Goal: Task Accomplishment & Management: Manage account settings

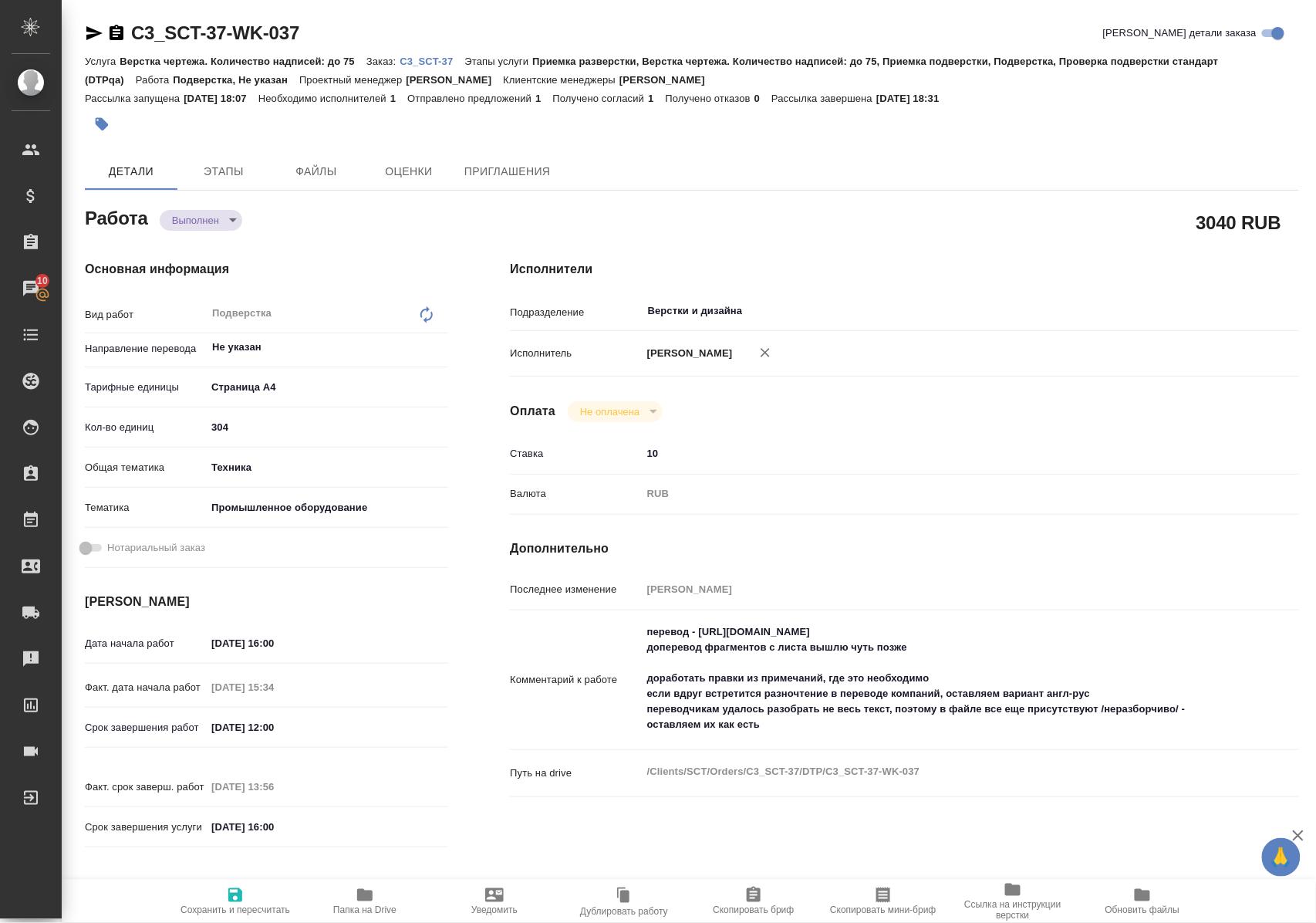
click at [93, 31] on icon "button" at bounding box center [94, 33] width 16 height 14
drag, startPoint x: 358, startPoint y: 33, endPoint x: 136, endPoint y: 44, distance: 222.3
click at [136, 44] on div "C3_SCT-37-WK-037 Кратко детали заказа" at bounding box center [692, 33] width 1214 height 24
copy link "C3_SCT-37-WK-037"
click at [449, 59] on p "C3_SCT-37" at bounding box center [431, 61] width 65 height 12
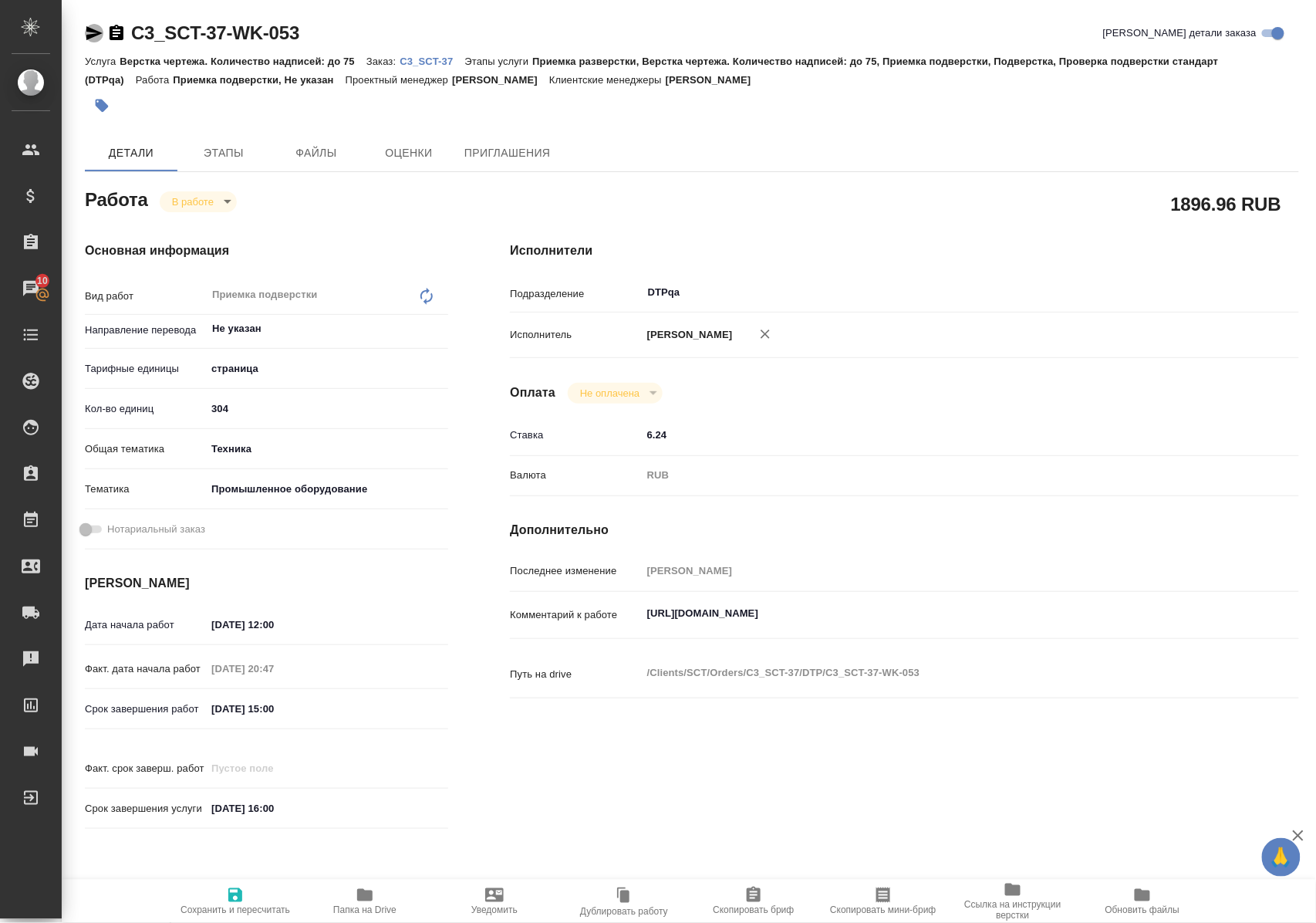
click at [91, 31] on icon "button" at bounding box center [94, 33] width 16 height 14
click at [368, 905] on span "Папка на Drive" at bounding box center [364, 909] width 63 height 11
click at [215, 205] on body "🙏 .cls-1 fill:#fff; AWATERA Polushina Alena Клиенты Спецификации Заказы 10 Чаты…" at bounding box center [658, 462] width 1316 height 923
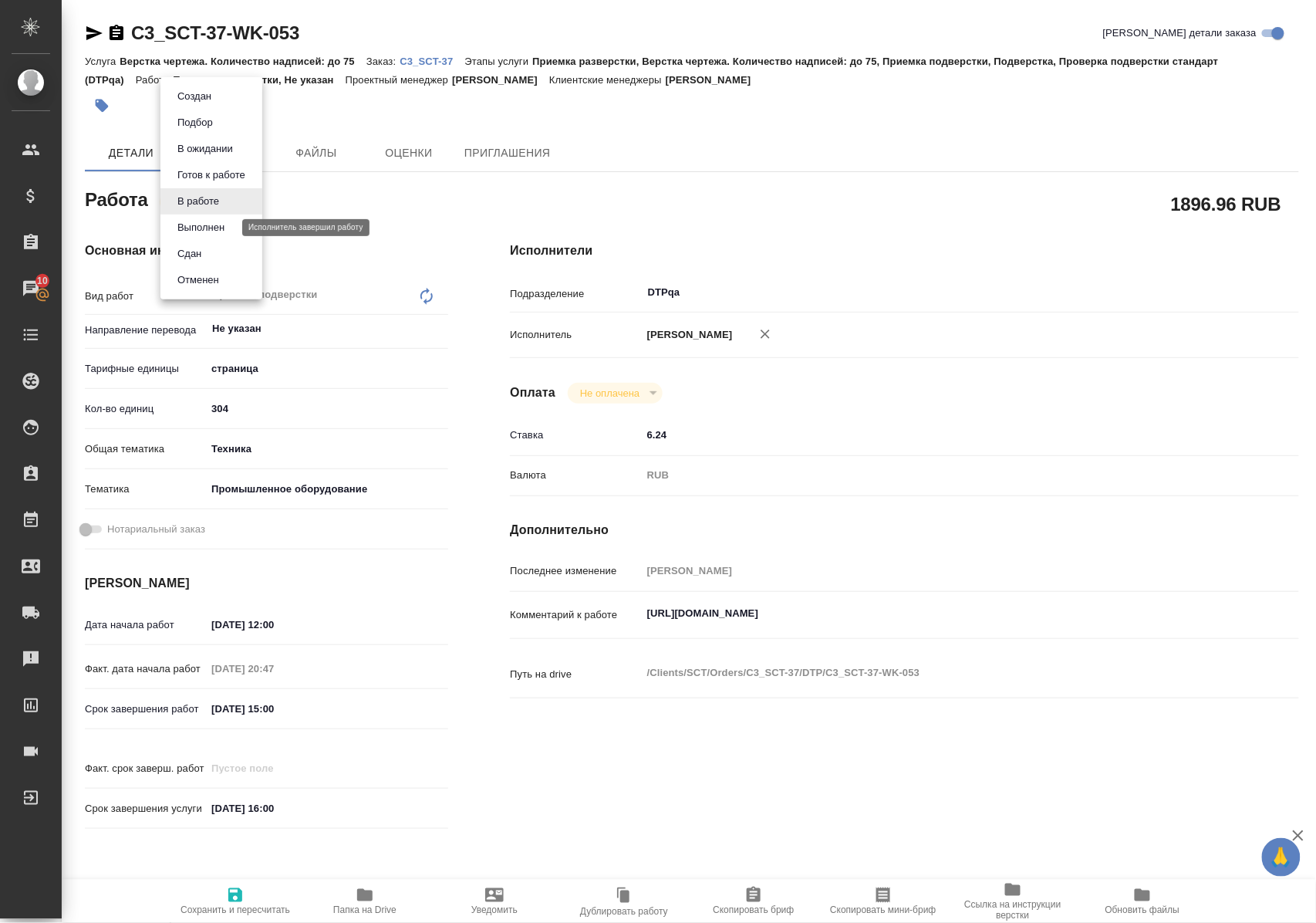
click at [205, 227] on button "Выполнен" at bounding box center [201, 227] width 56 height 17
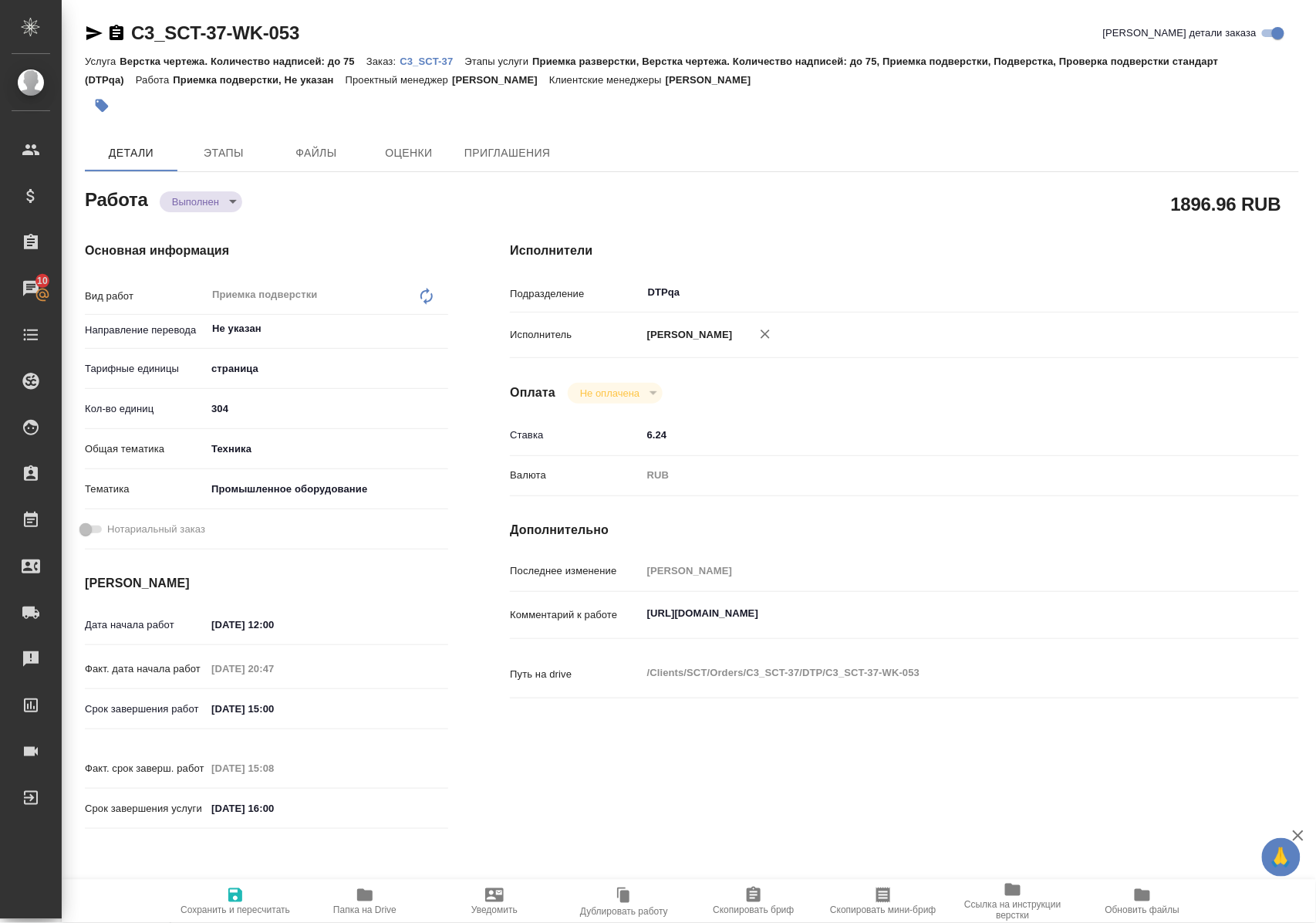
type textarea "x"
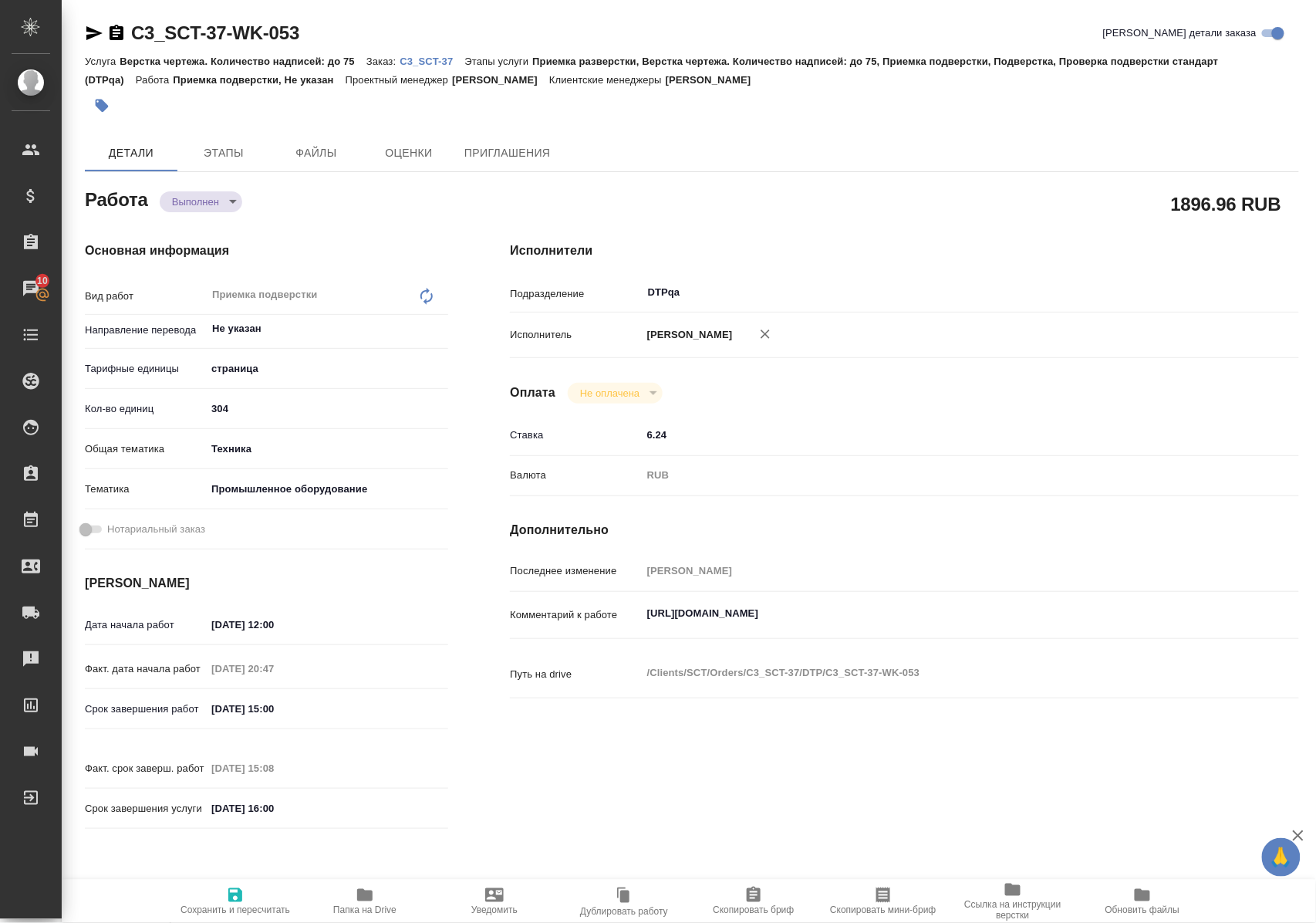
type textarea "x"
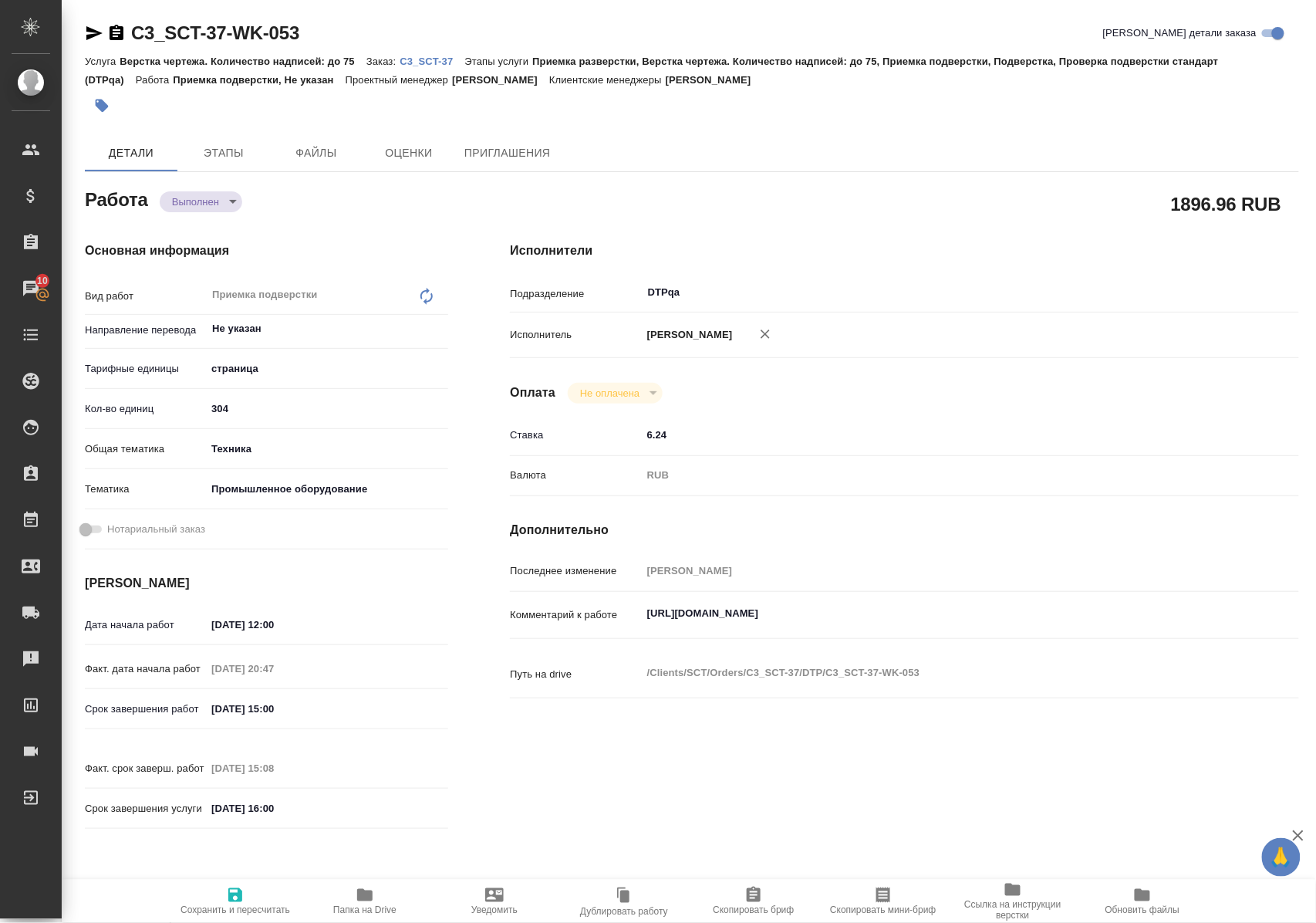
click at [634, 164] on div "Детали Этапы Файлы Оценки Приглашения" at bounding box center [692, 153] width 1214 height 37
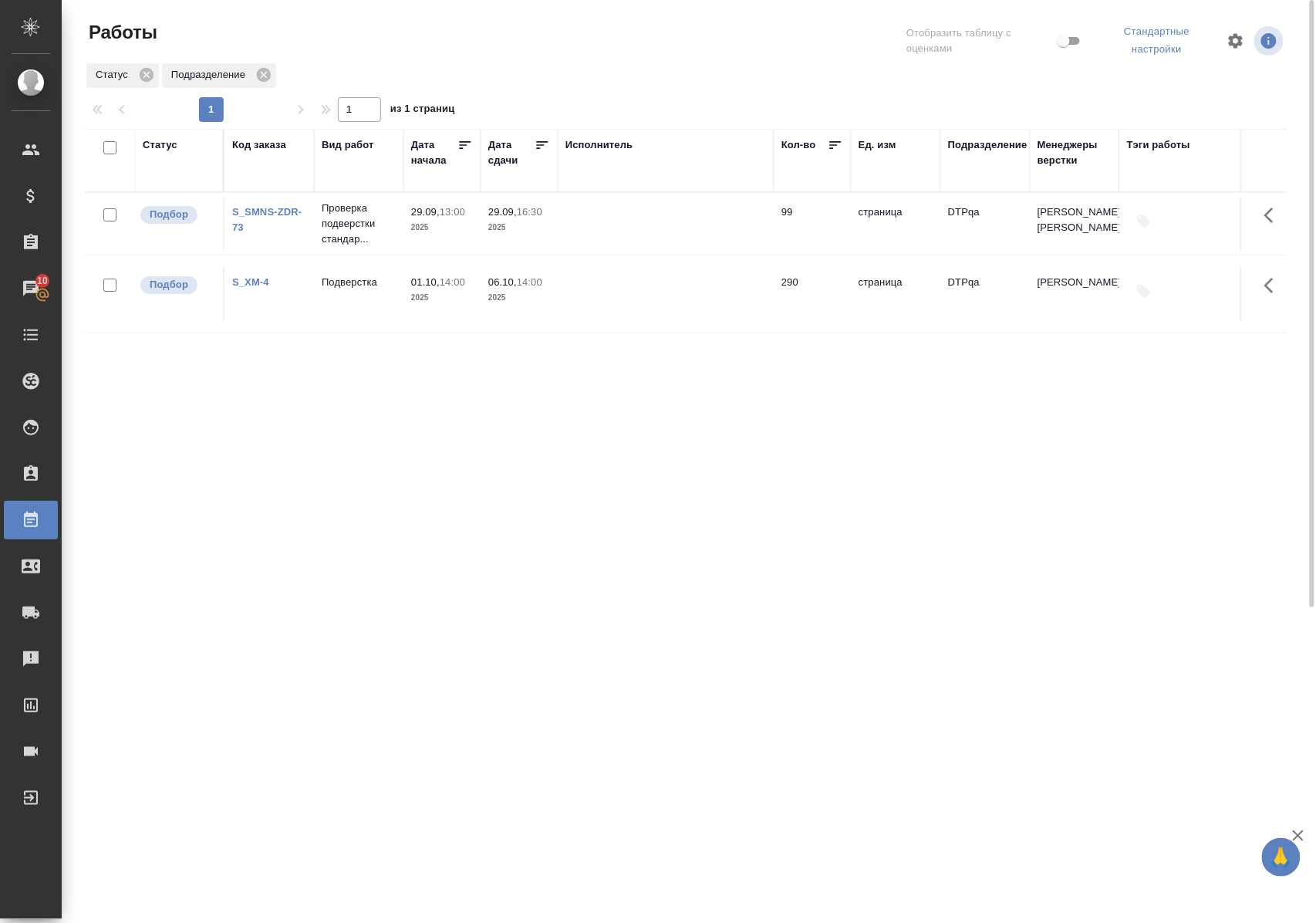
click at [168, 146] on div "Статус" at bounding box center [159, 145] width 34 height 15
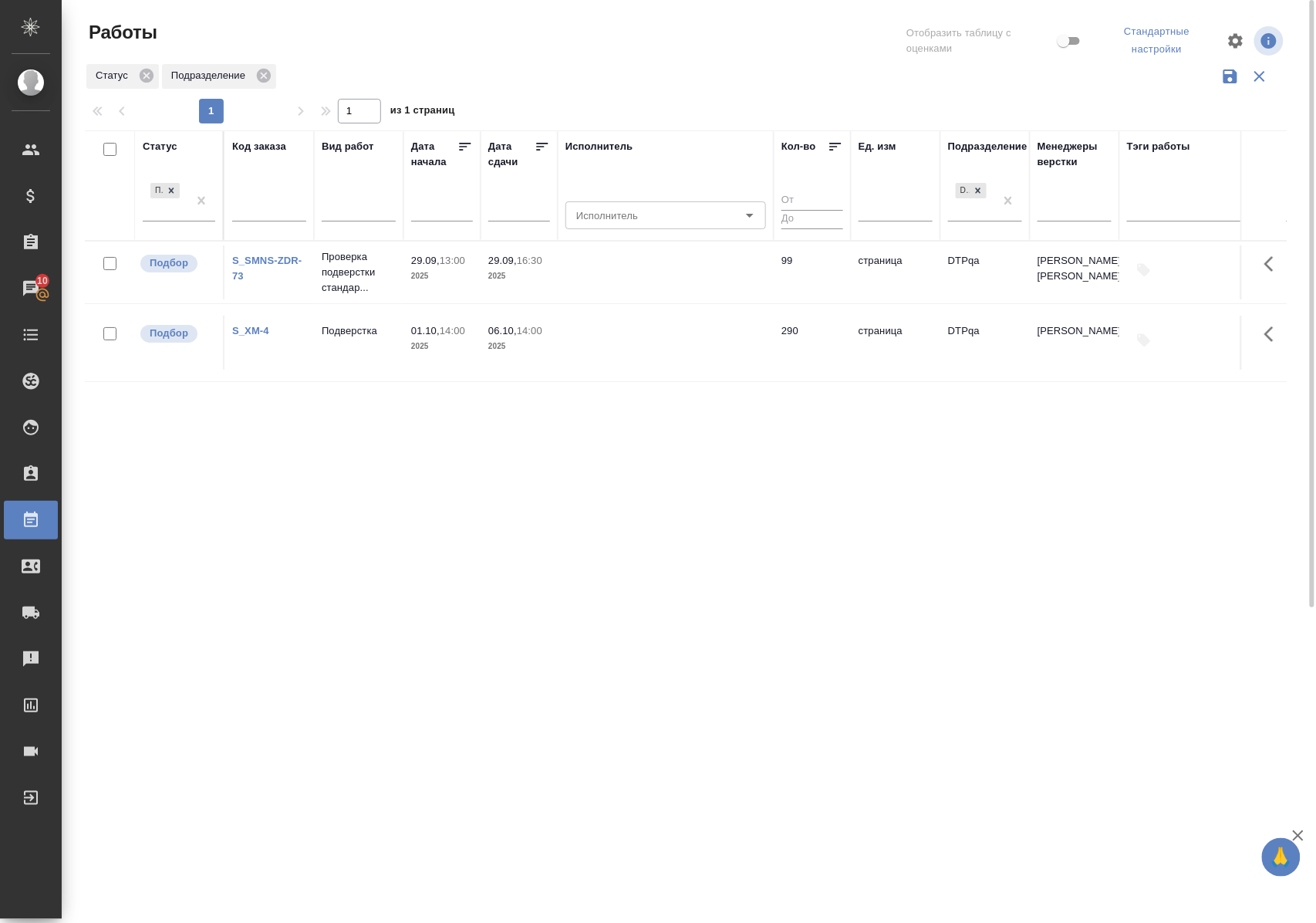
click at [165, 224] on div "Подбор" at bounding box center [179, 206] width 72 height 53
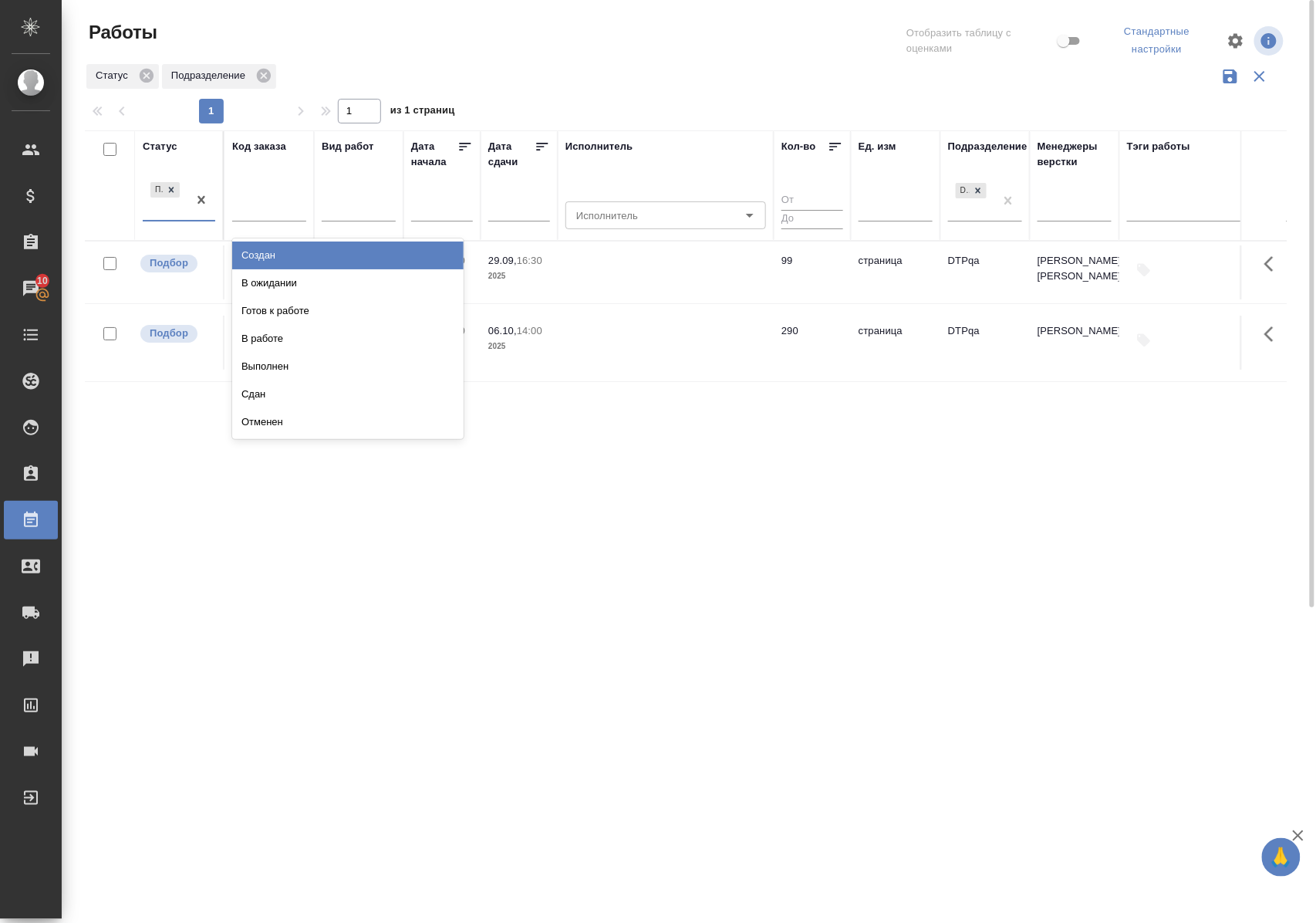
click at [165, 219] on div "Подбор" at bounding box center [164, 200] width 44 height 42
click at [253, 284] on div "В ожидании" at bounding box center [348, 283] width 232 height 28
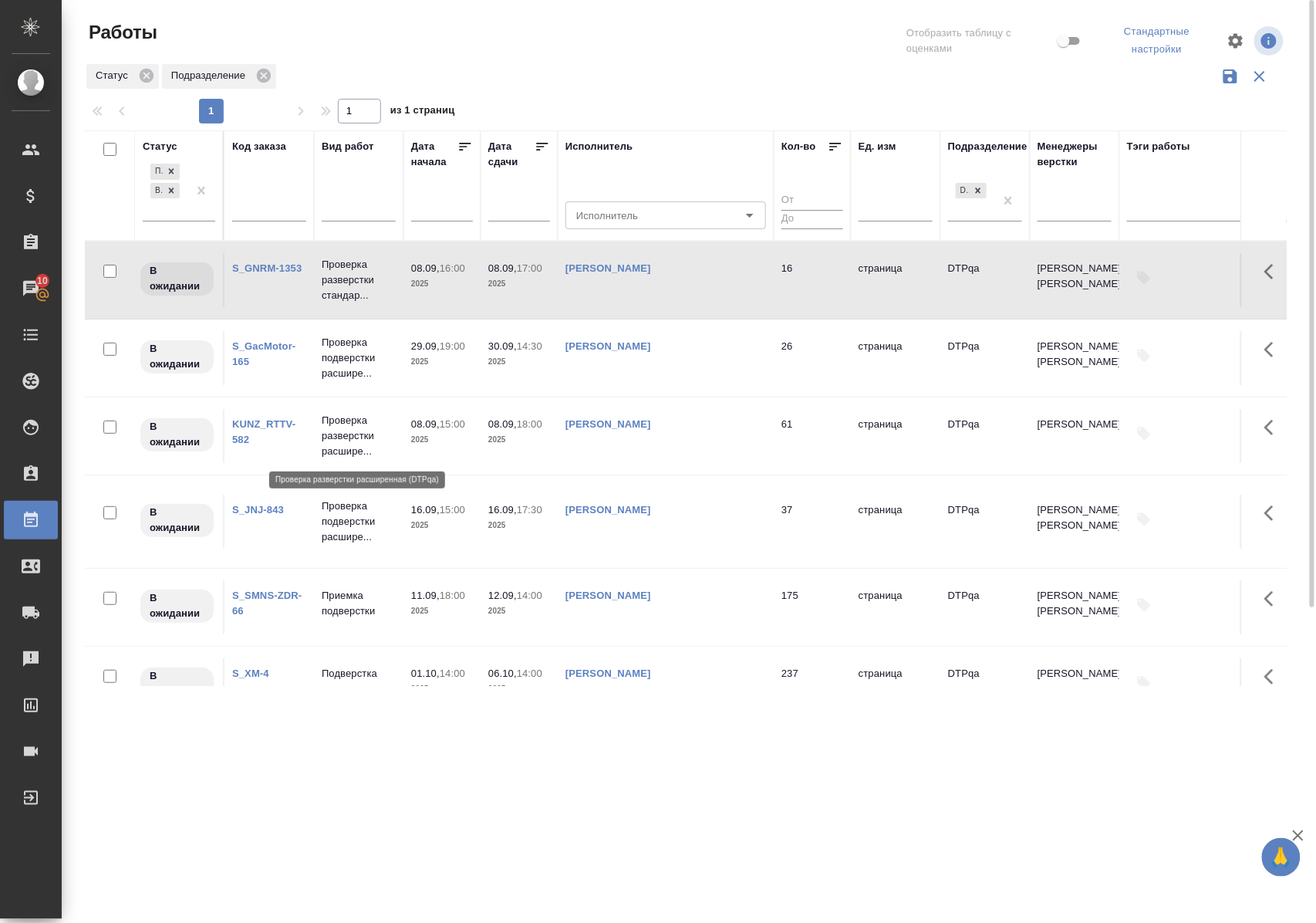
click at [332, 430] on p "Проверка разверстки расшире..." at bounding box center [358, 435] width 74 height 46
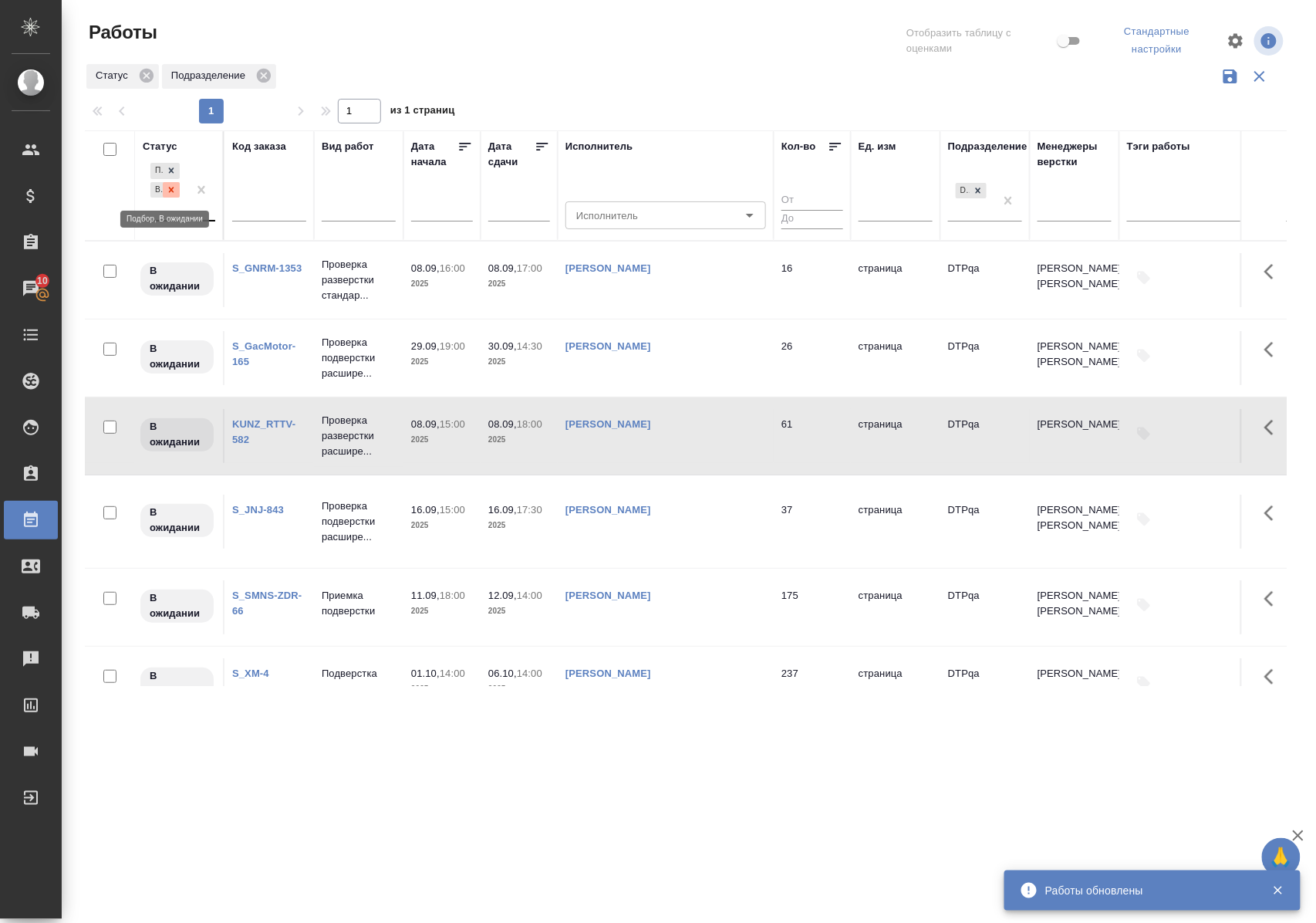
click at [171, 191] on icon at bounding box center [171, 189] width 5 height 5
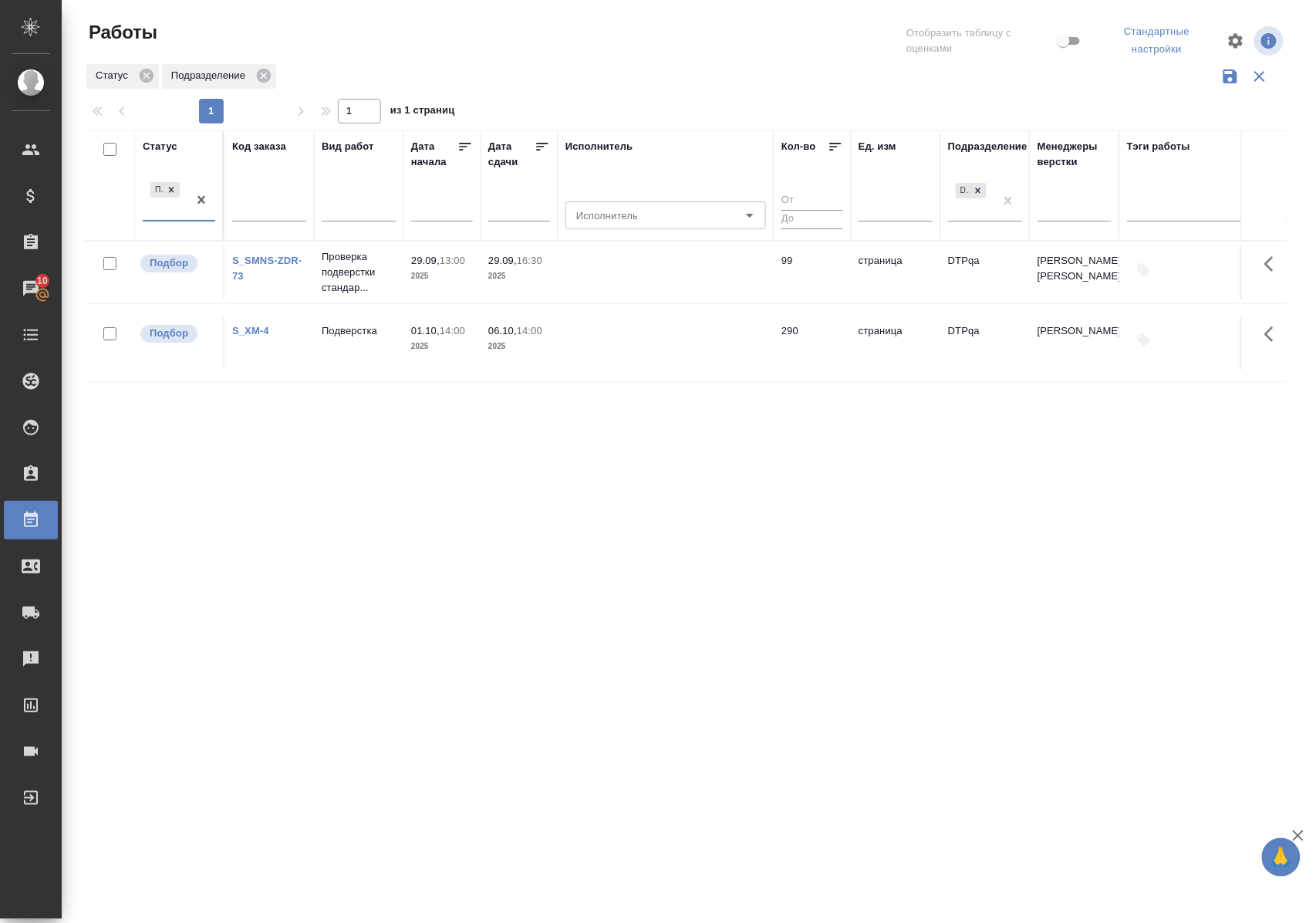
click at [170, 145] on div "Статус" at bounding box center [159, 146] width 34 height 15
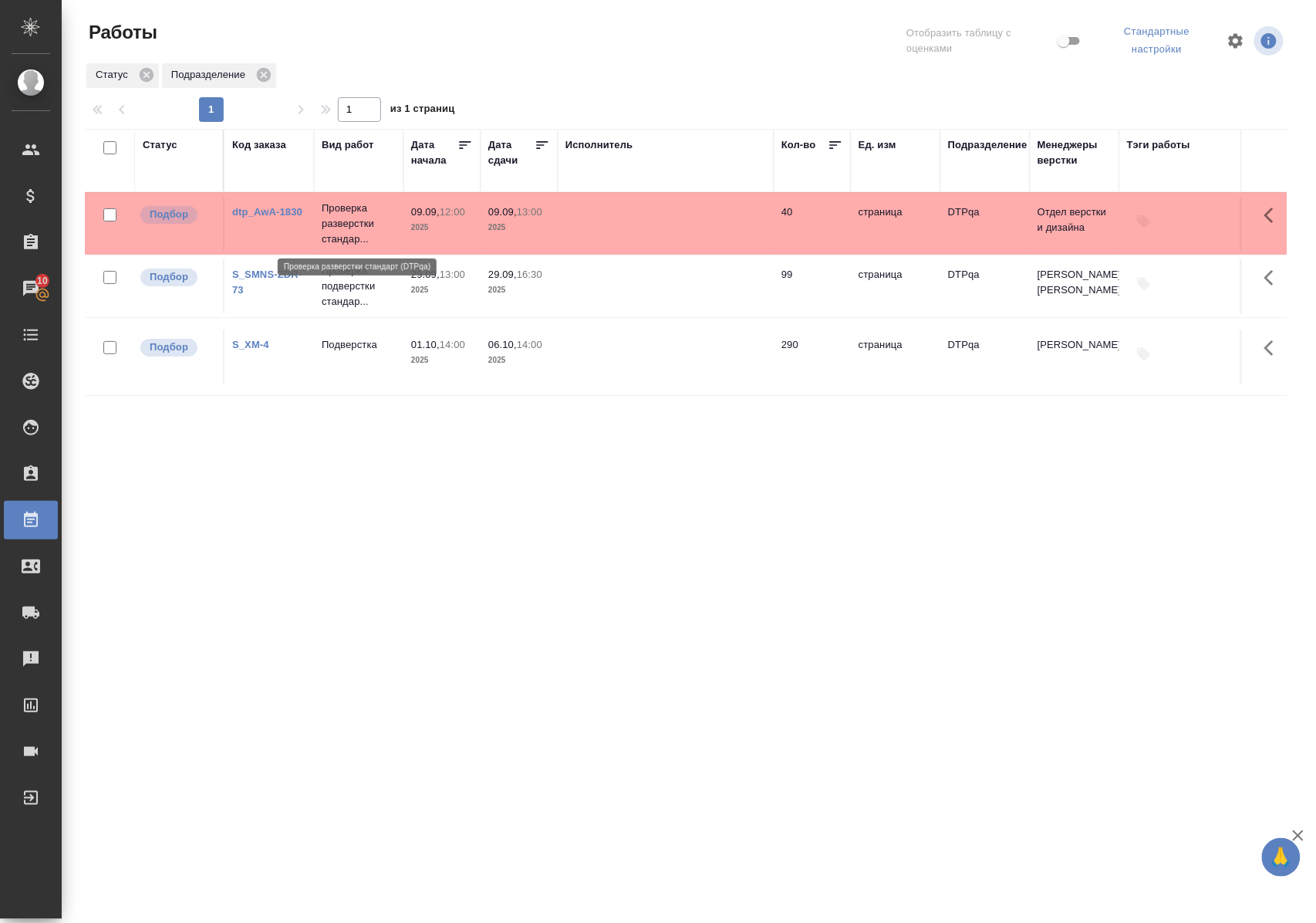
click at [359, 226] on p "Проверка разверстки стандар..." at bounding box center [358, 223] width 74 height 46
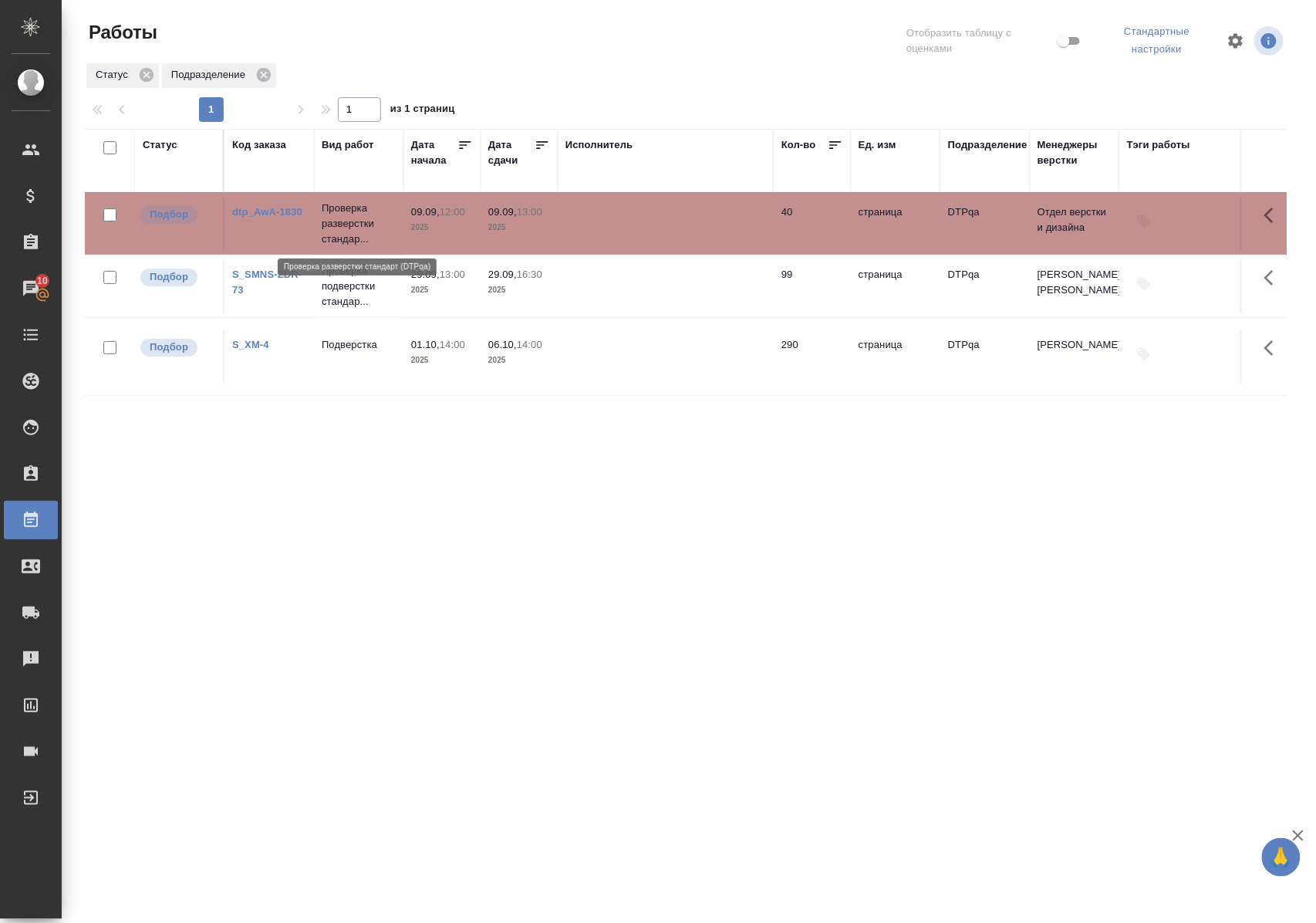
click at [359, 226] on p "Проверка разверстки стандар..." at bounding box center [358, 223] width 74 height 46
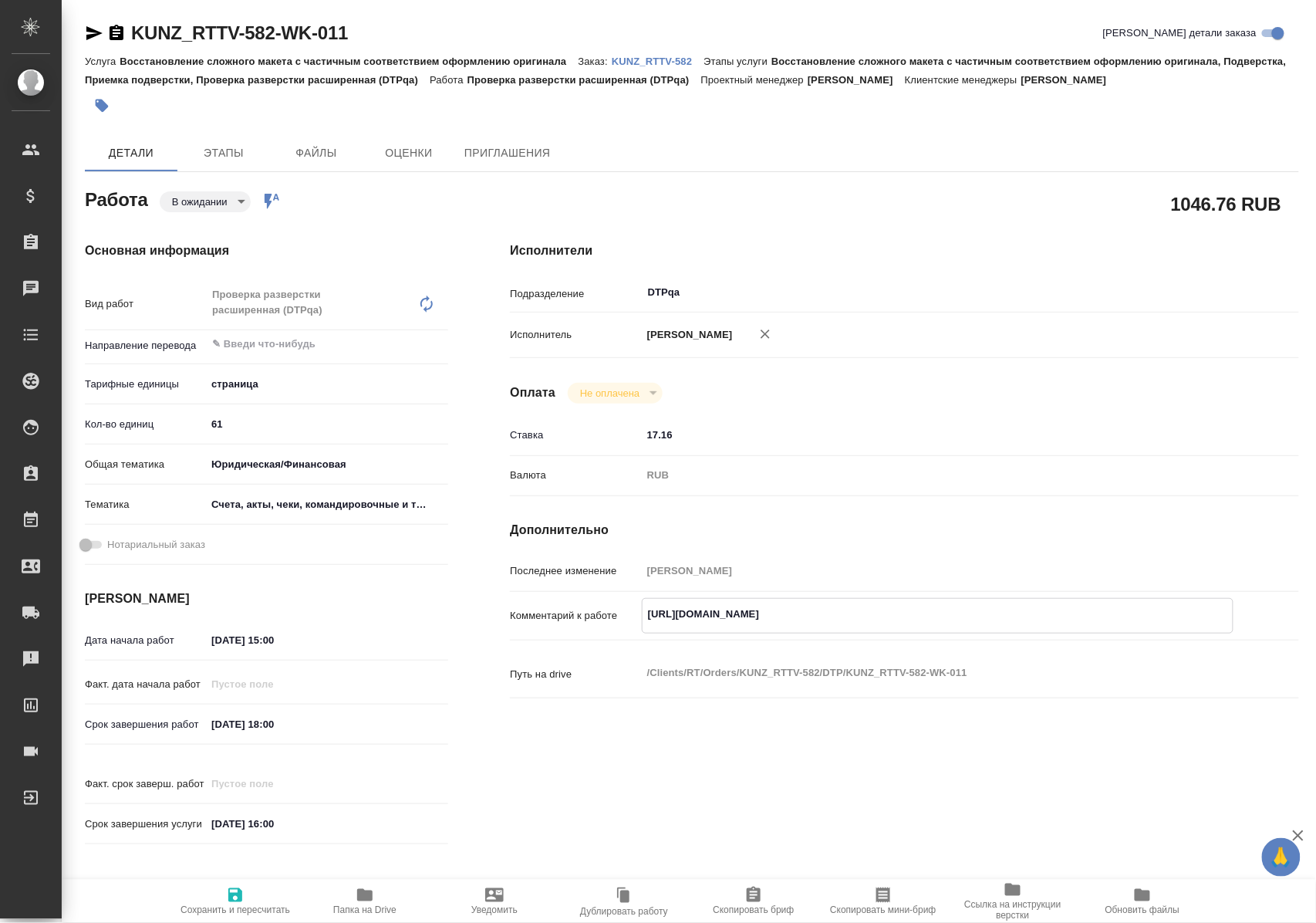
drag, startPoint x: 648, startPoint y: 629, endPoint x: 997, endPoint y: 627, distance: 349.0
click at [997, 627] on textarea "https://tera.awatera.com/Work/68bab3b8296fe19407f0ebc7/" at bounding box center [937, 613] width 590 height 26
click at [224, 205] on body "🙏 .cls-1 fill:#fff; AWATERA Polushina Alena Клиенты Спецификации Заказы 10 Чаты…" at bounding box center [658, 462] width 1316 height 923
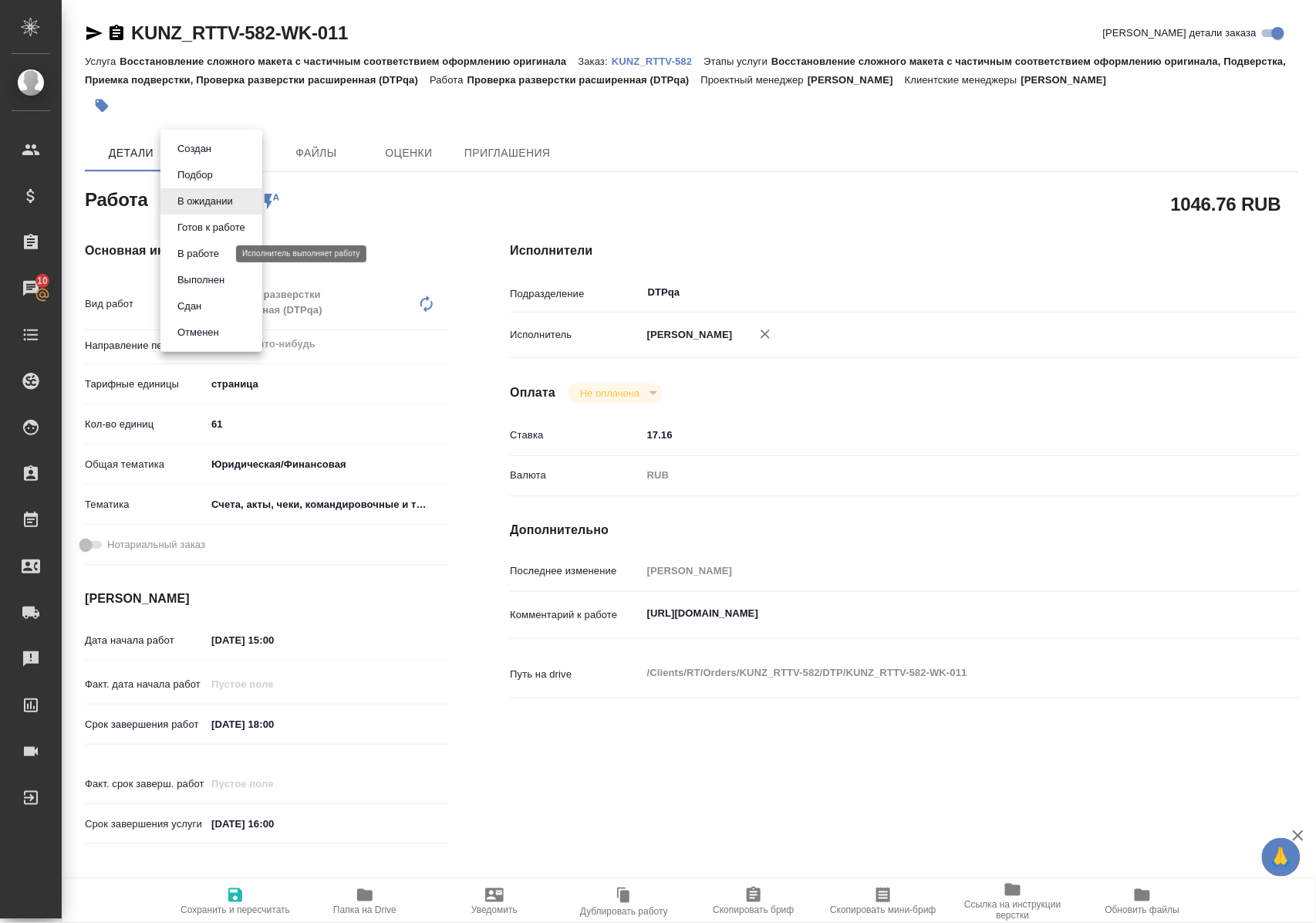
click at [217, 256] on button "В работе" at bounding box center [198, 253] width 51 height 17
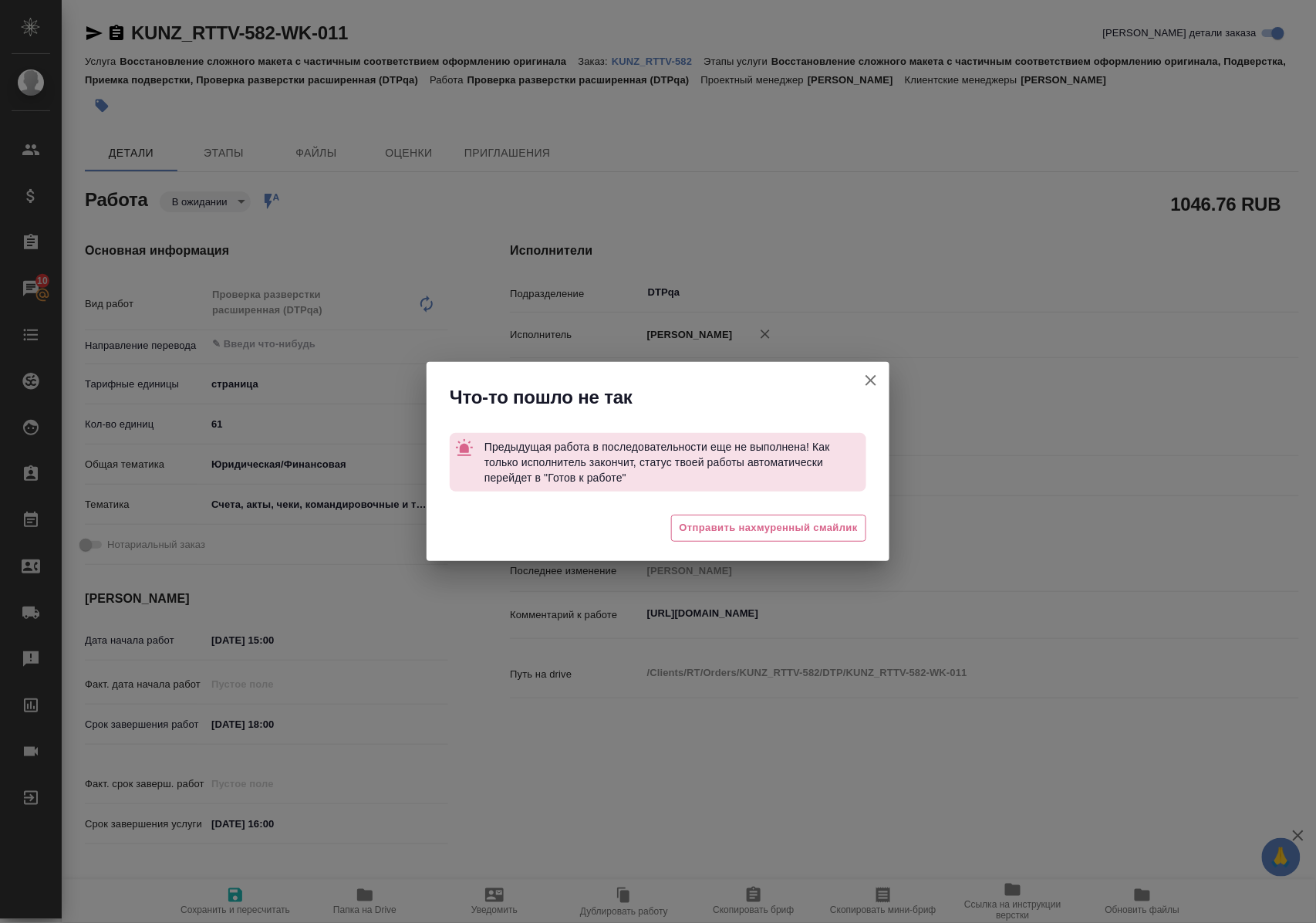
type textarea "x"
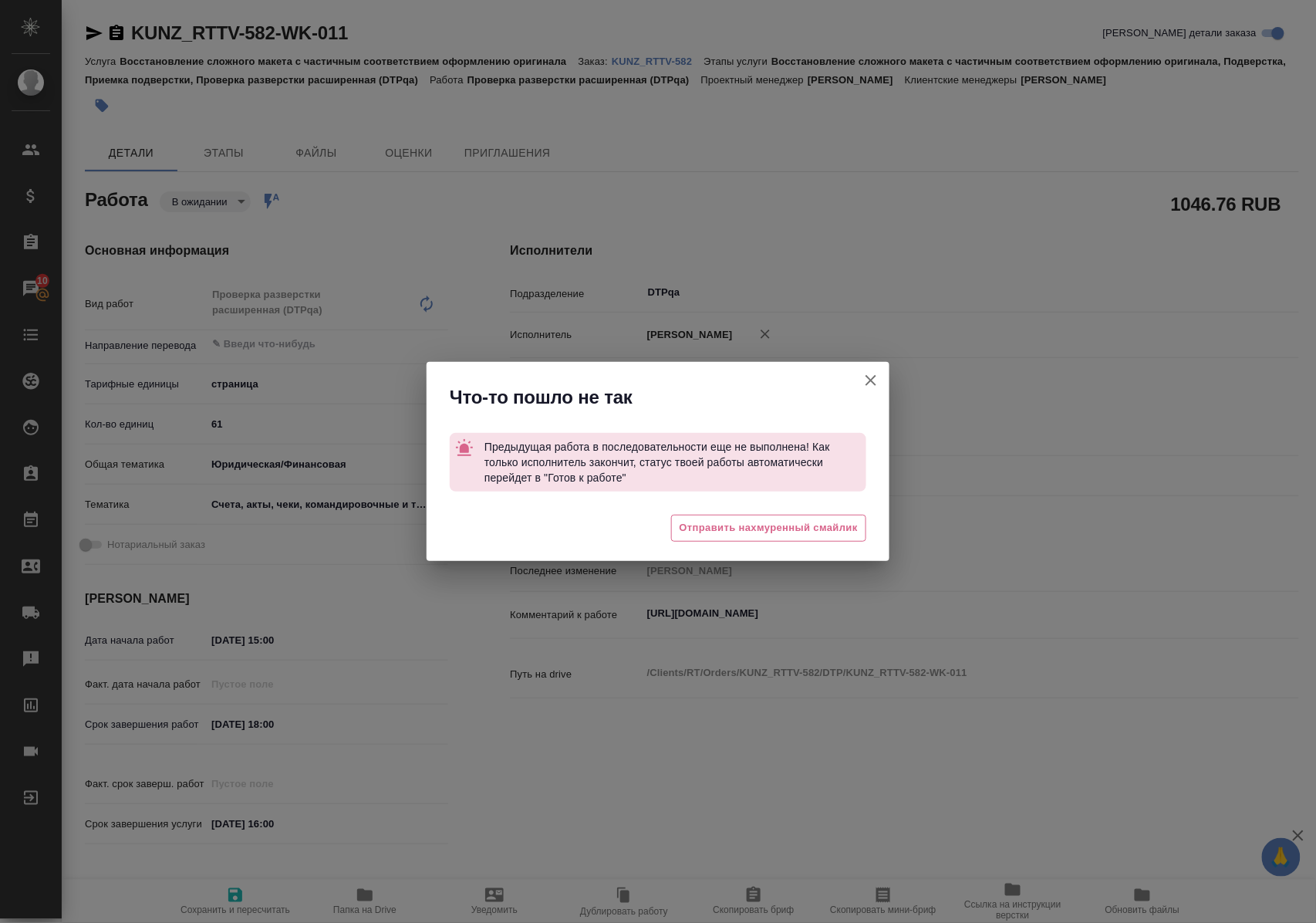
type textarea "x"
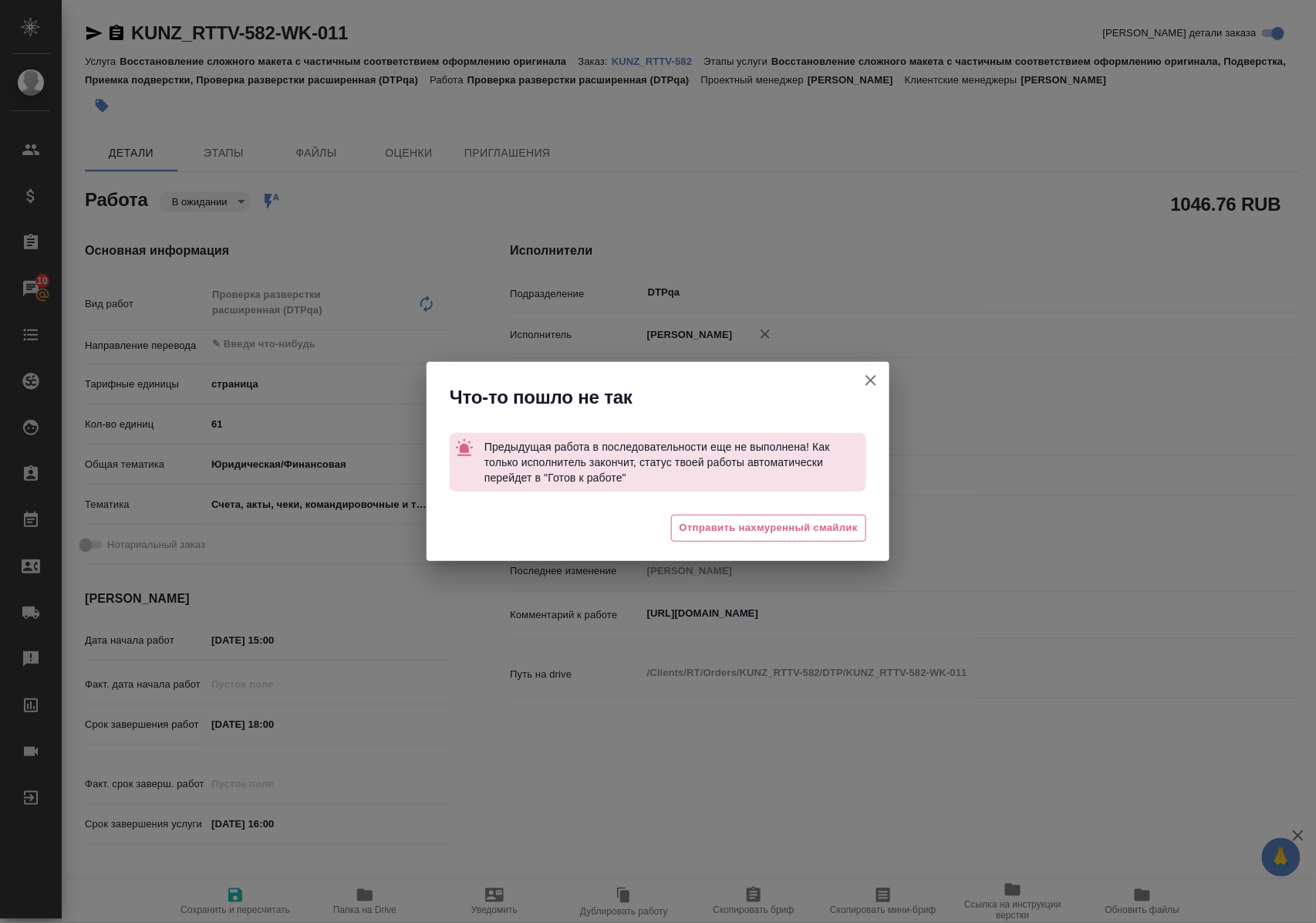
click at [872, 383] on icon "button" at bounding box center [871, 380] width 18 height 18
type textarea "x"
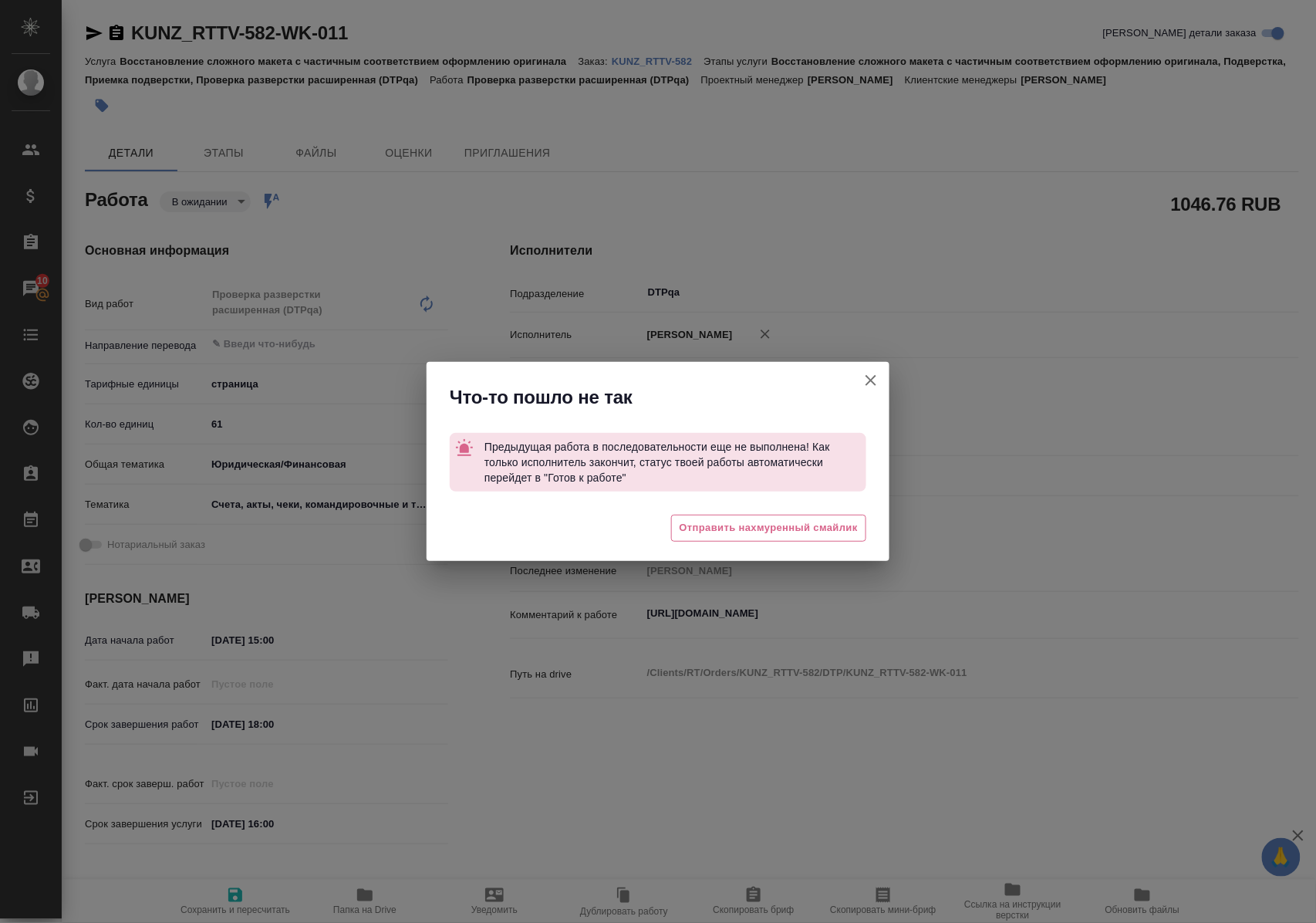
type textarea "x"
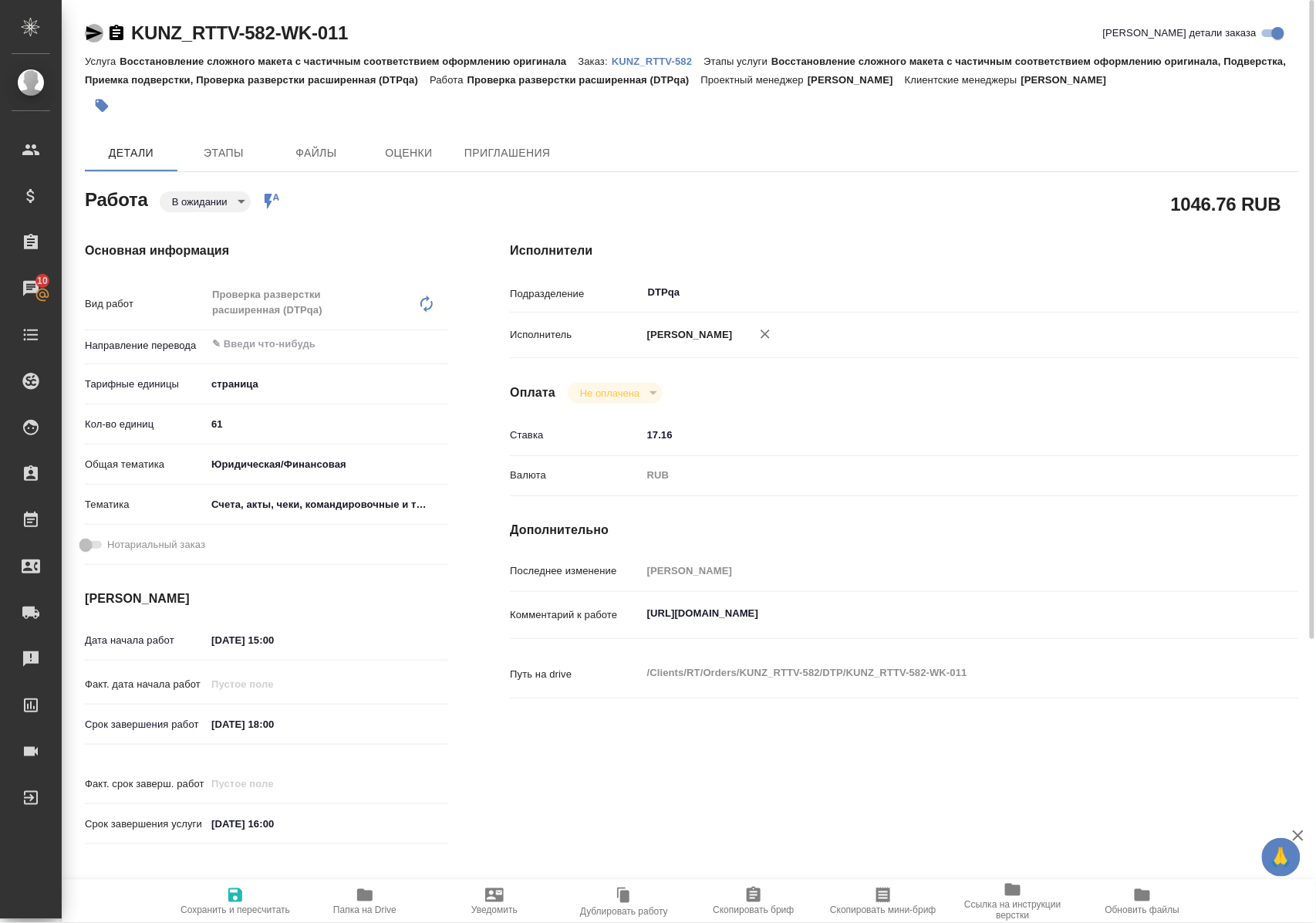
click at [94, 32] on icon "button" at bounding box center [94, 33] width 16 height 14
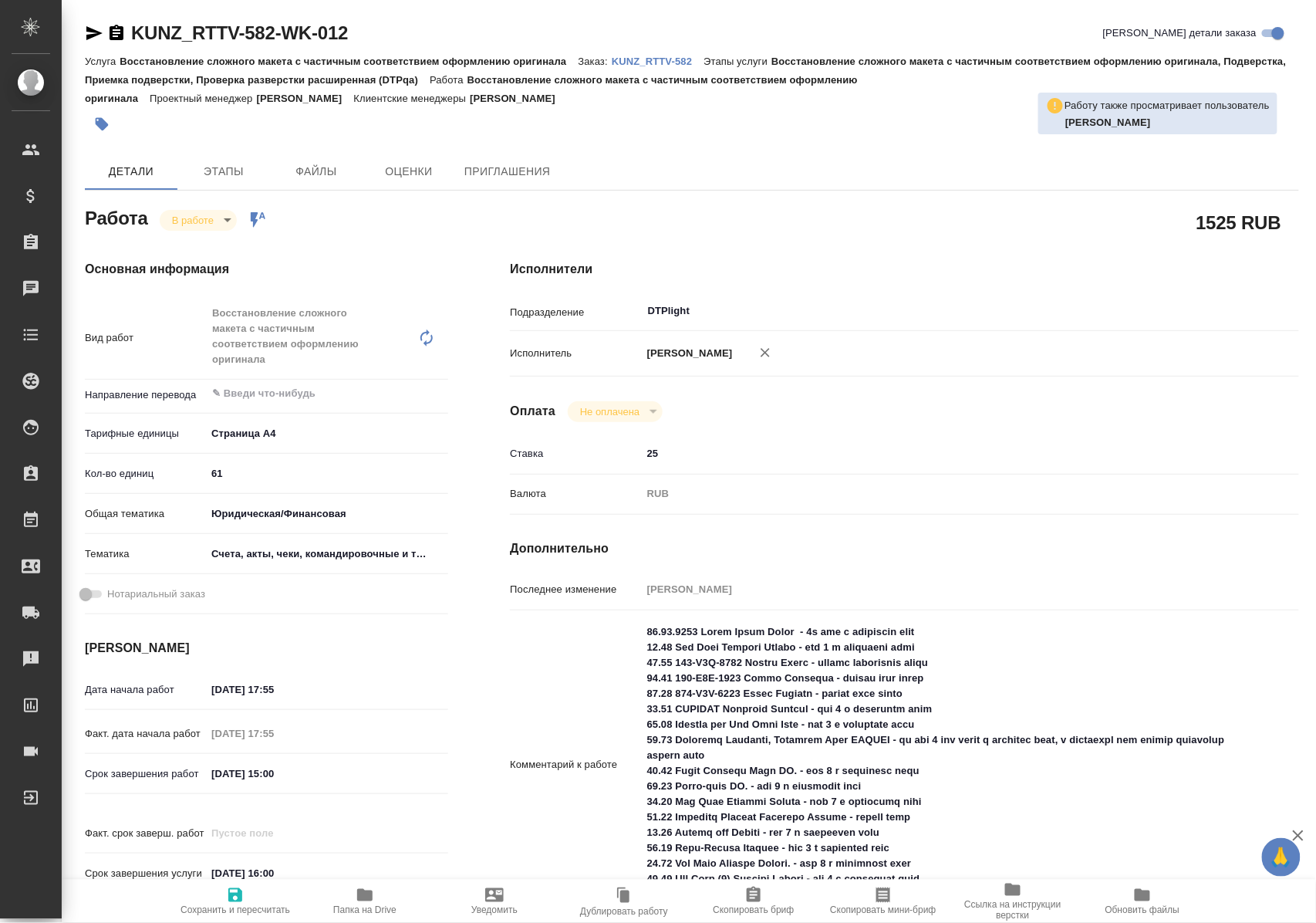
click at [366, 894] on icon "button" at bounding box center [365, 894] width 15 height 13
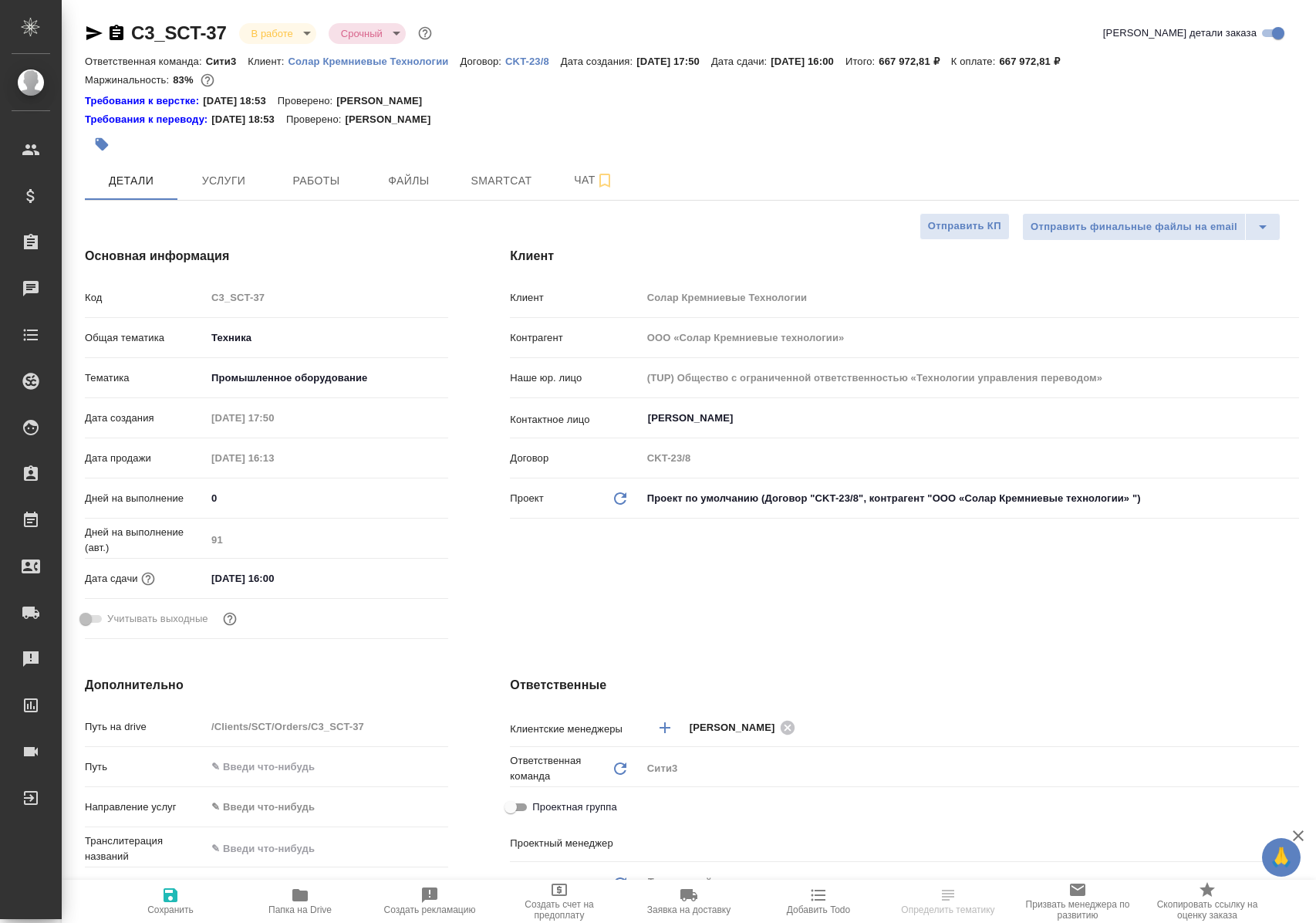
select select "RU"
type input "Белякова Юлия"
click at [311, 175] on span "Работы" at bounding box center [316, 180] width 74 height 19
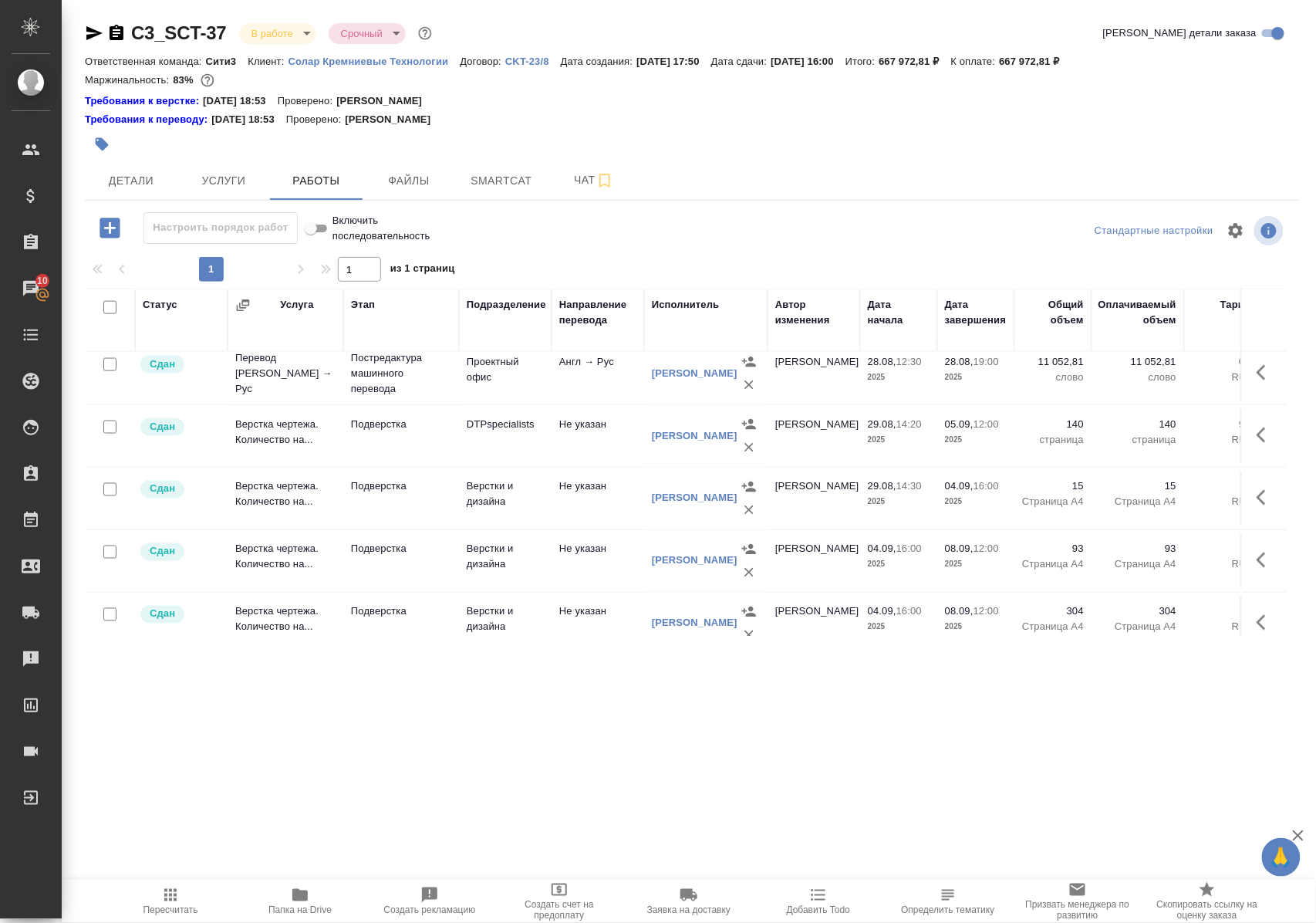
scroll to position [926, 0]
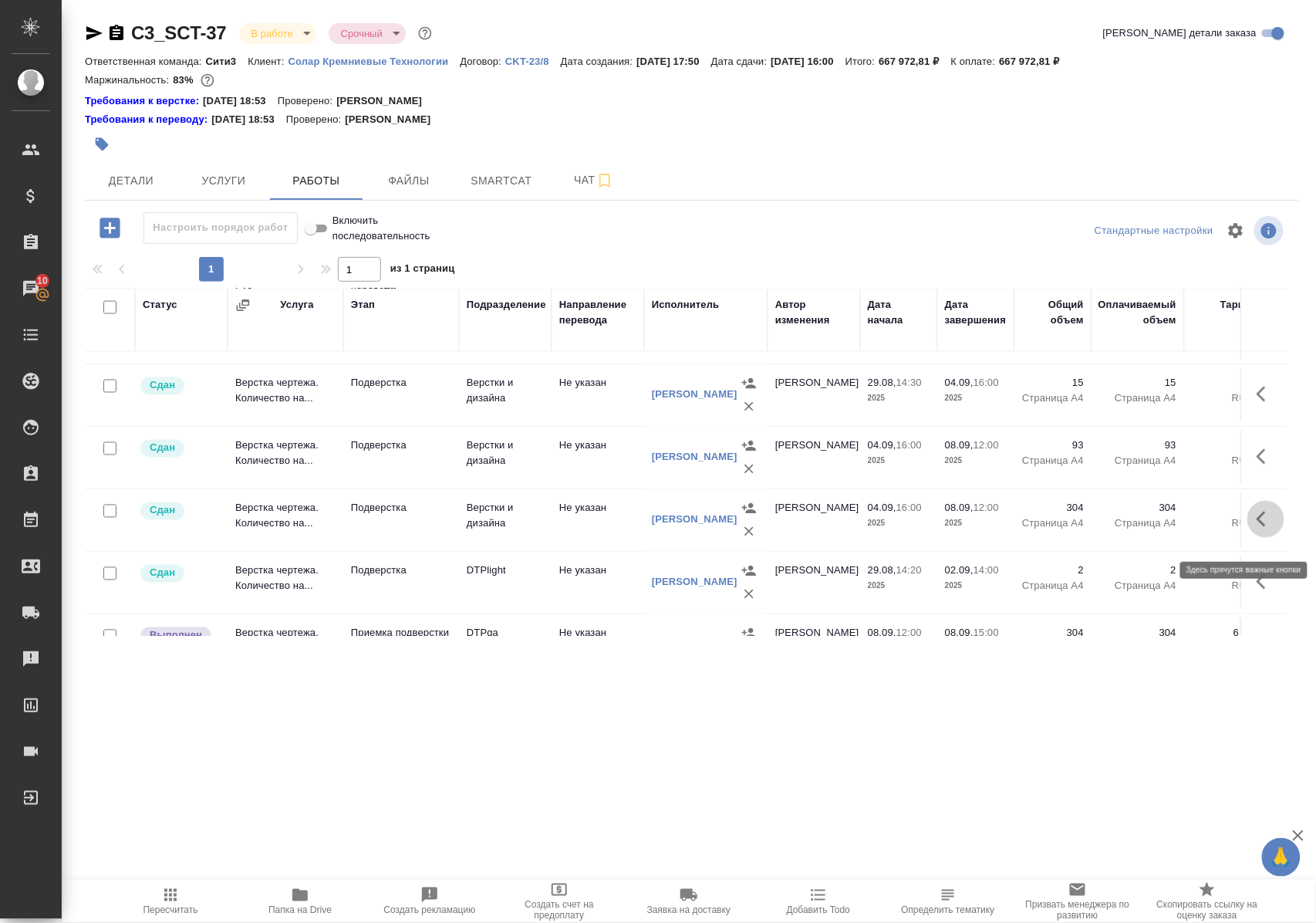
click at [1257, 527] on icon "button" at bounding box center [1261, 519] width 9 height 15
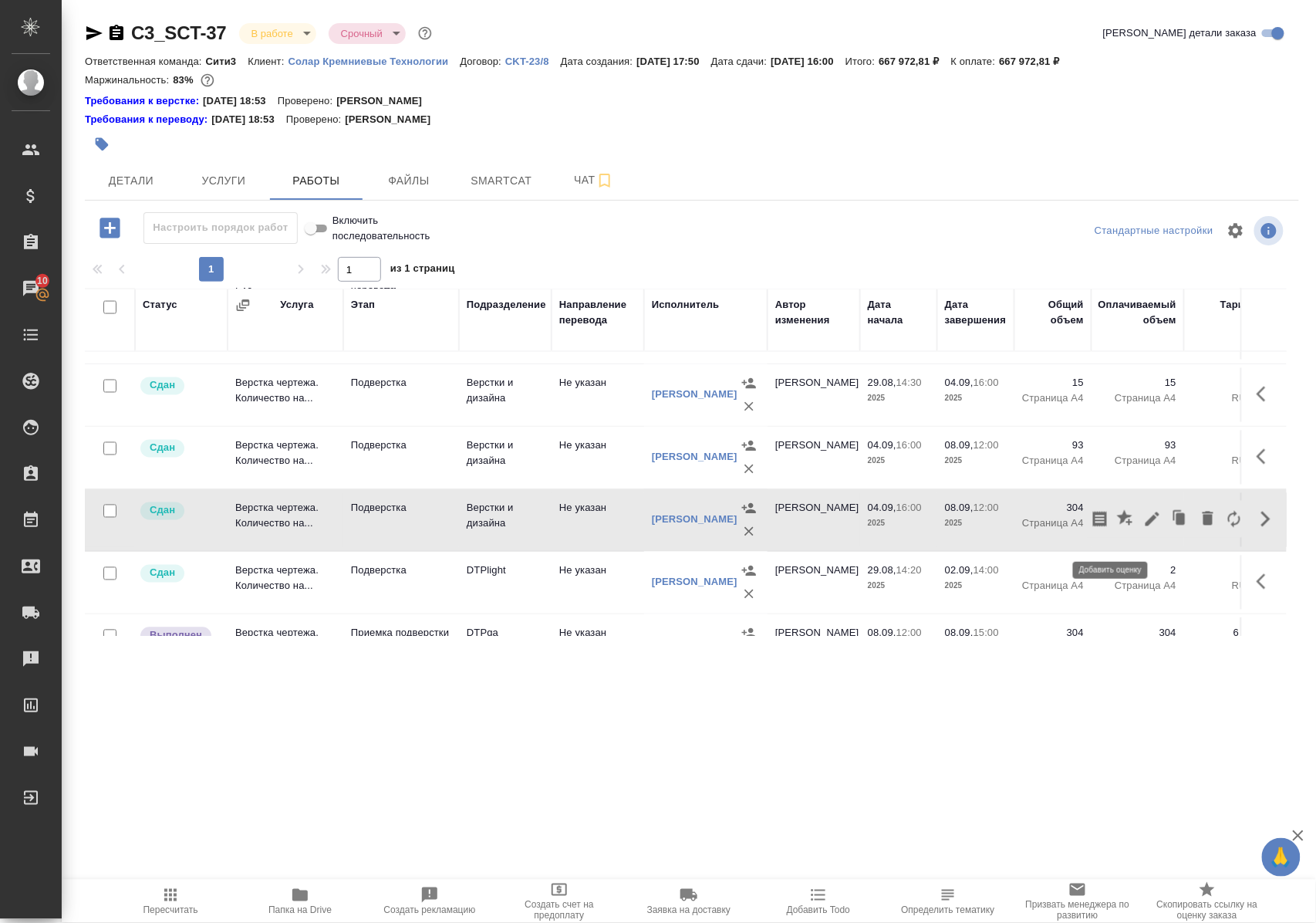
click at [1117, 525] on icon "button" at bounding box center [1125, 518] width 15 height 15
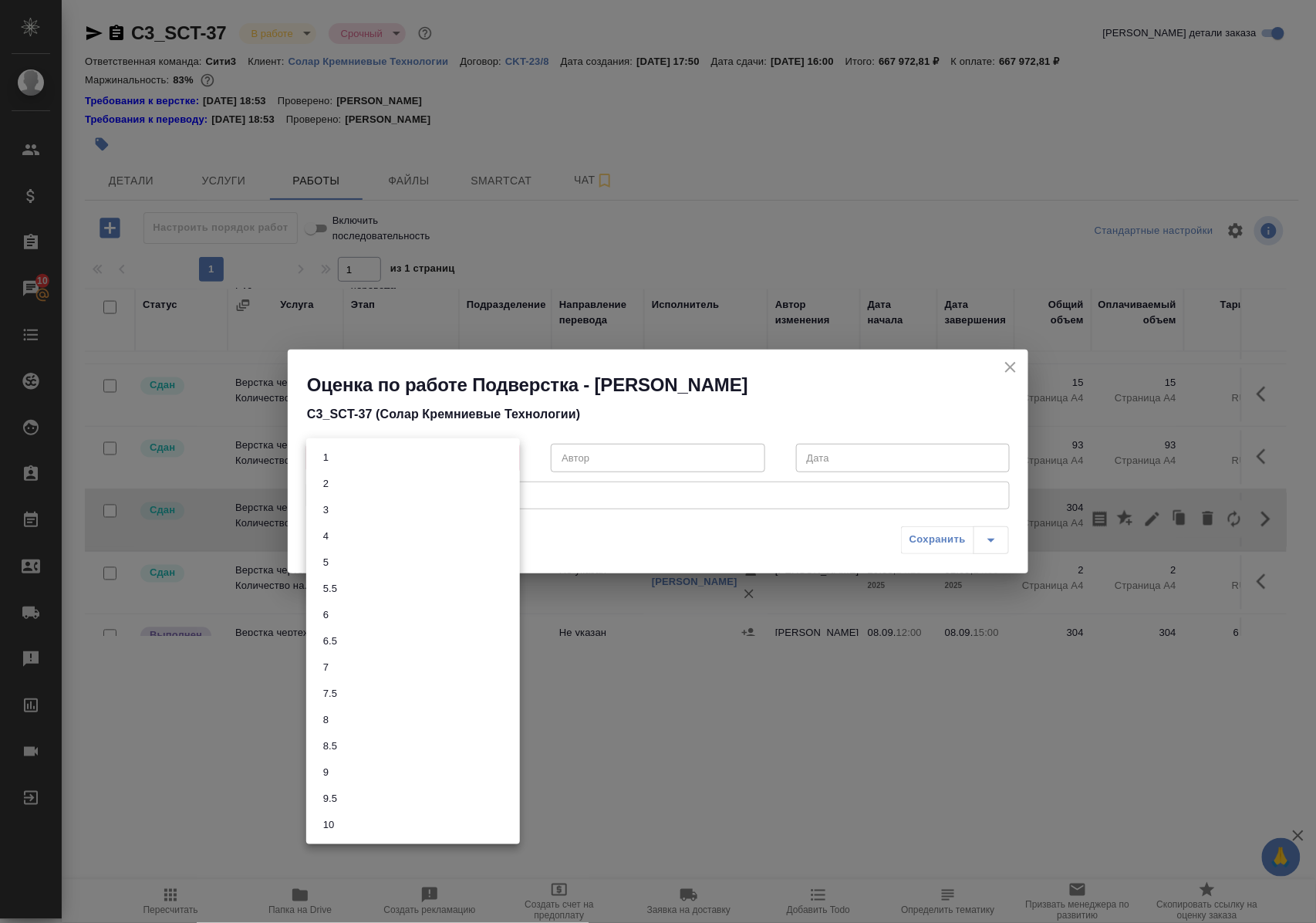
click at [506, 457] on body "🙏 .cls-1 fill:#fff; AWATERA Polushina Alena Клиенты Спецификации Заказы 10 Чаты…" at bounding box center [658, 462] width 1316 height 923
click at [356, 588] on li "5.5" at bounding box center [413, 588] width 214 height 26
type input "5.5"
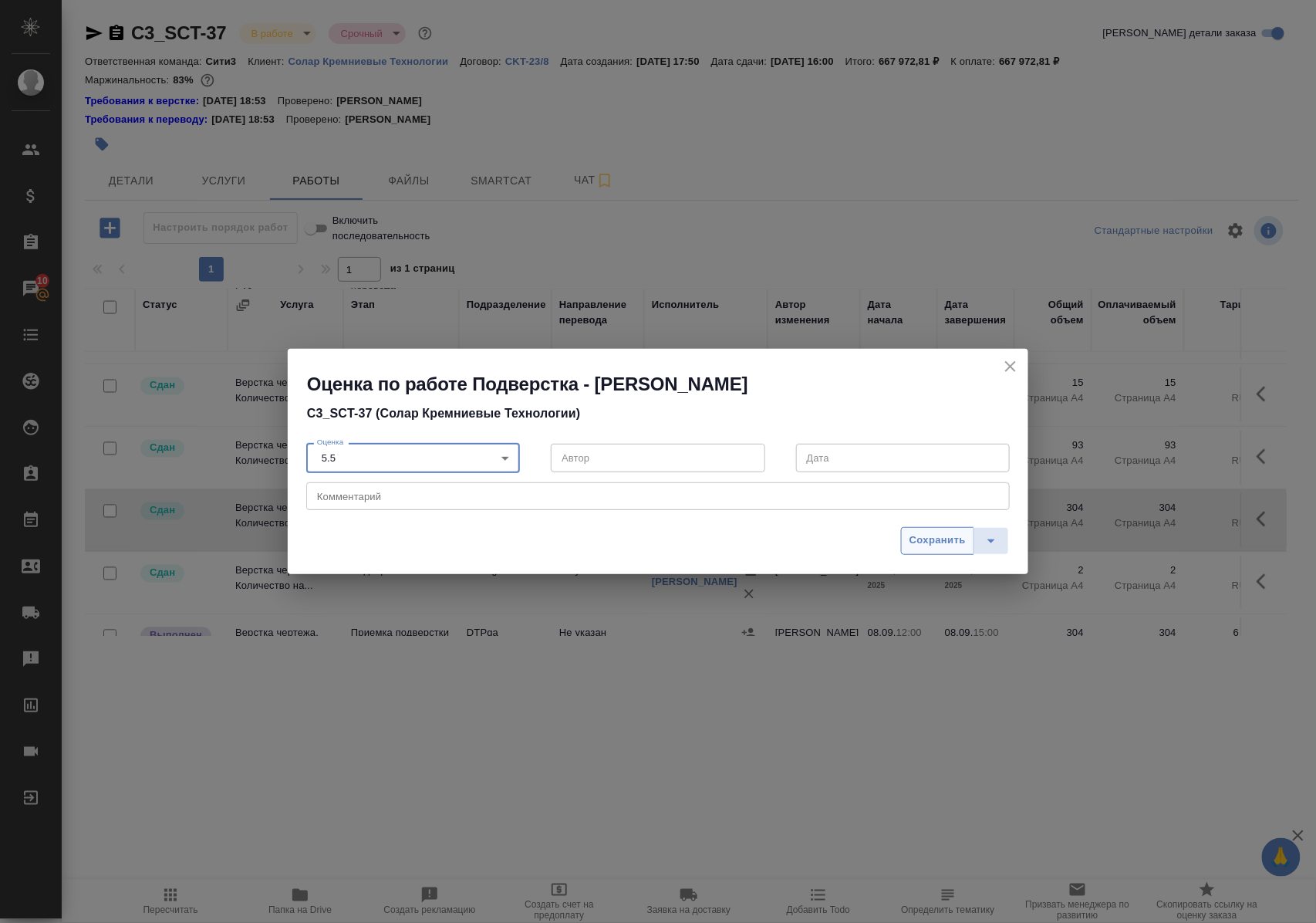
click at [929, 538] on span "Сохранить" at bounding box center [937, 540] width 56 height 18
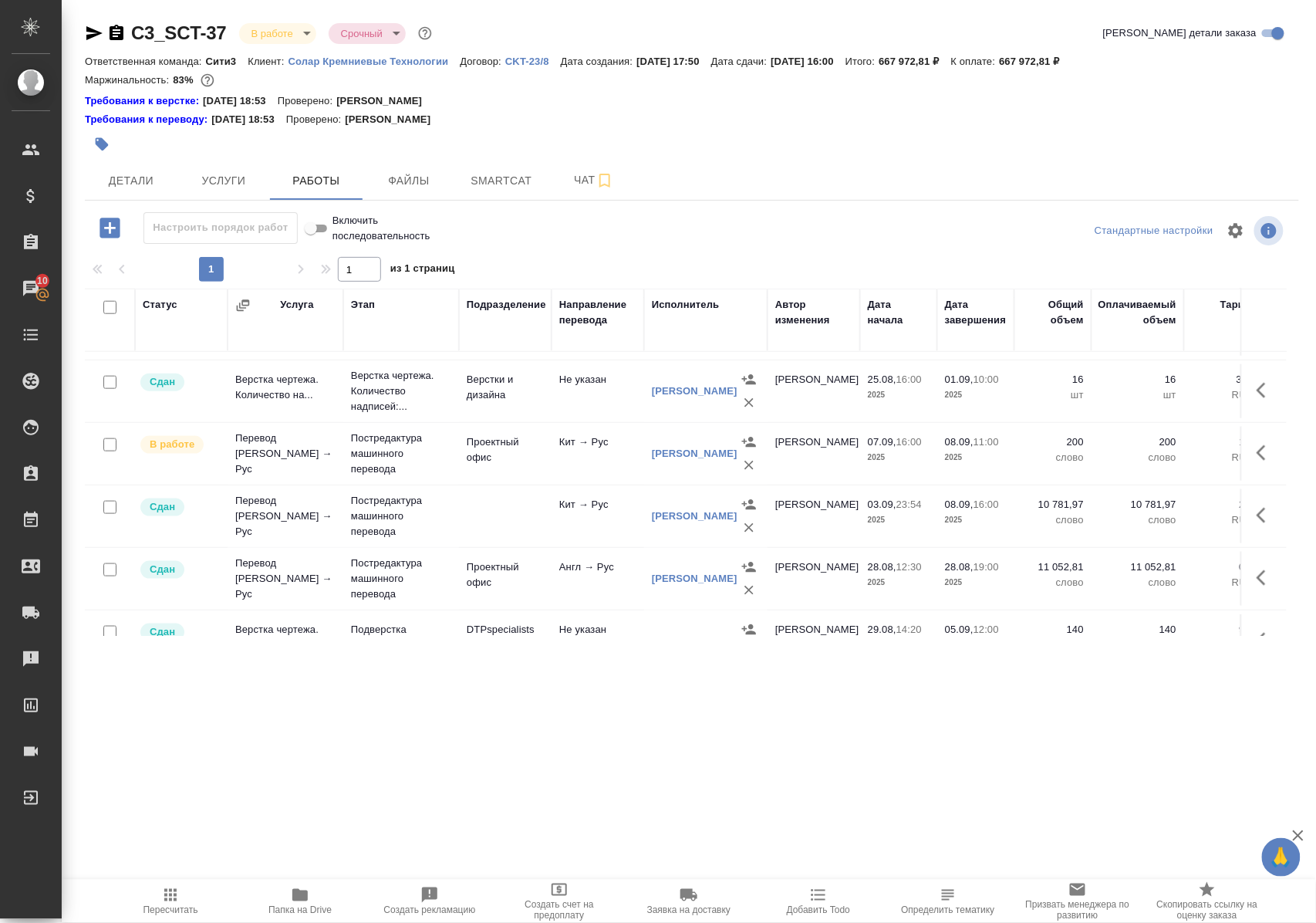
scroll to position [514, 0]
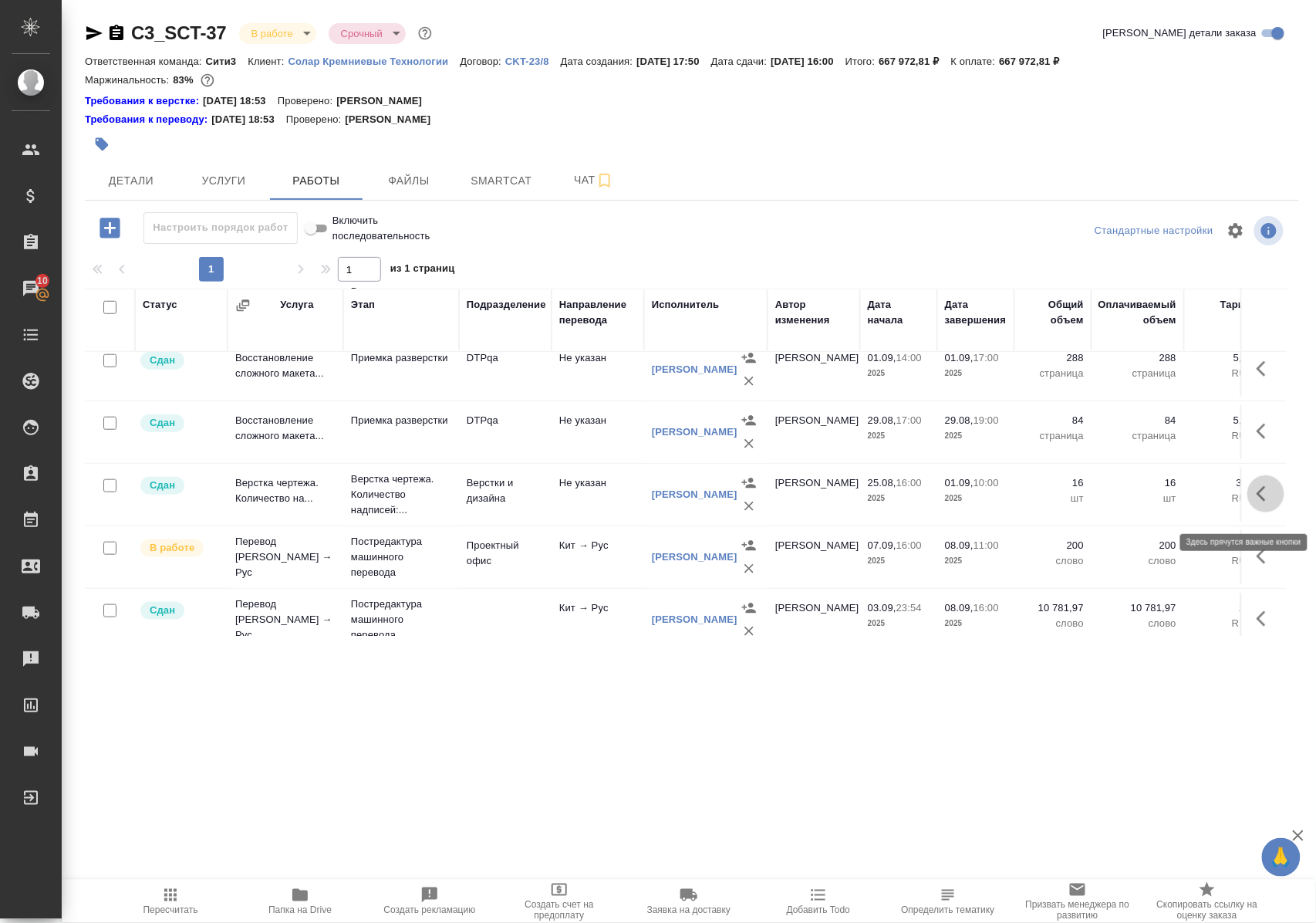
click at [1257, 503] on icon "button" at bounding box center [1266, 493] width 18 height 18
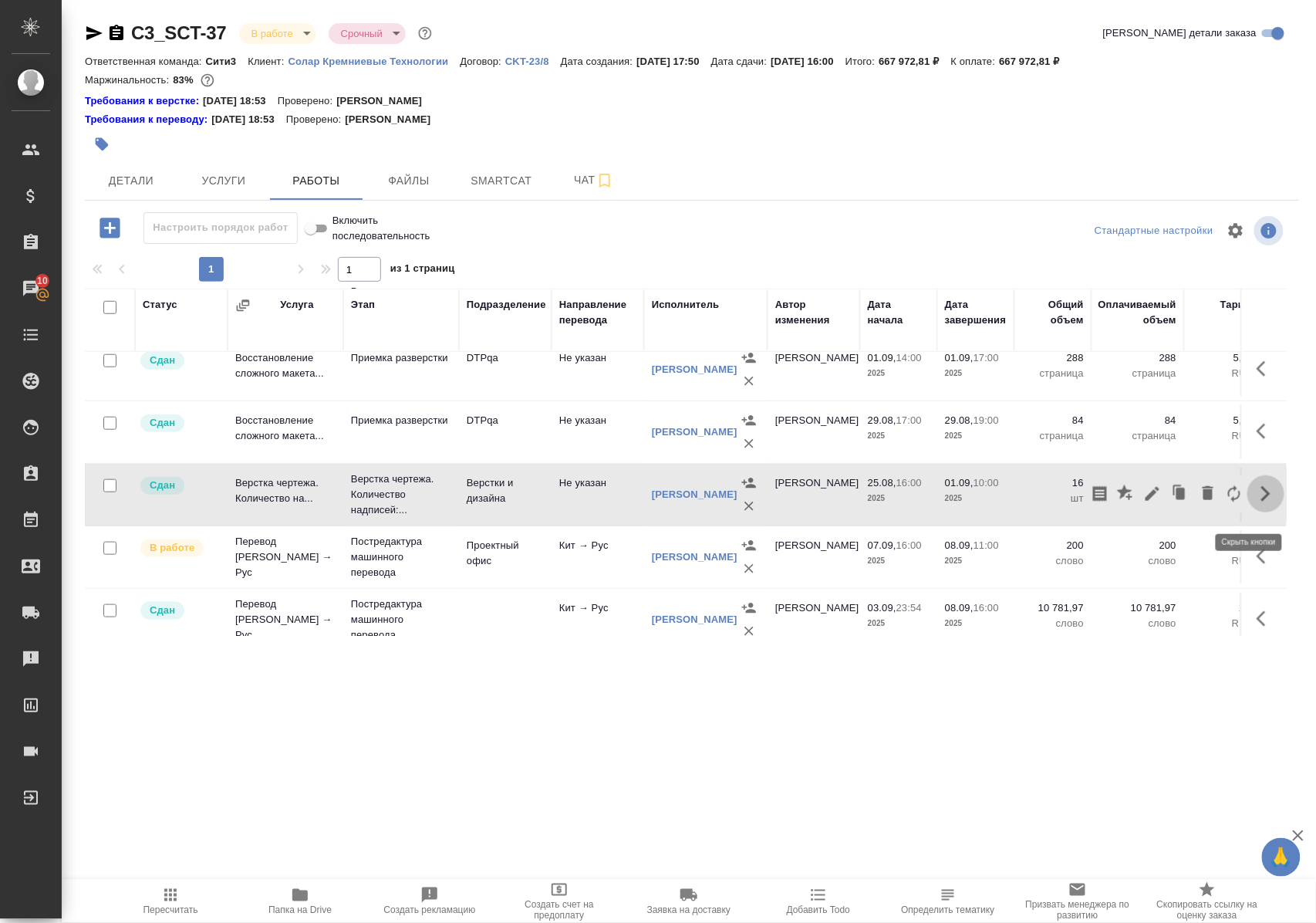
click at [1257, 503] on icon "button" at bounding box center [1266, 493] width 18 height 18
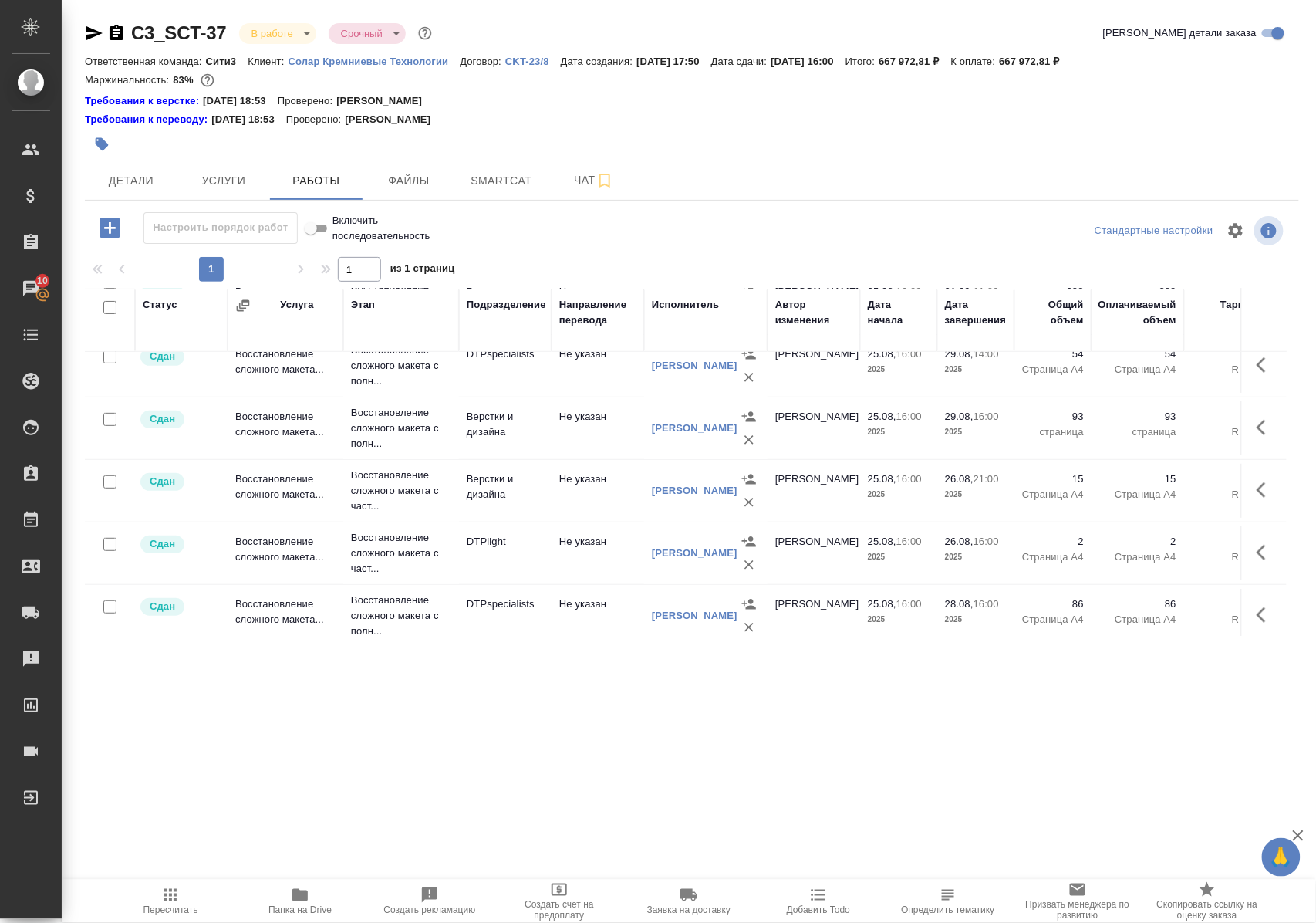
scroll to position [102, 0]
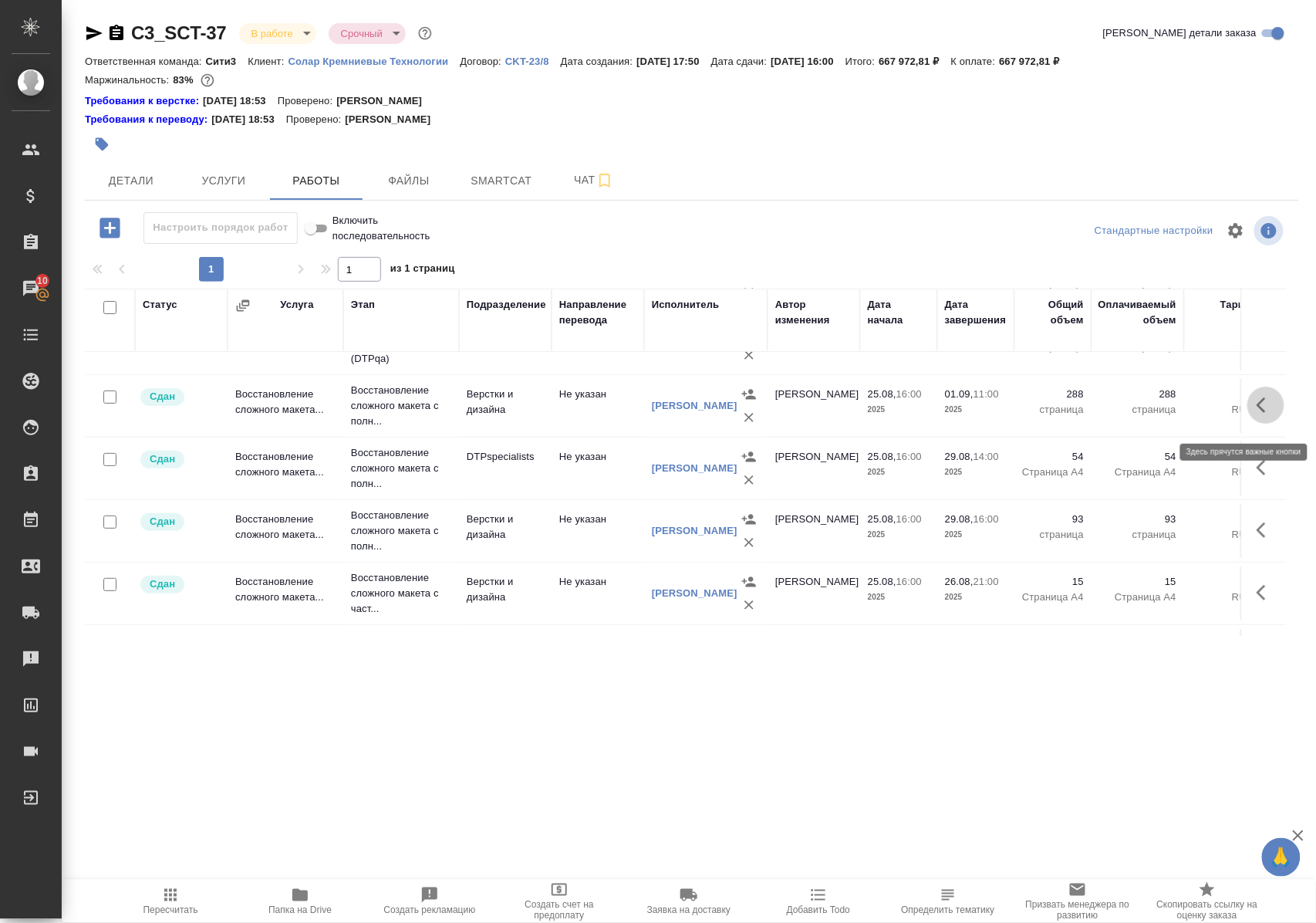
click at [1257, 412] on icon "button" at bounding box center [1266, 405] width 18 height 18
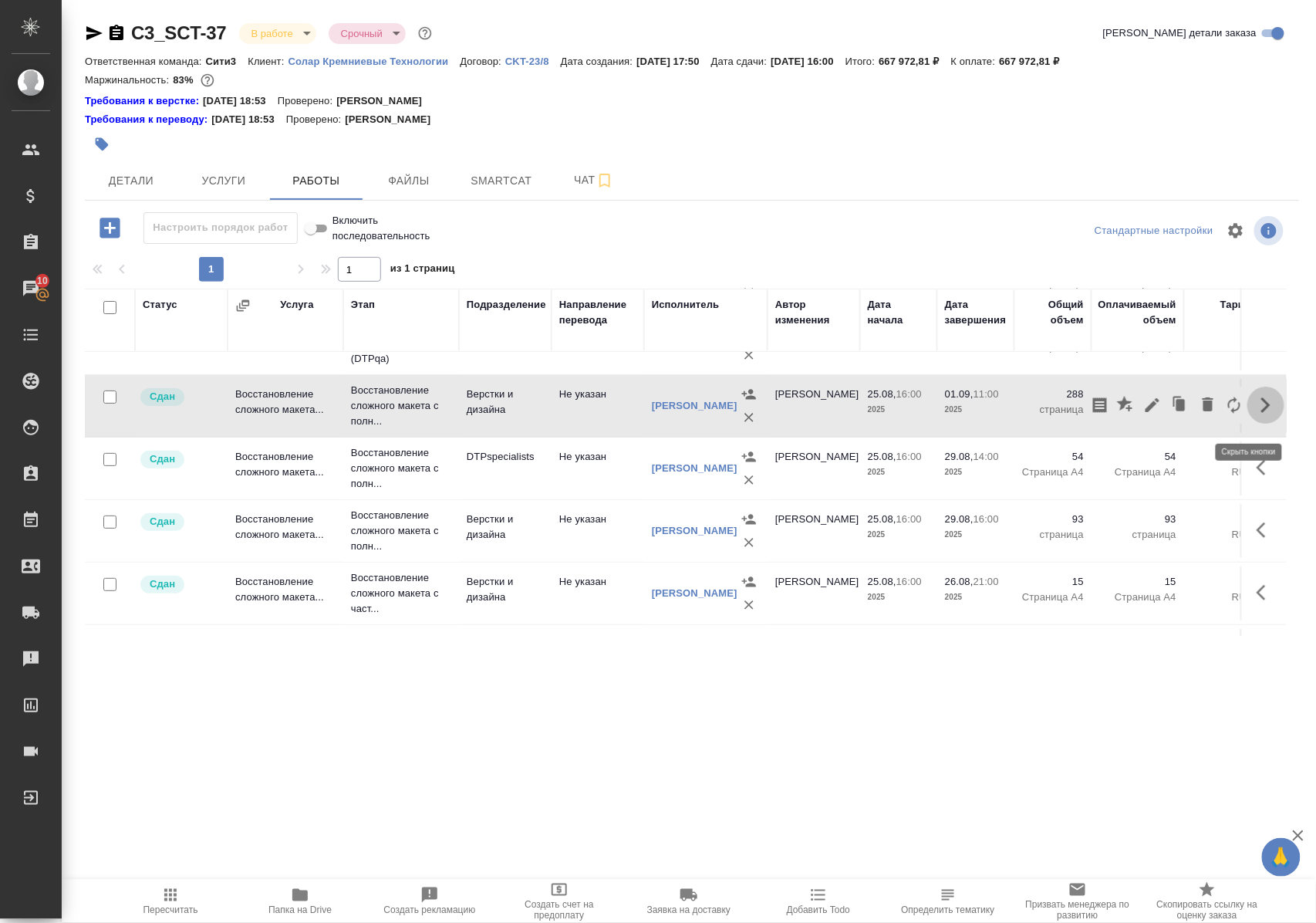
click at [1257, 412] on icon "button" at bounding box center [1266, 405] width 18 height 18
click at [1248, 549] on button "button" at bounding box center [1266, 530] width 37 height 37
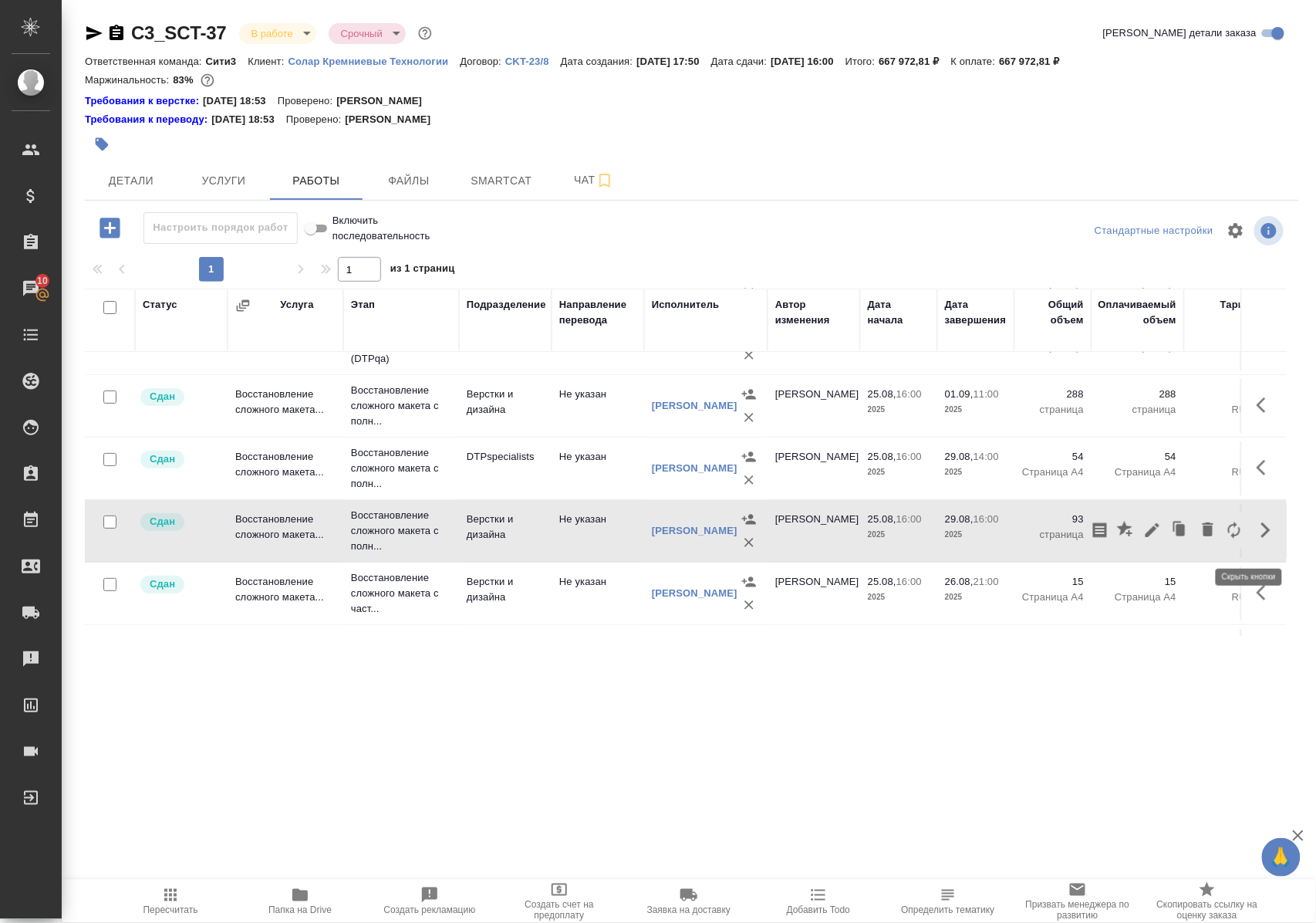
click at [1248, 549] on button "button" at bounding box center [1266, 530] width 37 height 37
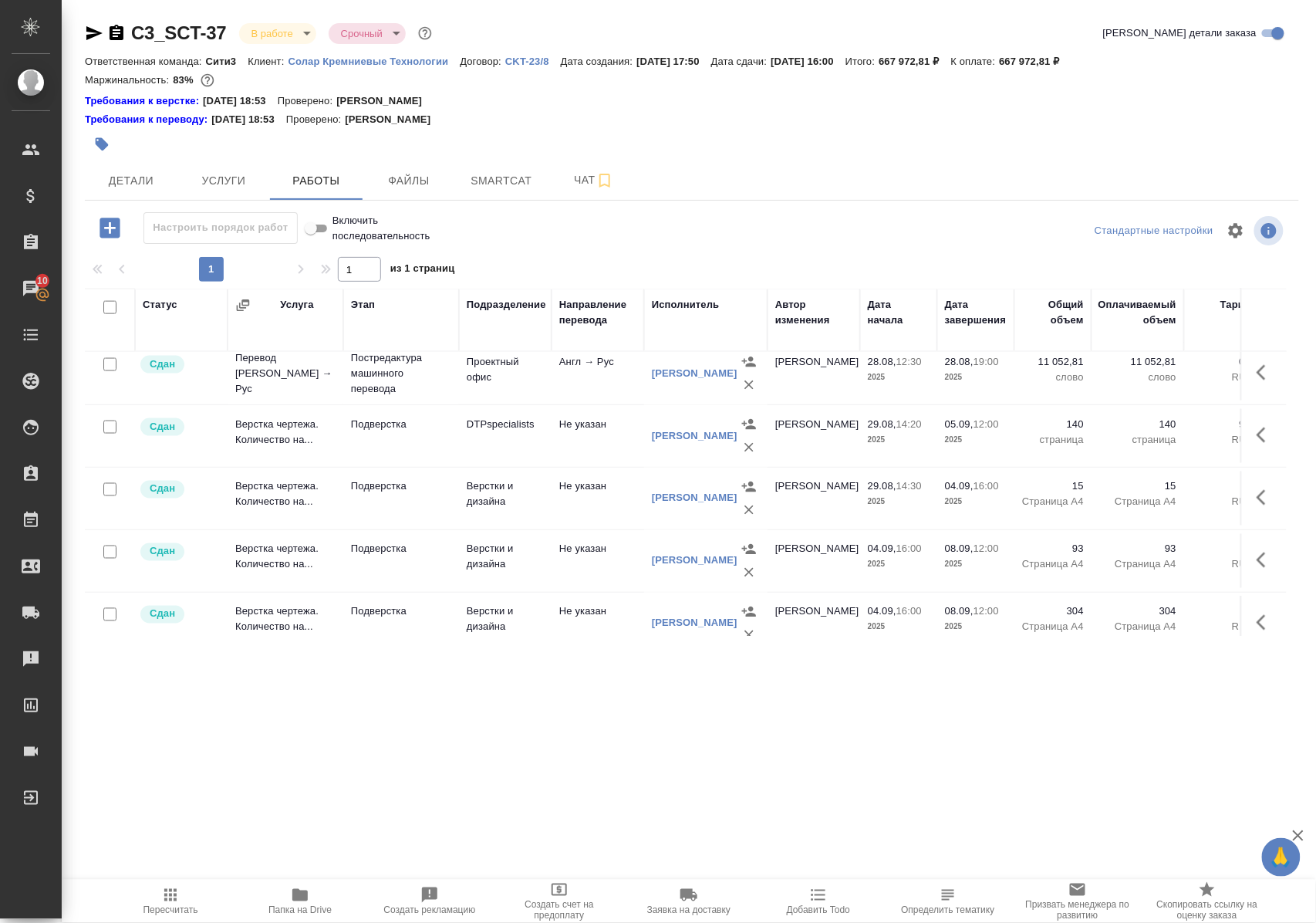
scroll to position [926, 0]
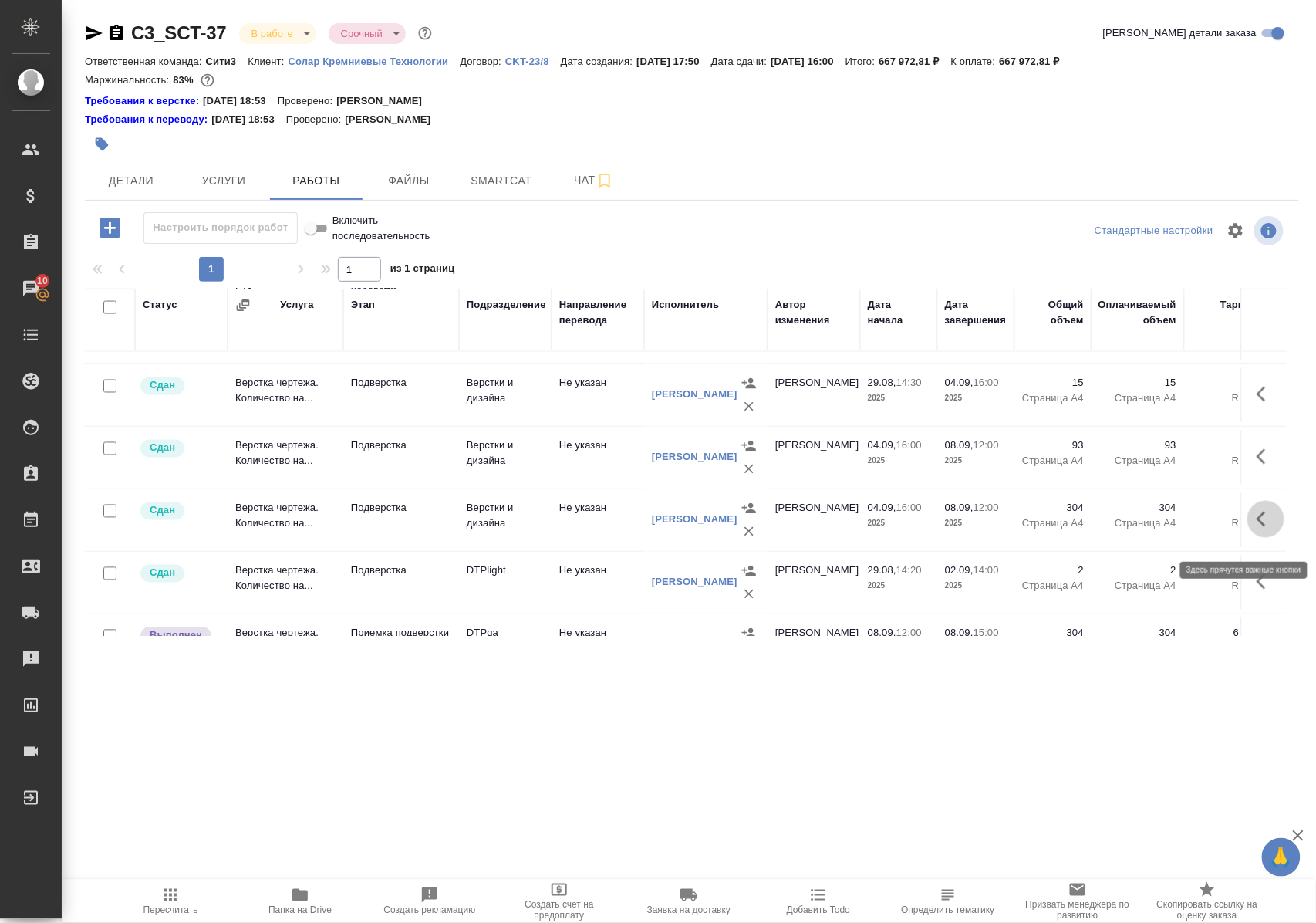
click at [1257, 529] on icon "button" at bounding box center [1266, 519] width 18 height 18
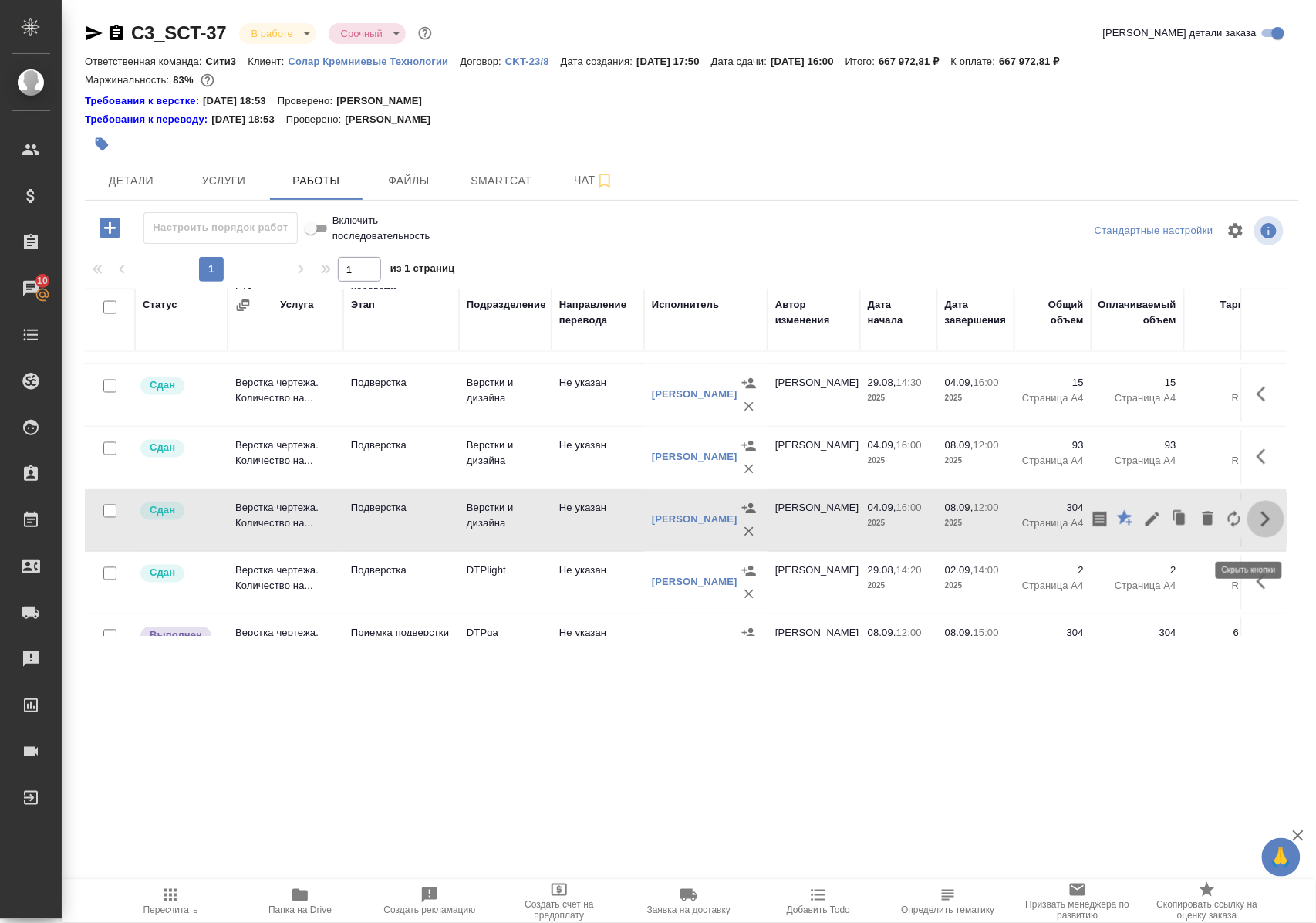
click at [1257, 529] on icon "button" at bounding box center [1266, 519] width 18 height 18
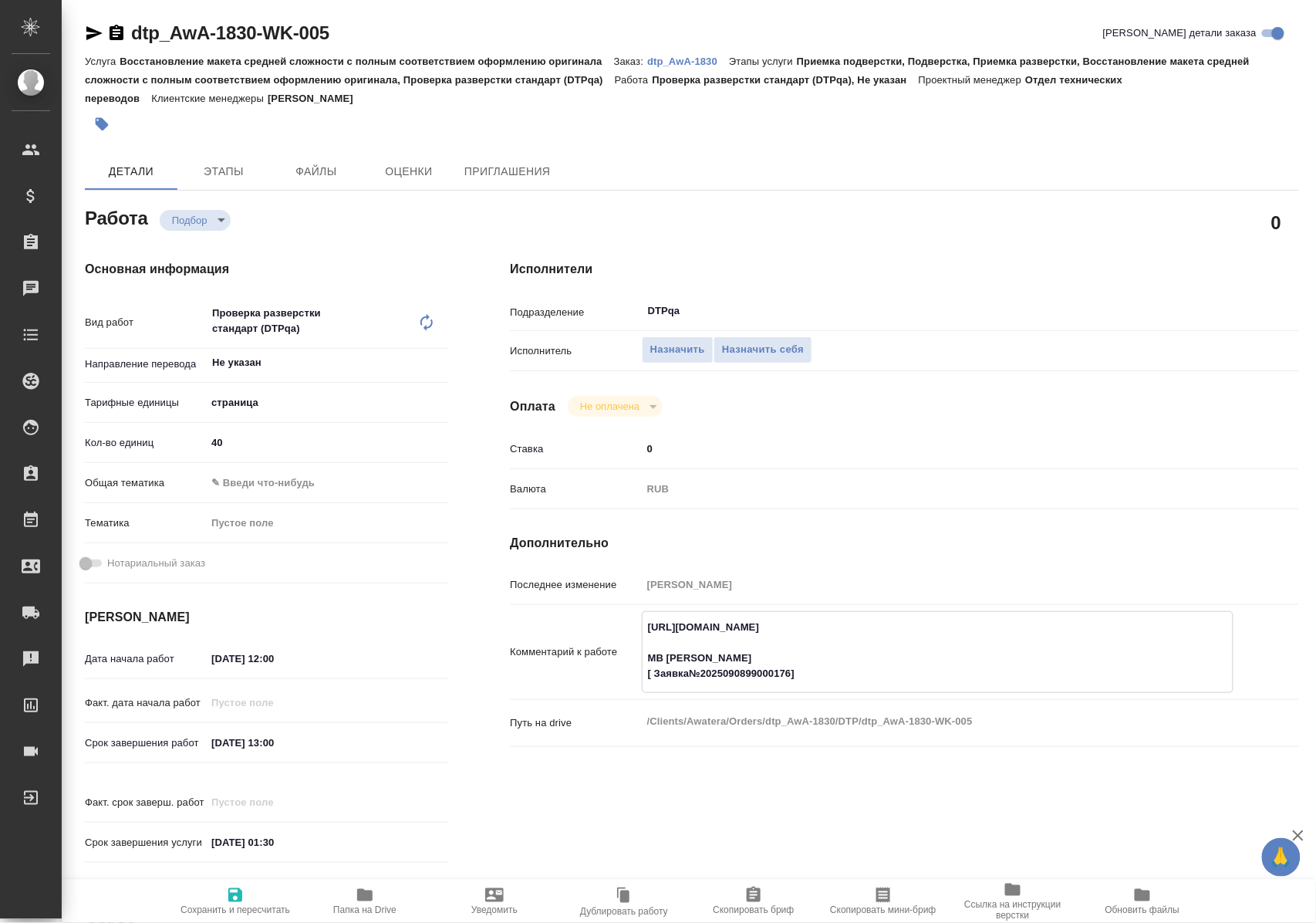
drag, startPoint x: 643, startPoint y: 630, endPoint x: 999, endPoint y: 629, distance: 356.0
click at [999, 629] on textarea "[URL][DOMAIN_NAME] МВ [PERSON_NAME] [ Заявка№2025090899000176]" at bounding box center [937, 650] width 590 height 72
click at [763, 343] on span "Назначить себя" at bounding box center [763, 349] width 81 height 18
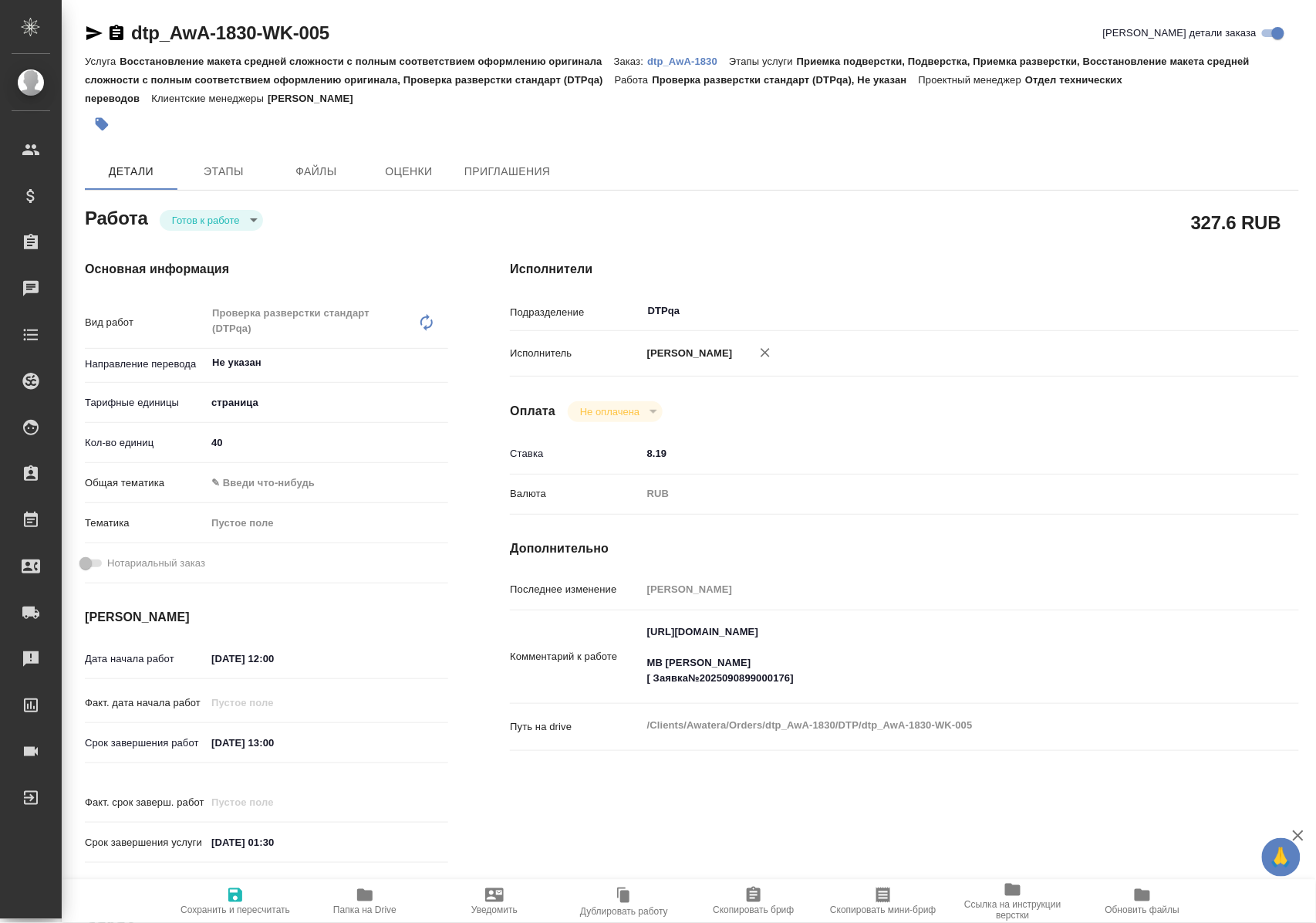
type textarea "x"
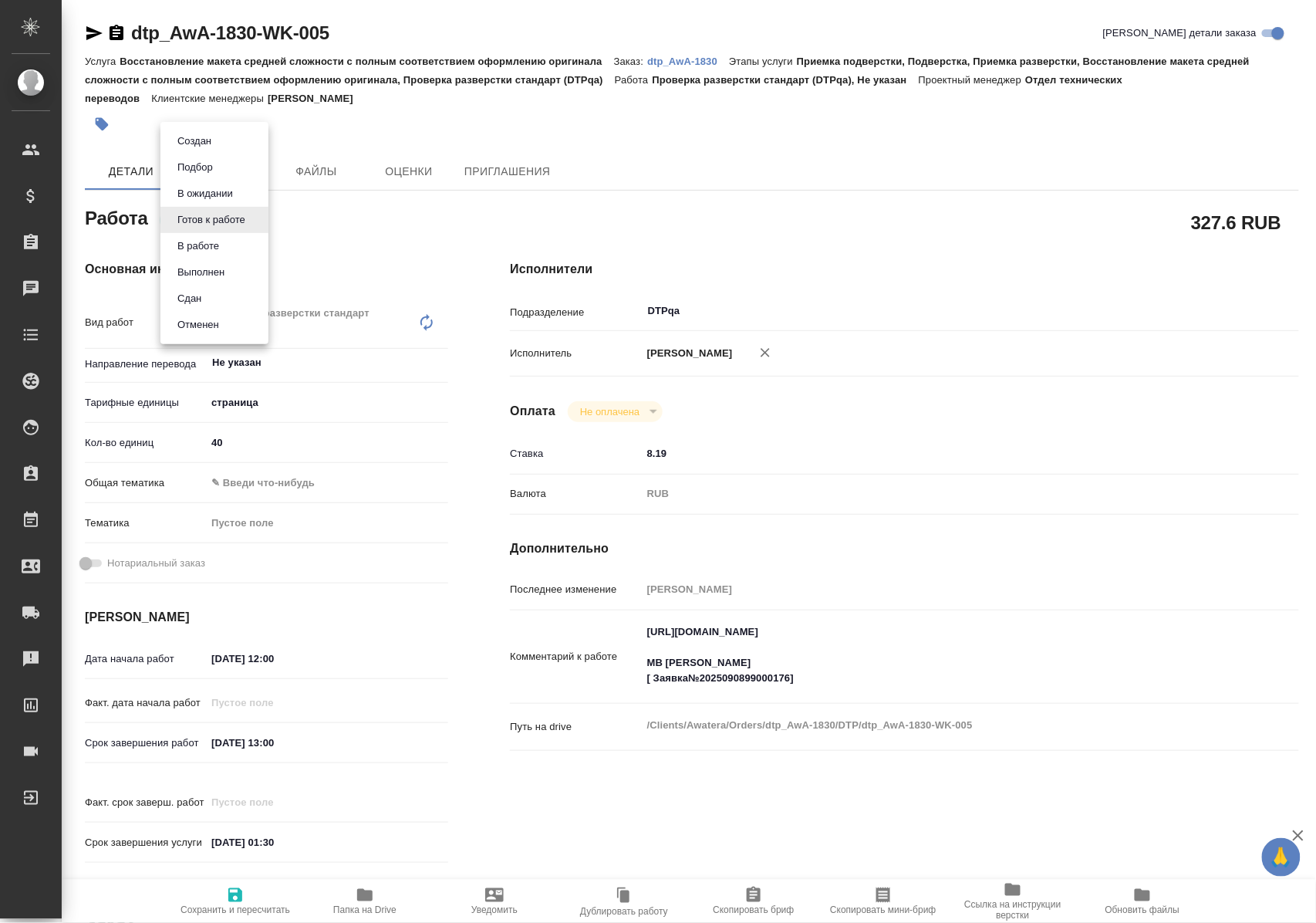
click at [206, 225] on body "🙏 .cls-1 fill:#fff; AWATERA [PERSON_NAME] Клиенты Спецификации Заказы Чаты Todo…" at bounding box center [658, 462] width 1316 height 923
type textarea "x"
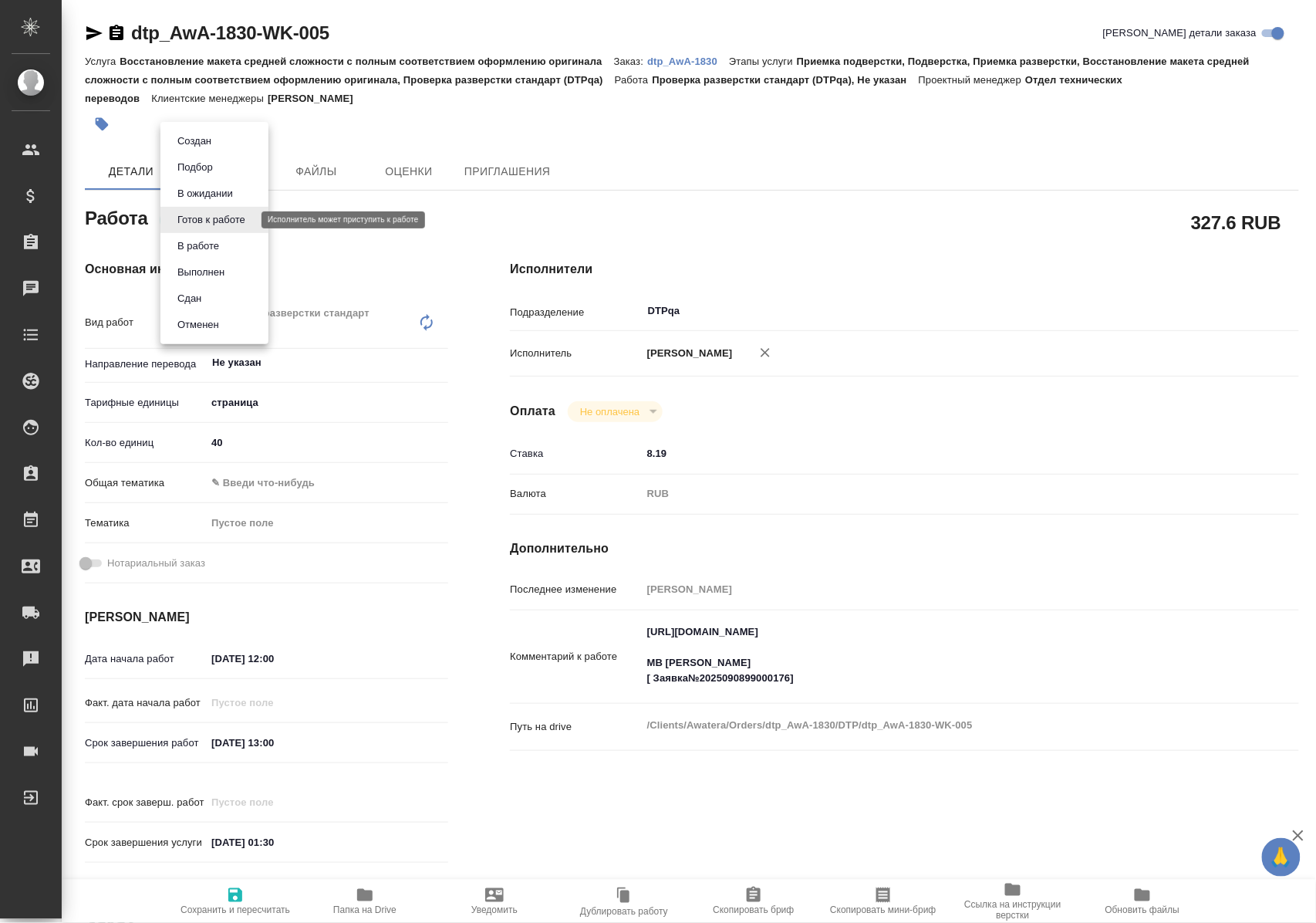
type textarea "x"
click at [206, 186] on button "В ожидании" at bounding box center [205, 194] width 65 height 17
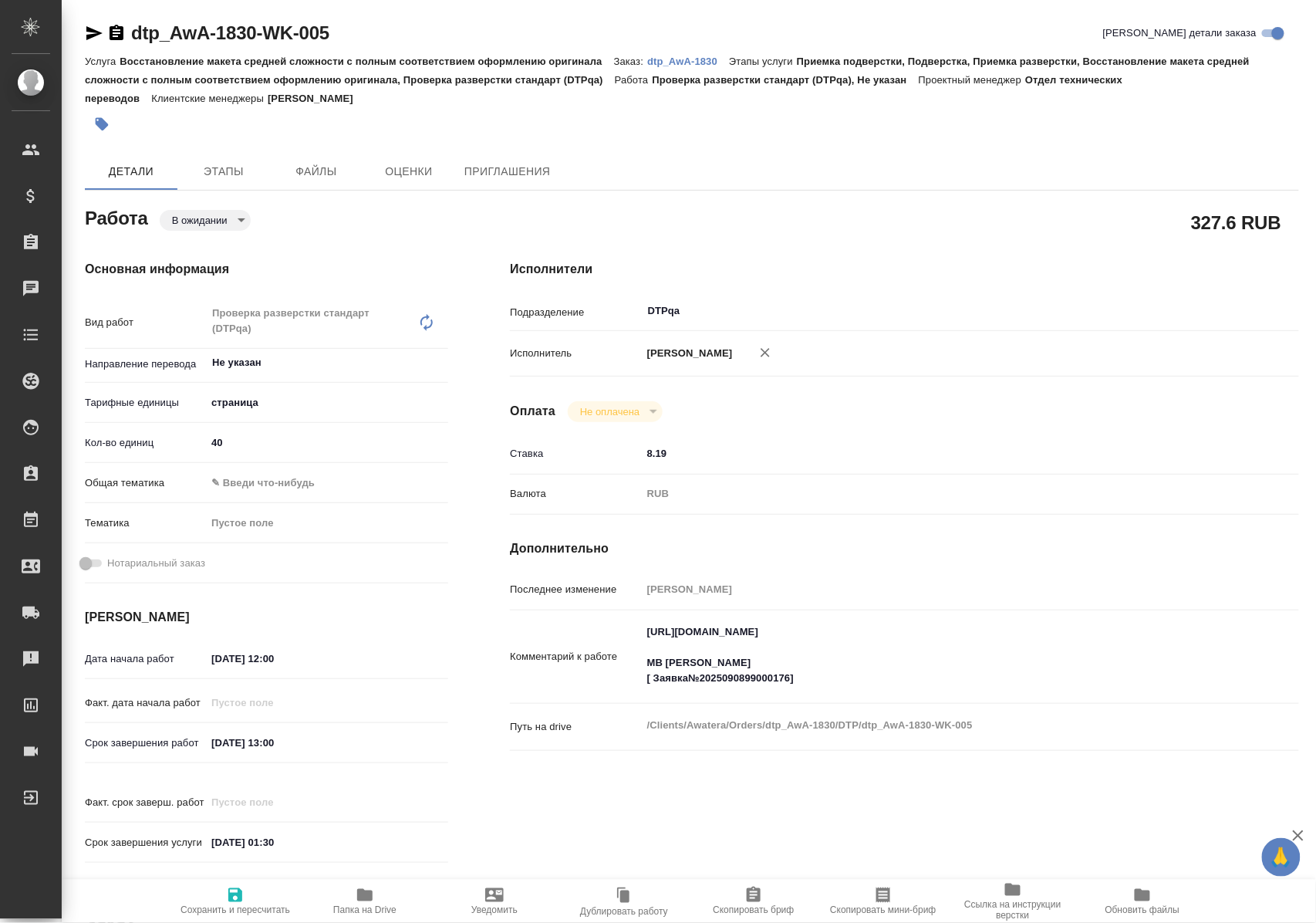
type textarea "x"
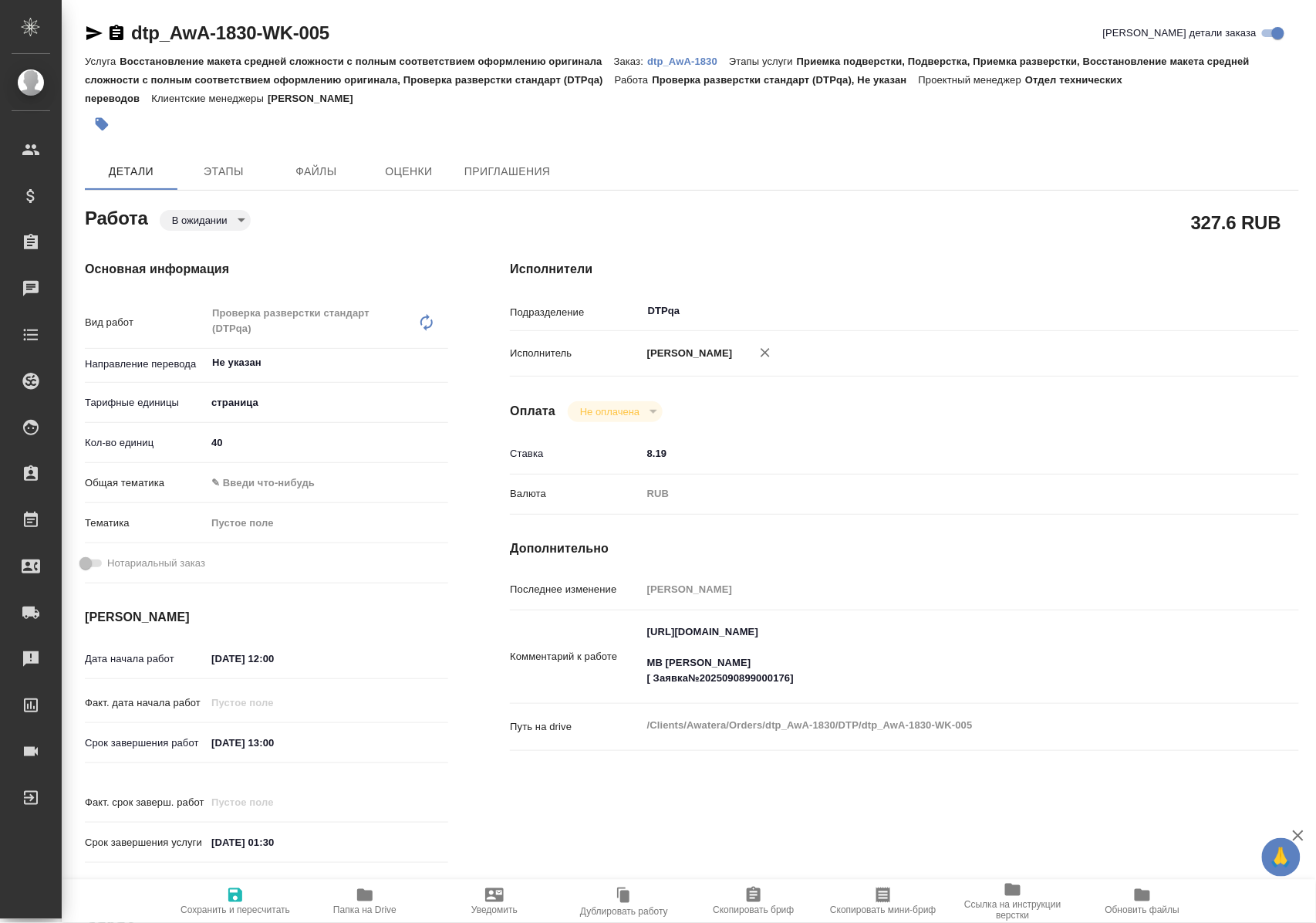
type textarea "x"
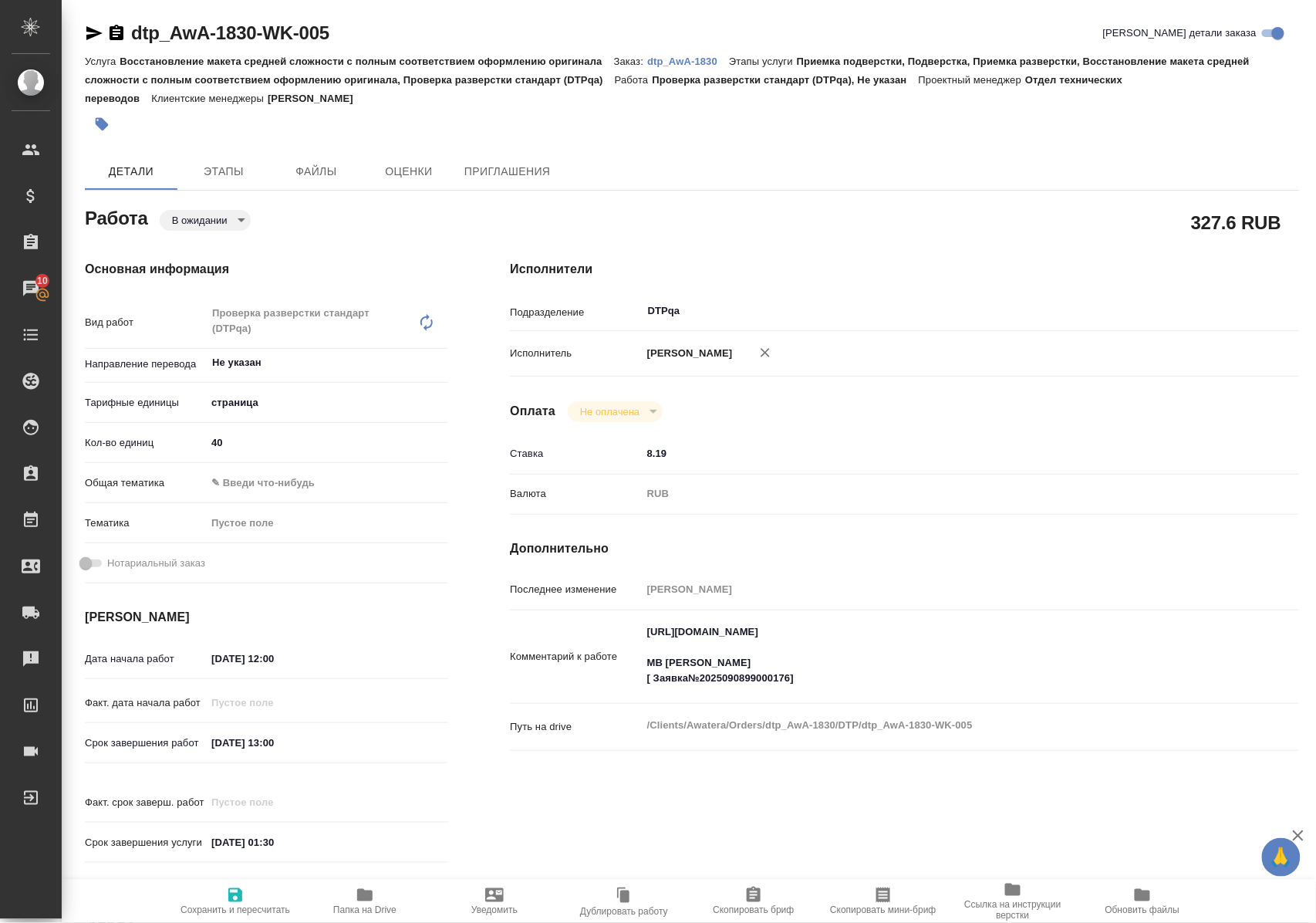
click at [233, 893] on icon "button" at bounding box center [235, 894] width 18 height 18
type textarea "x"
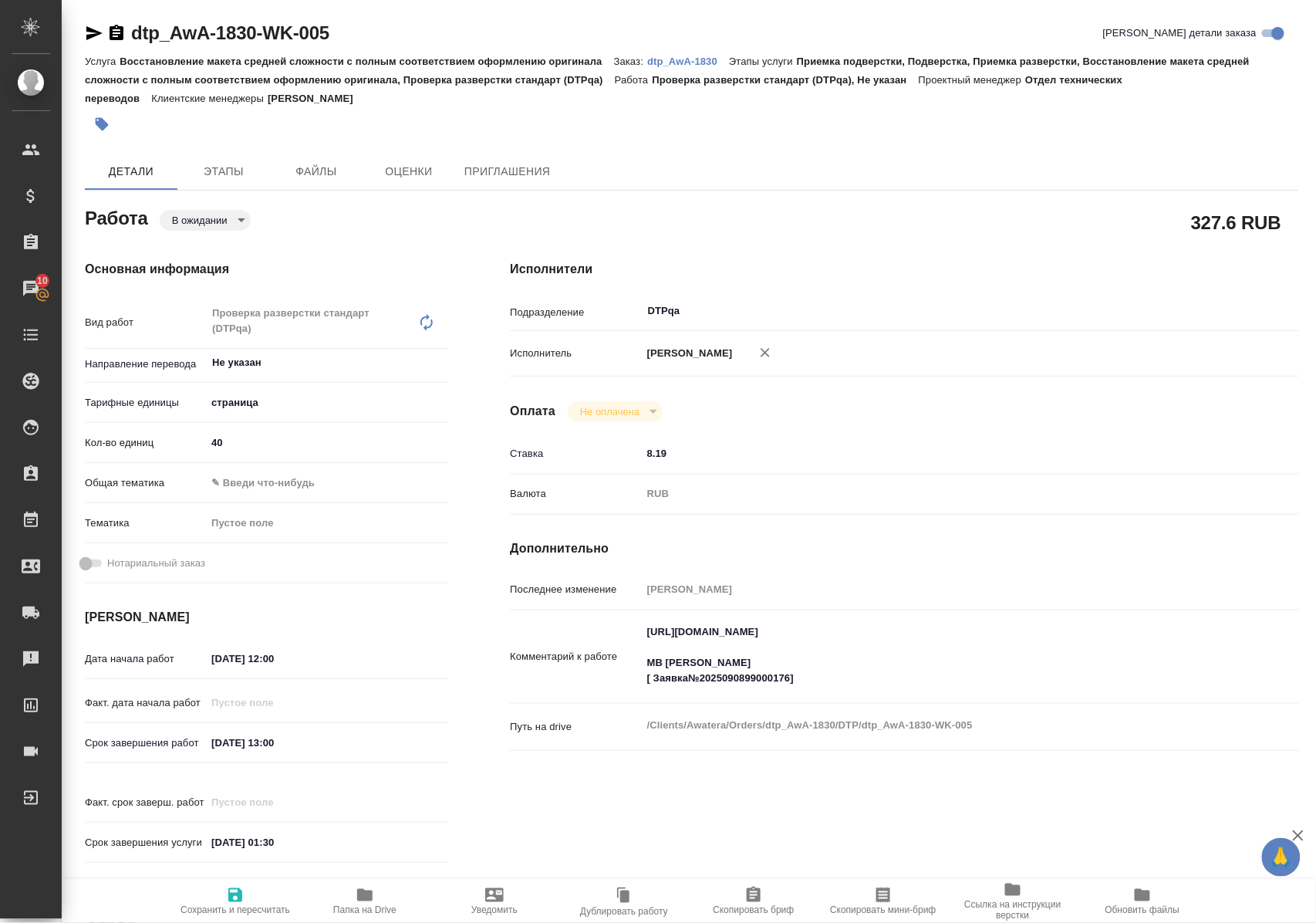
type textarea "x"
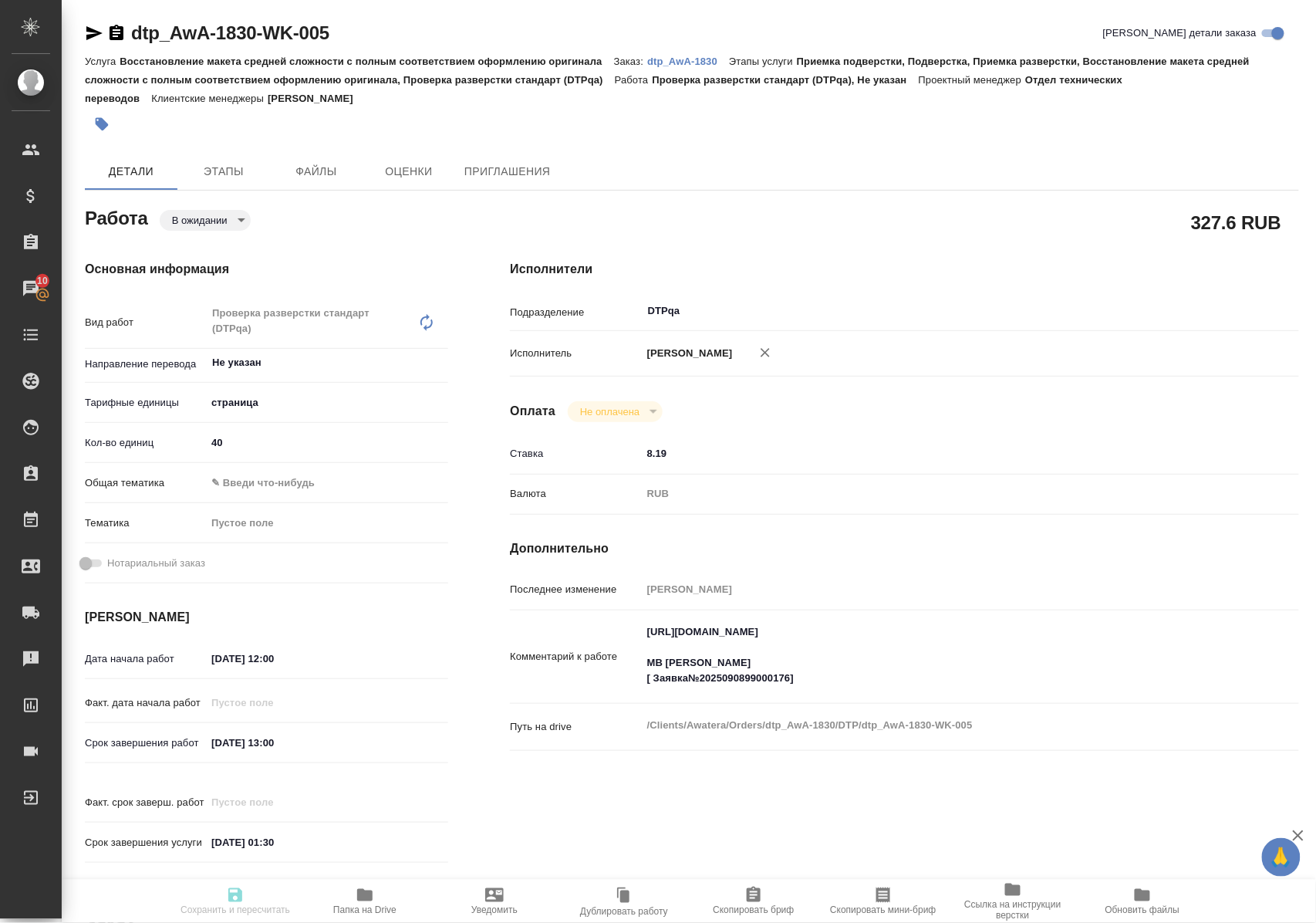
type textarea "x"
type input "pending"
type textarea "Проверка разверстки стандарт (DTPqa)"
type textarea "x"
type input "Не указан"
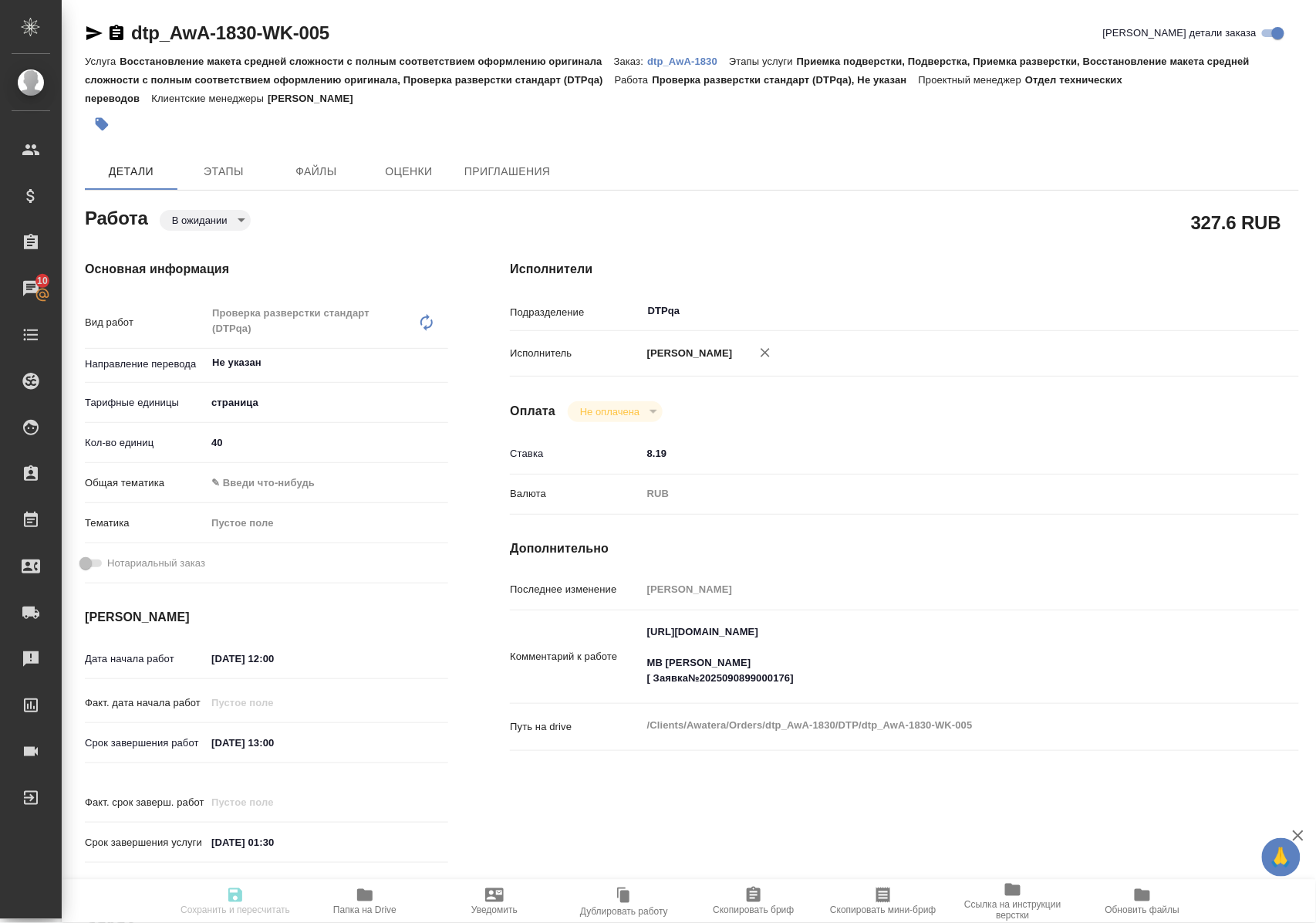
type input "5a8b1489cc6b4906c91bfdb2"
type input "40"
type input "[DATE] 12:00"
type input "[DATE] 13:00"
type input "01.10.2025 01:30"
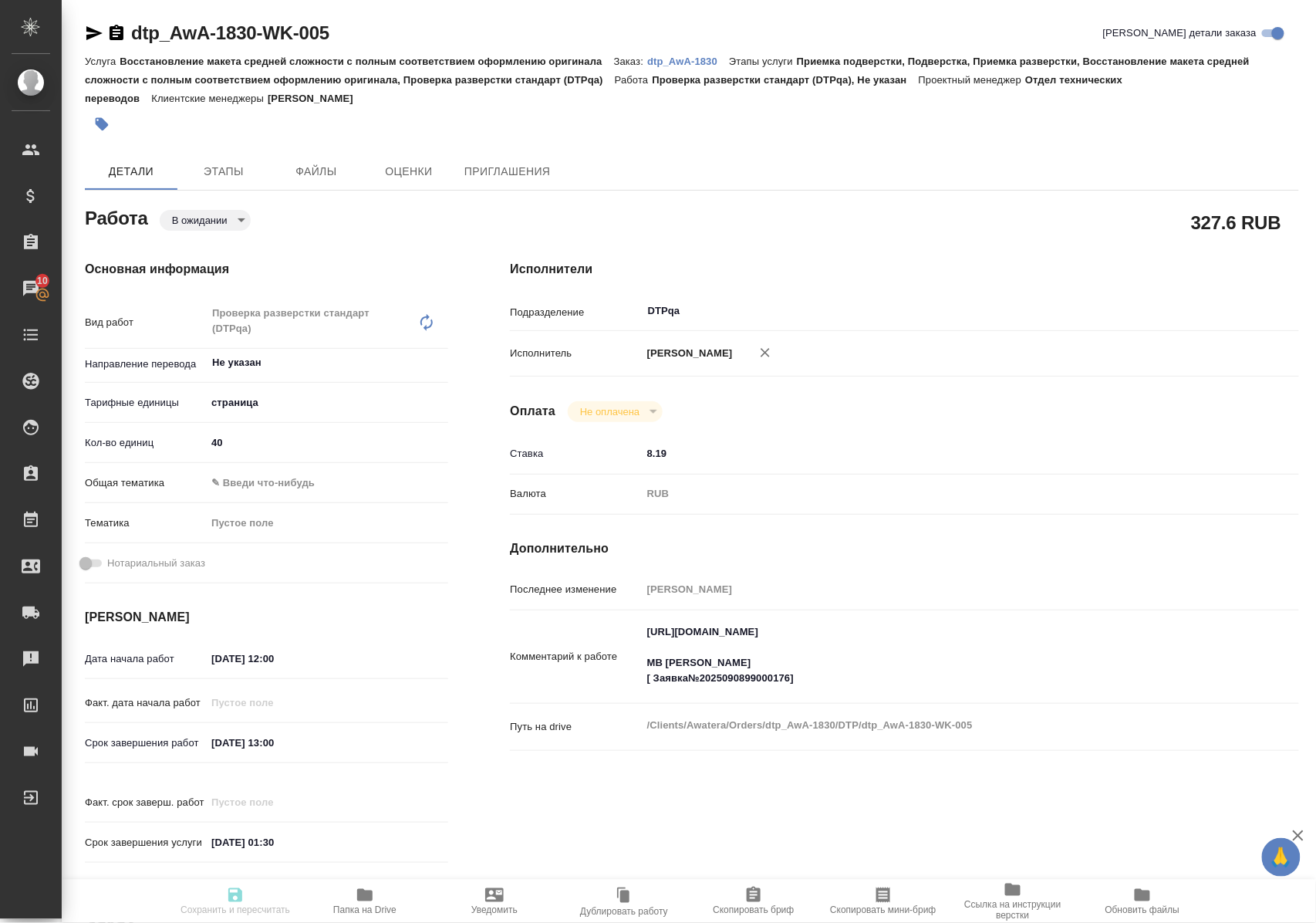
type input "DTPqa"
type input "notPayed"
type input "8.19"
type input "RUB"
type input "[PERSON_NAME]"
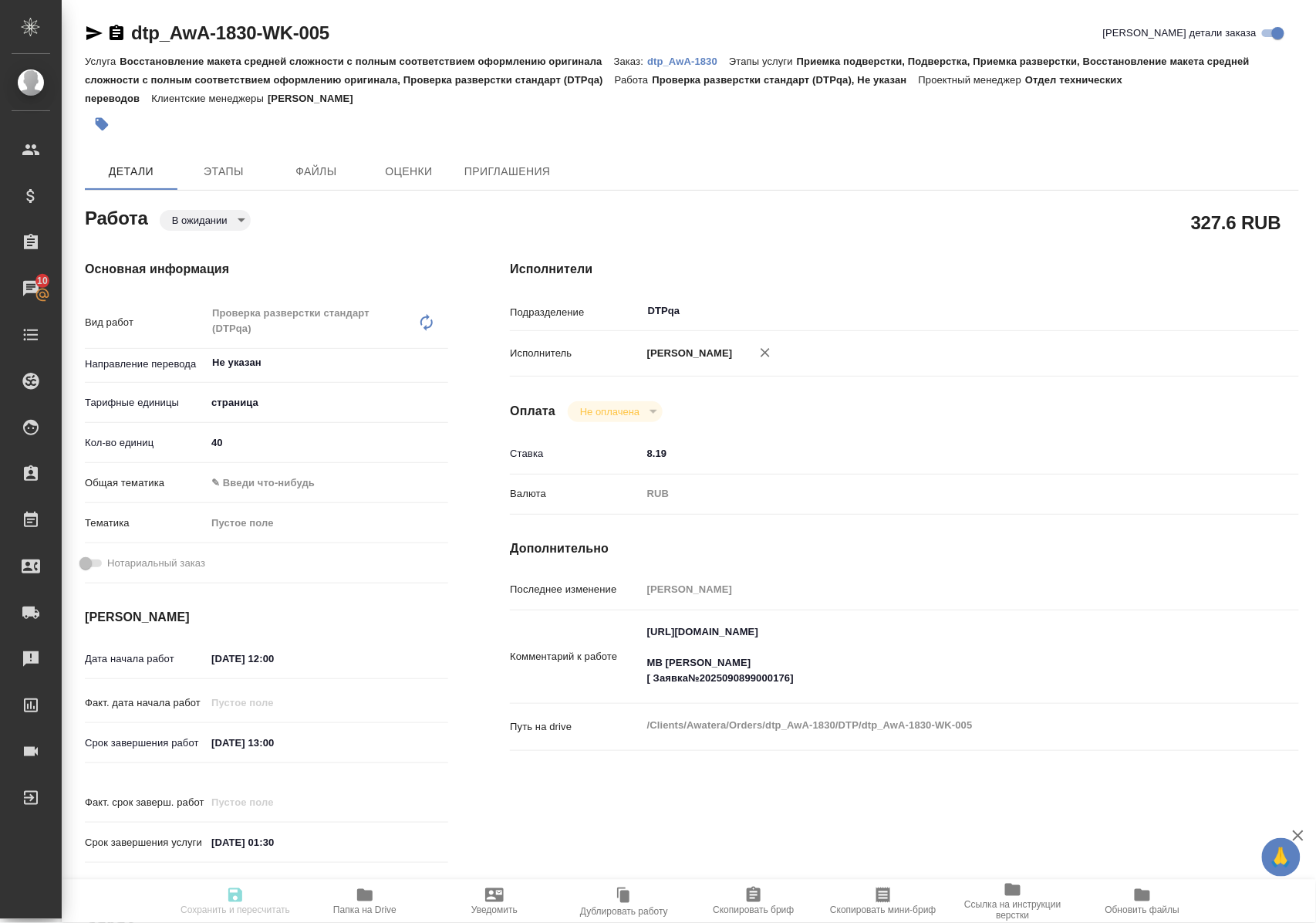
type textarea "https://tera.awatera.com/Work/68bead1d3dd2ee876408c163/ МВ Саша Заборова [ Заяв…"
type textarea "x"
type textarea "/Clients/Awatera/Orders/dtp_AwA-1830/DTP/dtp_AwA-1830-WK-005"
type textarea "x"
type input "dtp_AwA-1830"
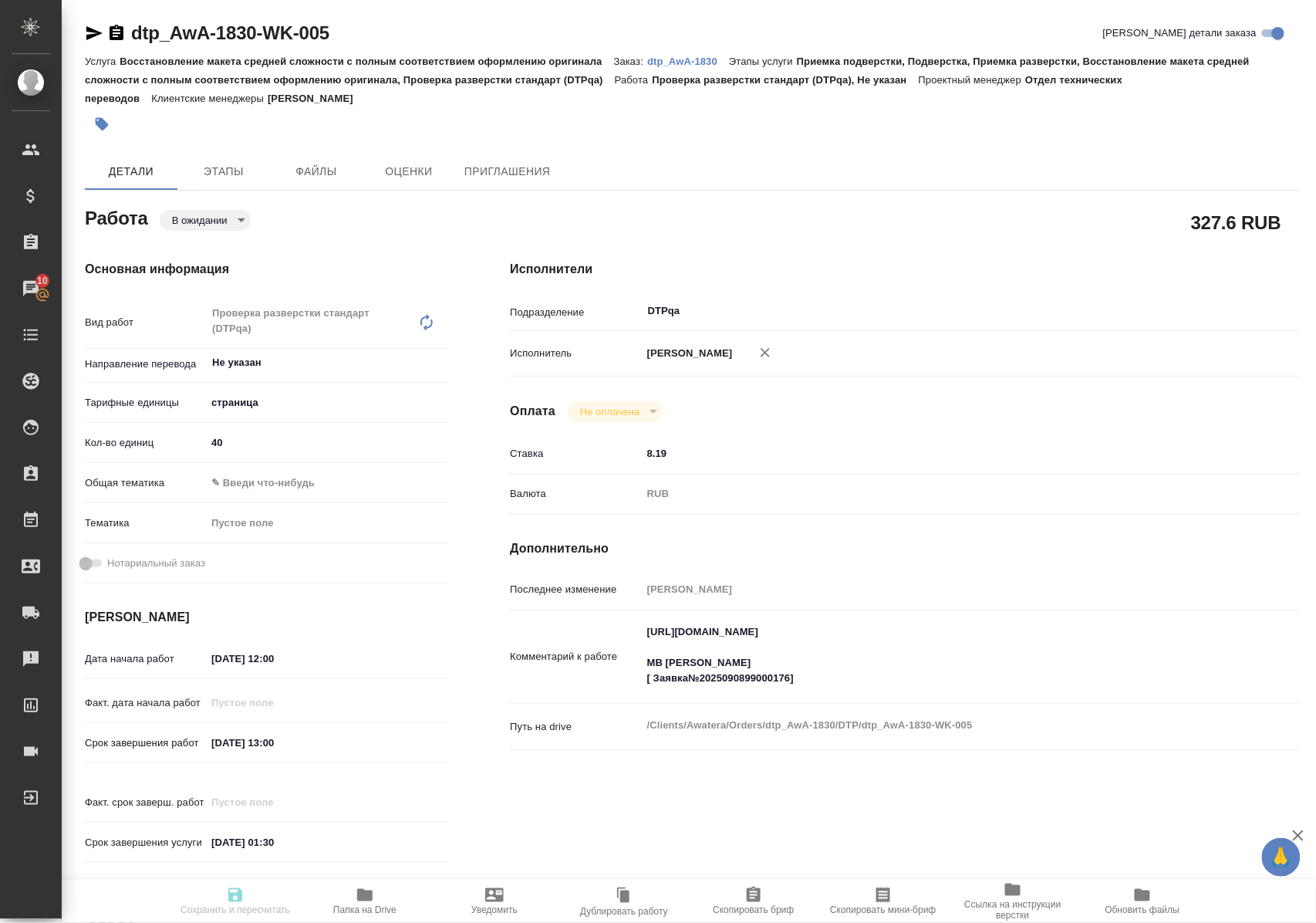
type input "Восстановление макета средней сложности с полным соответствием оформлению ориги…"
type input "Приемка подверстки, Подверстка, Приемка разверстки, Восстановление макета средн…"
type input "Малофеева Екатерина"
type input "Отдел верстки и дизайна"
type input "/Clients/Awatera/Orders/dtp_AwA-1830"
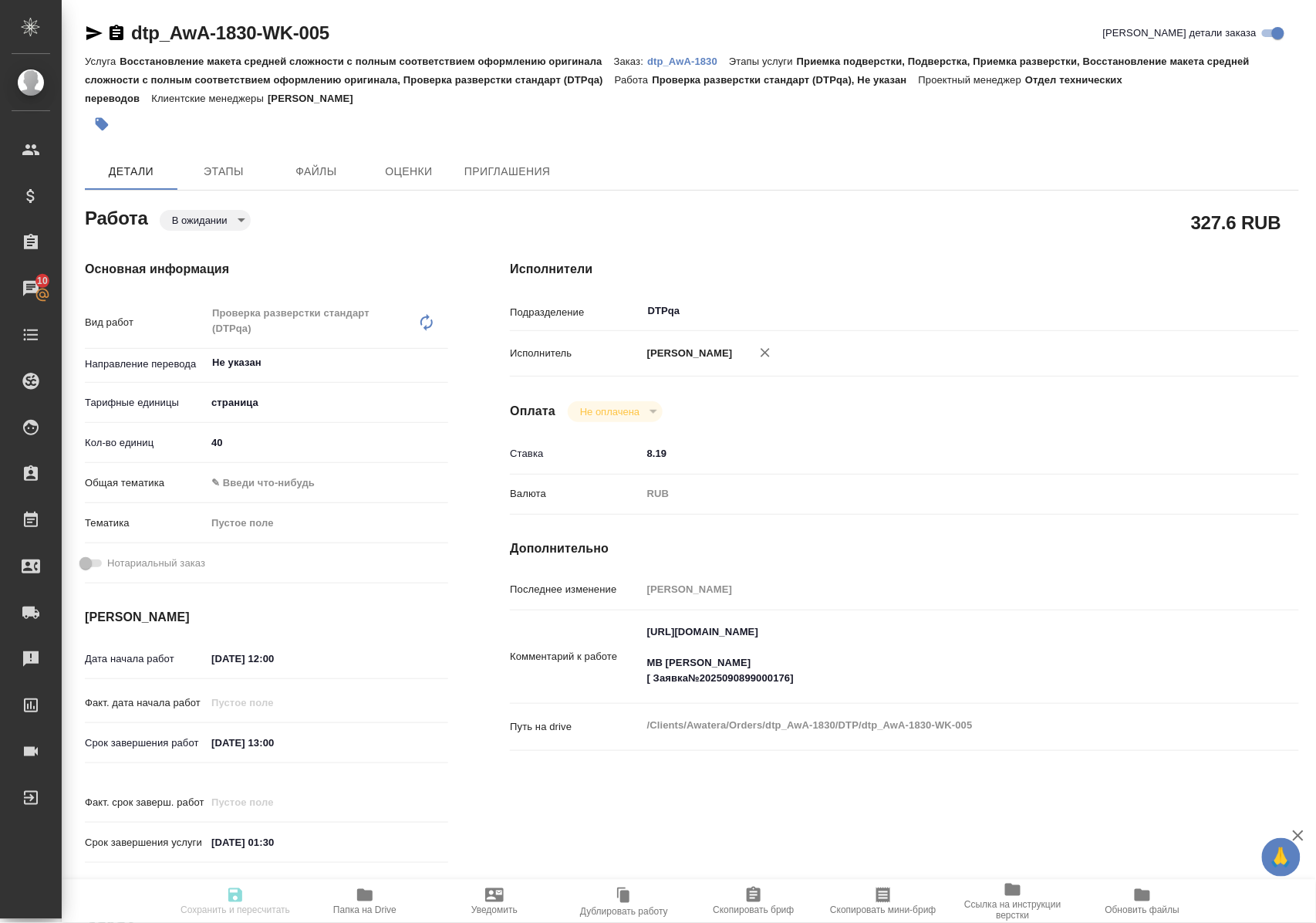
type textarea "x"
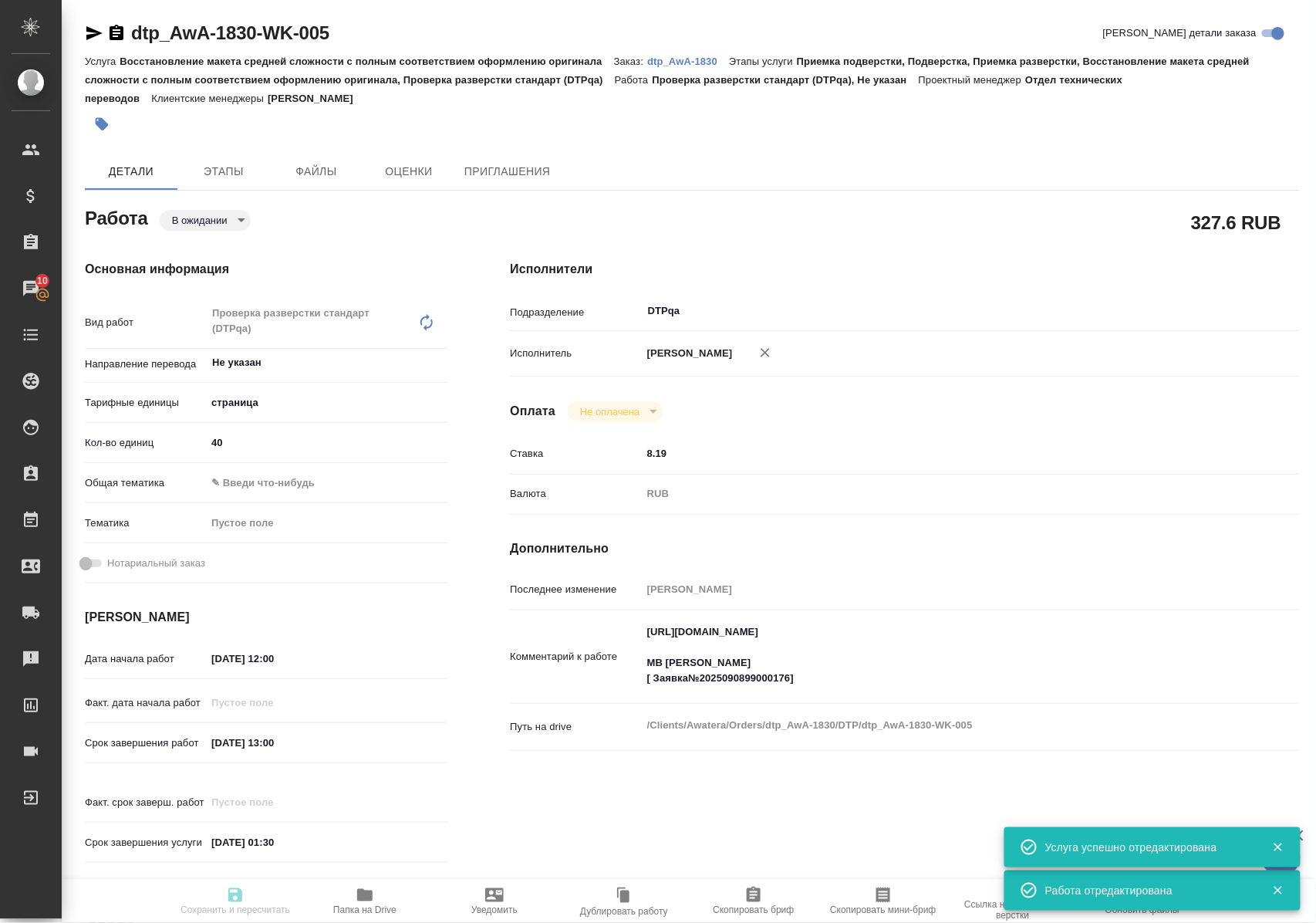
type textarea "x"
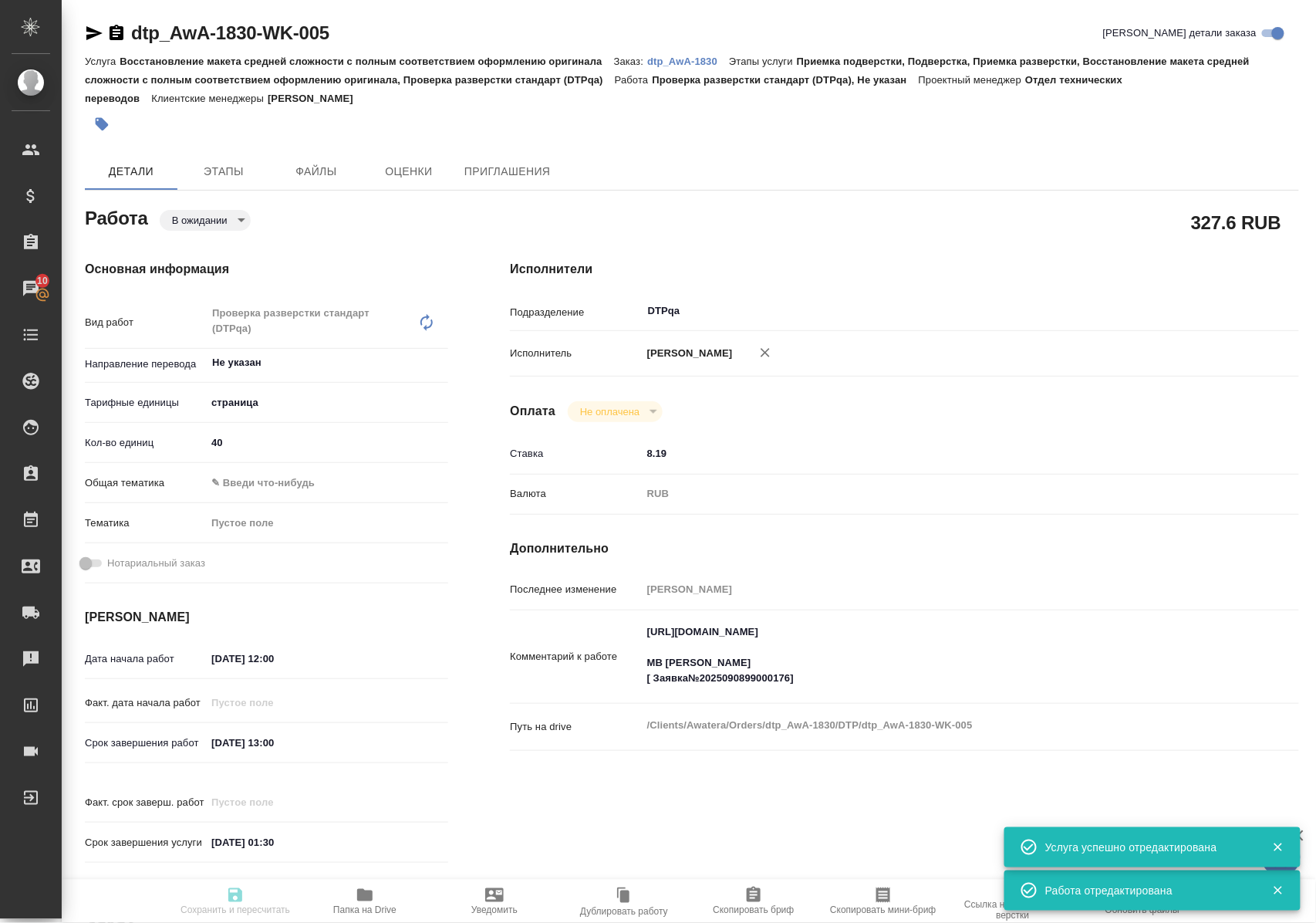
type textarea "x"
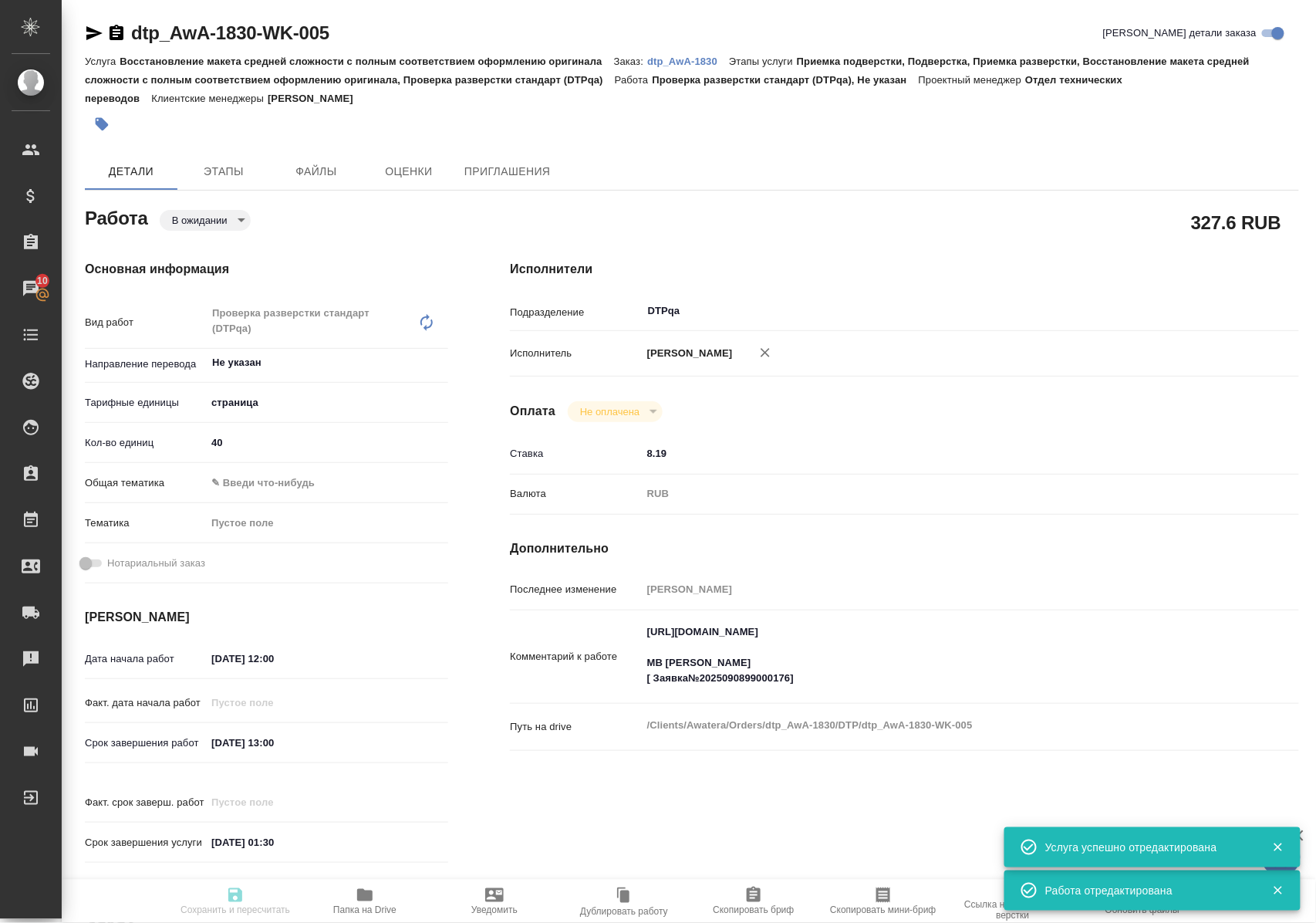
type textarea "x"
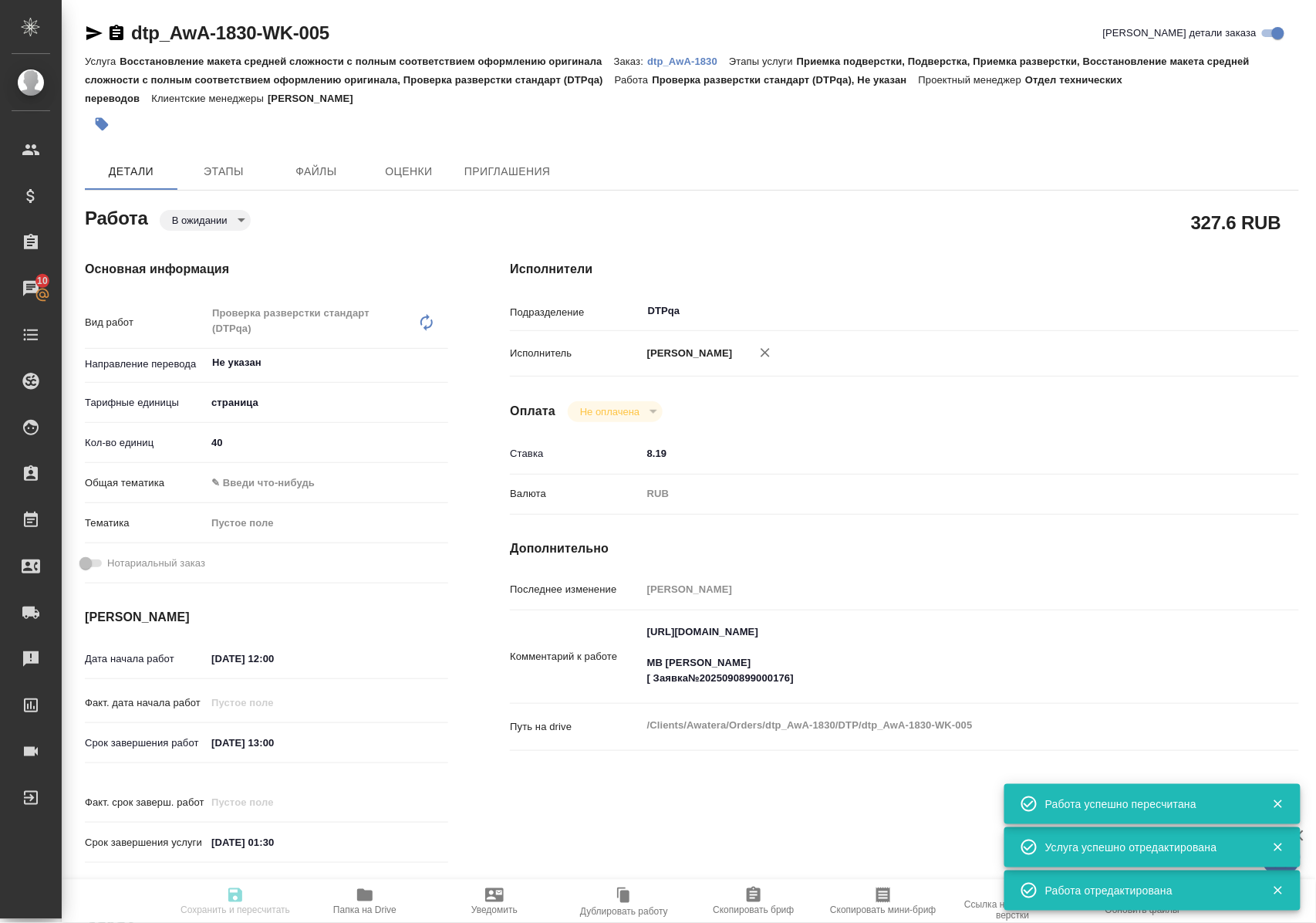
type input "pending"
type textarea "Проверка разверстки стандарт (DTPqa)"
type textarea "x"
type input "Не указан"
type input "5a8b1489cc6b4906c91bfdb2"
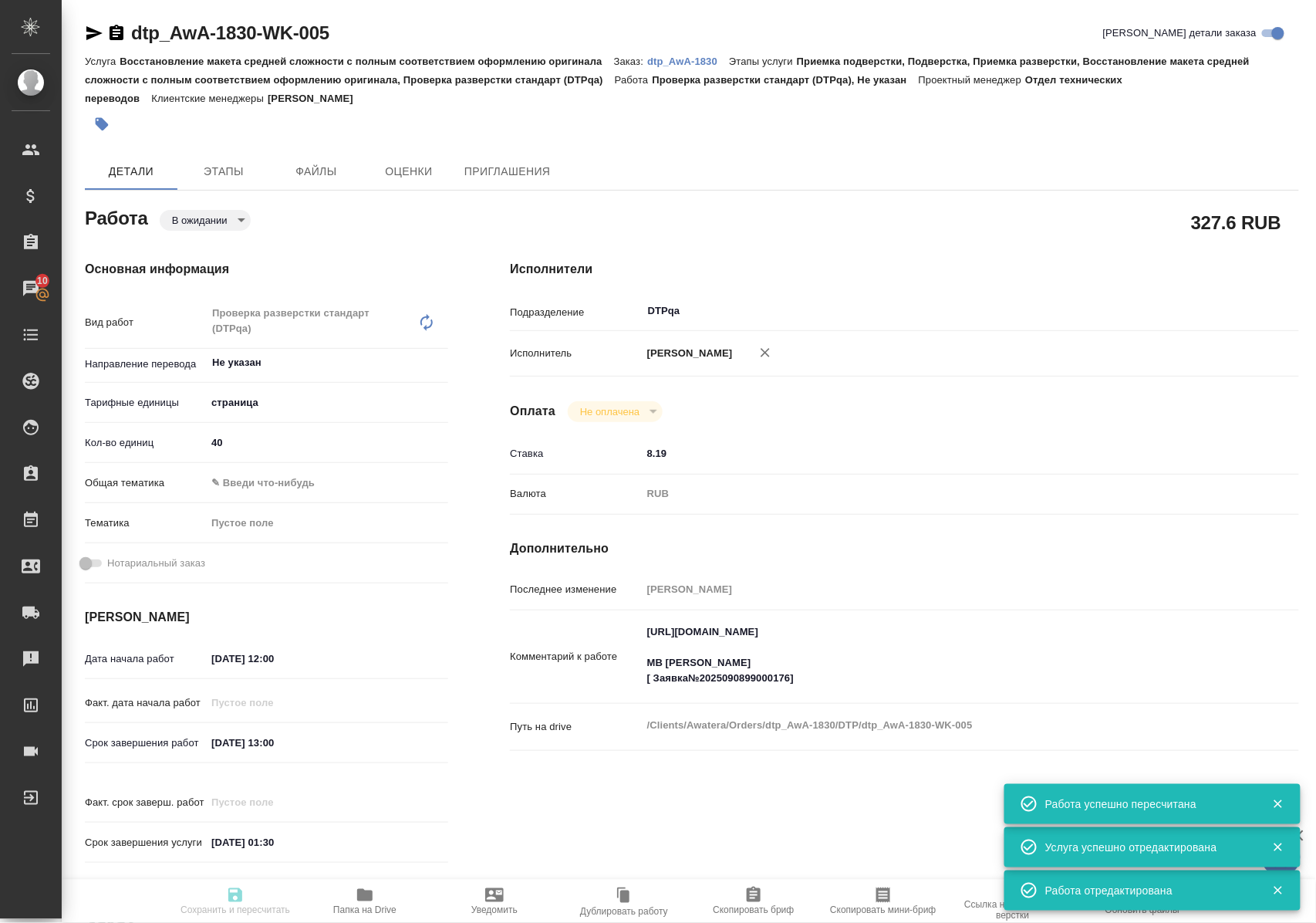
type input "40"
type input "09.09.2025 12:00"
type input "09.09.2025 13:00"
type input "01.10.2025 01:30"
type input "DTPqa"
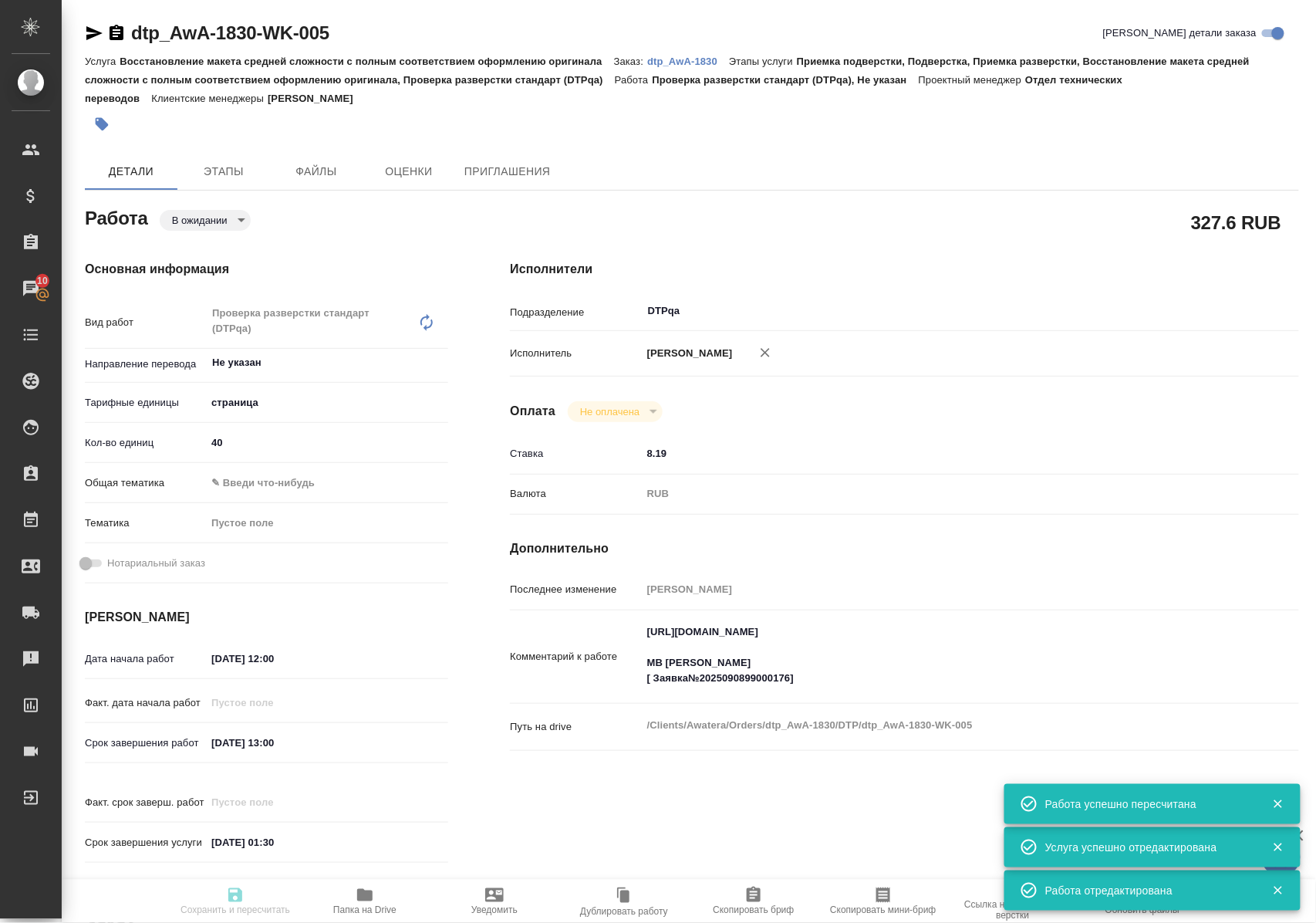
type input "notPayed"
type input "8.19"
type input "RUB"
type input "[PERSON_NAME]"
type textarea "https://tera.awatera.com/Work/68bead1d3dd2ee876408c163/ МВ Саша Заборова [ Заяв…"
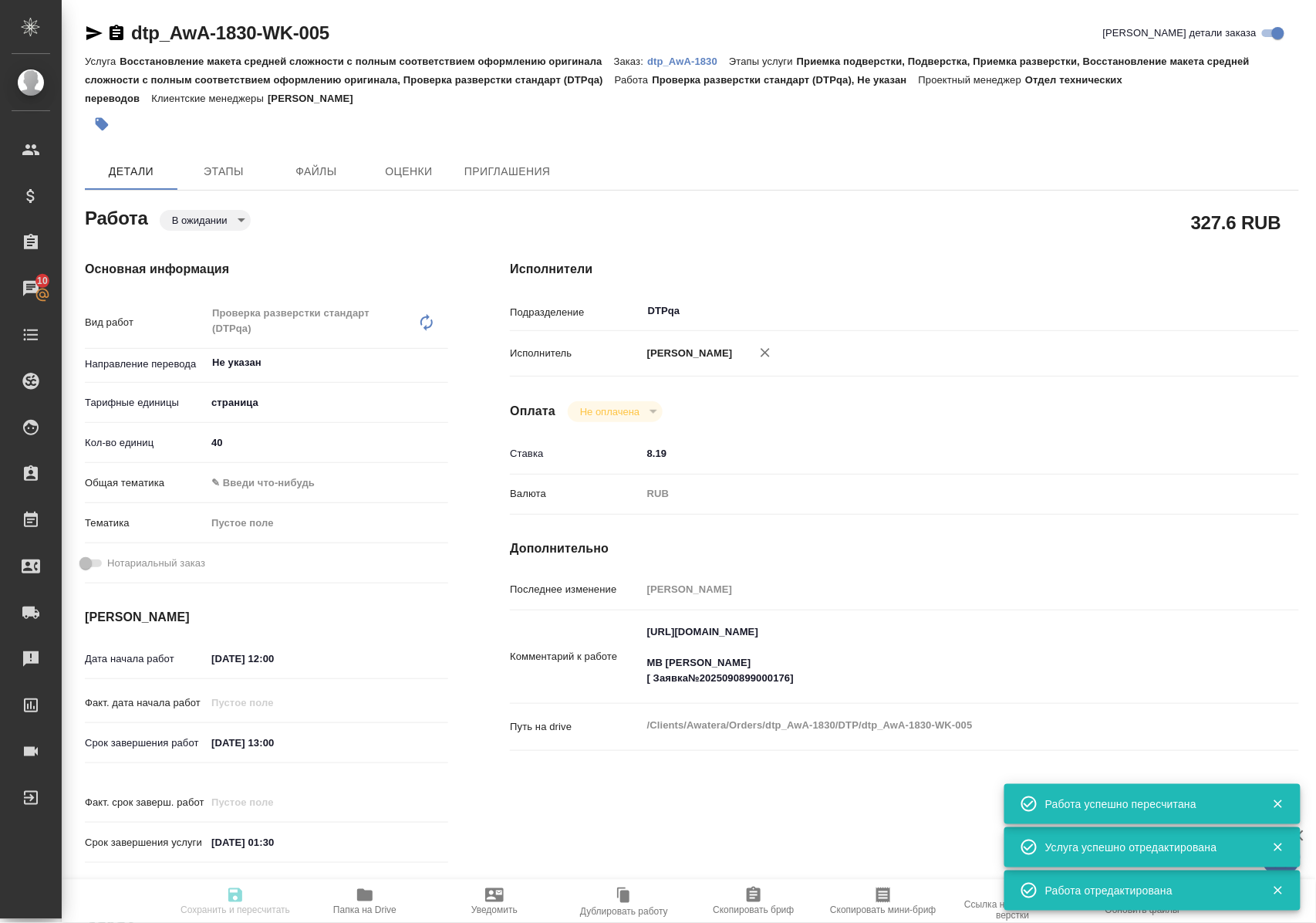
type textarea "x"
type textarea "/Clients/Awatera/Orders/dtp_AwA-1830/DTP/dtp_AwA-1830-WK-005"
type textarea "x"
type input "dtp_AwA-1830"
type input "Восстановление макета средней сложности с полным соответствием оформлению ориги…"
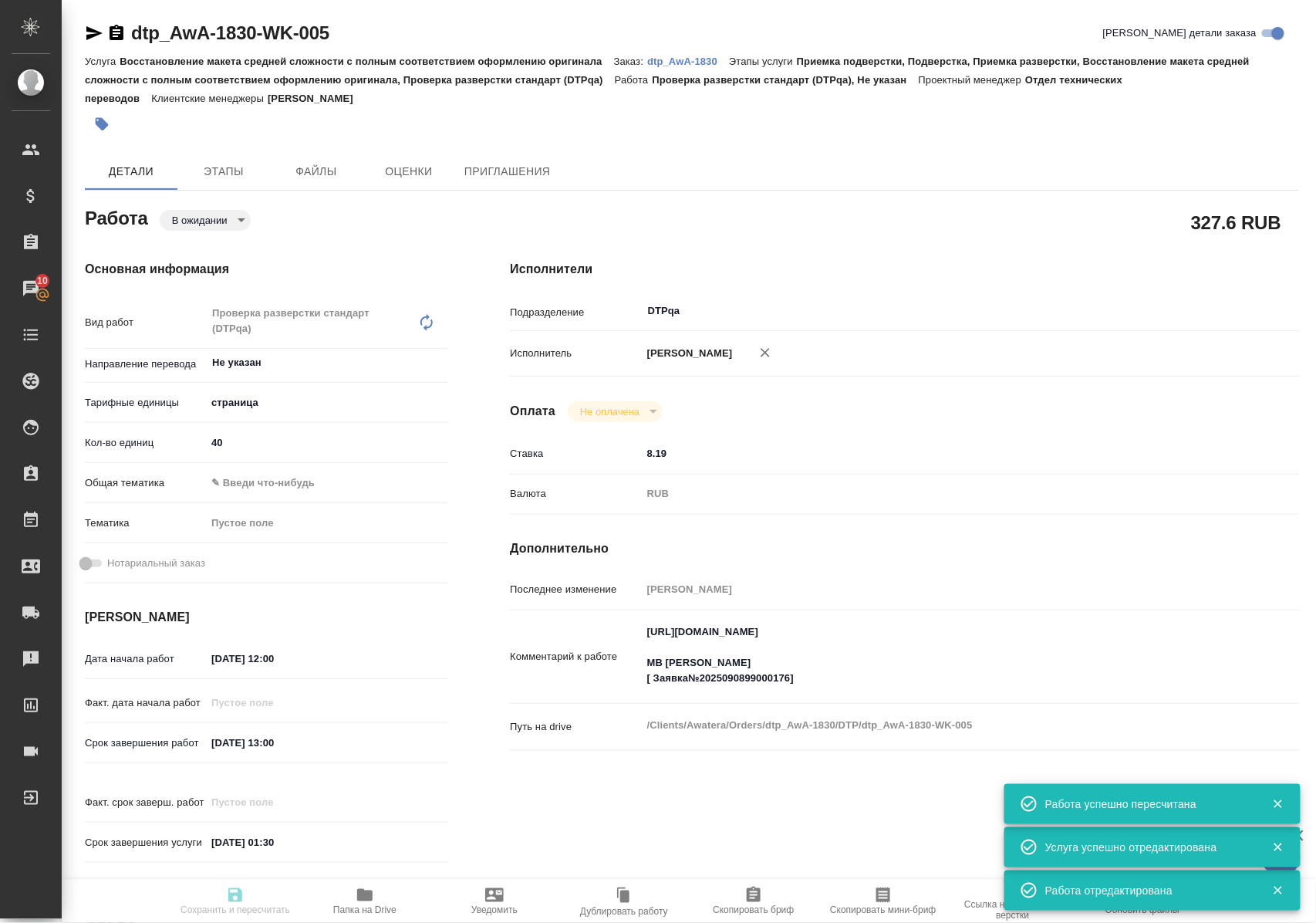
type input "Приемка подверстки, Подверстка, Приемка разверстки, Восстановление макета средн…"
type input "Малофеева Екатерина"
type input "Отдел верстки и дизайна"
type input "/Clients/Awatera/Orders/dtp_AwA-1830"
type textarea "x"
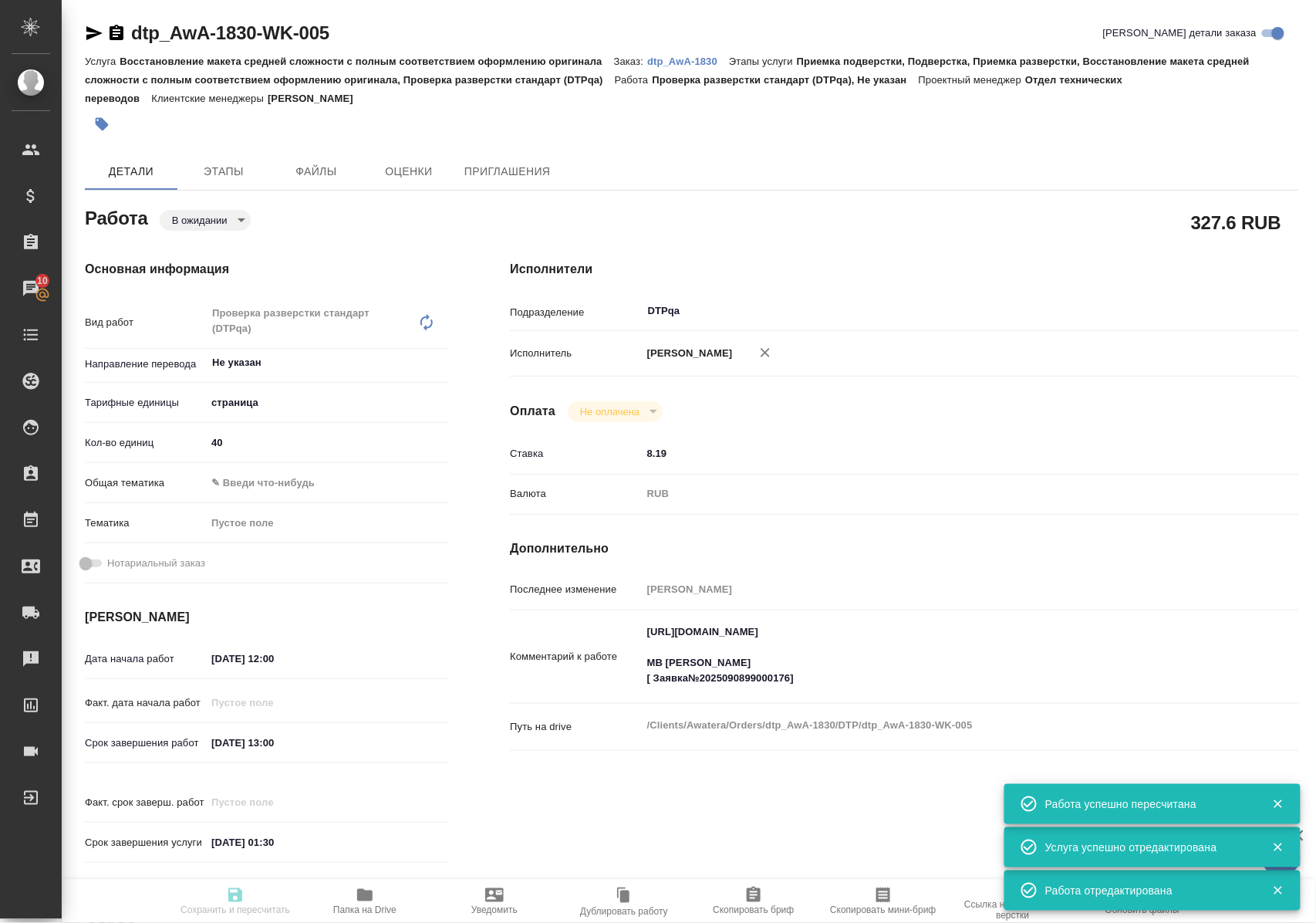
type textarea "x"
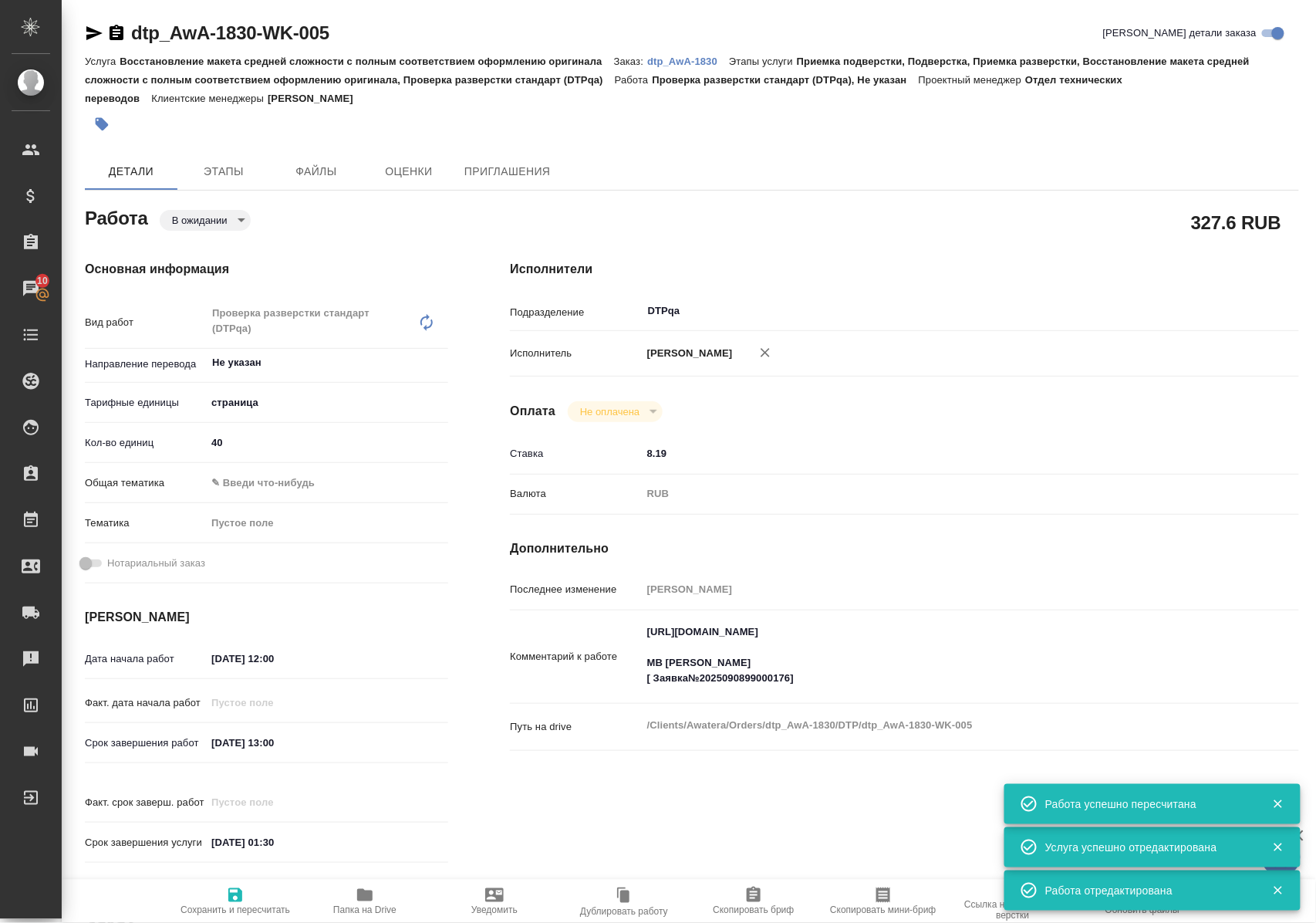
type textarea "x"
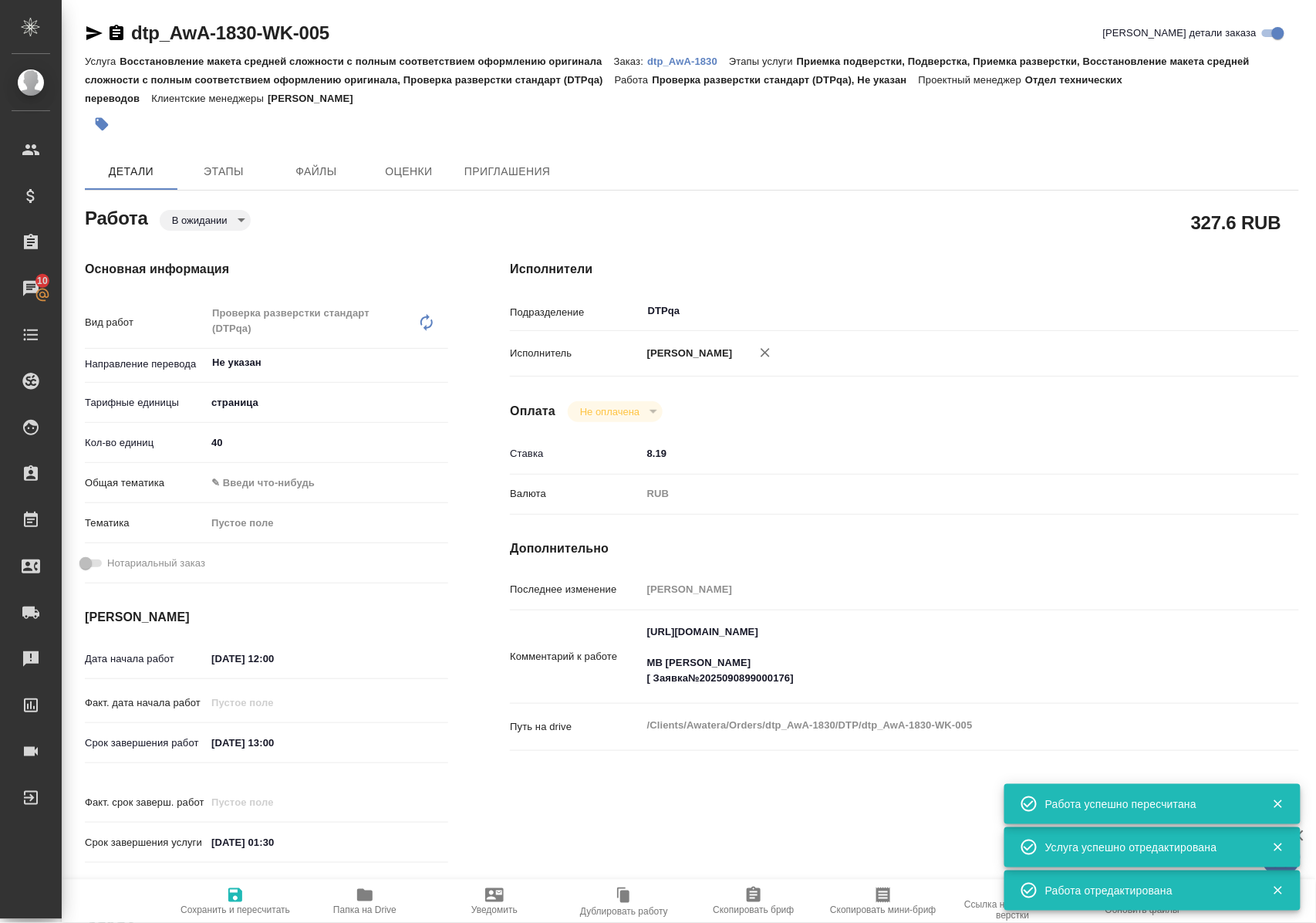
type textarea "x"
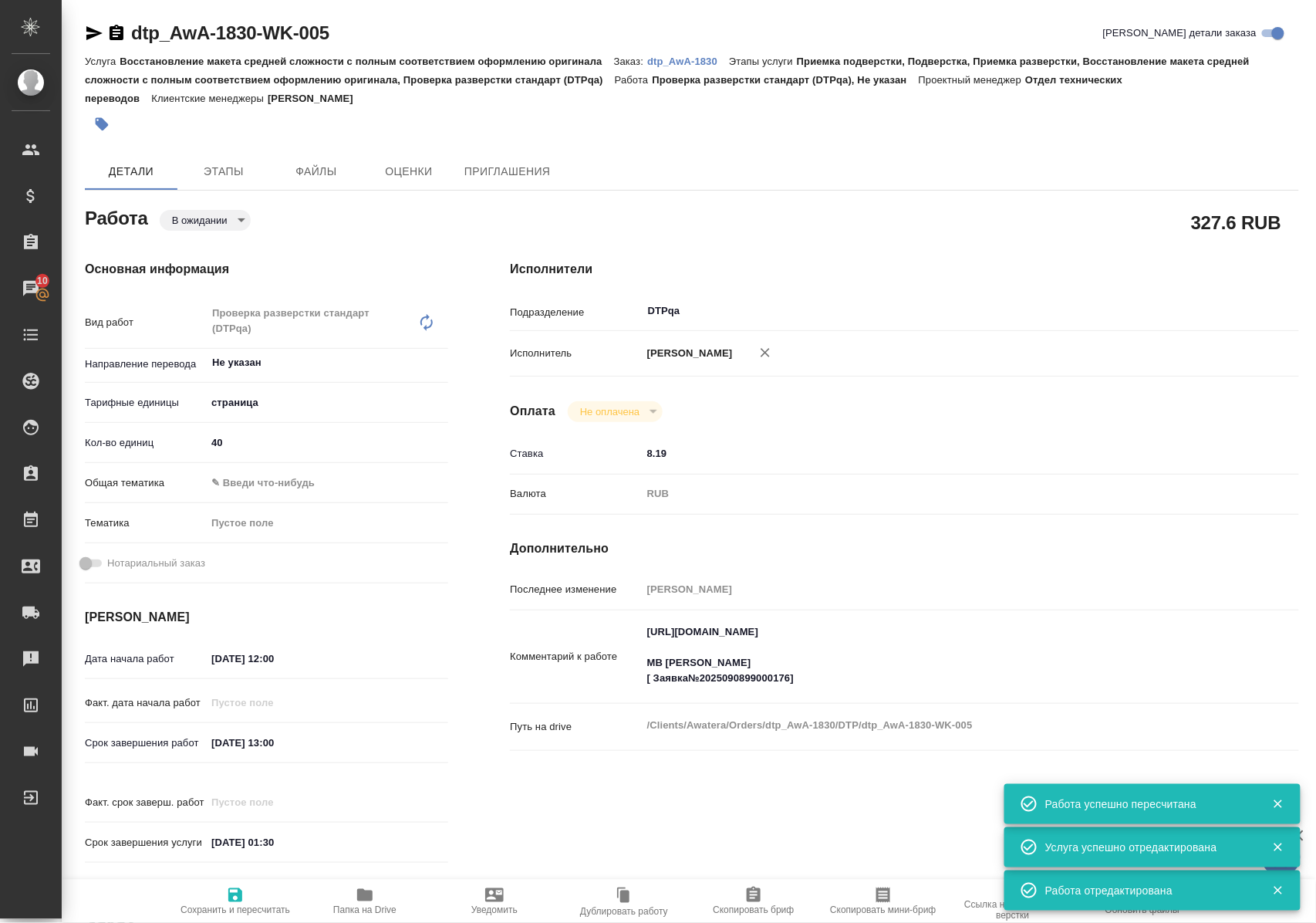
type textarea "x"
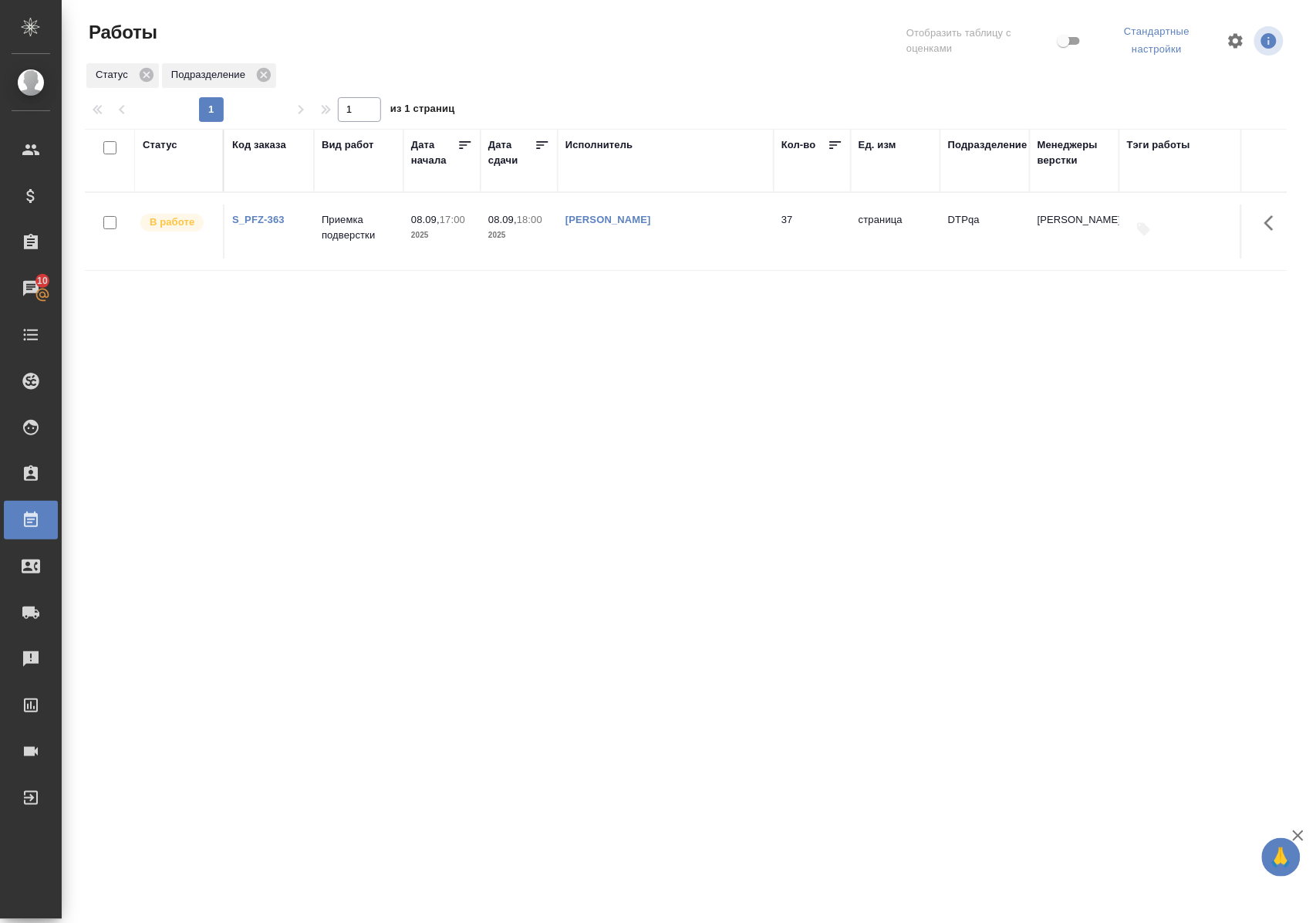
click at [170, 143] on div "Статус" at bounding box center [159, 145] width 34 height 15
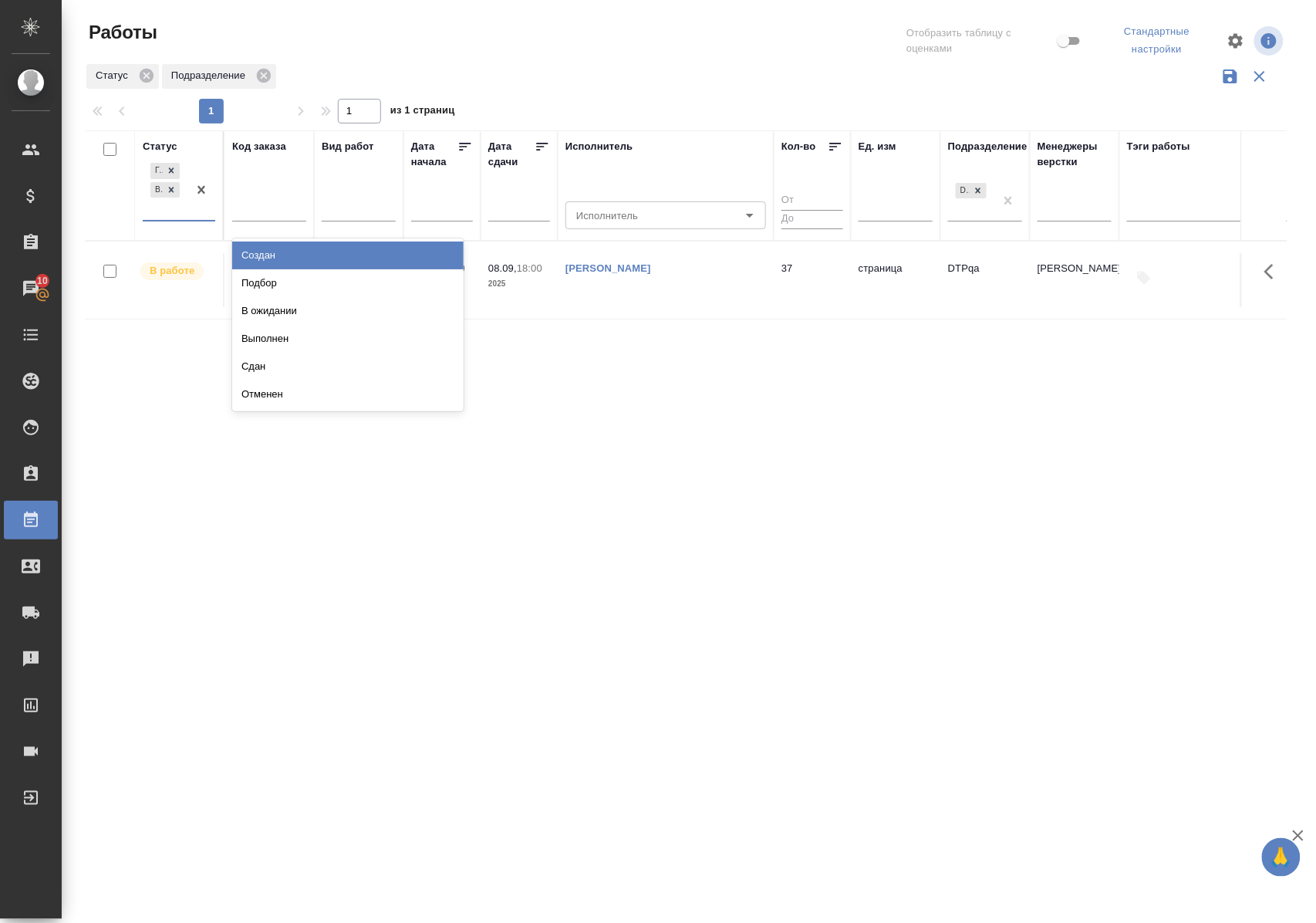
click at [180, 219] on div "Готов к работе В работе" at bounding box center [164, 190] width 44 height 60
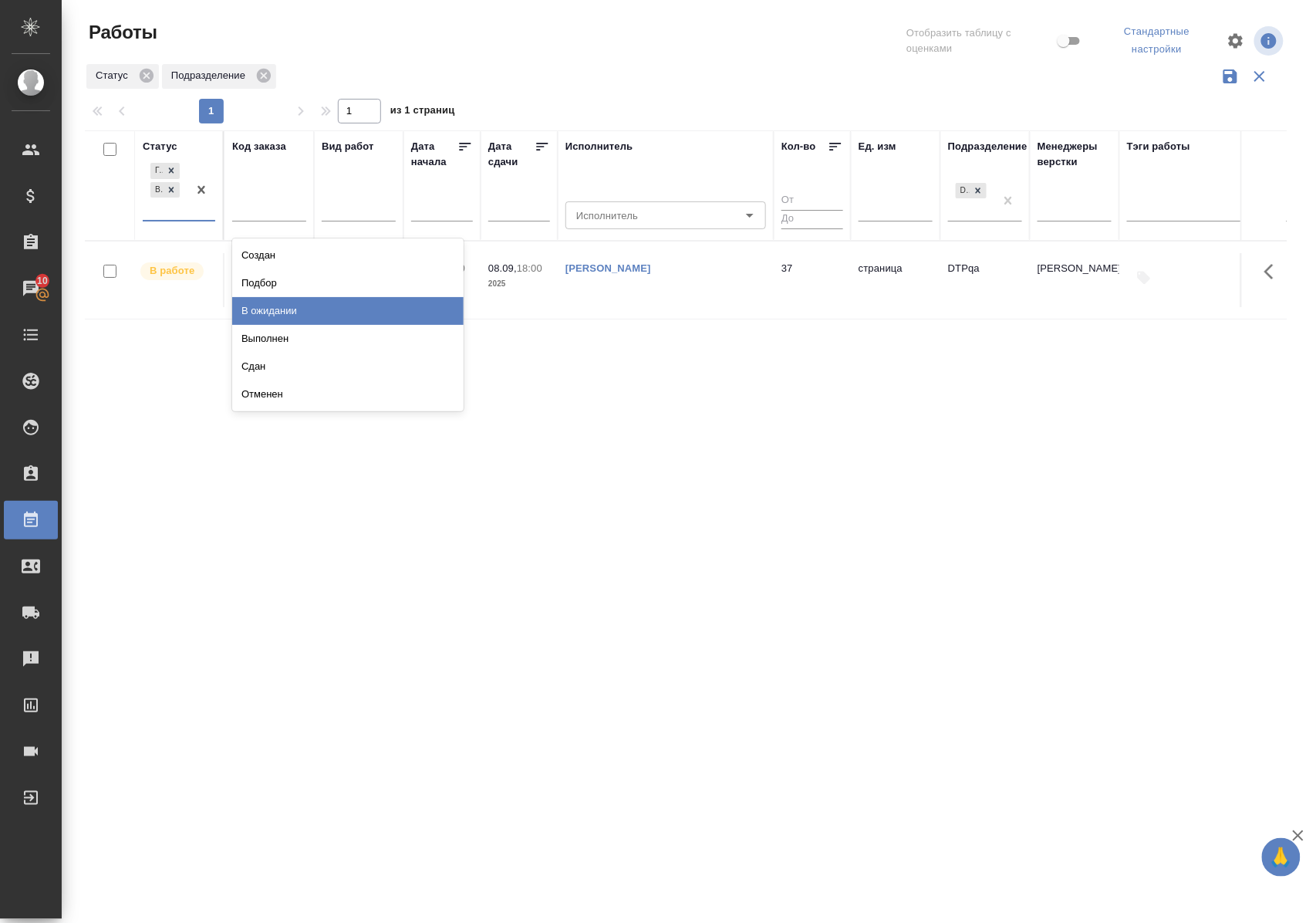
click at [257, 307] on div "В ожидании" at bounding box center [348, 310] width 232 height 28
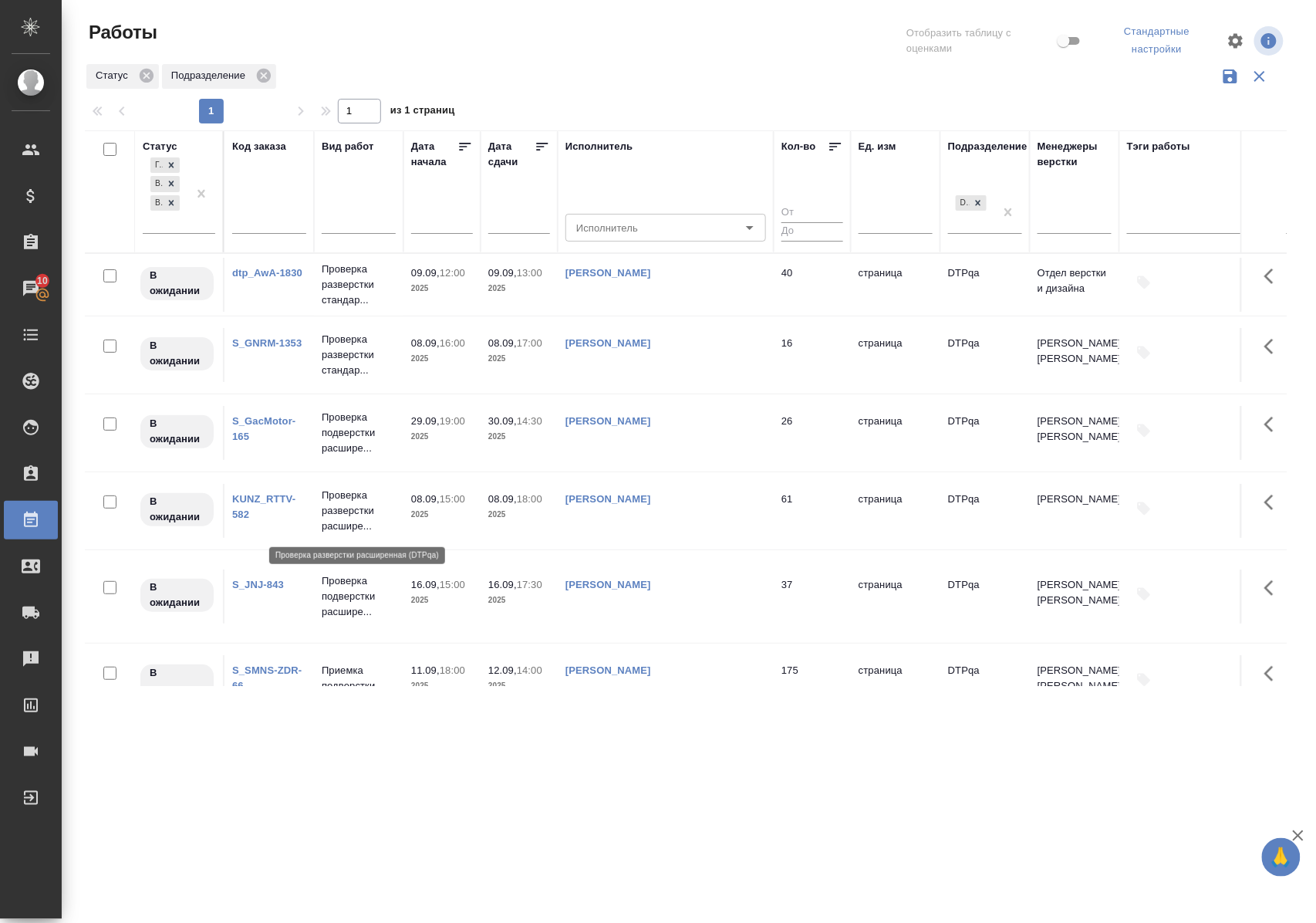
click at [349, 510] on p "Проверка разверстки расшире..." at bounding box center [358, 510] width 74 height 46
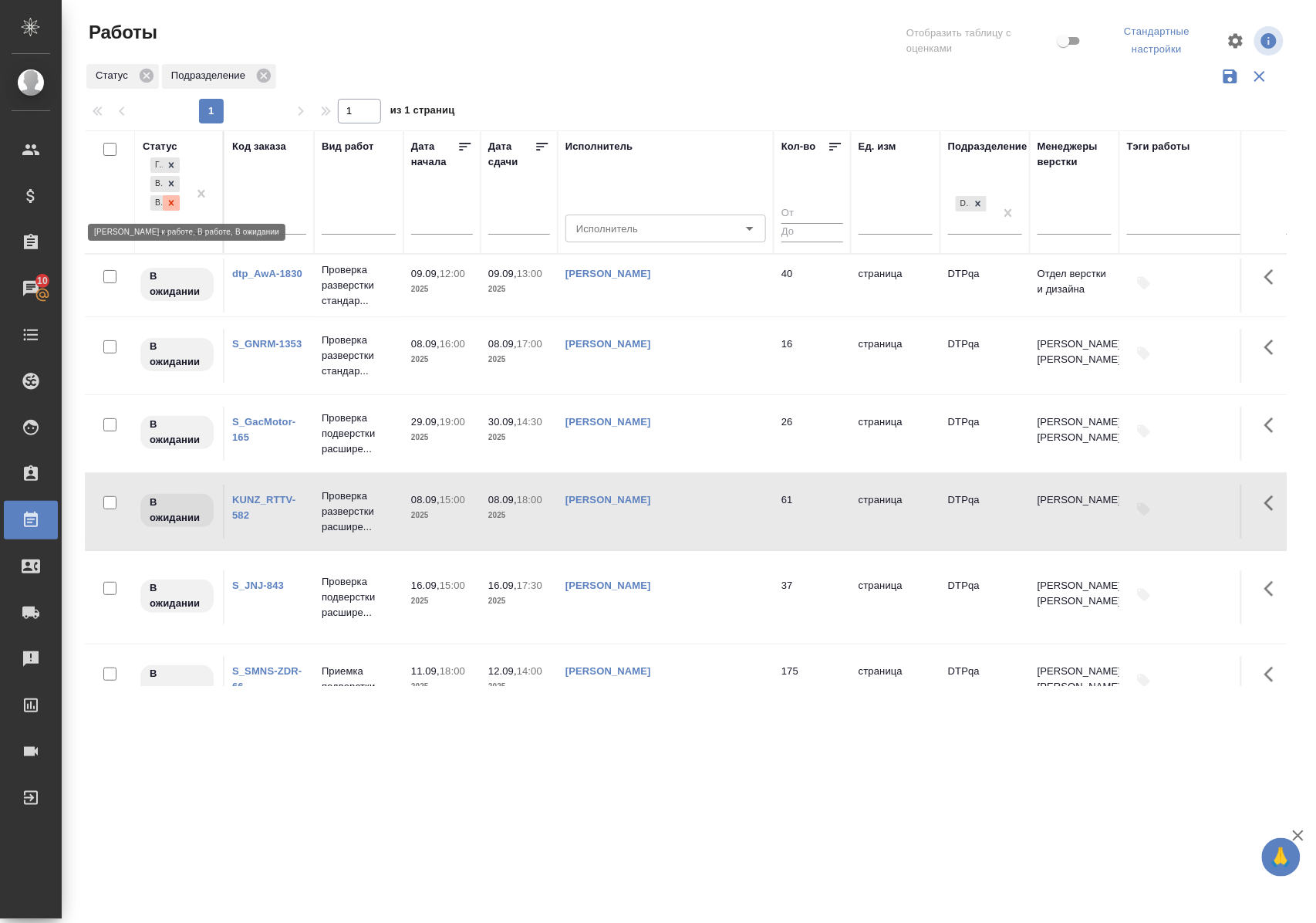
click at [173, 207] on icon at bounding box center [171, 202] width 11 height 11
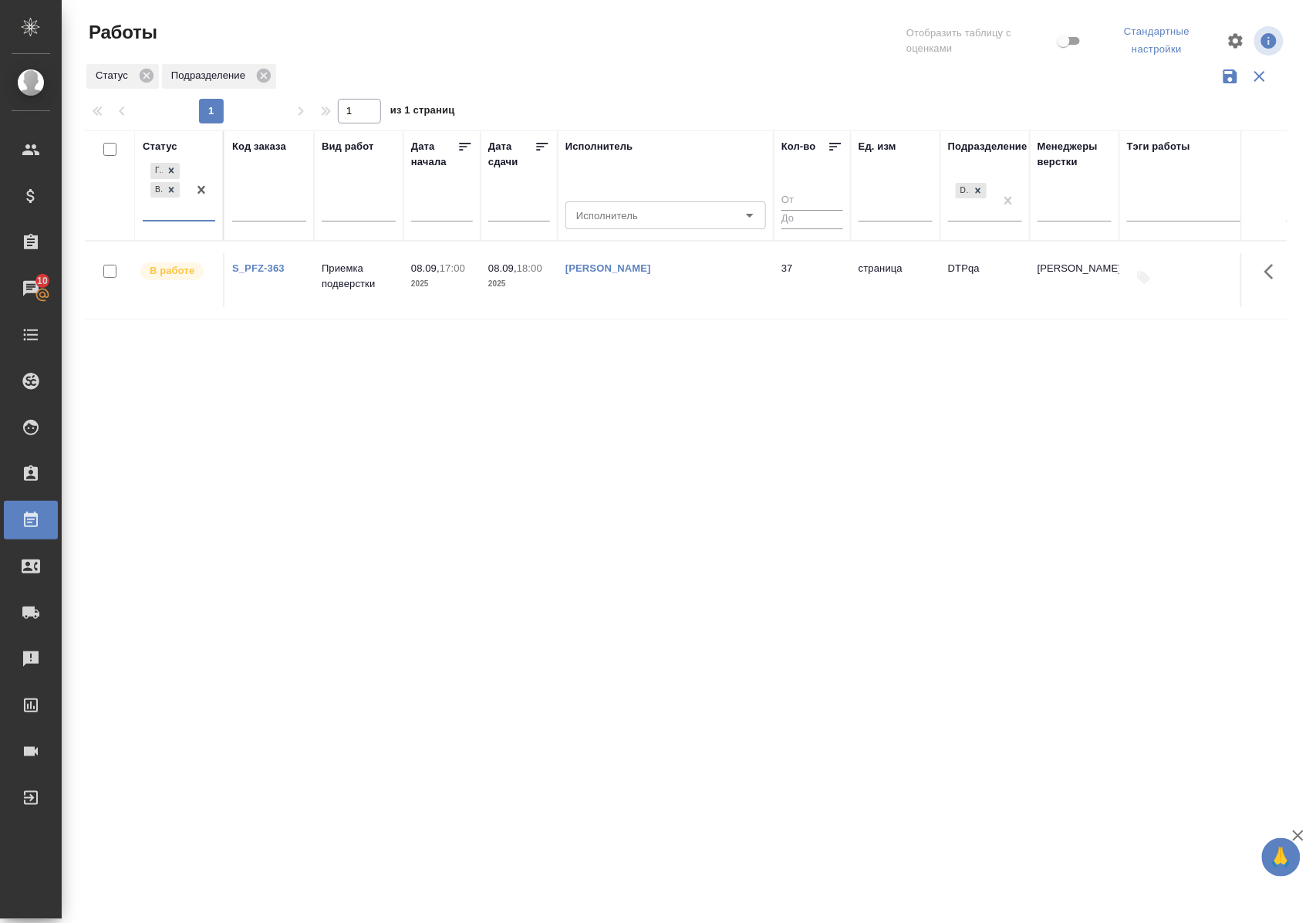
click at [165, 146] on div "Статус" at bounding box center [159, 146] width 34 height 15
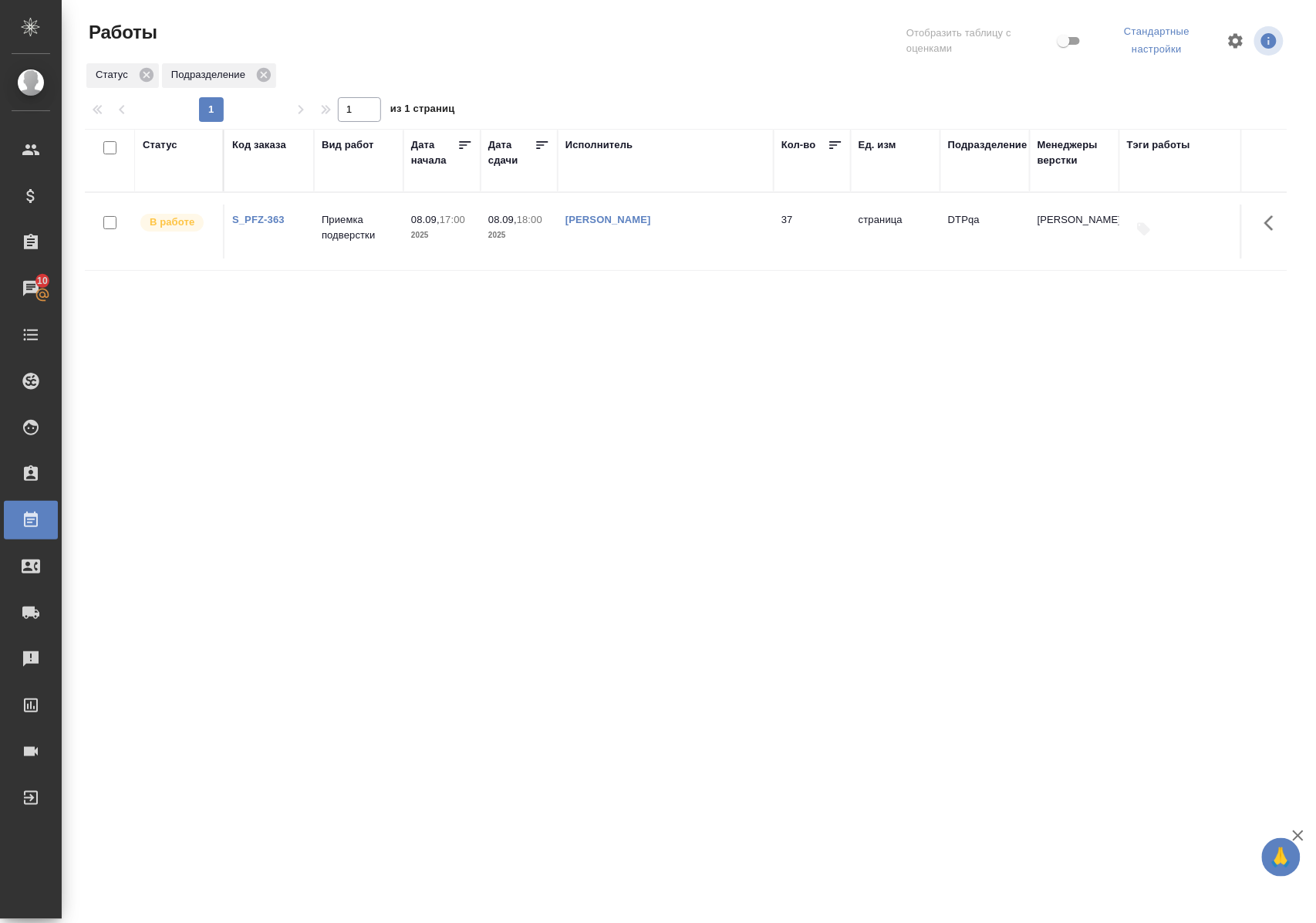
click at [164, 145] on div "Статус" at bounding box center [159, 145] width 34 height 15
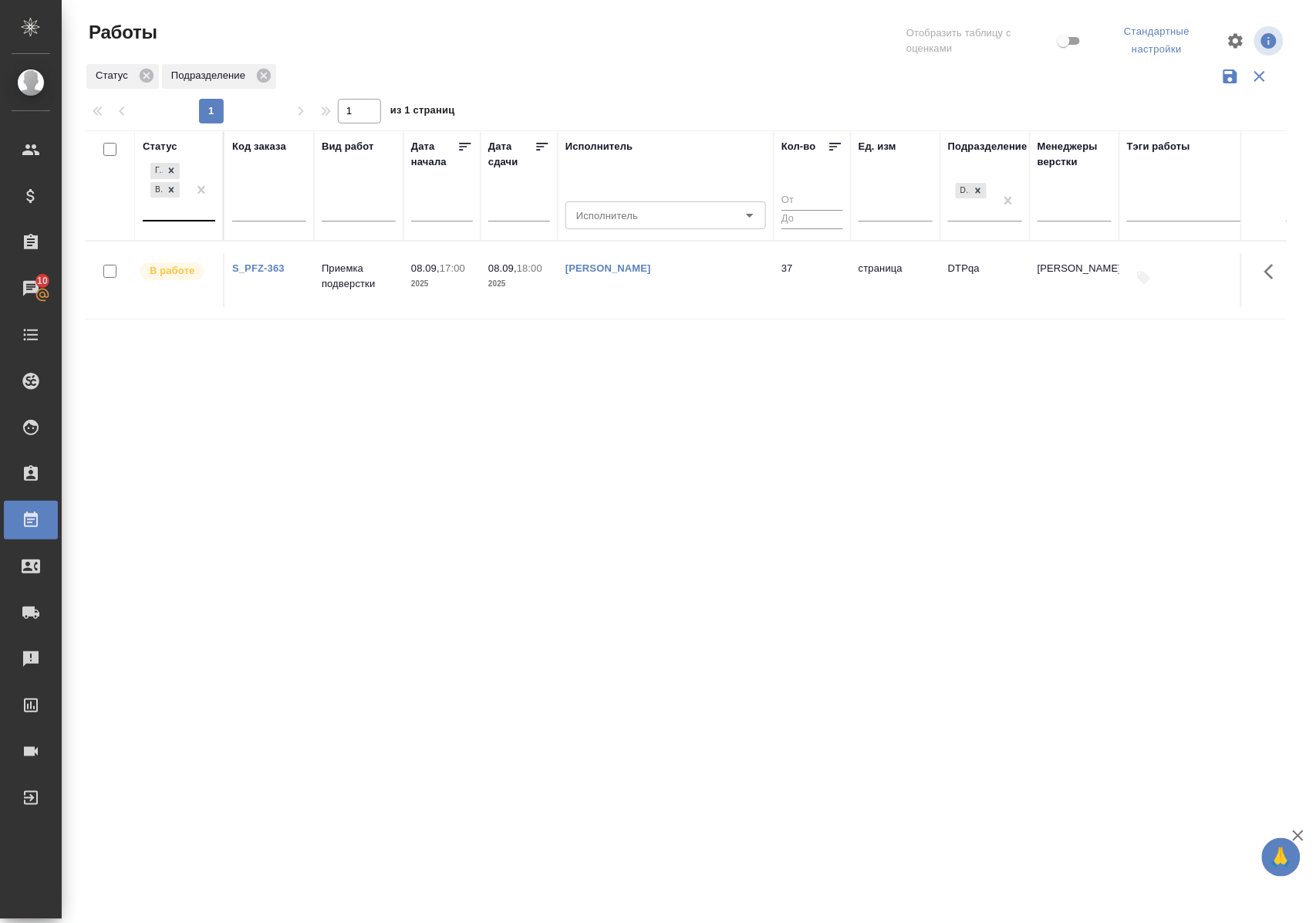
click at [164, 214] on div "Готов к работе В работе" at bounding box center [164, 190] width 44 height 60
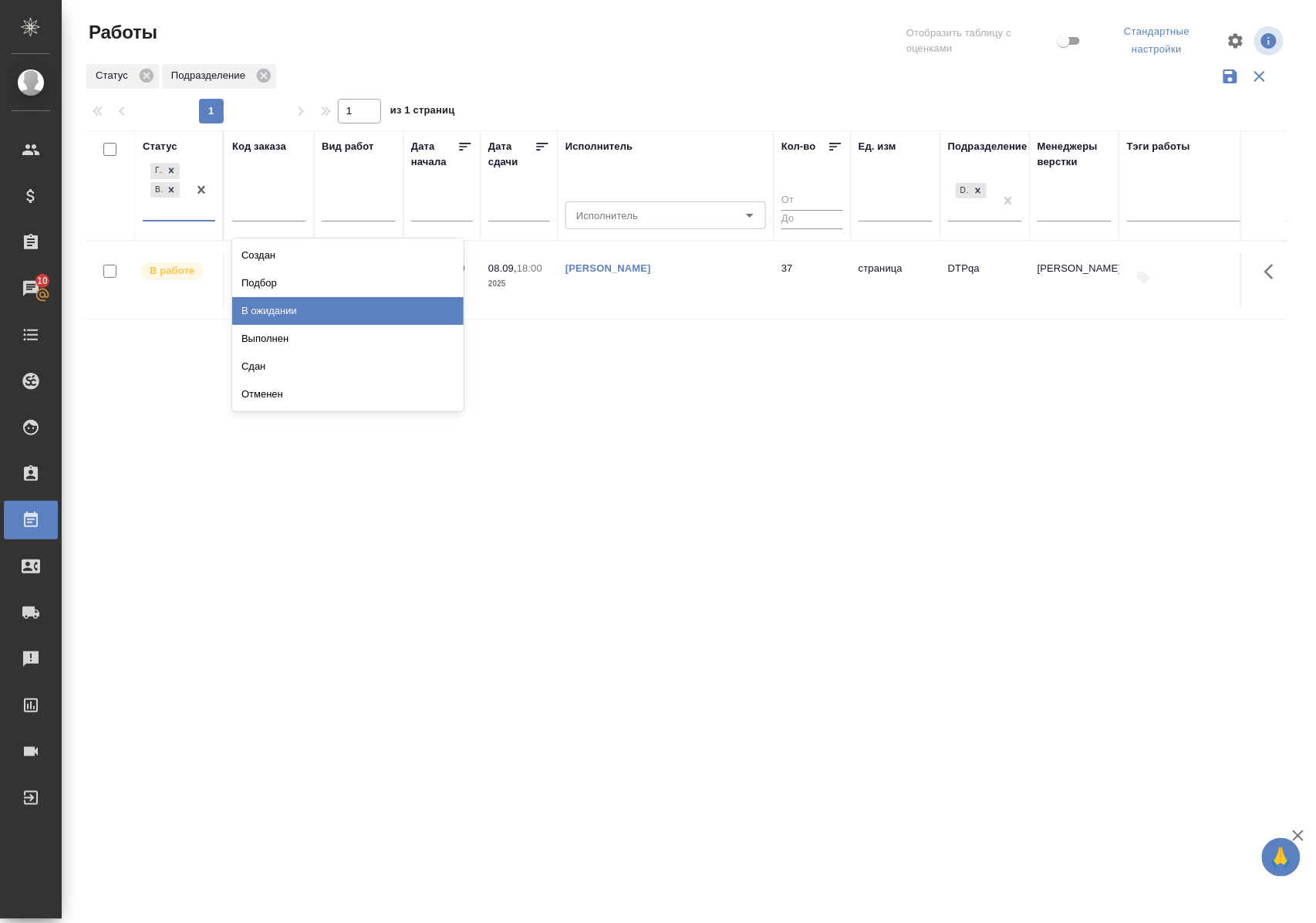
click at [267, 315] on div "В ожидании" at bounding box center [348, 310] width 232 height 28
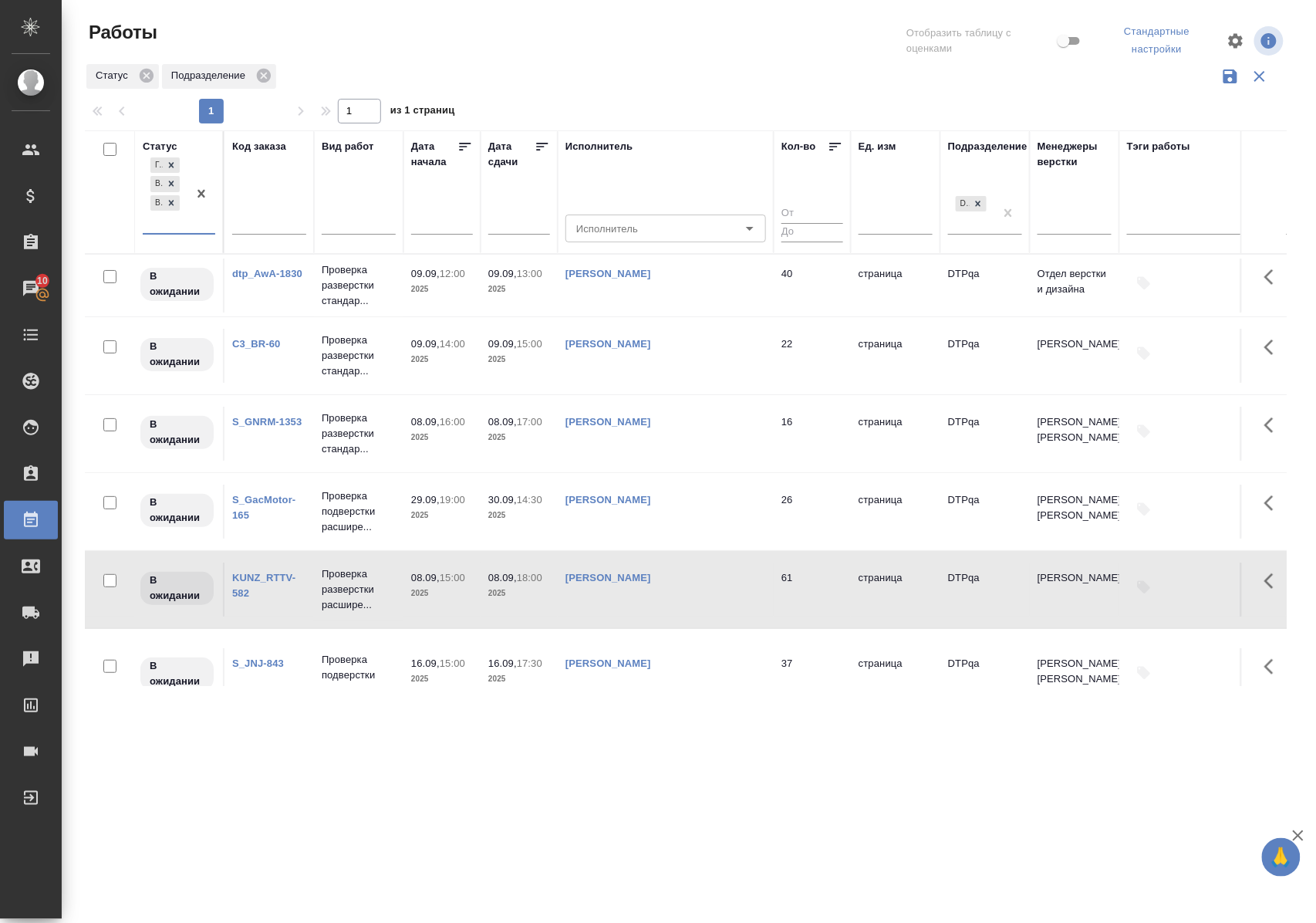
click at [275, 420] on link "S_GNRM-1353" at bounding box center [267, 422] width 70 height 12
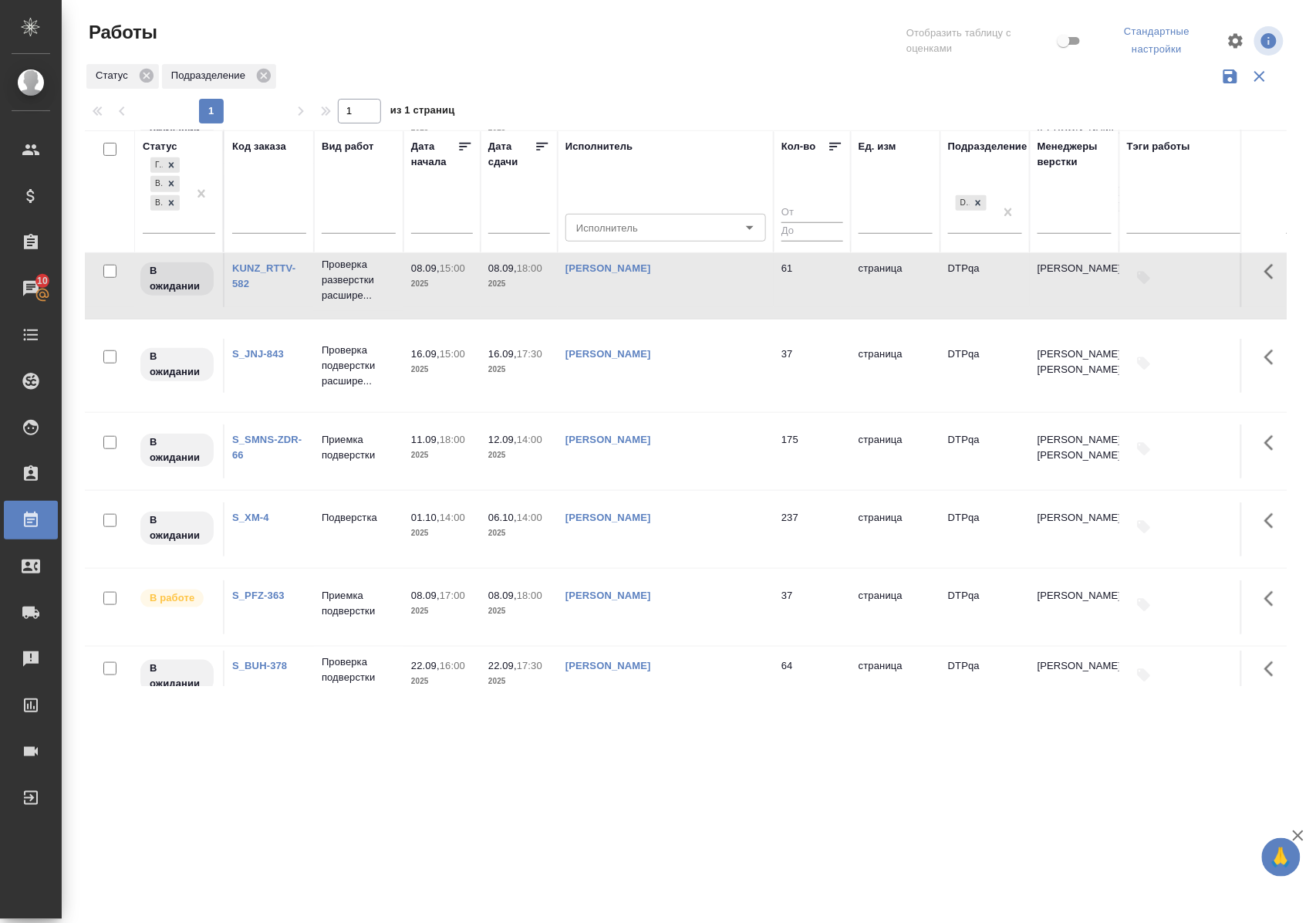
scroll to position [411, 0]
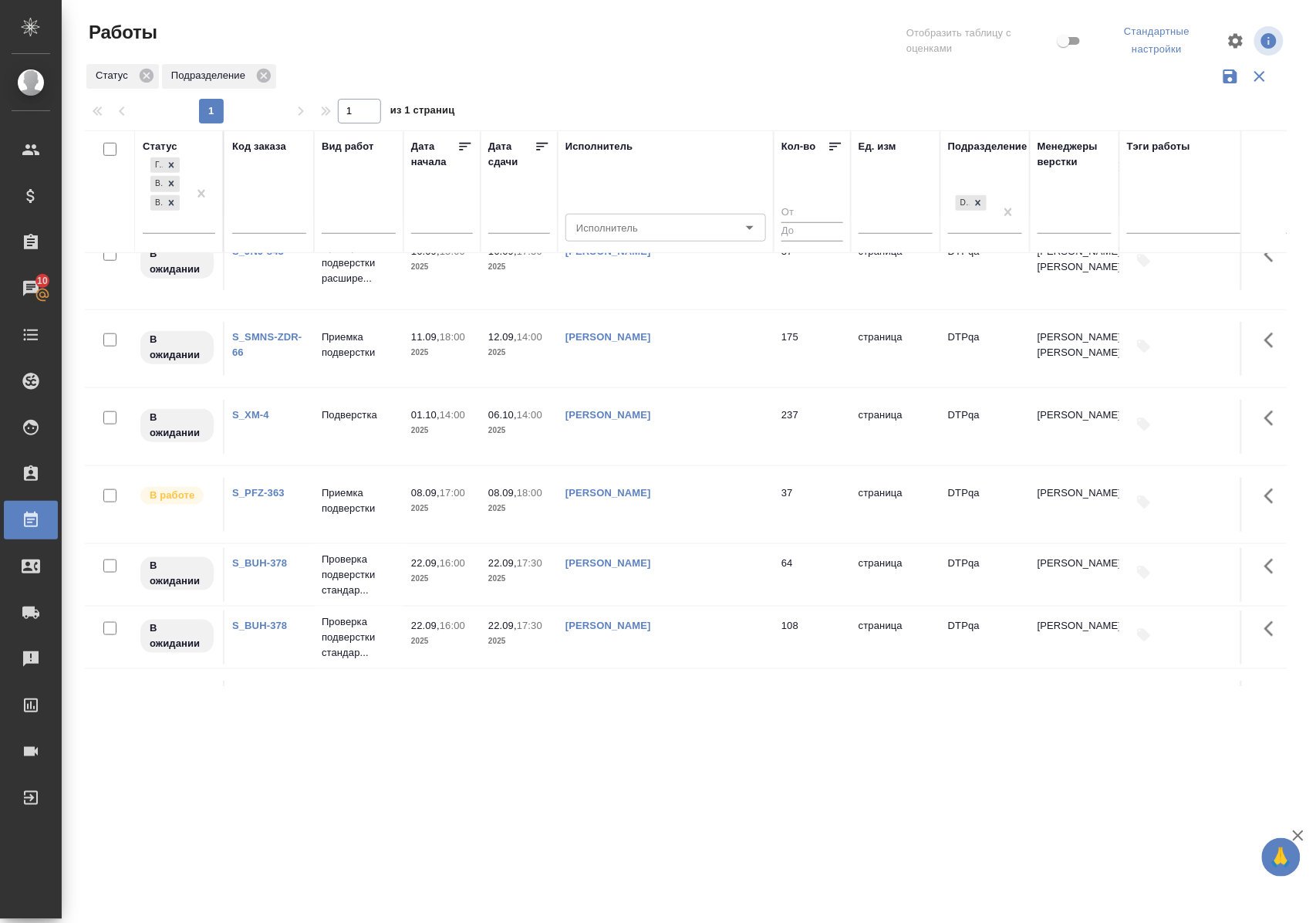
click at [625, 797] on div ".cls-1 fill:#fff; AWATERA Polushina Alena Клиенты Спецификации Заказы 10 Чаты T…" at bounding box center [658, 462] width 1316 height 923
click at [177, 204] on icon at bounding box center [171, 202] width 11 height 11
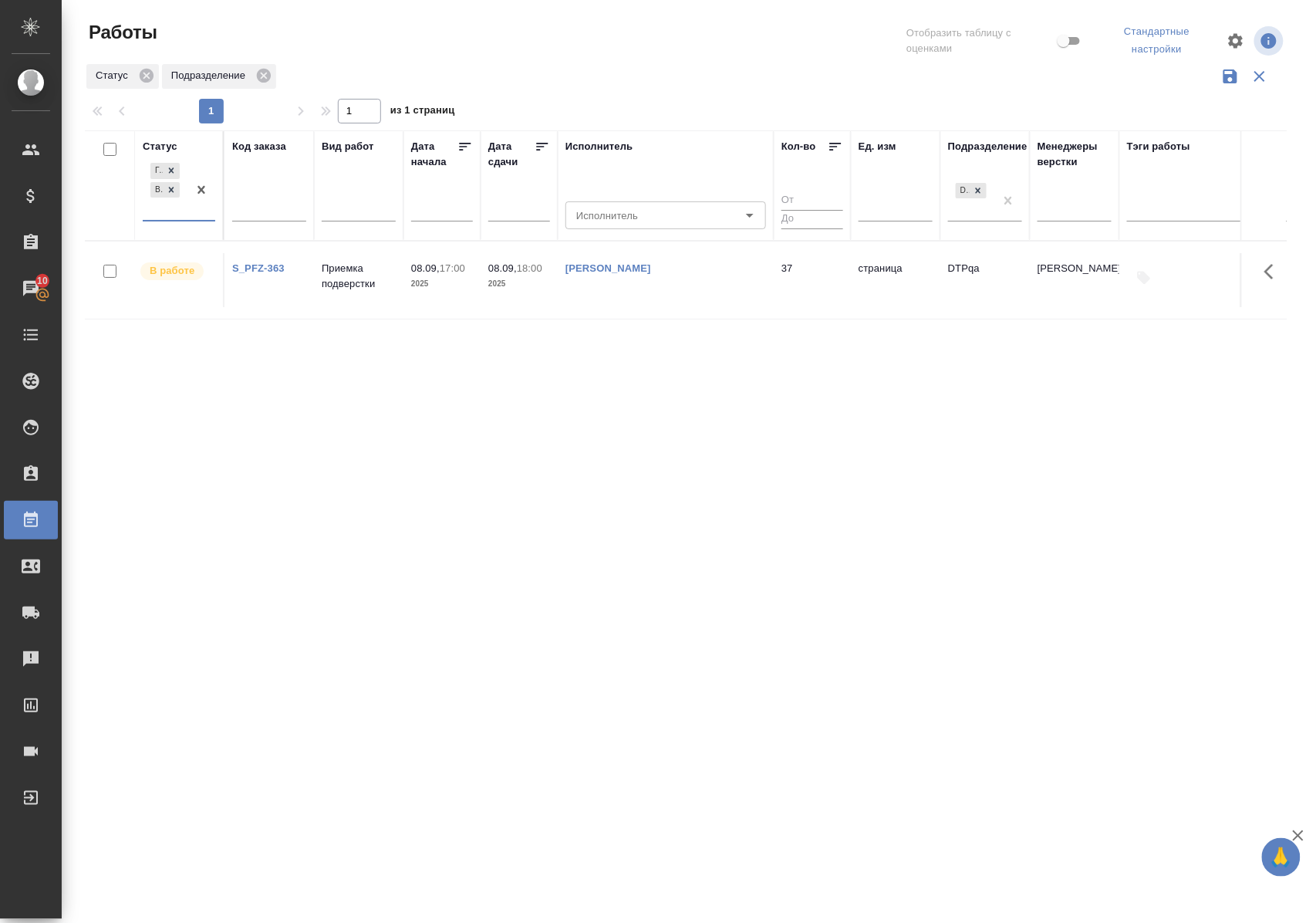
scroll to position [0, 0]
click at [173, 142] on div "Статус" at bounding box center [159, 146] width 34 height 15
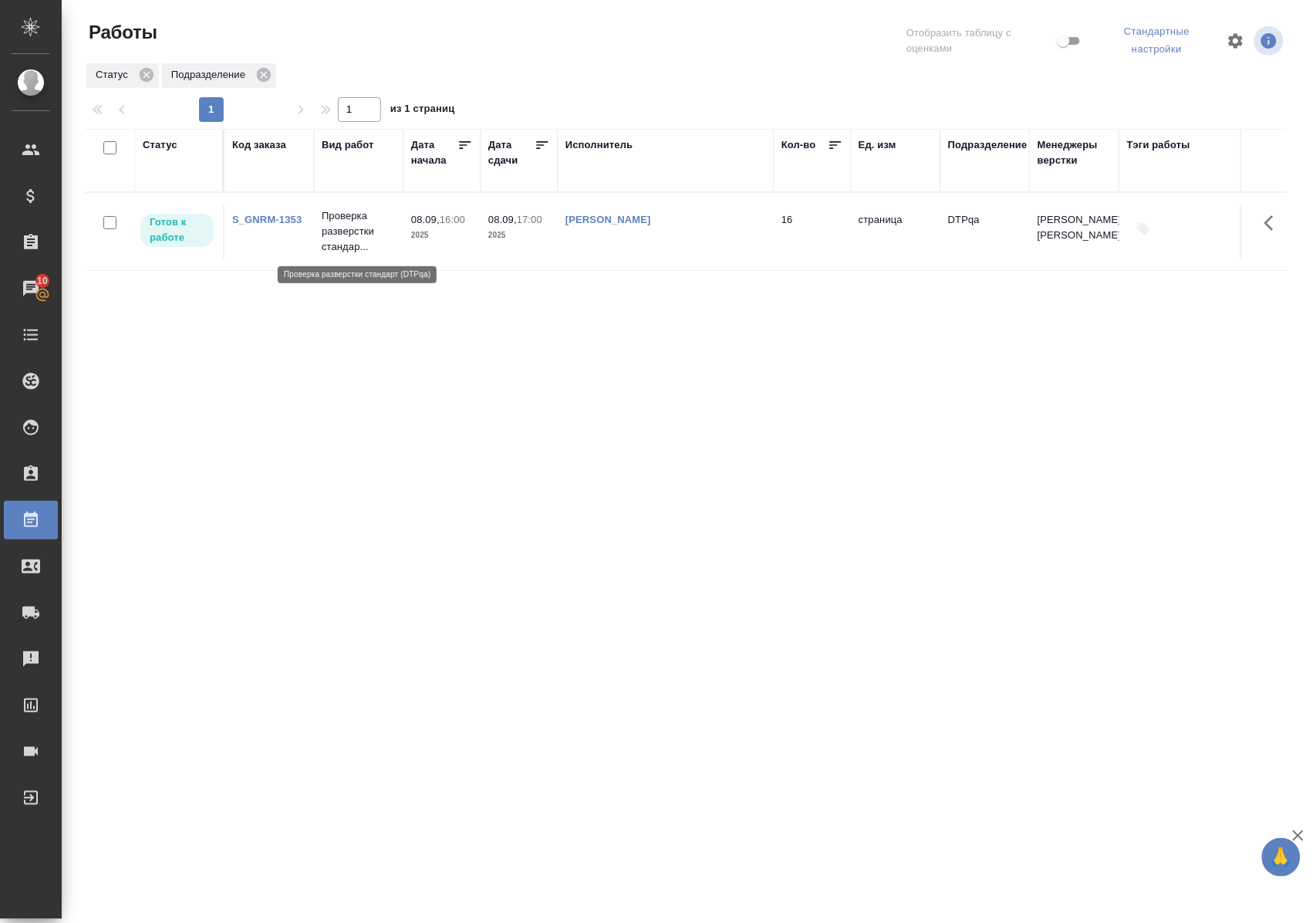
click at [355, 238] on p "Проверка разверстки стандар..." at bounding box center [358, 231] width 74 height 46
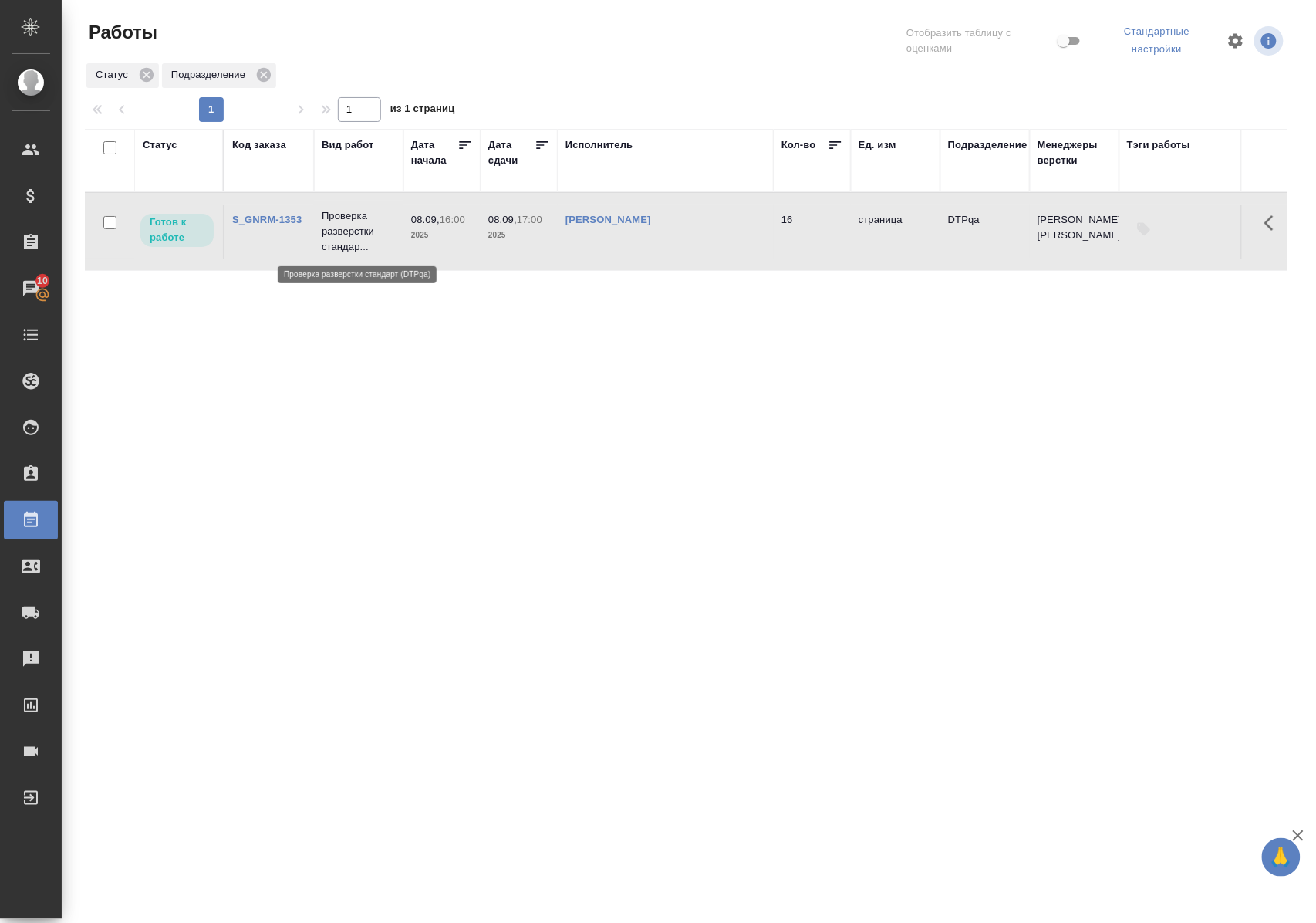
click at [355, 238] on p "Проверка разверстки стандар..." at bounding box center [358, 231] width 74 height 46
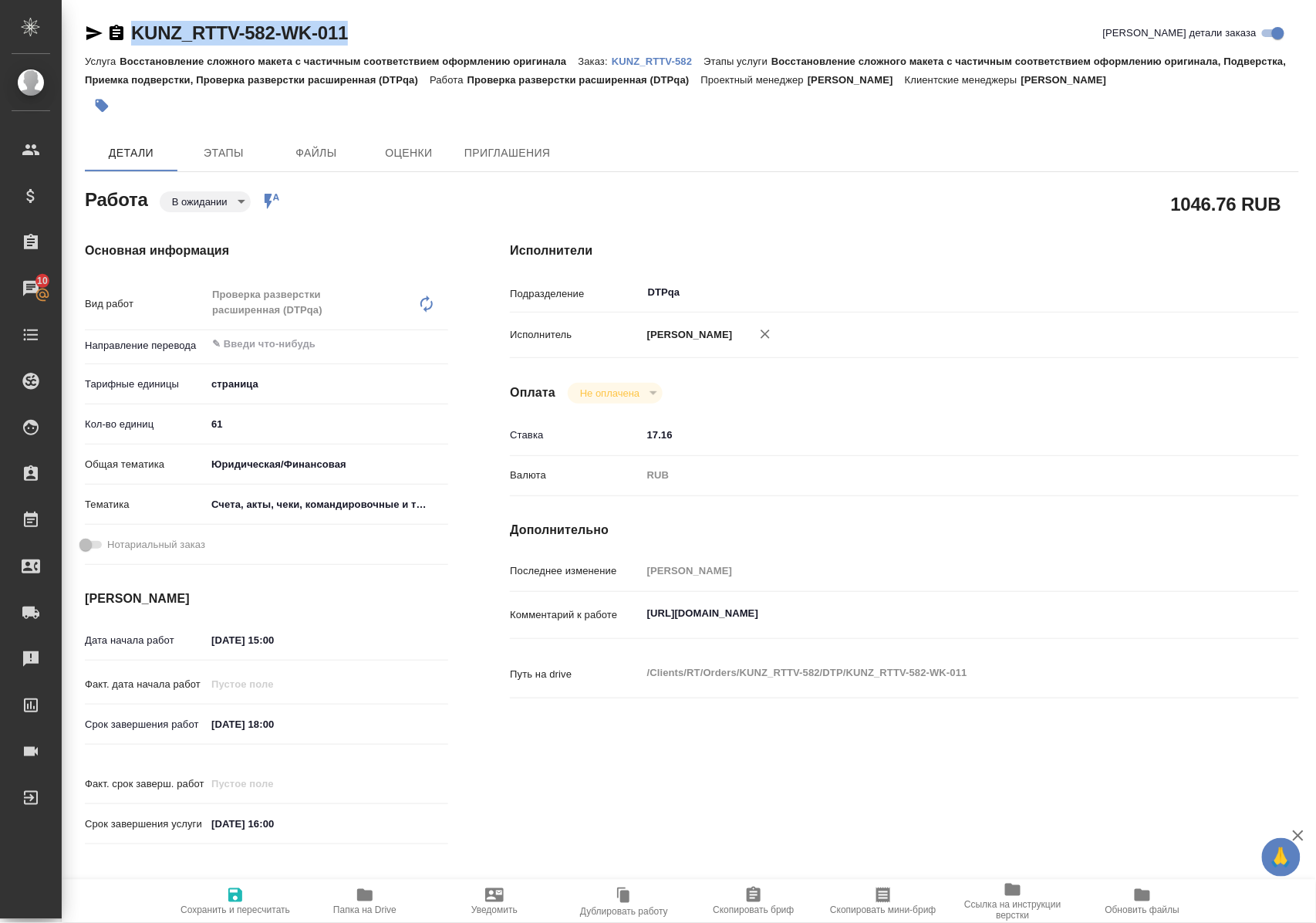
drag, startPoint x: 407, startPoint y: 32, endPoint x: 130, endPoint y: 37, distance: 277.0
click at [130, 37] on div "KUNZ_RTTV-582-WK-011 Кратко детали заказа" at bounding box center [692, 33] width 1214 height 24
copy link "KUNZ_RTTV-582-WK-011"
drag, startPoint x: 646, startPoint y: 629, endPoint x: 1021, endPoint y: 643, distance: 375.3
click at [1021, 634] on div "[URL][DOMAIN_NAME] x" at bounding box center [937, 616] width 592 height 35
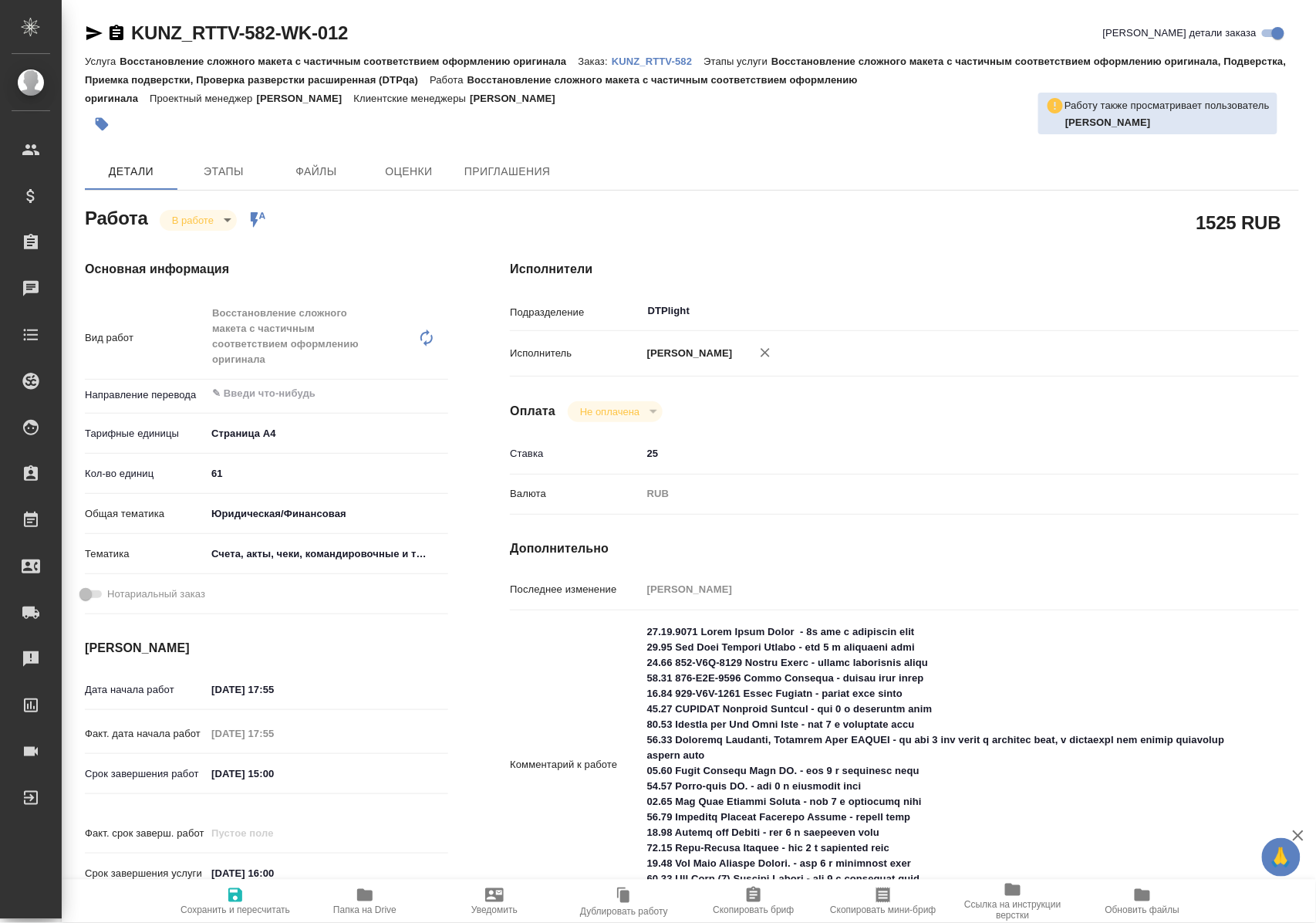
scroll to position [102, 0]
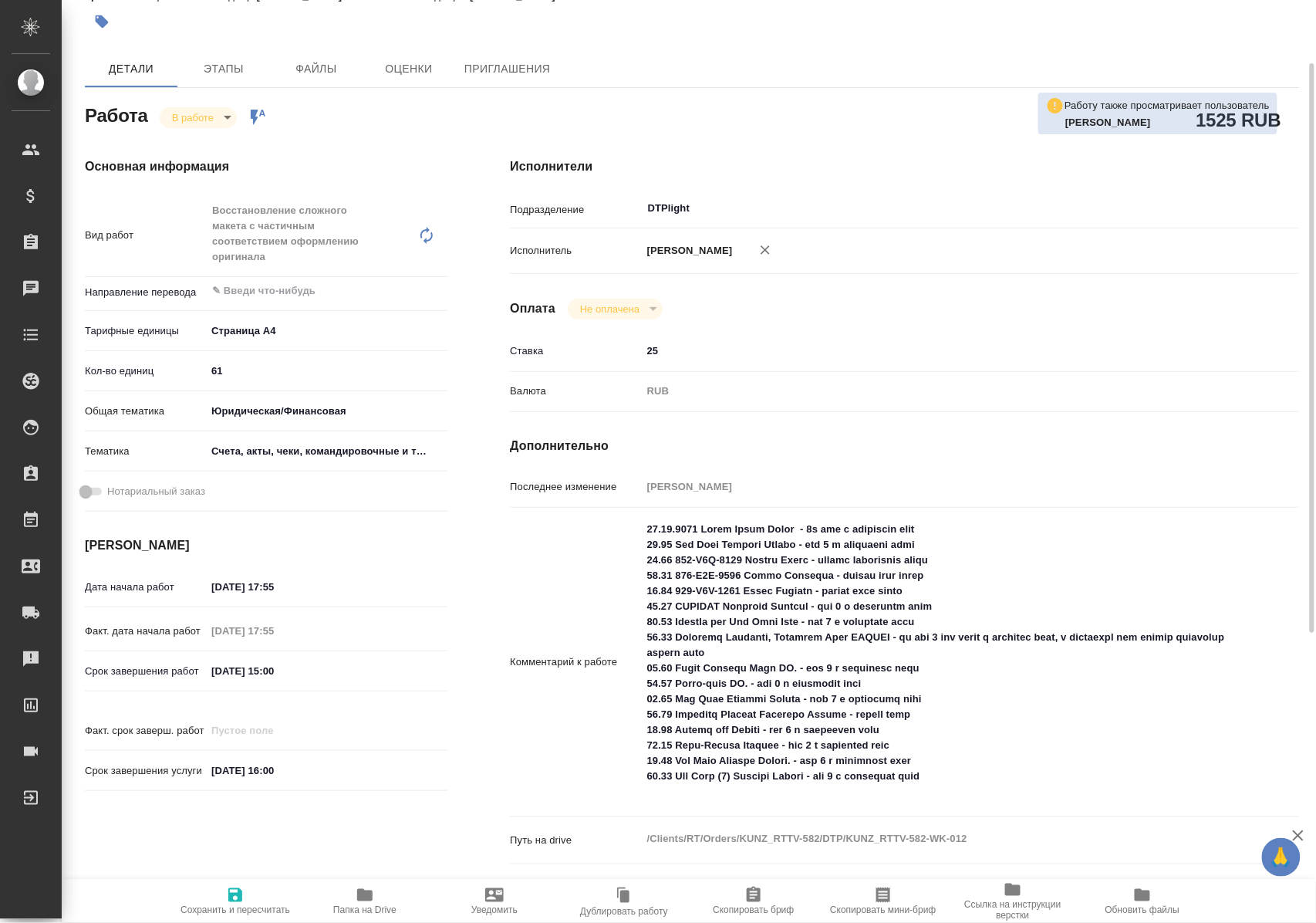
click at [368, 902] on icon "button" at bounding box center [365, 894] width 18 height 18
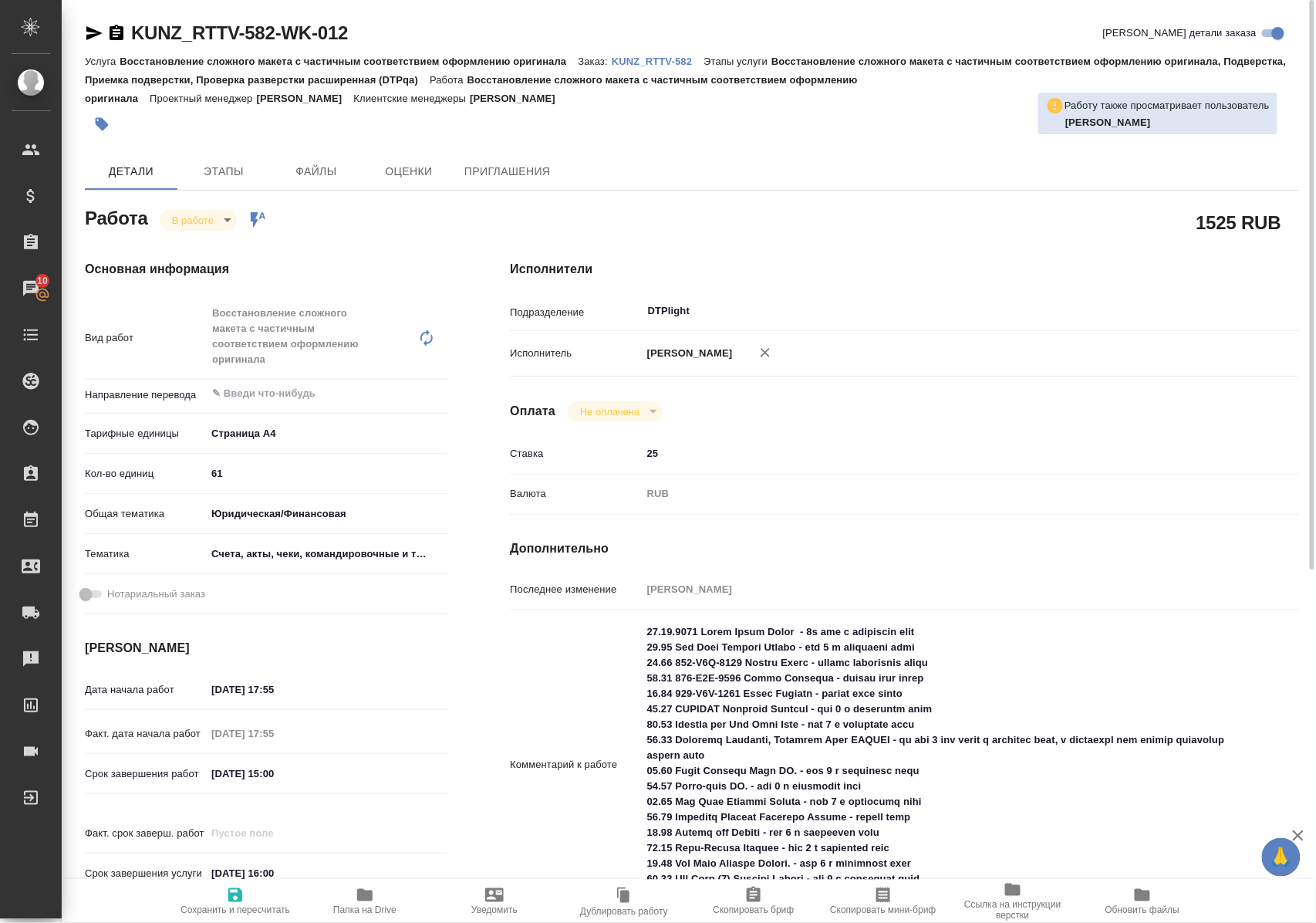
click at [96, 35] on icon "button" at bounding box center [94, 34] width 18 height 18
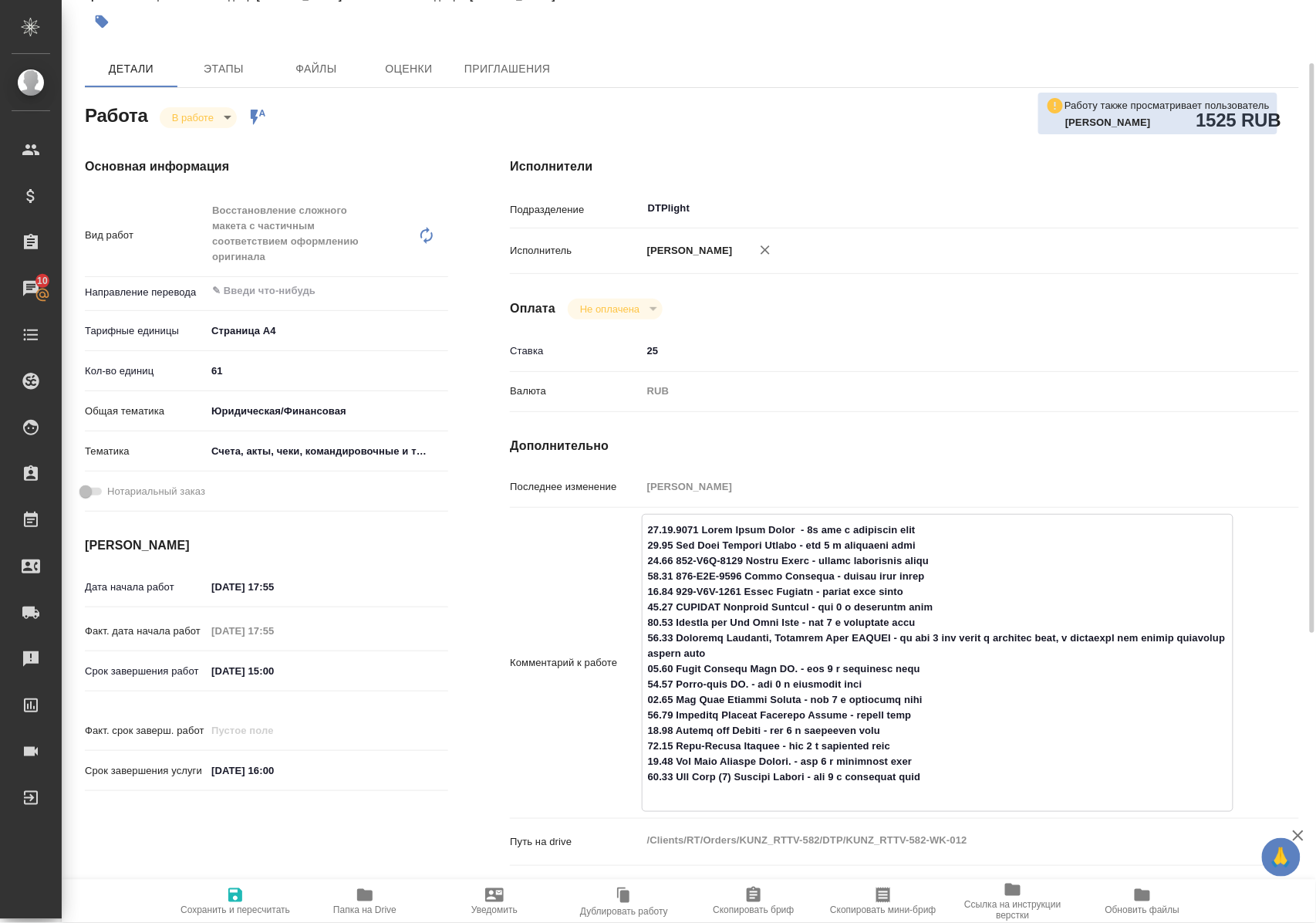
drag, startPoint x: 644, startPoint y: 794, endPoint x: 859, endPoint y: 795, distance: 215.0
click at [859, 795] on textarea at bounding box center [937, 661] width 590 height 289
drag, startPoint x: 648, startPoint y: 744, endPoint x: 798, endPoint y: 747, distance: 150.0
click at [798, 747] on textarea at bounding box center [937, 661] width 590 height 289
drag, startPoint x: 648, startPoint y: 716, endPoint x: 788, endPoint y: 713, distance: 140.0
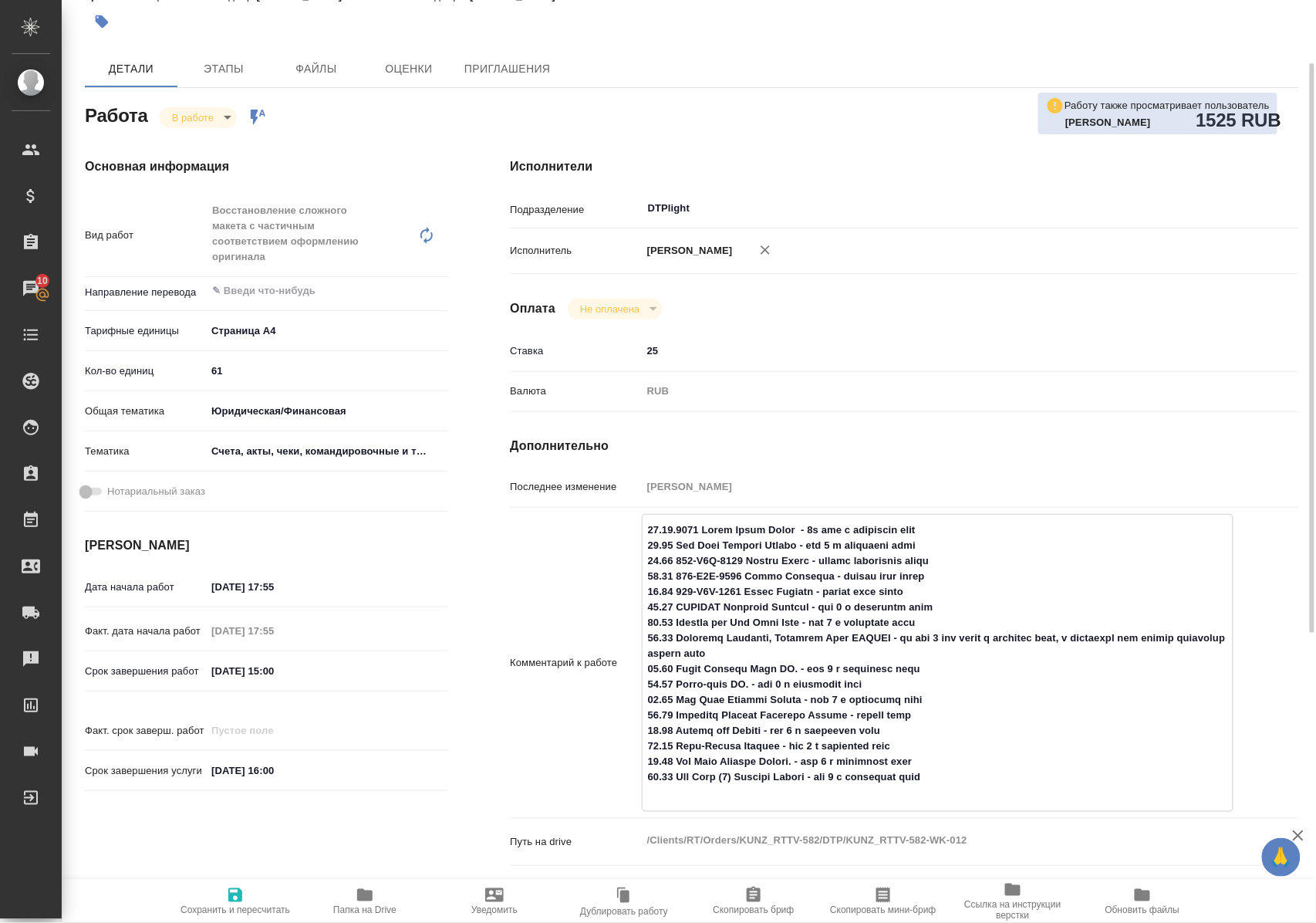
click at [788, 713] on textarea at bounding box center [937, 661] width 590 height 289
drag, startPoint x: 368, startPoint y: 905, endPoint x: 395, endPoint y: 855, distance: 56.8
click at [366, 905] on span "Папка на Drive" at bounding box center [364, 909] width 63 height 11
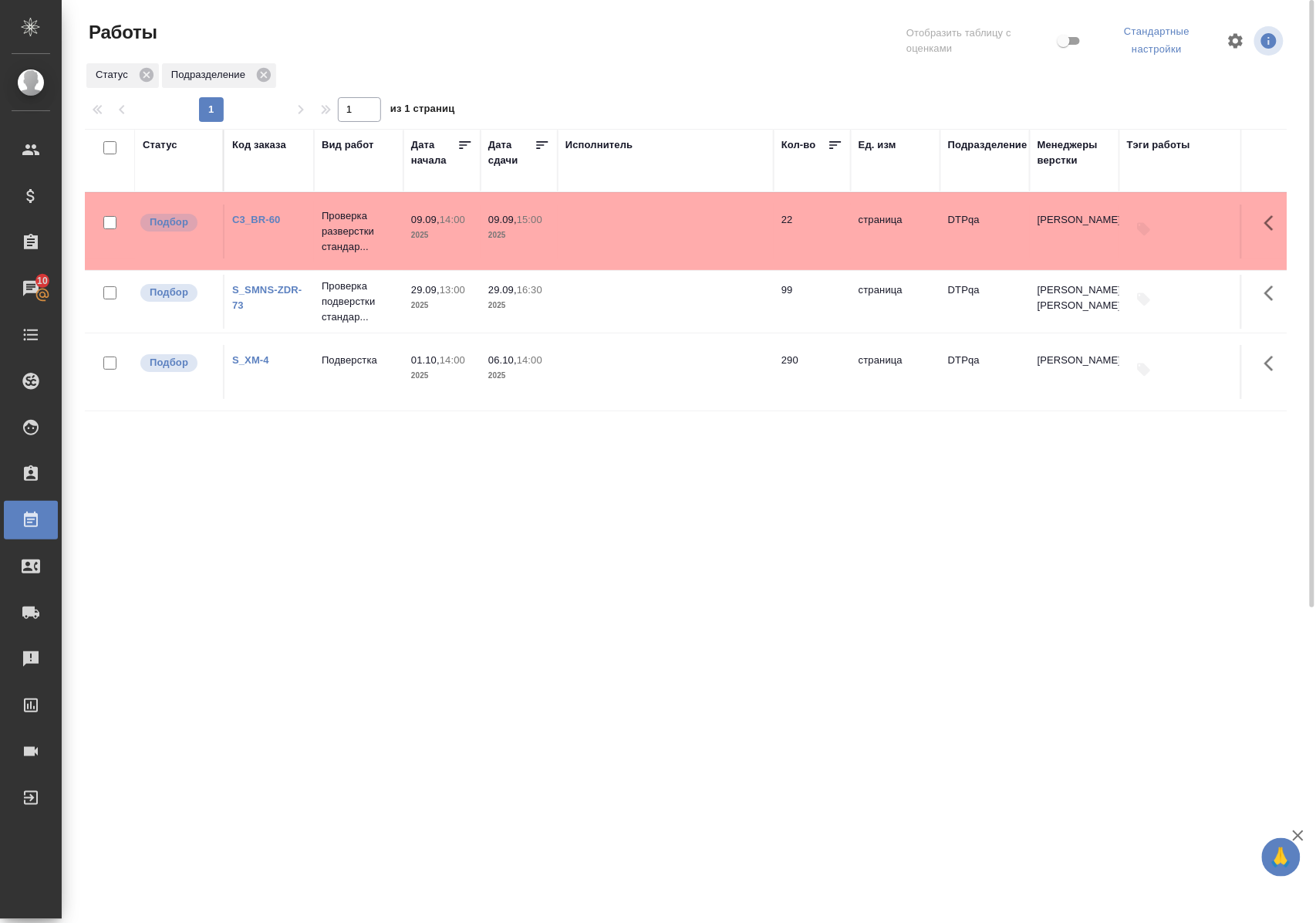
click at [250, 219] on link "C3_BR-60" at bounding box center [257, 220] width 49 height 12
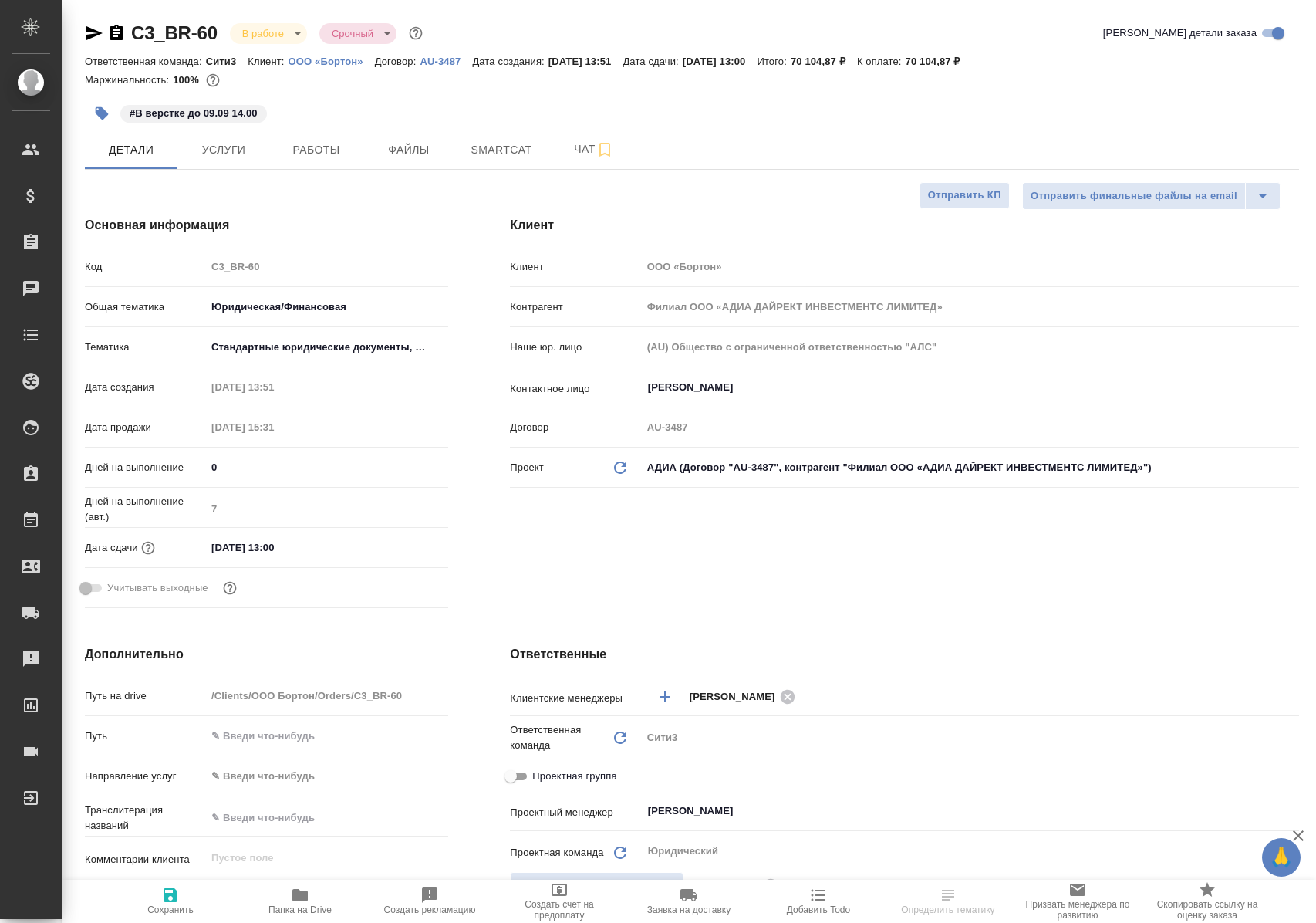
select select "RU"
click at [312, 151] on span "Работы" at bounding box center [316, 149] width 74 height 19
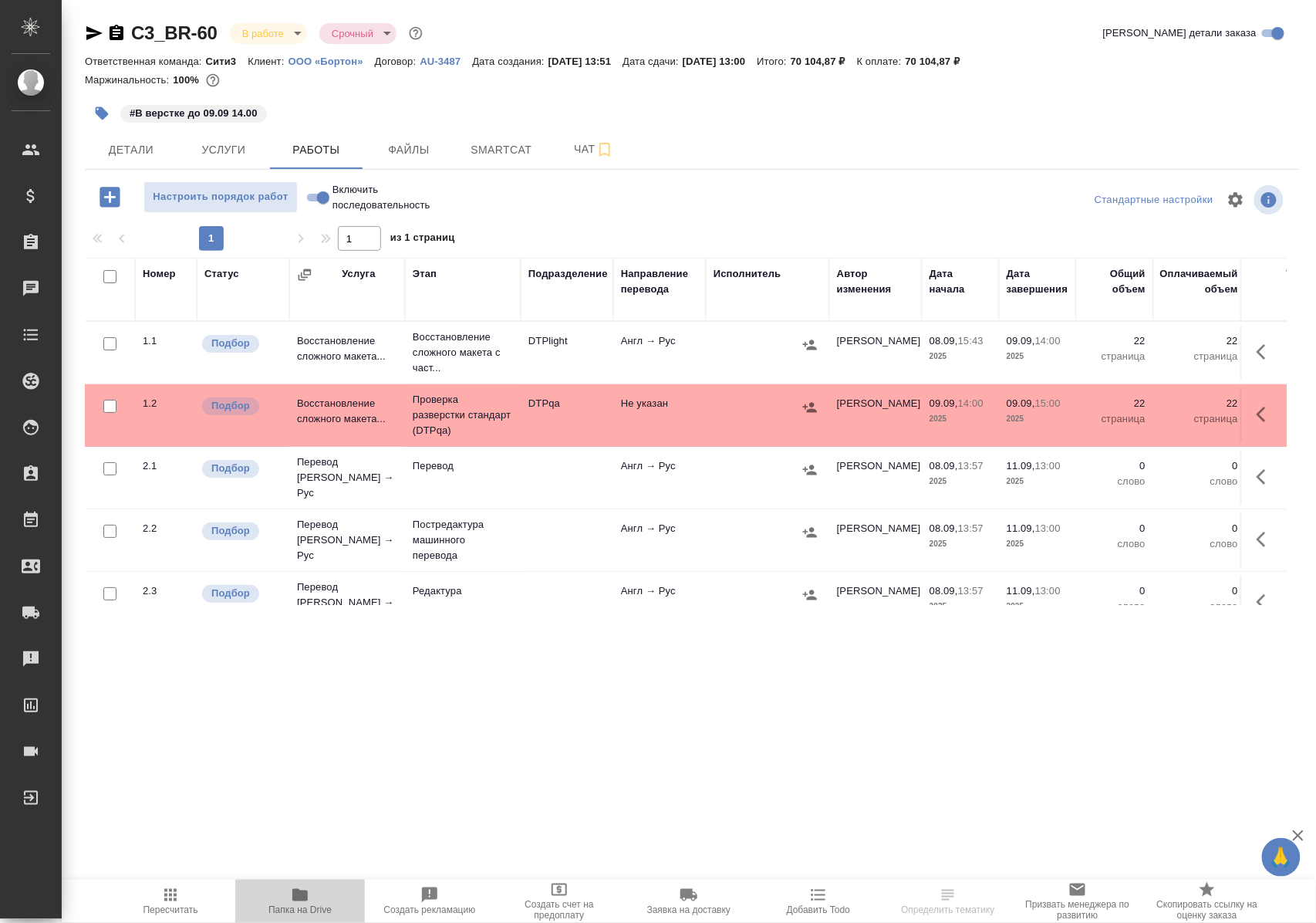
click at [300, 901] on icon "button" at bounding box center [300, 894] width 18 height 18
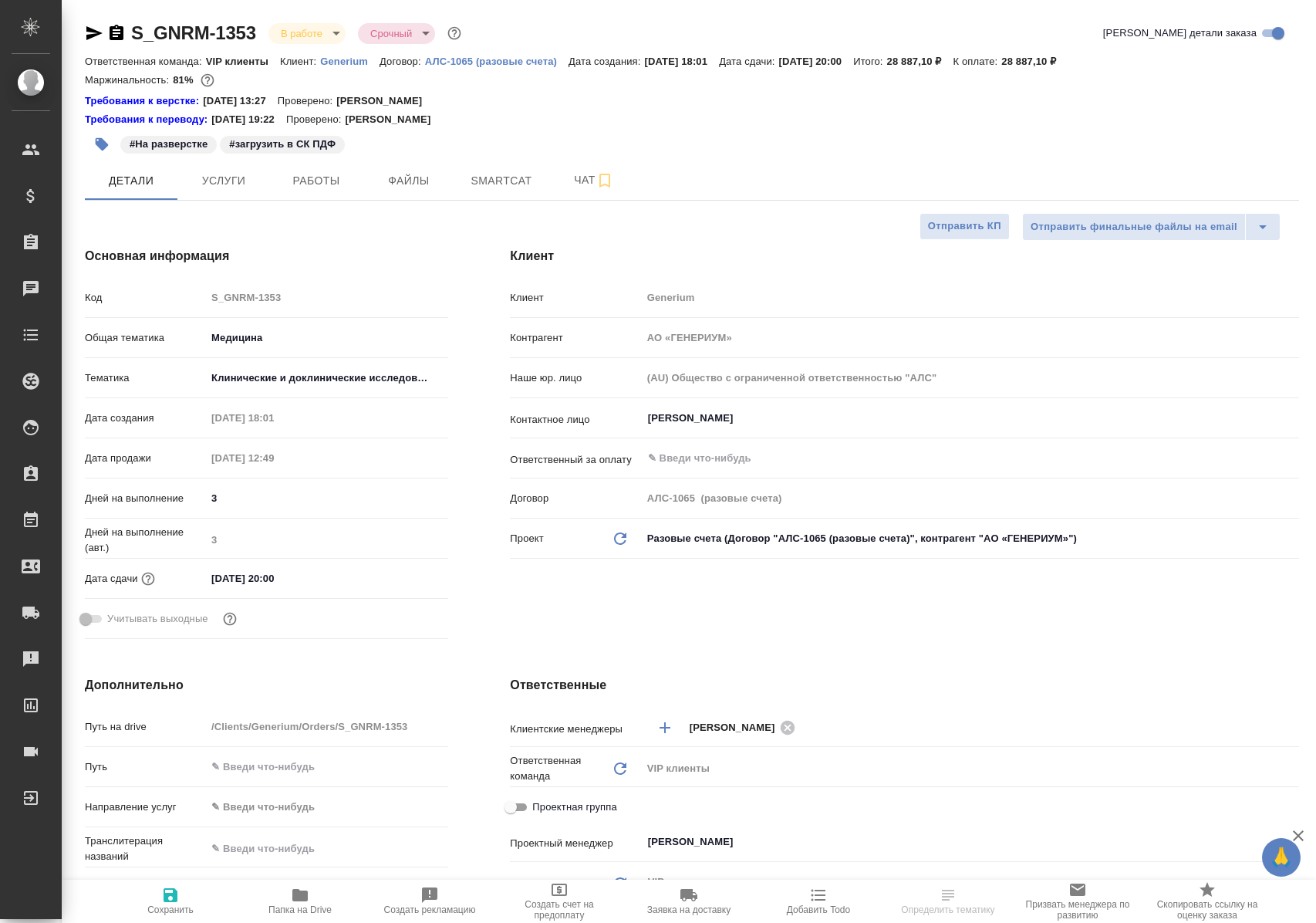
select select "RU"
click at [328, 179] on span "Работы" at bounding box center [316, 180] width 74 height 19
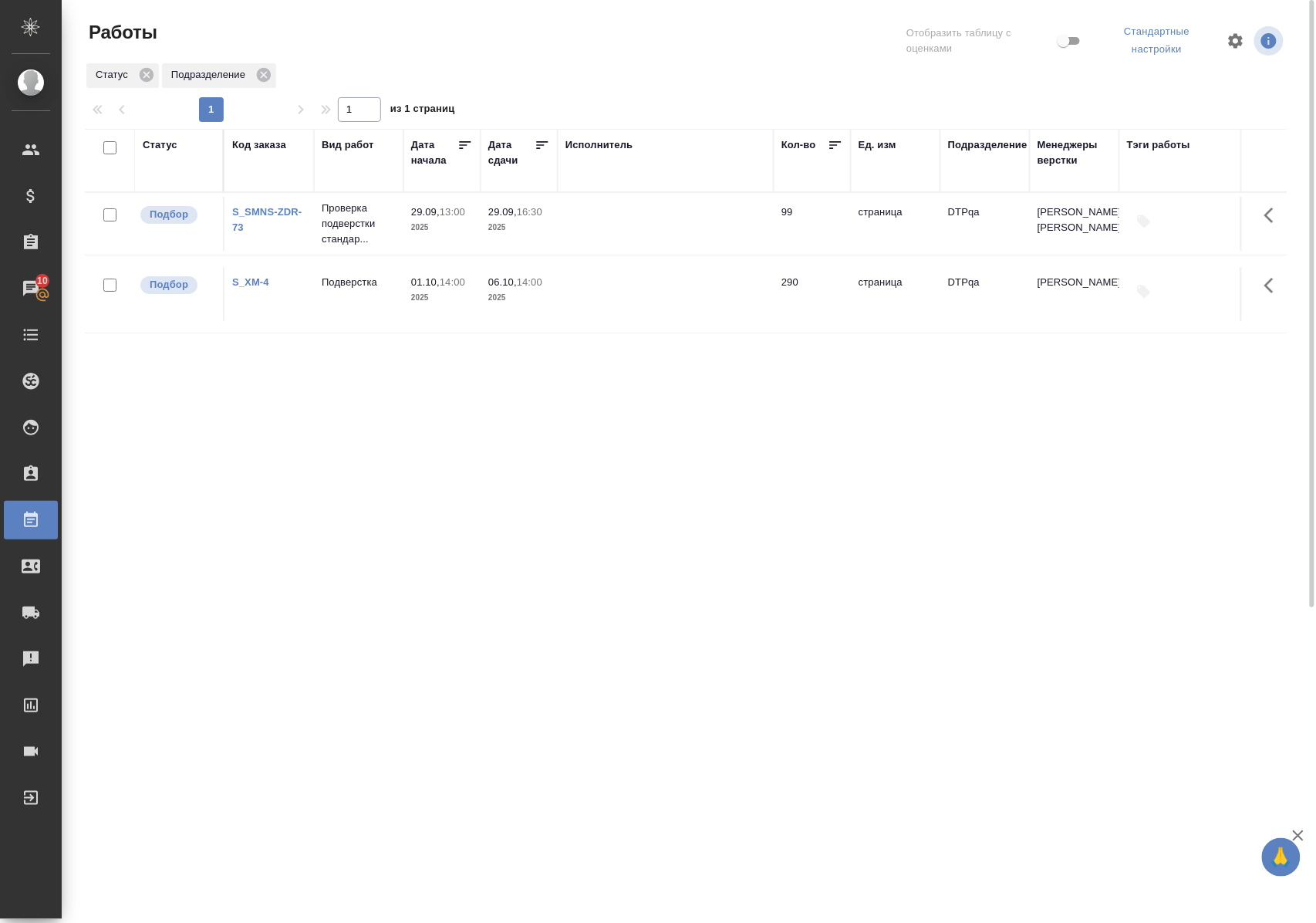
click at [705, 485] on div "Статус Код заказа Вид работ Дата начала Дата сдачи Исполнитель Кол-во Ед. изм П…" at bounding box center [686, 407] width 1202 height 555
click at [167, 143] on div "Статус" at bounding box center [159, 145] width 34 height 15
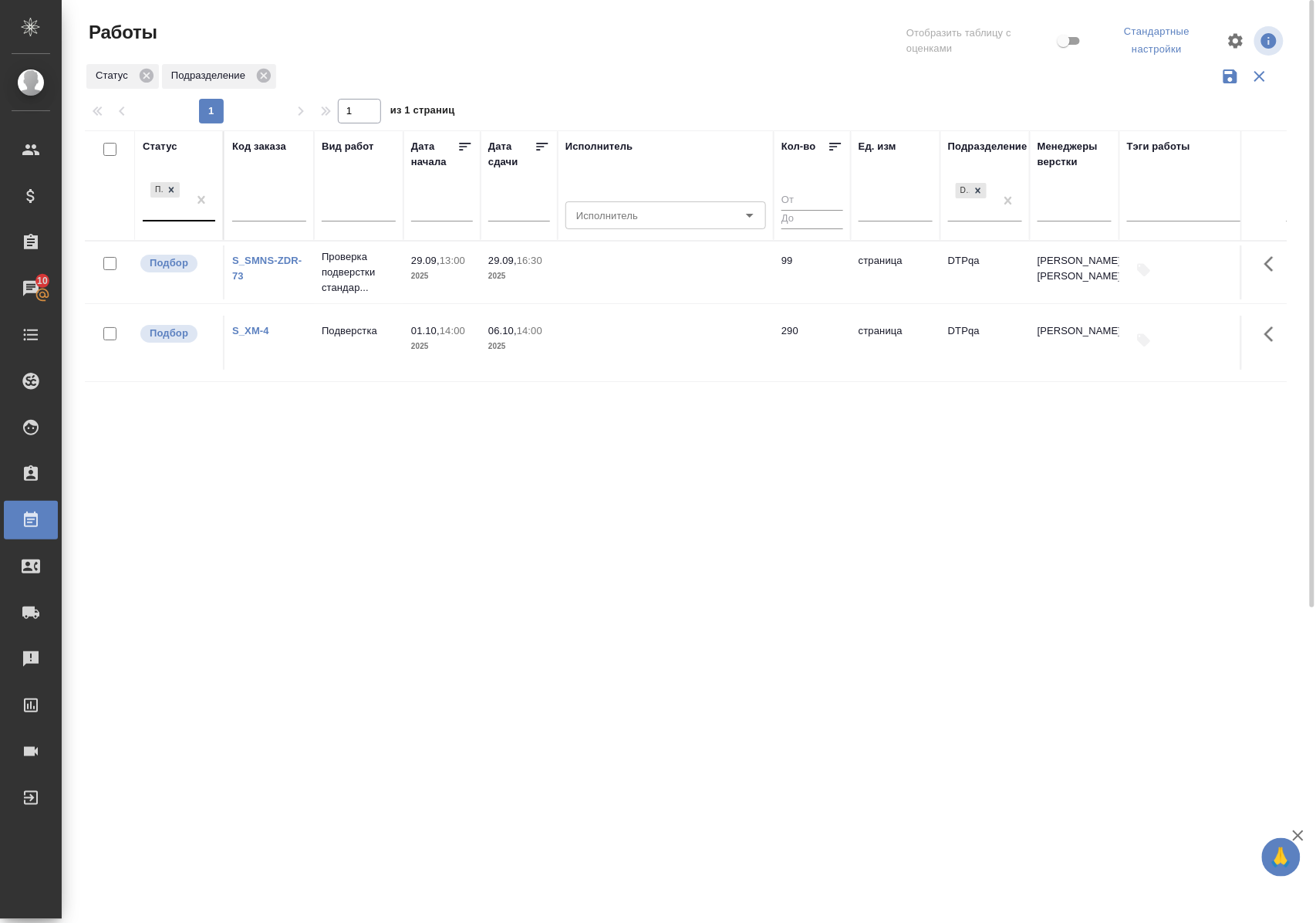
click at [190, 217] on div at bounding box center [201, 200] width 28 height 42
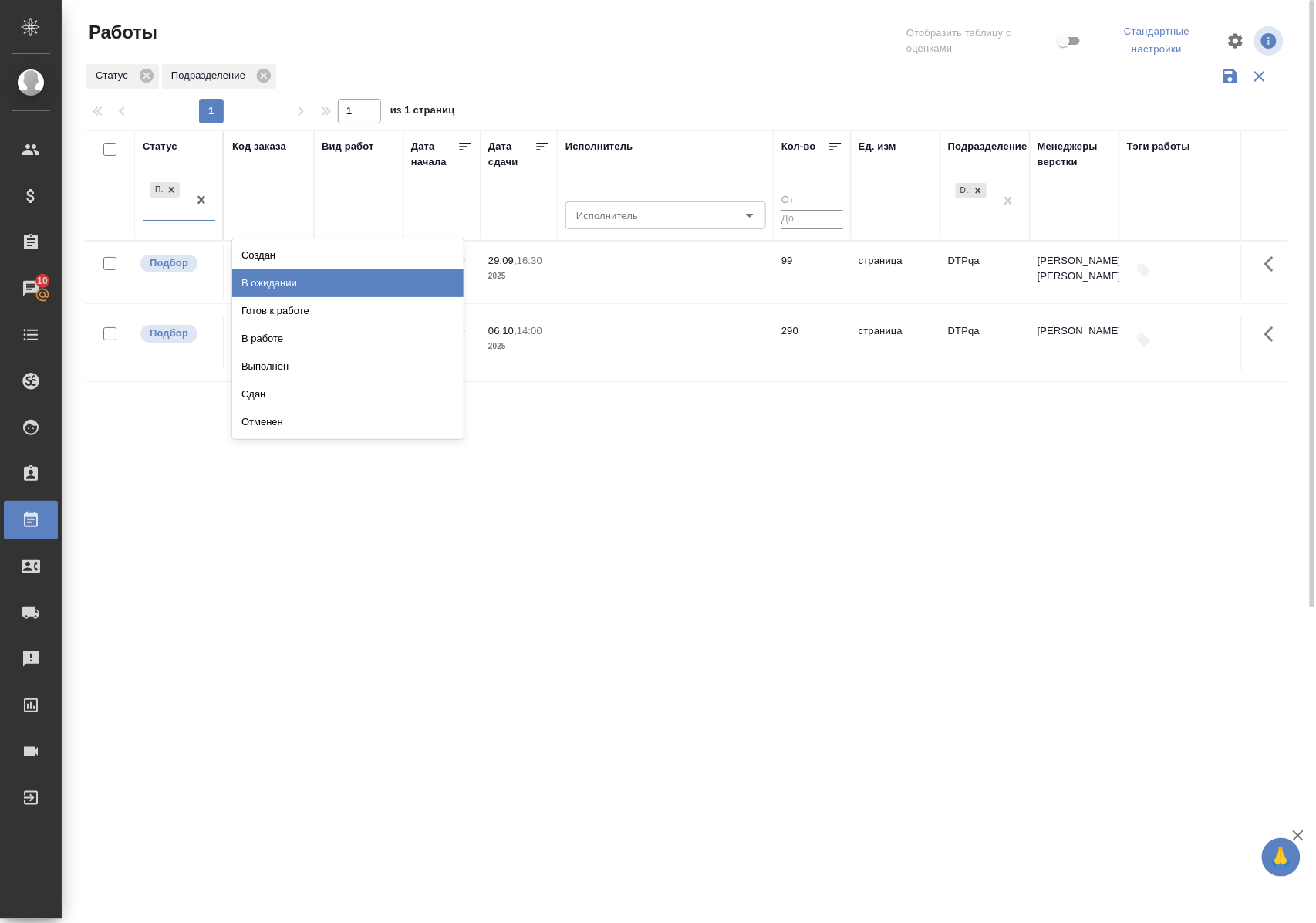
click at [263, 284] on div "В ожидании" at bounding box center [348, 283] width 232 height 28
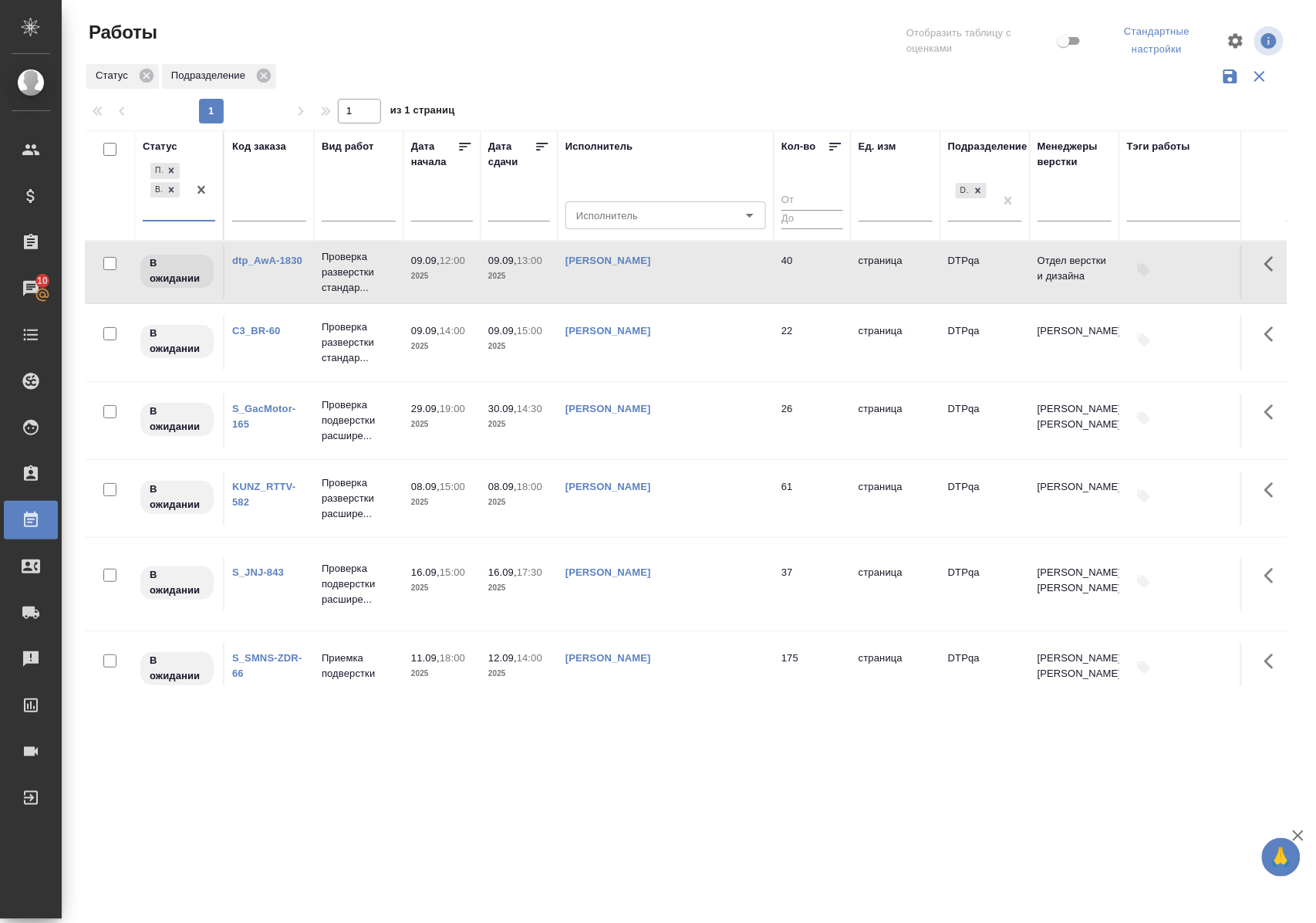
scroll to position [102, 0]
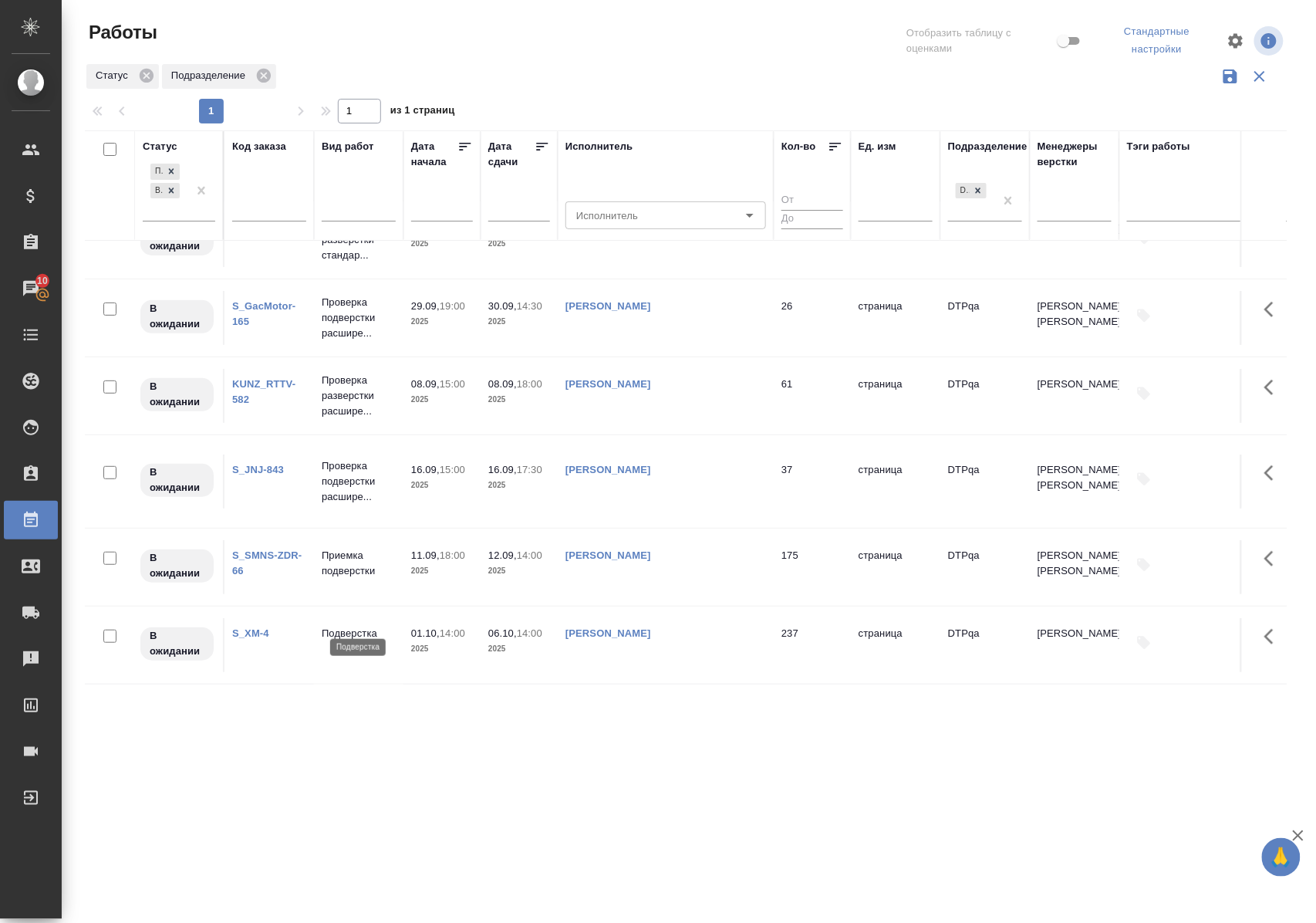
click at [373, 626] on p "Подверстка" at bounding box center [358, 634] width 74 height 15
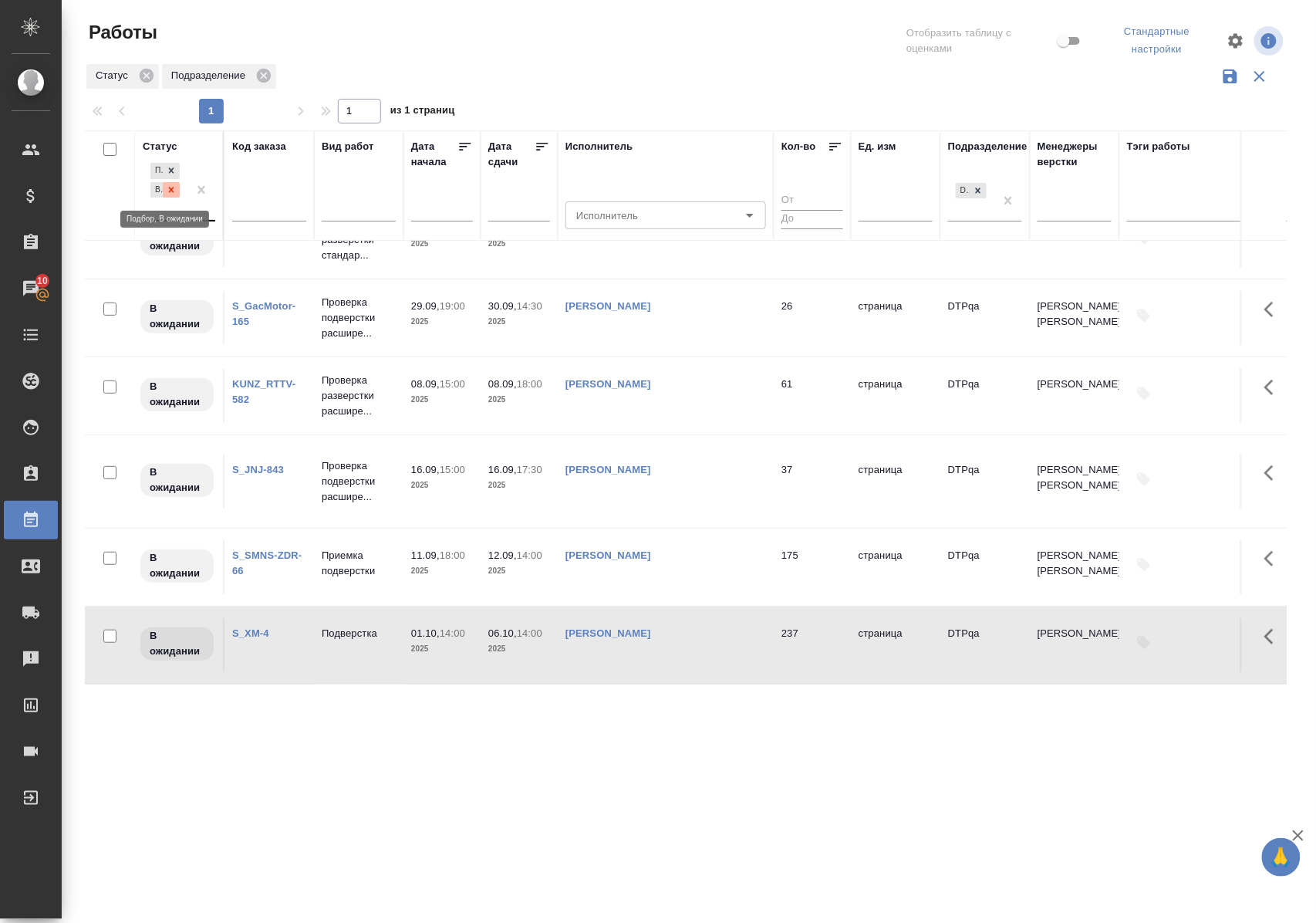
click at [173, 186] on icon at bounding box center [171, 190] width 11 height 11
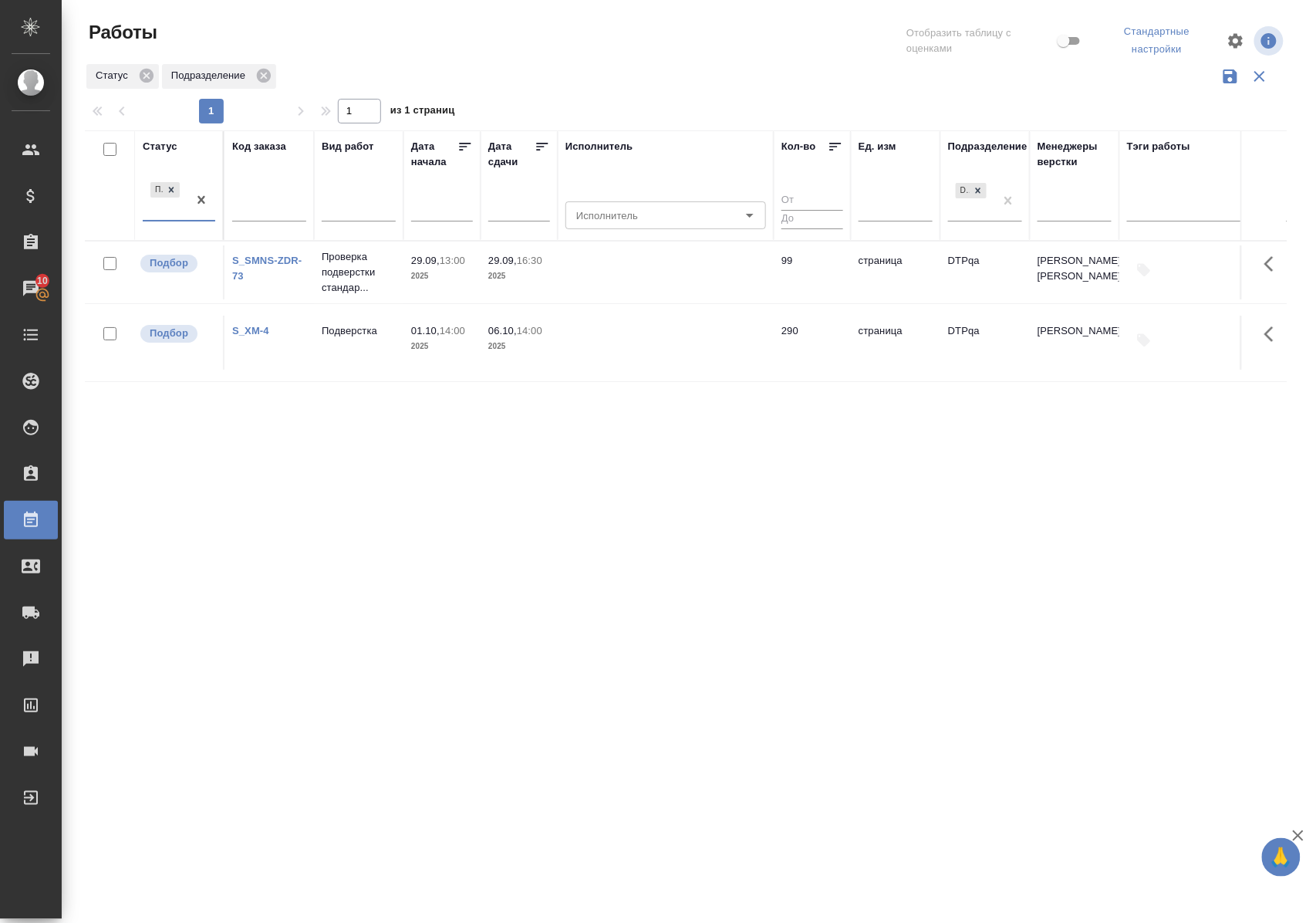
scroll to position [0, 0]
click at [170, 143] on div "Статус" at bounding box center [159, 146] width 34 height 15
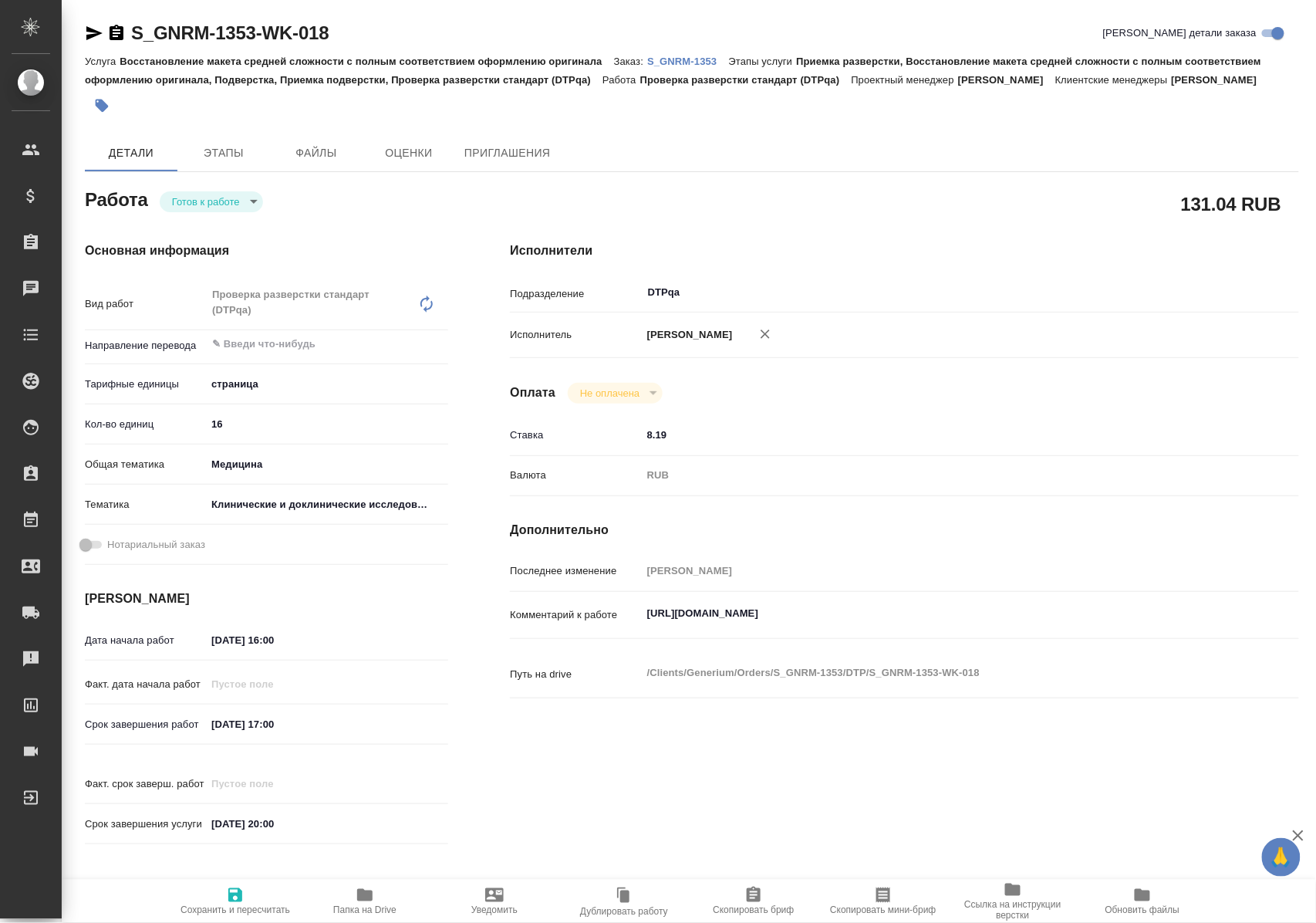
click at [225, 205] on body "🙏 .cls-1 fill:#fff; AWATERA [PERSON_NAME] Спецификации Заказы Чаты Todo Проекты…" at bounding box center [658, 462] width 1316 height 923
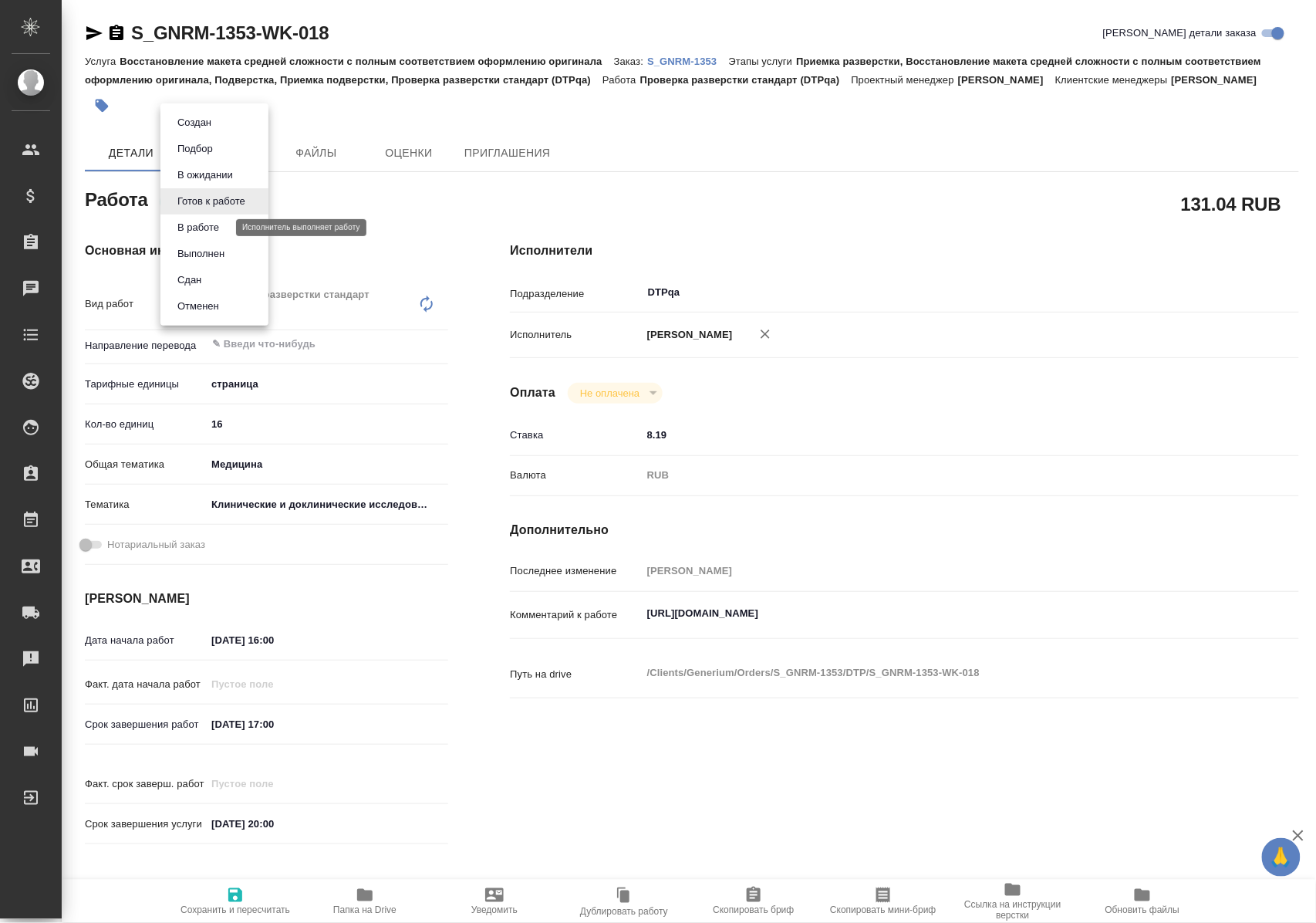
click at [224, 230] on button "В работе" at bounding box center [198, 227] width 51 height 17
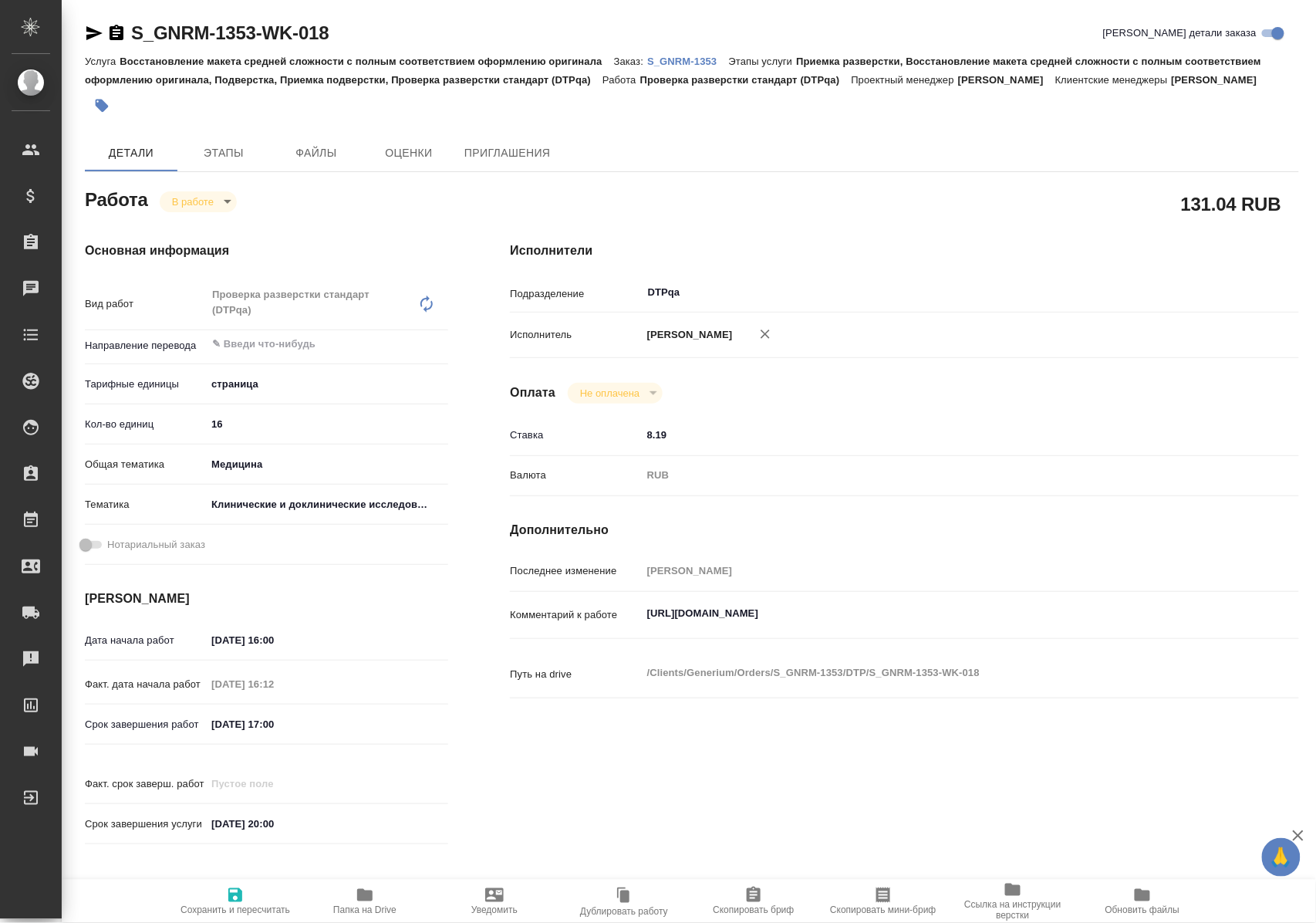
type textarea "x"
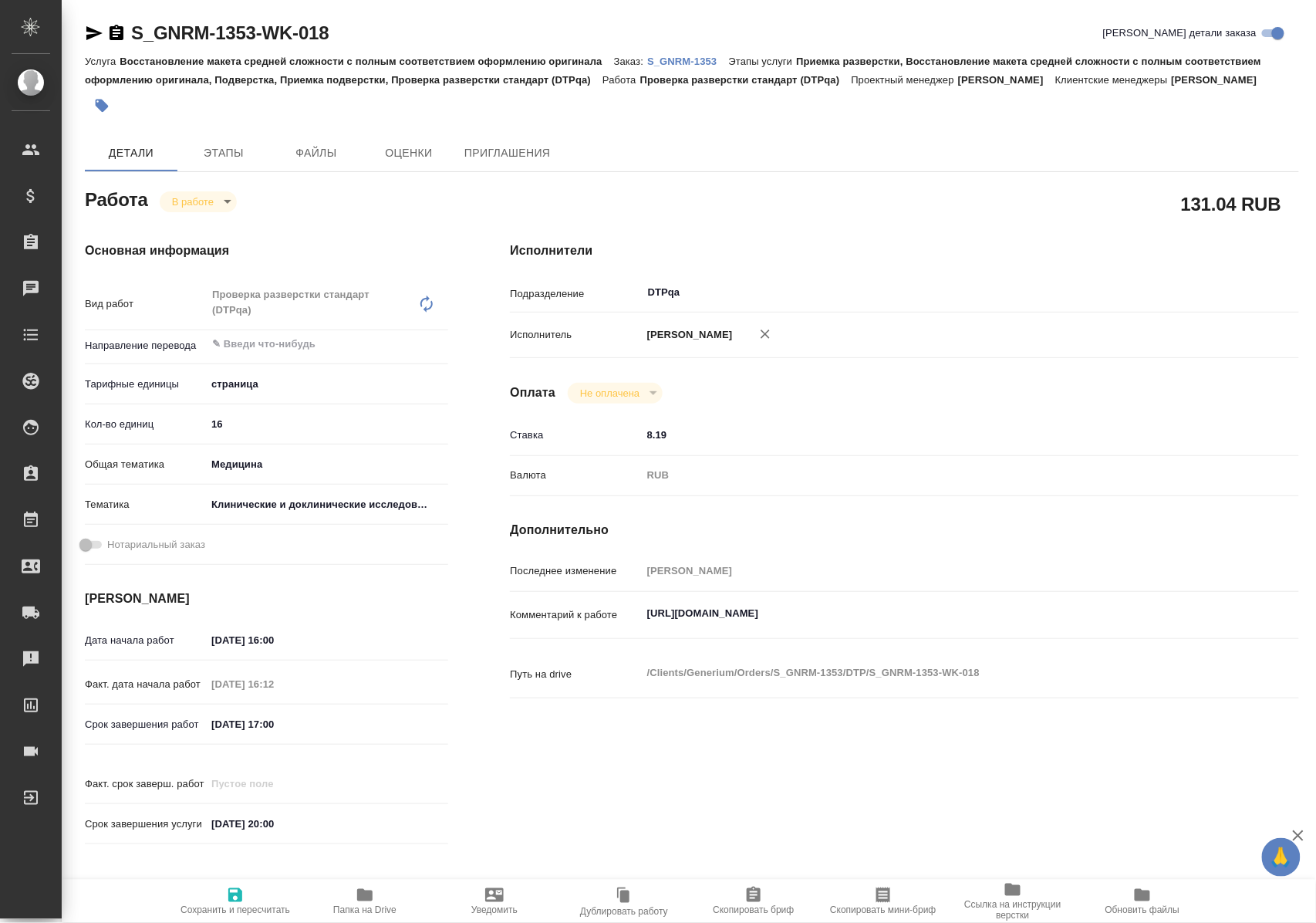
type textarea "x"
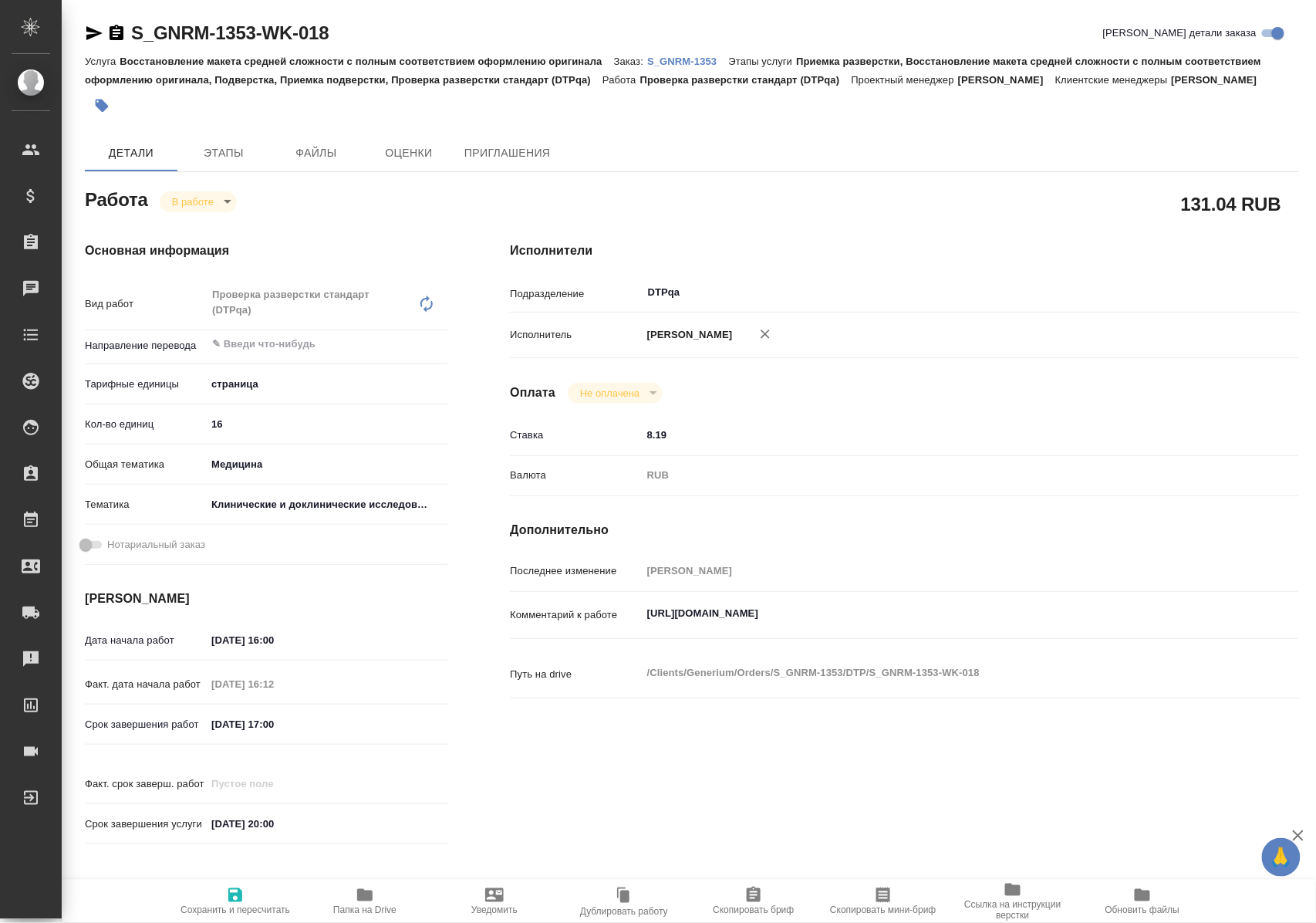
type textarea "x"
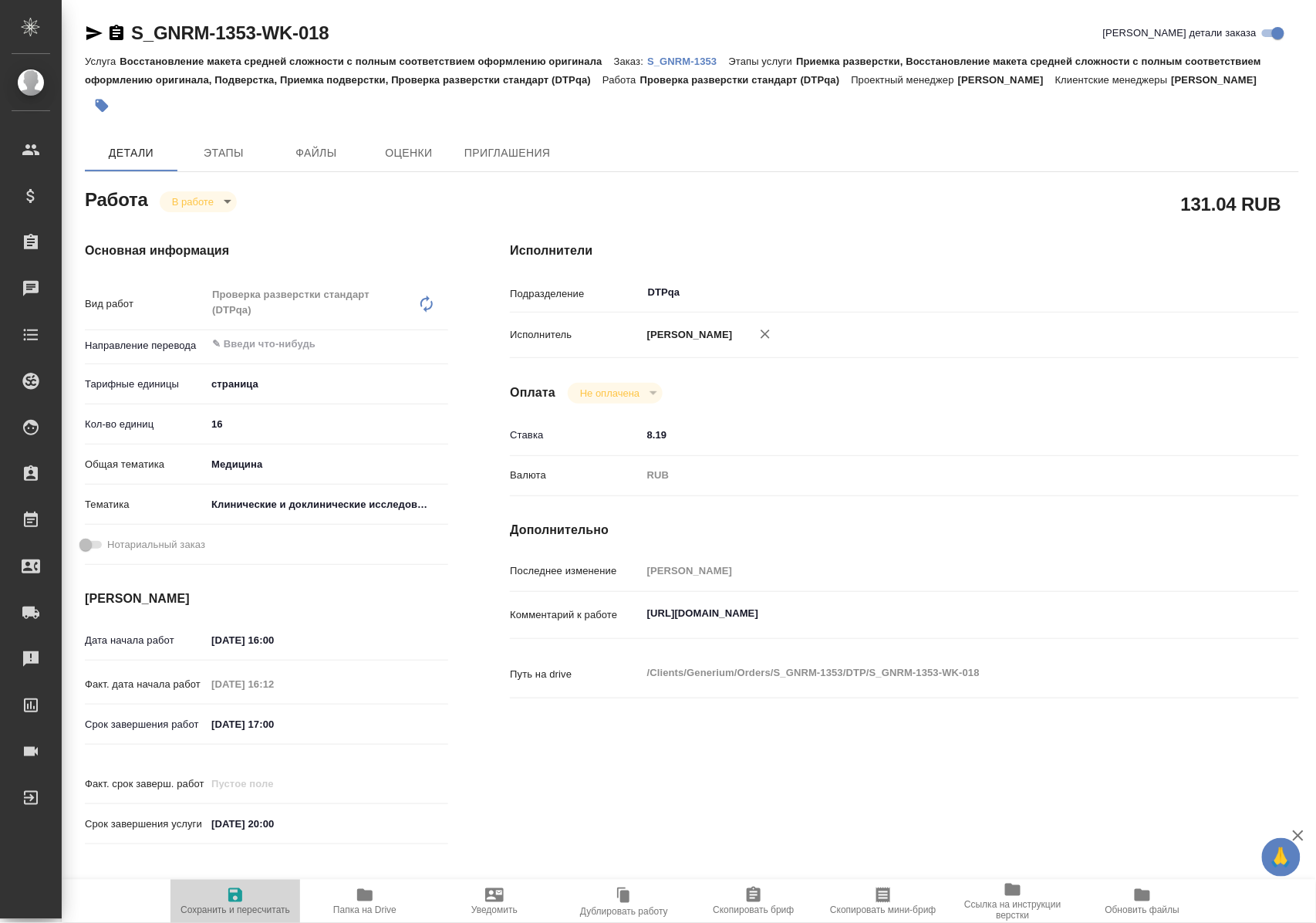
click at [233, 885] on icon "button" at bounding box center [235, 894] width 18 height 18
type textarea "x"
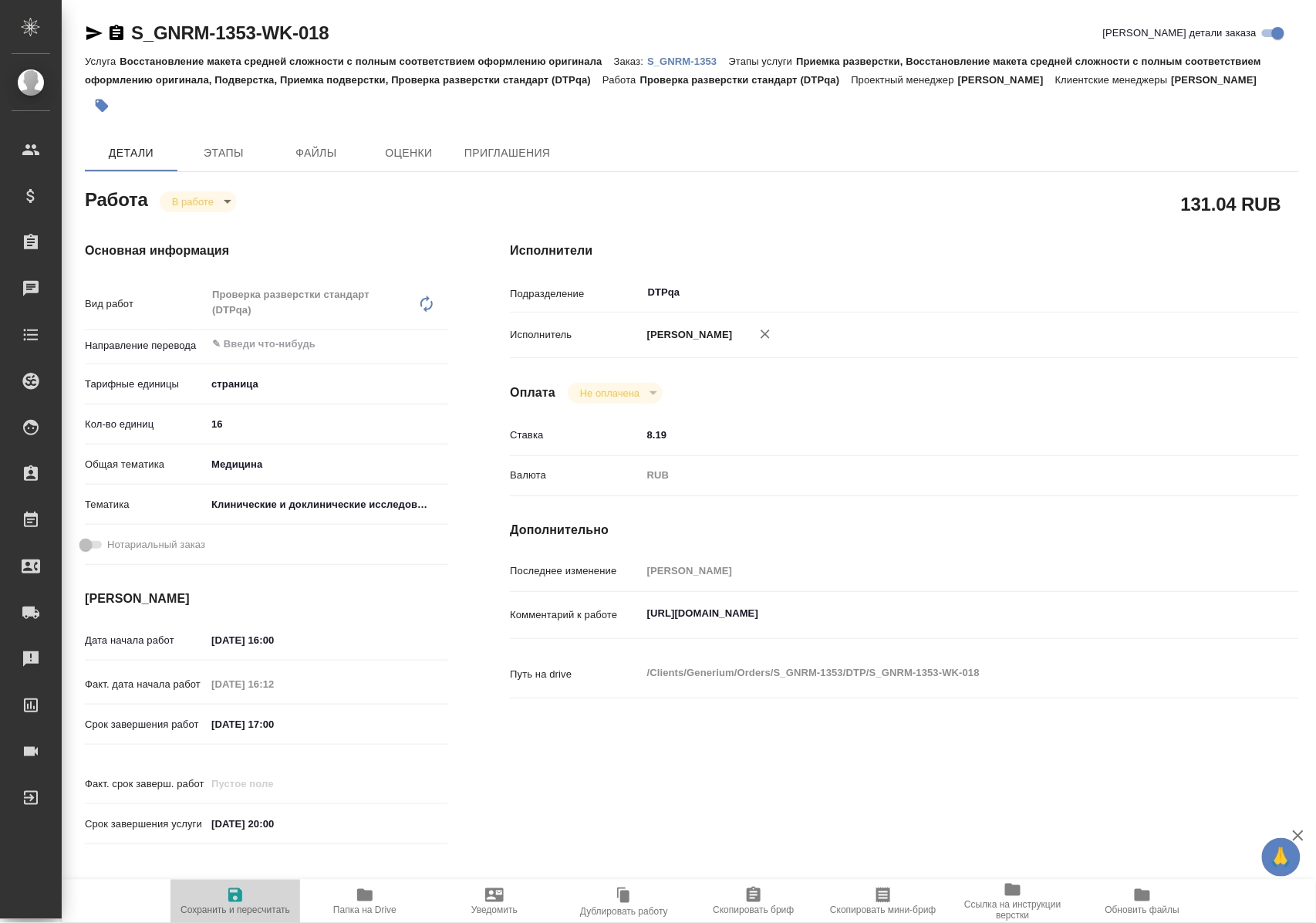
type textarea "x"
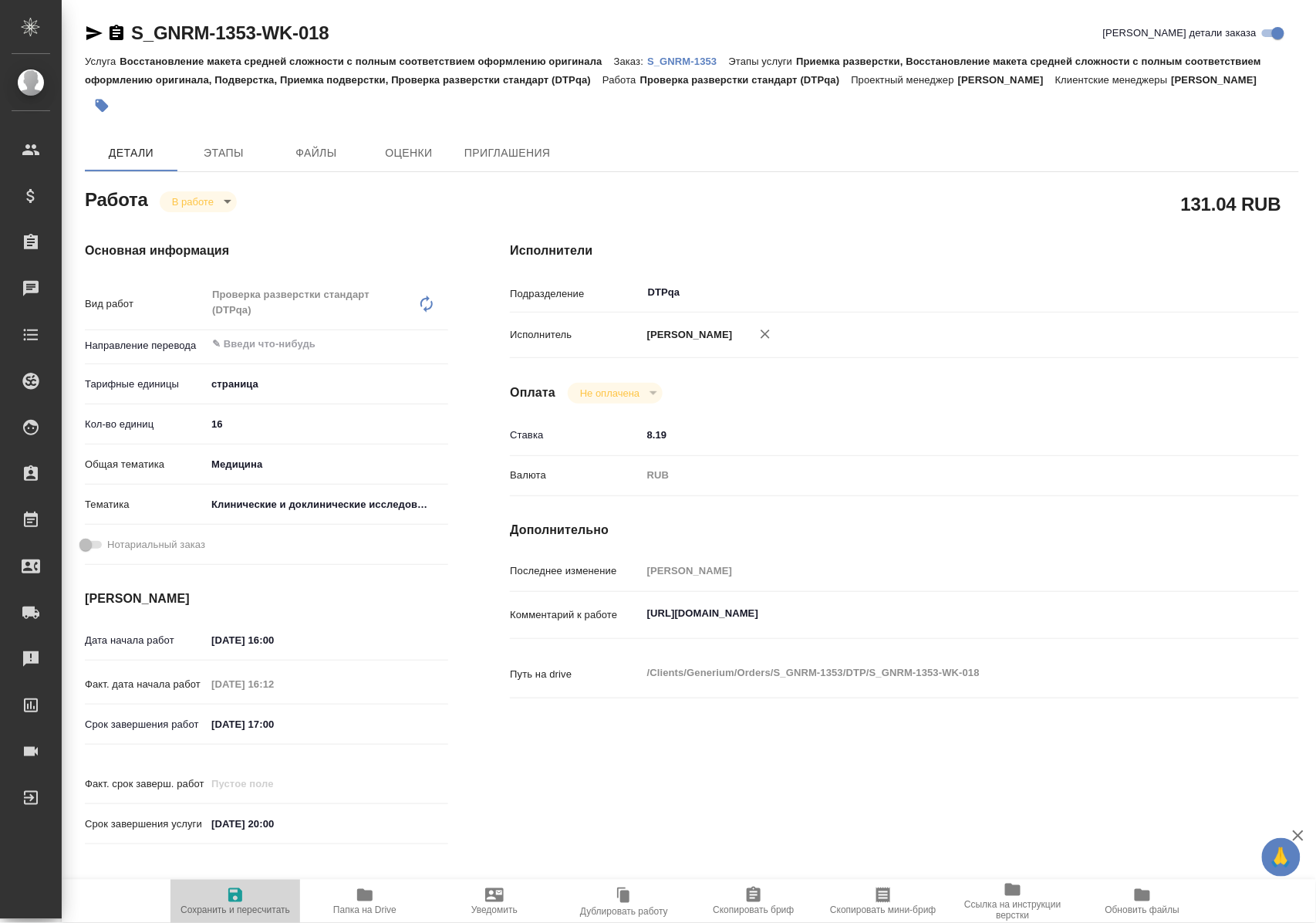
type textarea "x"
type input "inProgress"
type textarea "Проверка разверстки стандарт (DTPqa)"
type textarea "x"
type input "5a8b1489cc6b4906c91bfdb2"
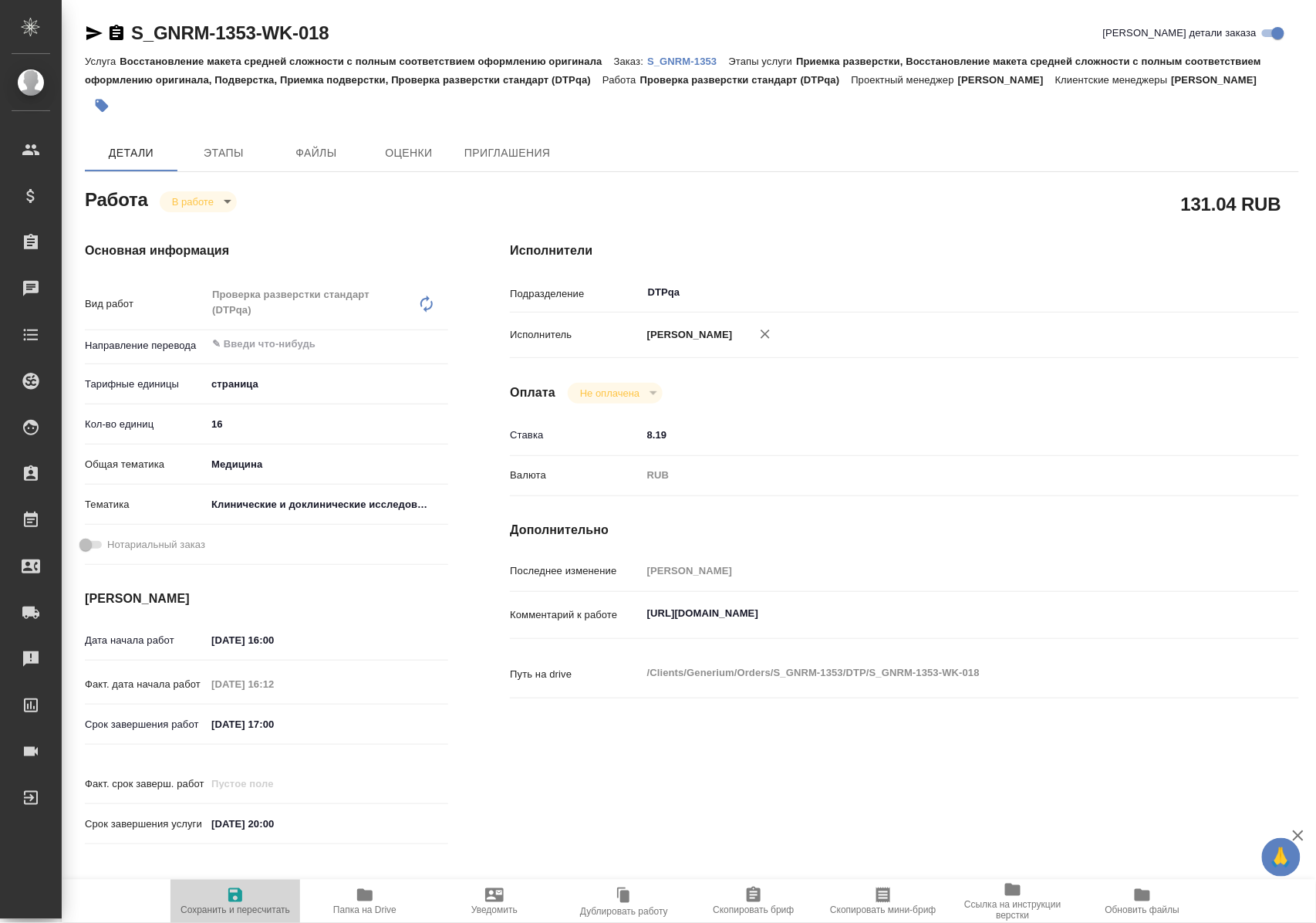
type input "16"
type input "med"
type input "5a8b8b956a9677013d343d9e"
type input "[DATE] 16:00"
type input "[DATE] 16:12"
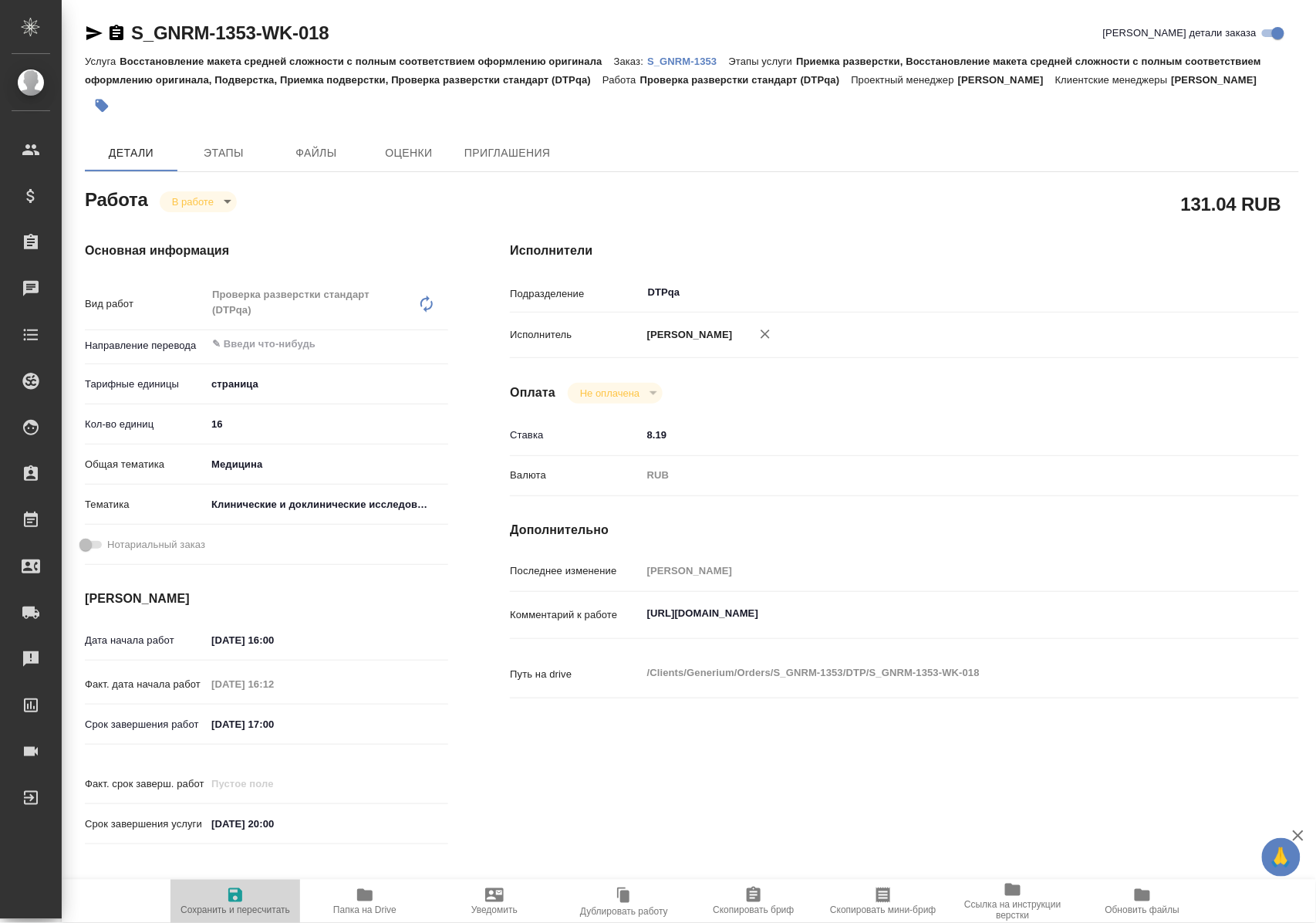
type input "[DATE] 17:00"
type input "[DATE] 20:00"
type input "DTPqa"
type input "notPayed"
type input "8.19"
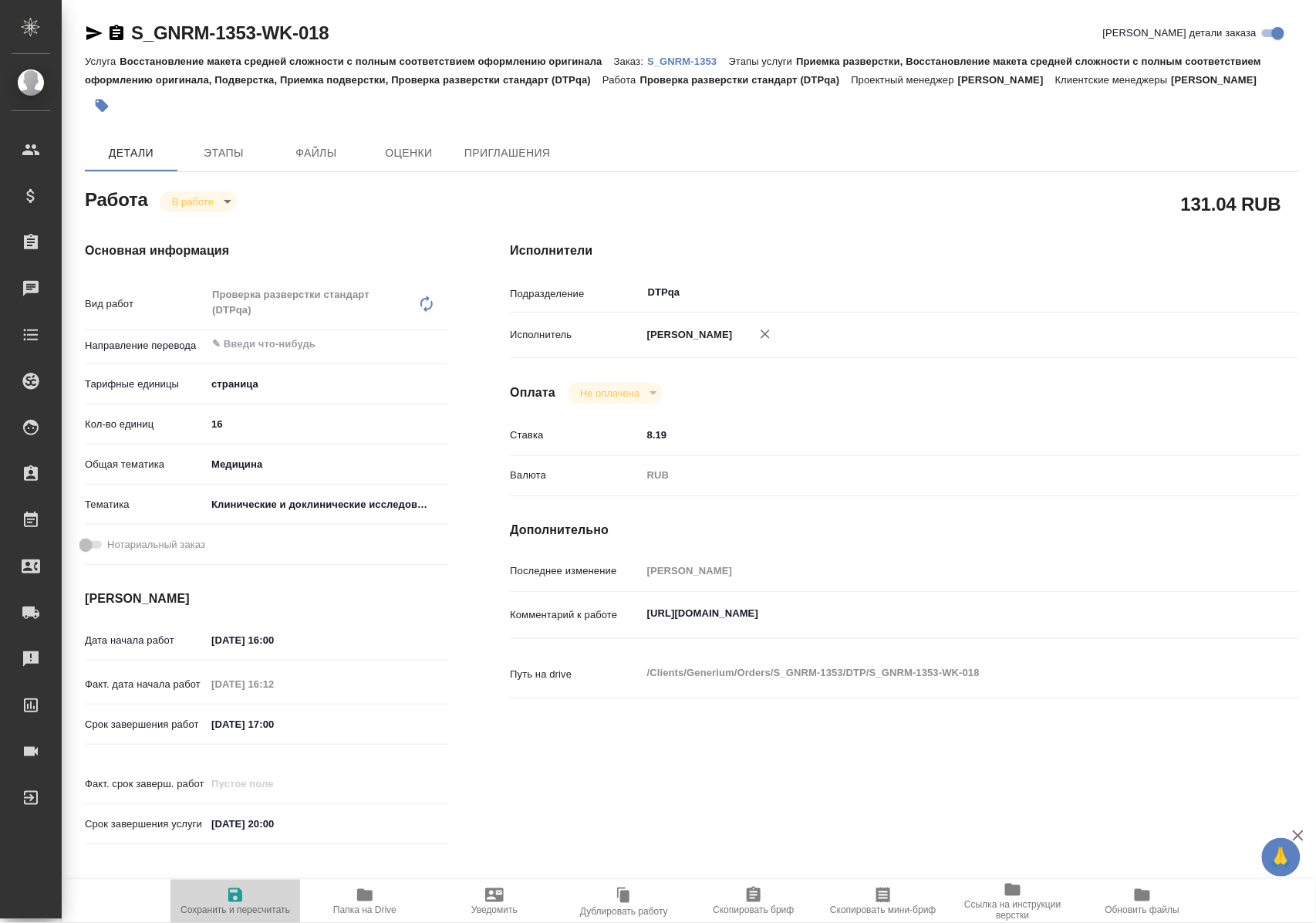
type input "RUB"
type input "[PERSON_NAME]"
type textarea "[URL][DOMAIN_NAME]"
type textarea "x"
type textarea "/Clients/Generium/Orders/S_GNRM-1353/DTP/S_GNRM-1353-WK-018"
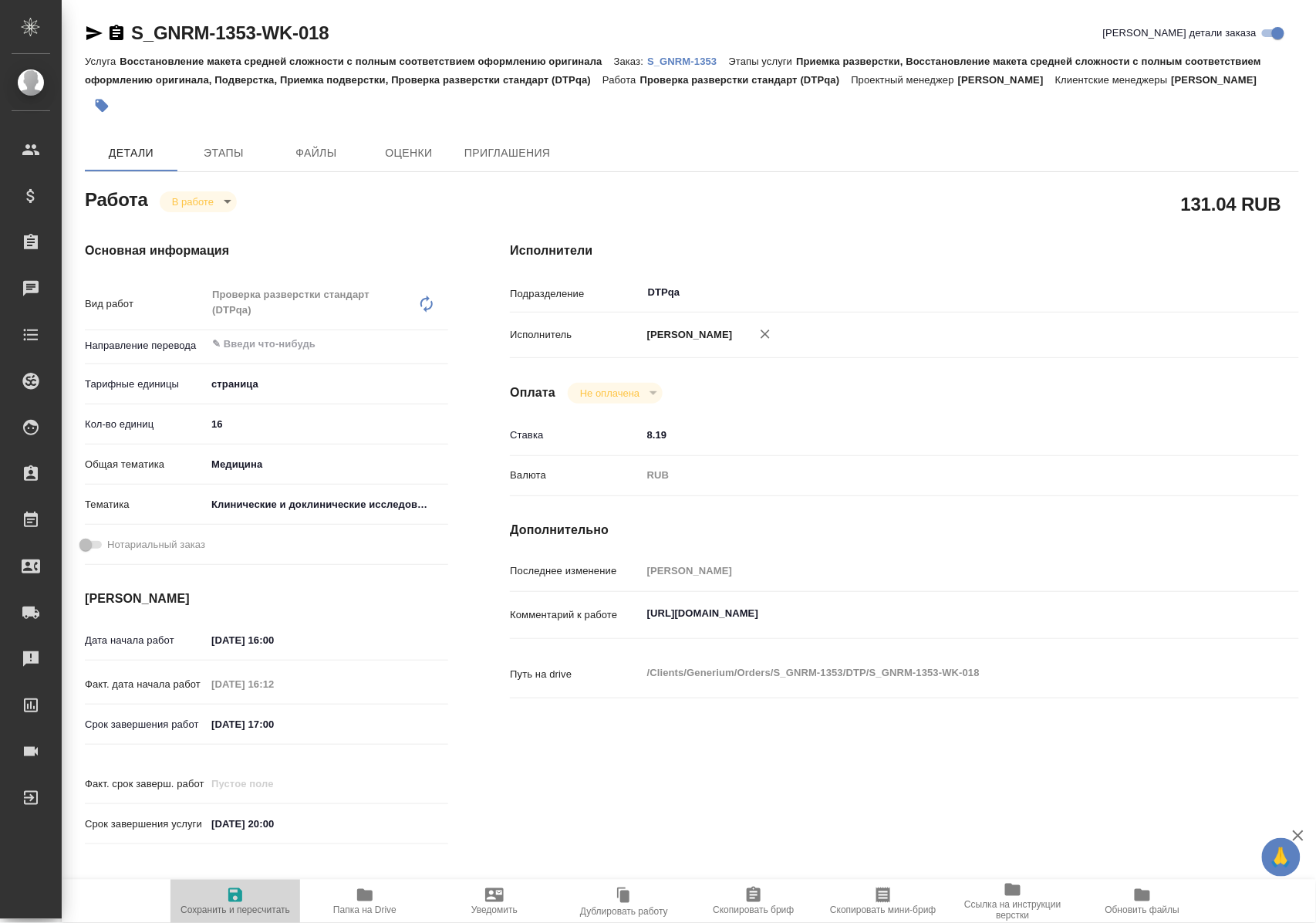
type textarea "x"
type input "S_GNRM-1353"
type input "Восстановление макета средней сложности с полным соответствием оформлению ориги…"
type input "Приемка разверстки, Восстановление макета средней сложности с полным соответств…"
type input "[PERSON_NAME]"
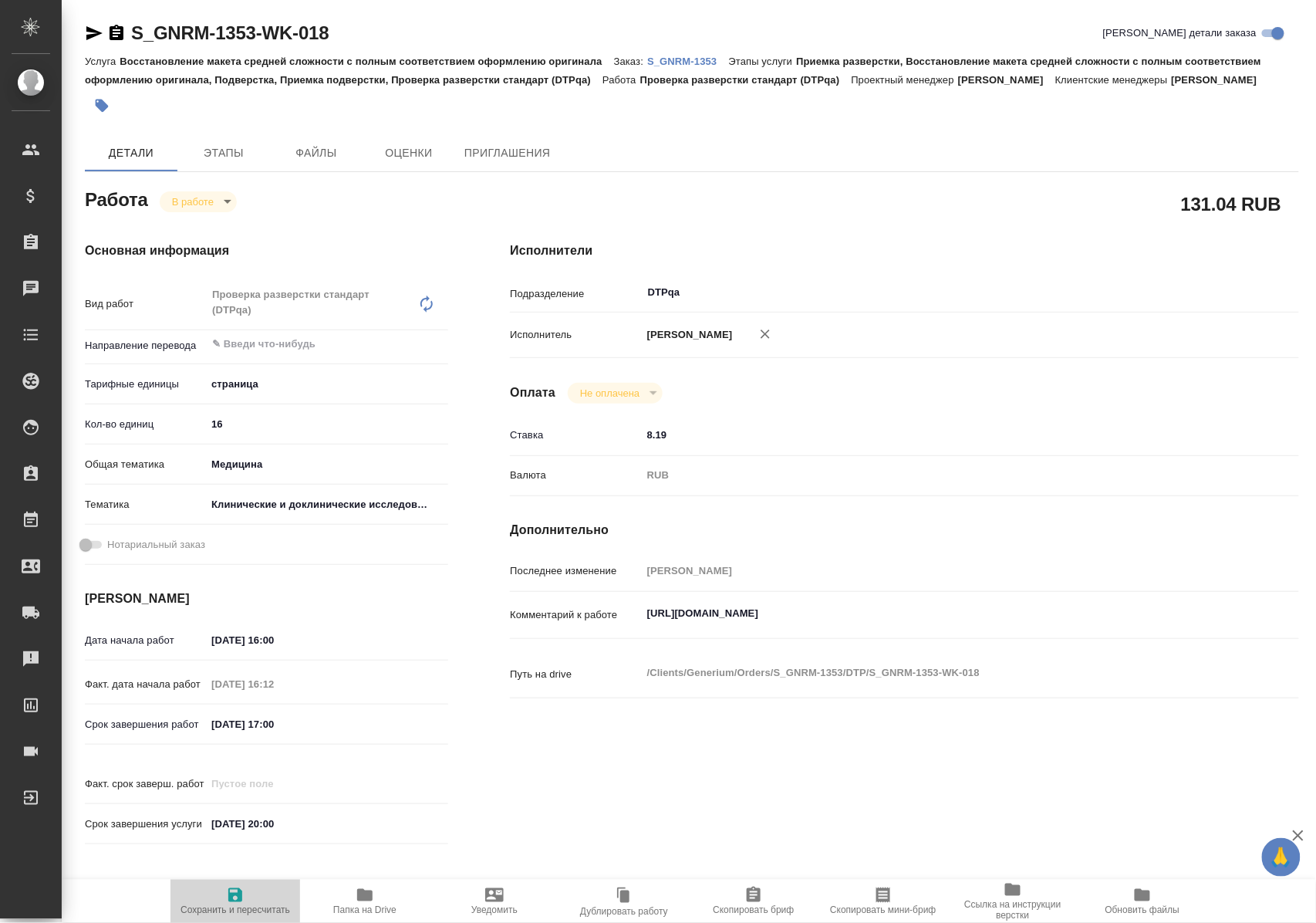
type input "[PERSON_NAME], [PERSON_NAME]"
type input "/Clients/Generium/Orders/S_GNRM-1353"
type textarea "x"
type textarea "Рассчитайте, пожалуйста, верификацию перевода файлов word относительно ранее ва…"
type textarea "x"
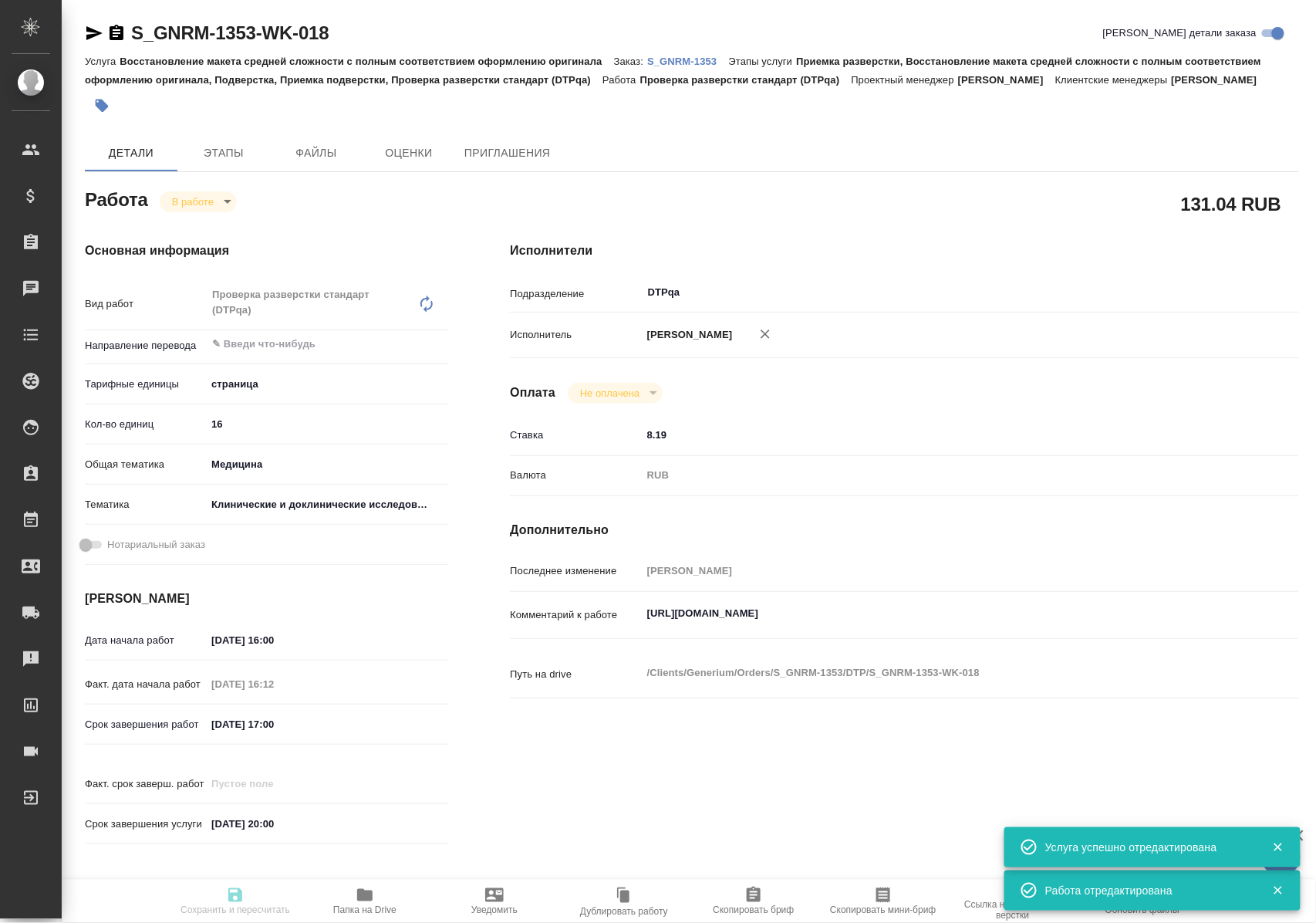
type textarea "x"
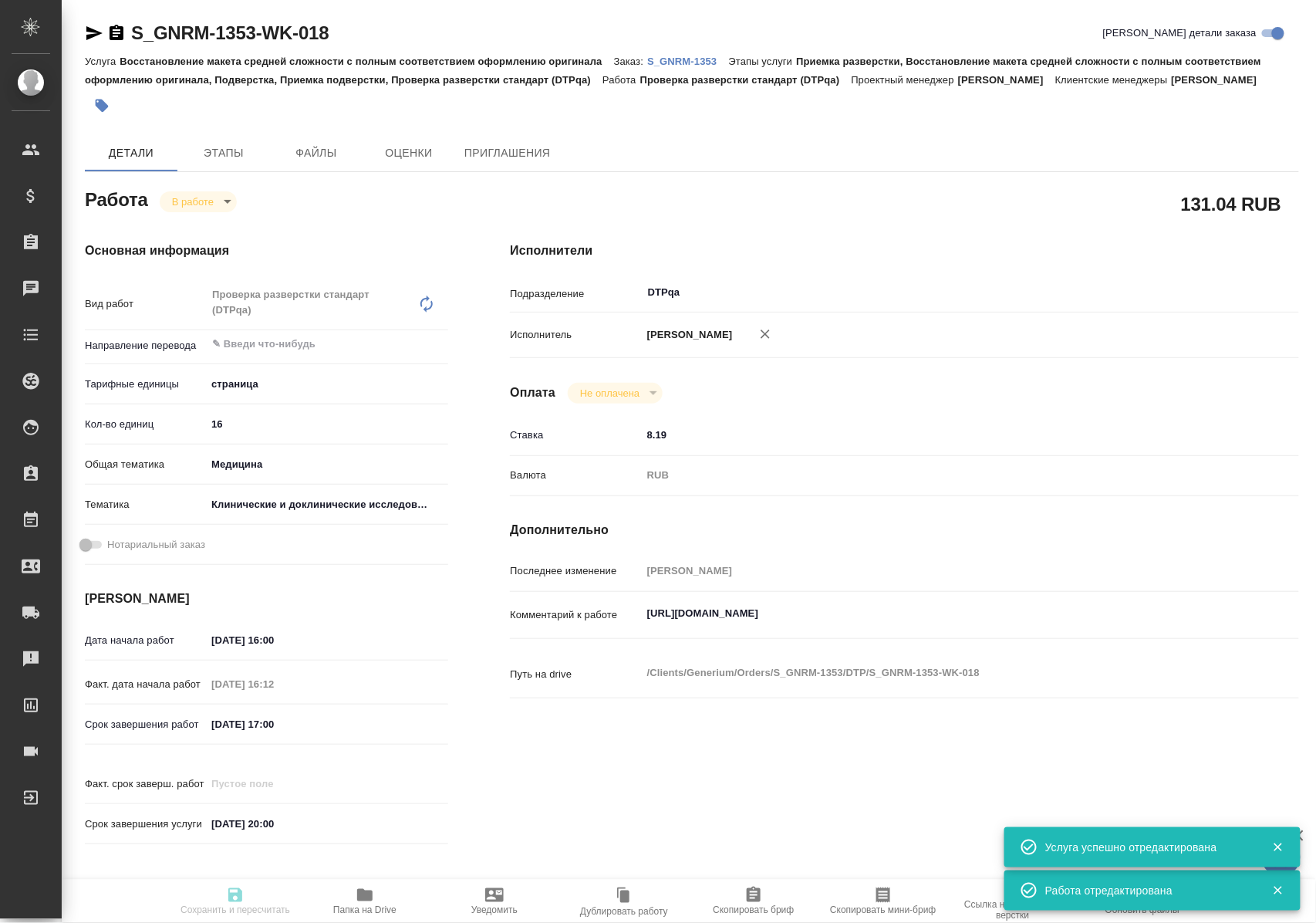
type textarea "x"
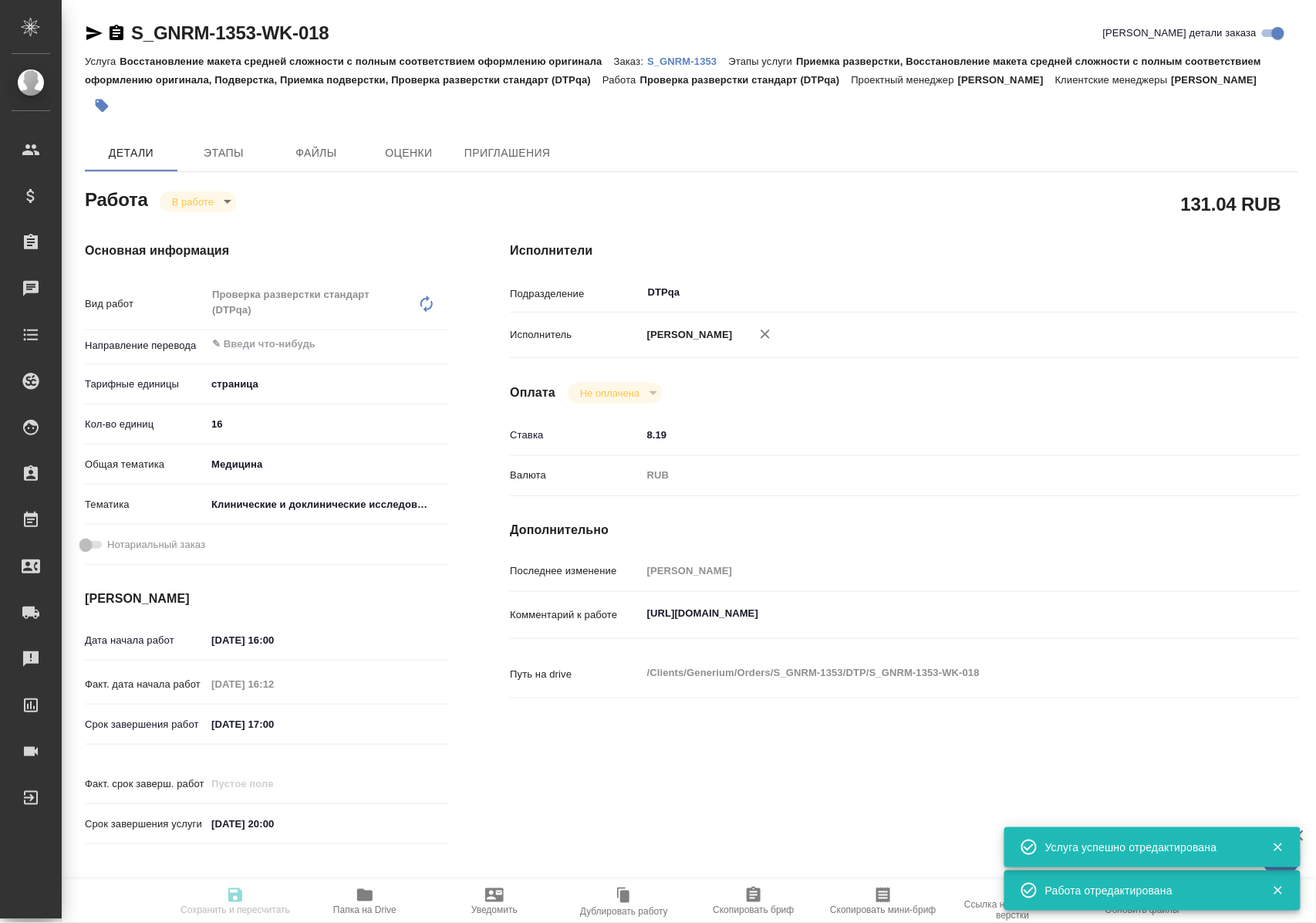
type textarea "x"
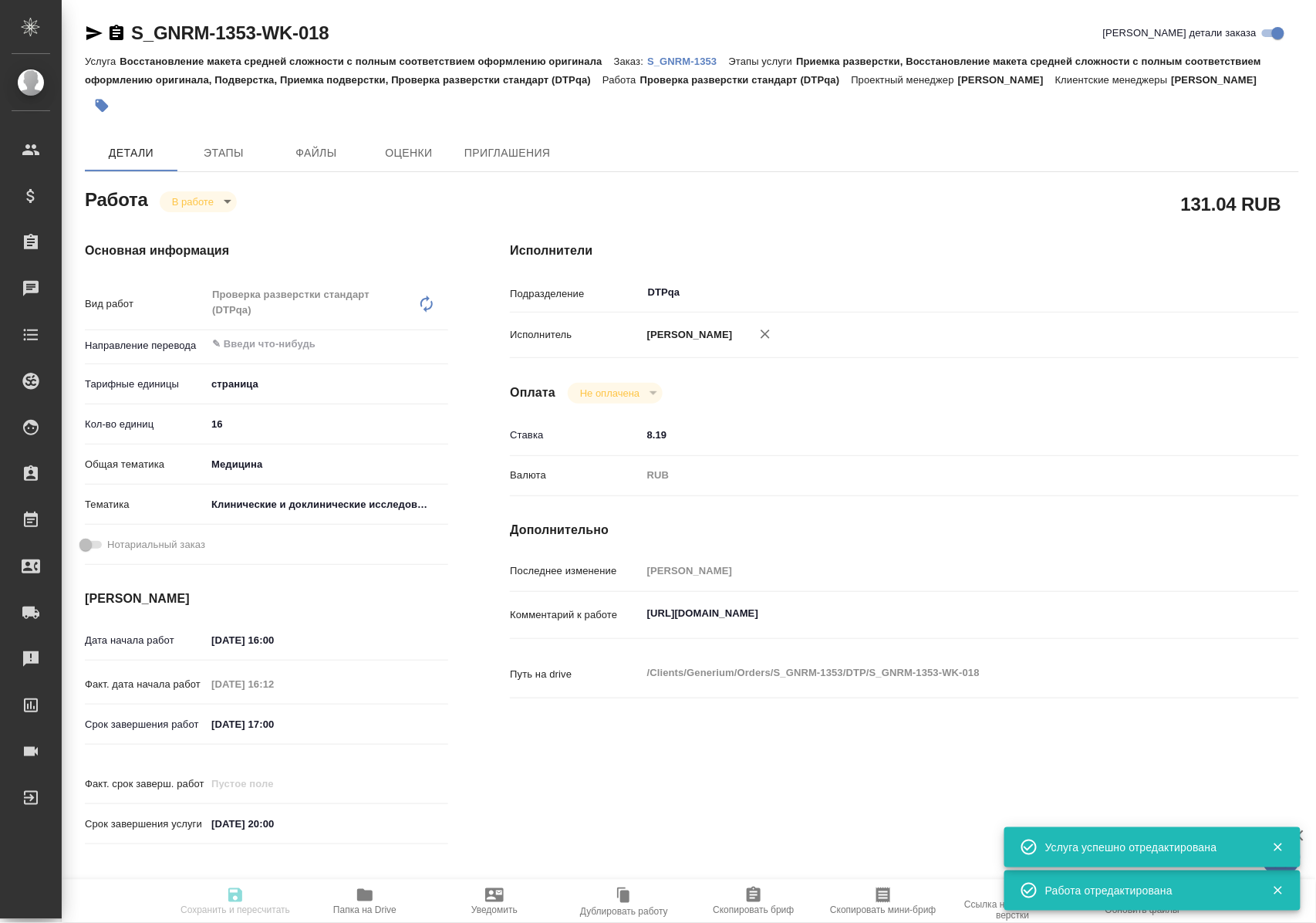
type input "inProgress"
type textarea "Проверка разверстки стандарт (DTPqa)"
type textarea "x"
type input "5a8b1489cc6b4906c91bfdb2"
type input "16"
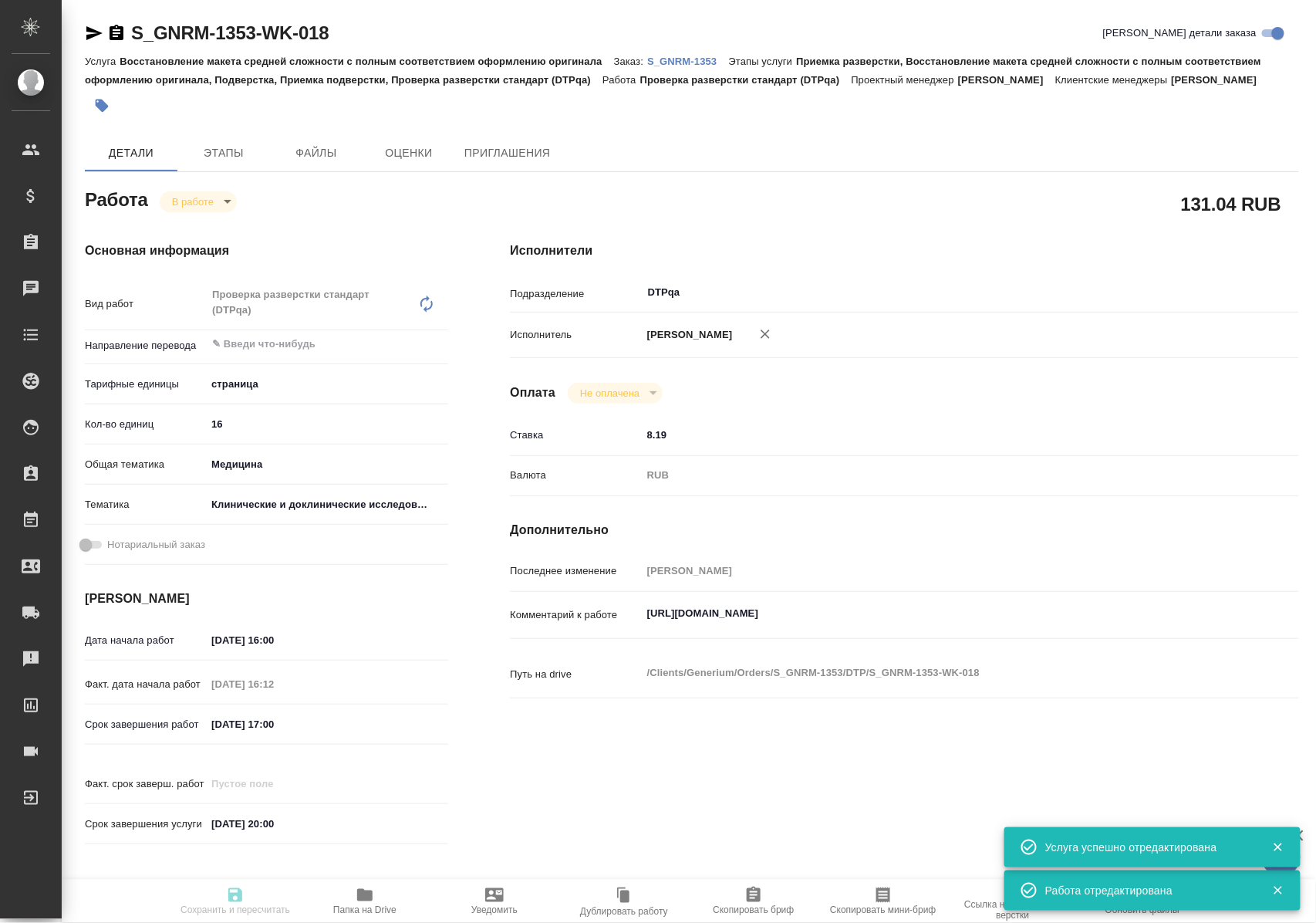
type input "med"
type input "5a8b8b956a9677013d343d9e"
type input "[DATE] 16:00"
type input "[DATE] 16:12"
type input "[DATE] 17:00"
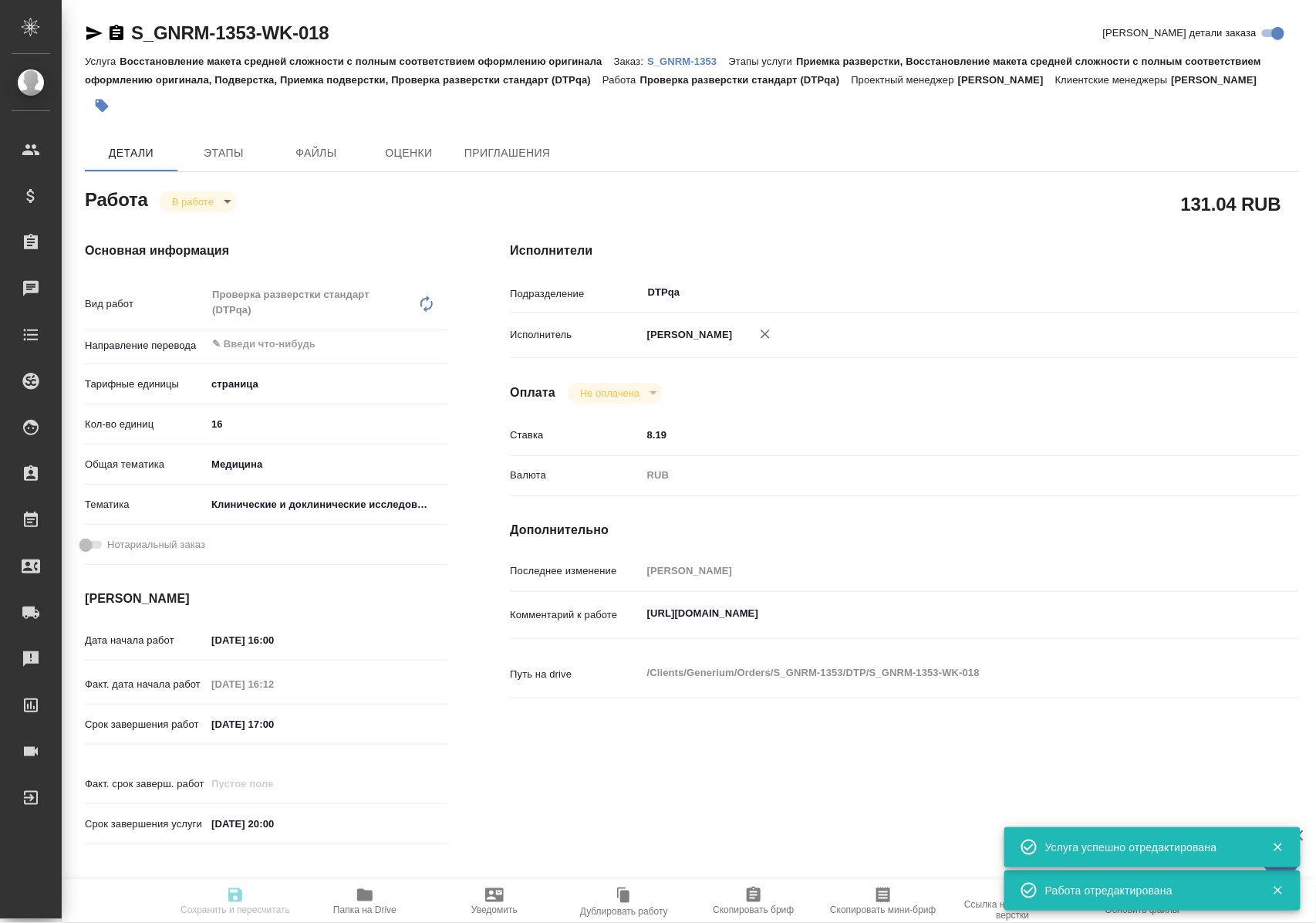
type input "[DATE] 20:00"
type input "DTPqa"
type input "notPayed"
type input "8.19"
type input "RUB"
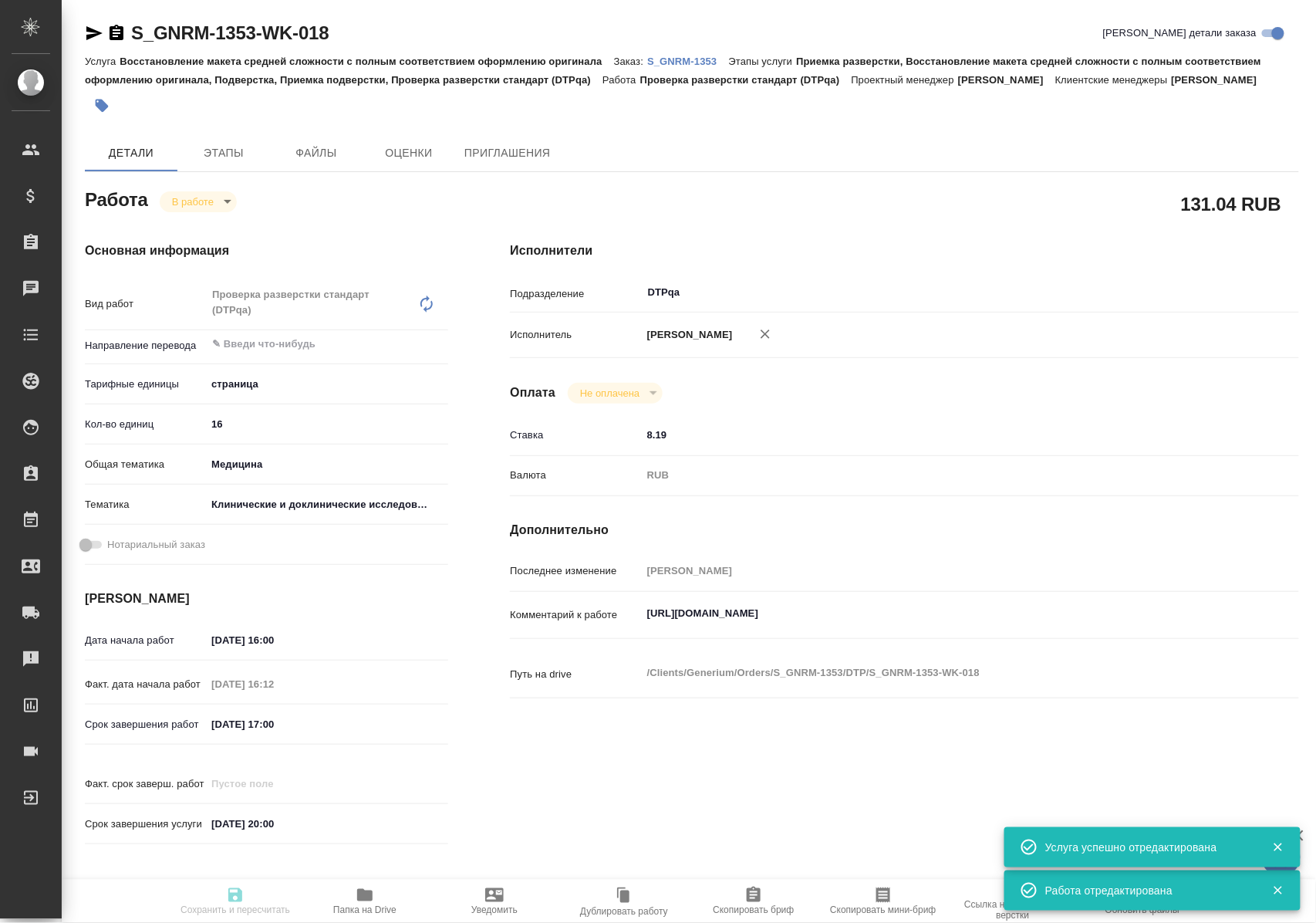
type input "[PERSON_NAME]"
type textarea "[URL][DOMAIN_NAME]"
type textarea "x"
type textarea "/Clients/Generium/Orders/S_GNRM-1353/DTP/S_GNRM-1353-WK-018"
type textarea "x"
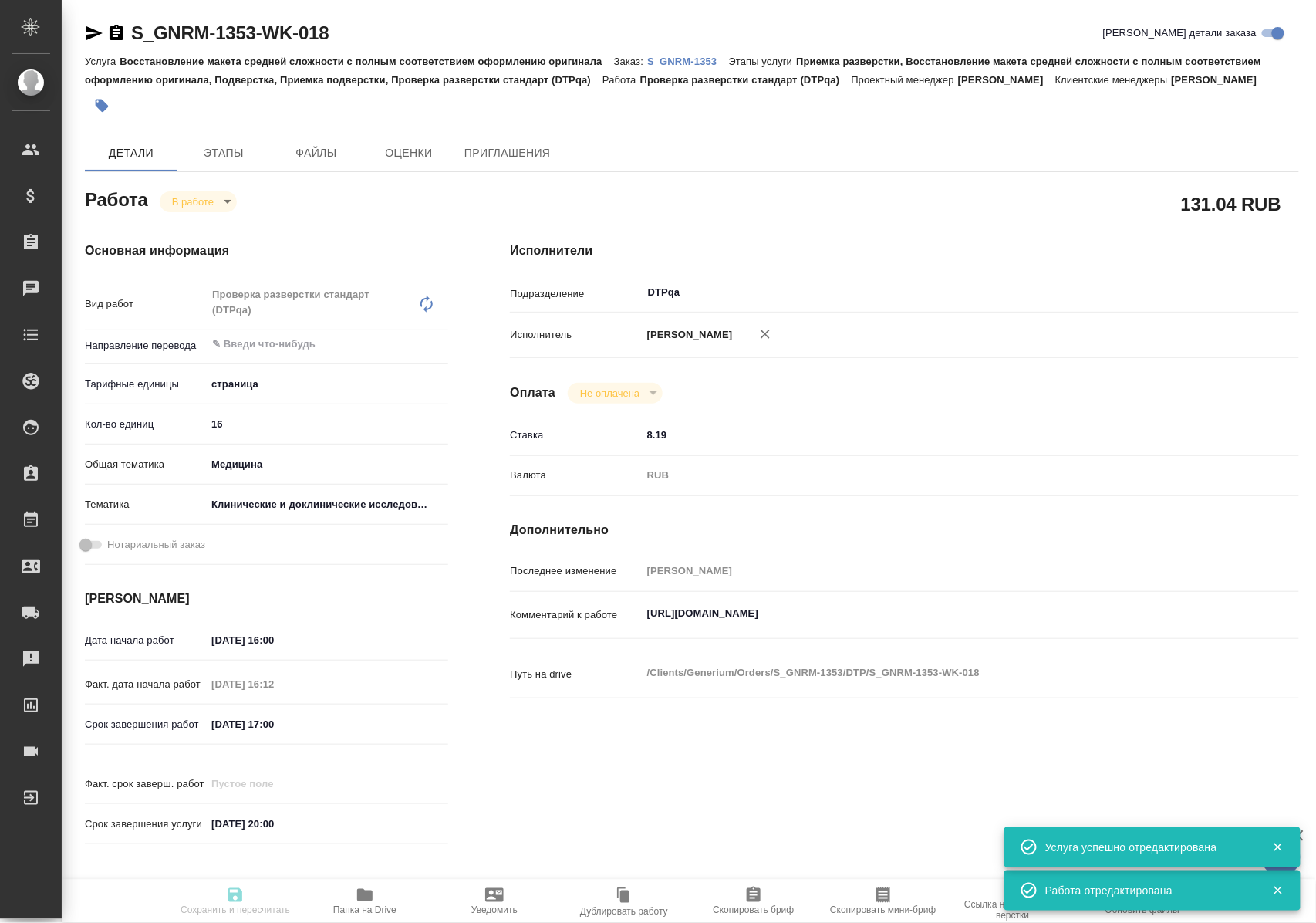
type input "S_GNRM-1353"
type input "Восстановление макета средней сложности с полным соответствием оформлению ориги…"
type input "Приемка разверстки, Восстановление макета средней сложности с полным соответств…"
type input "[PERSON_NAME]"
type input "[PERSON_NAME], [PERSON_NAME]"
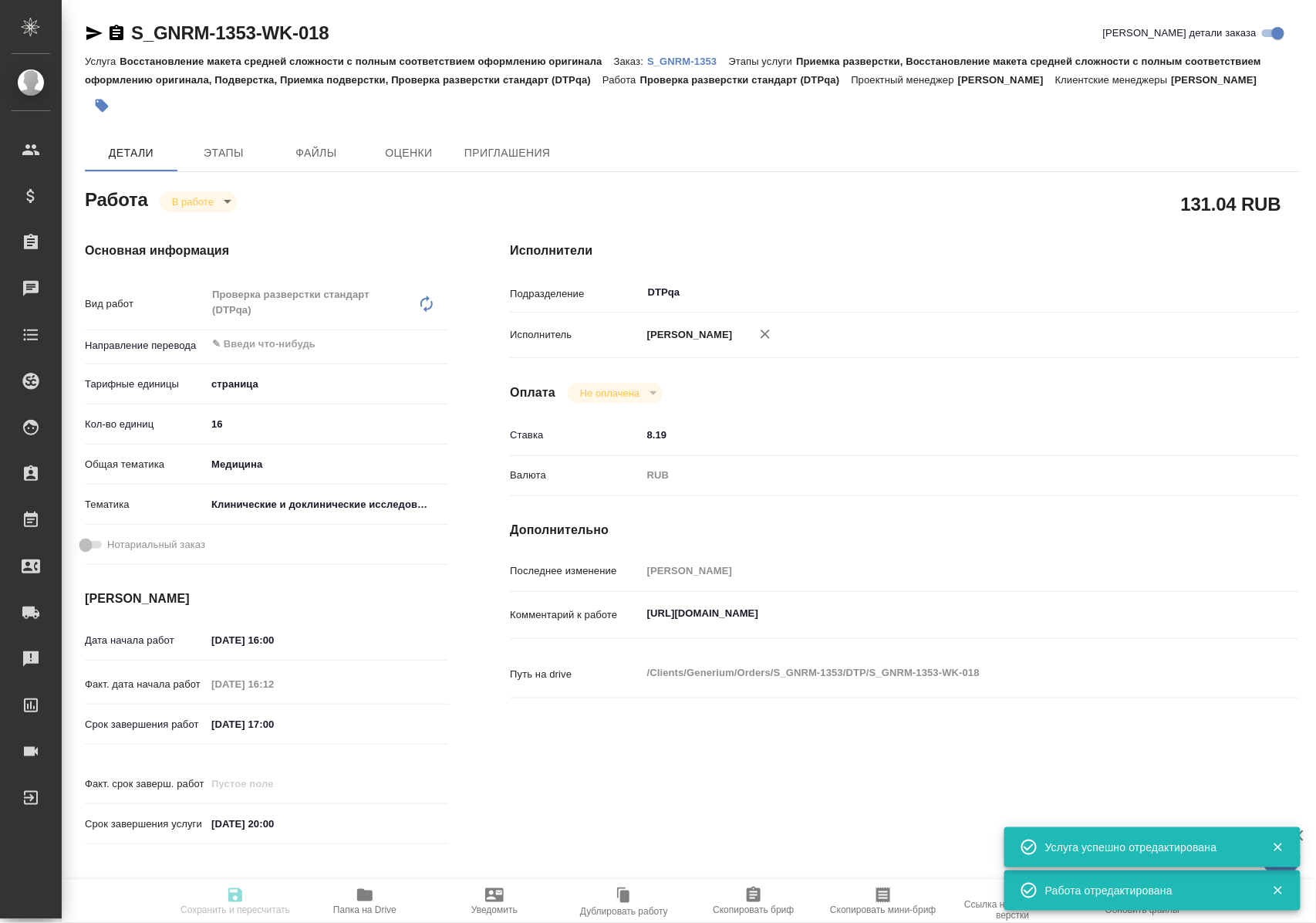
type input "/Clients/Generium/Orders/S_GNRM-1353"
type textarea "x"
type textarea "Рассчитайте, пожалуйста, верификацию перевода файлов word относительно ранее ва…"
type textarea "x"
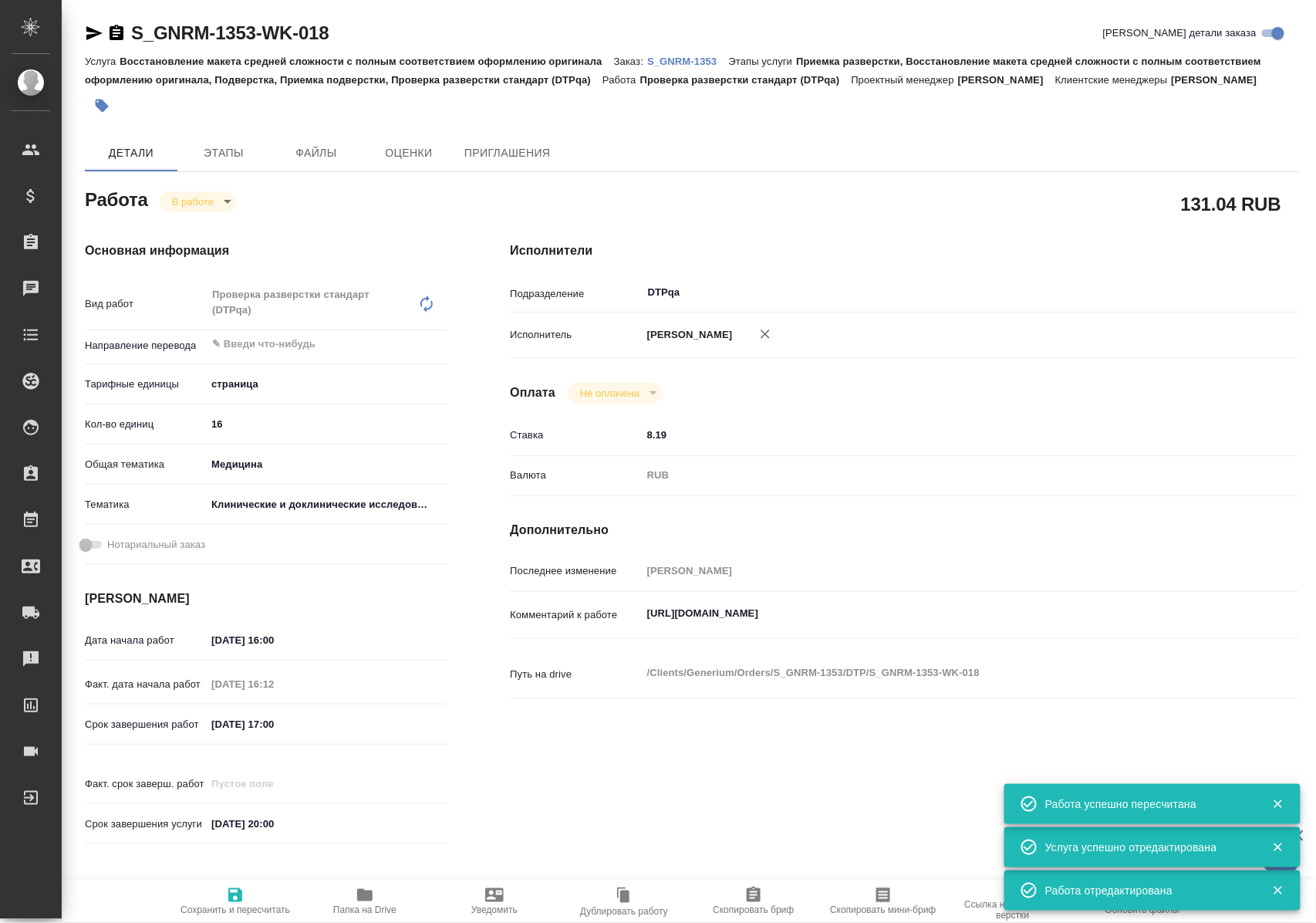
type textarea "x"
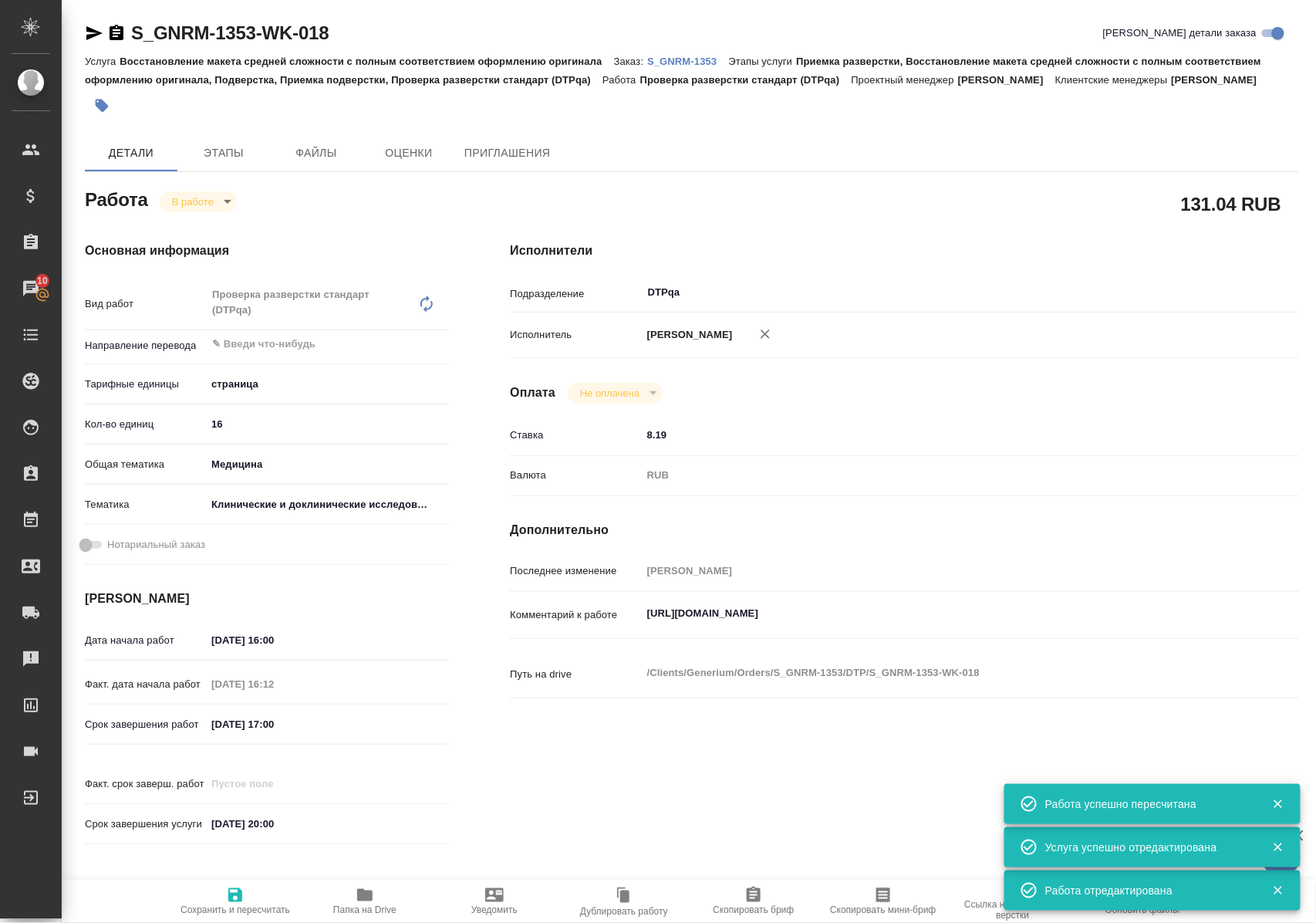
type textarea "x"
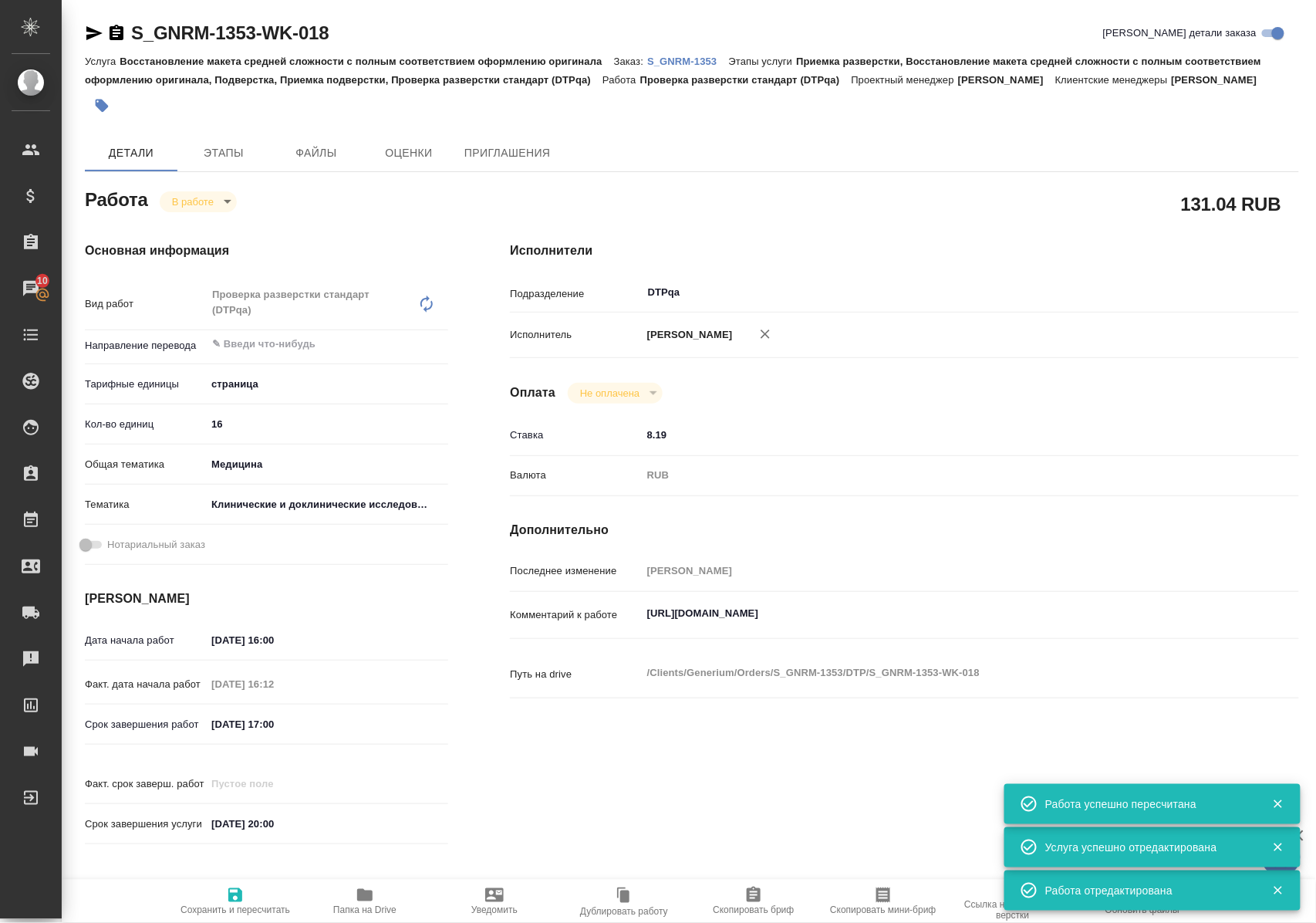
type textarea "x"
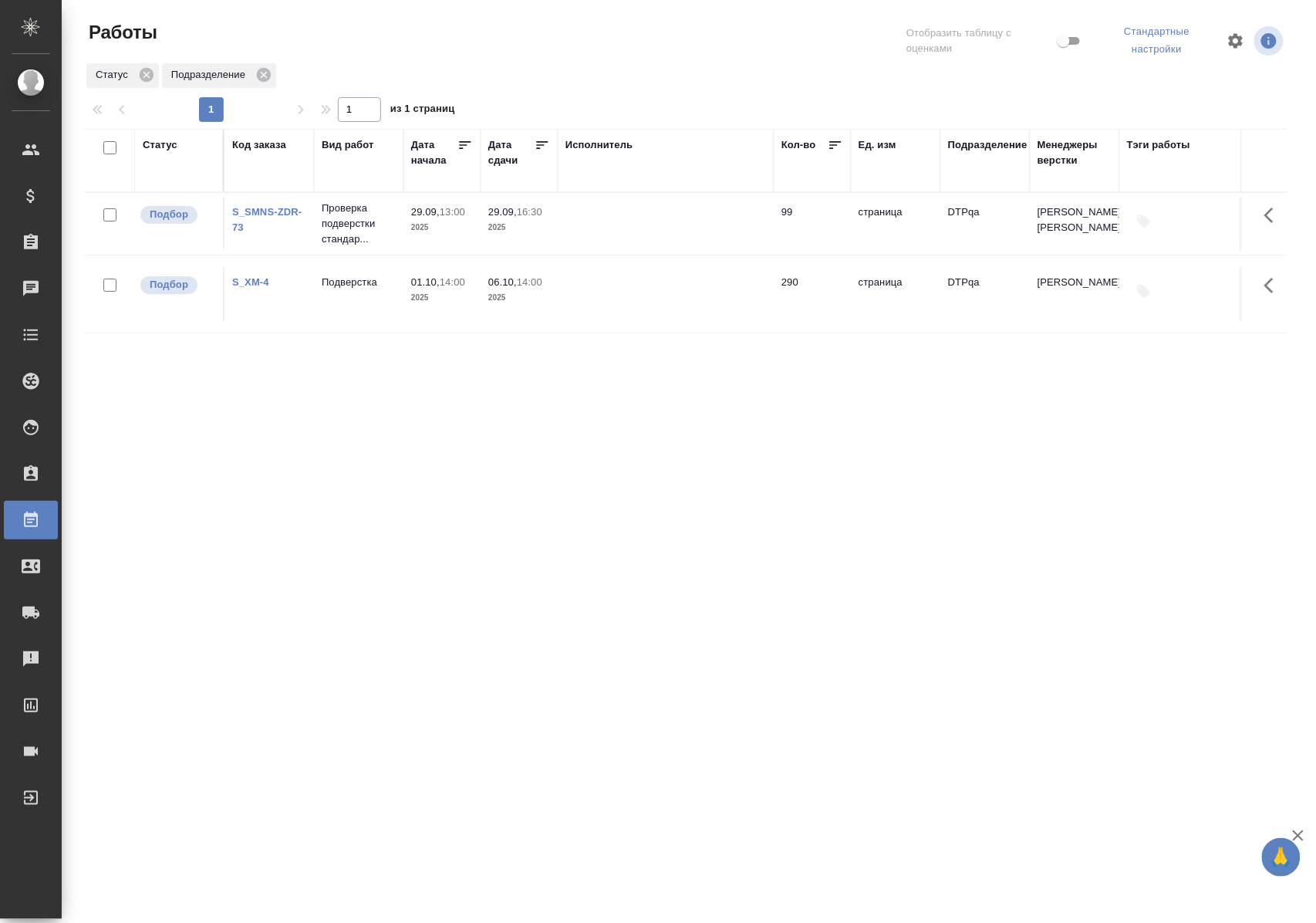
click at [160, 142] on div "Статус" at bounding box center [159, 145] width 34 height 15
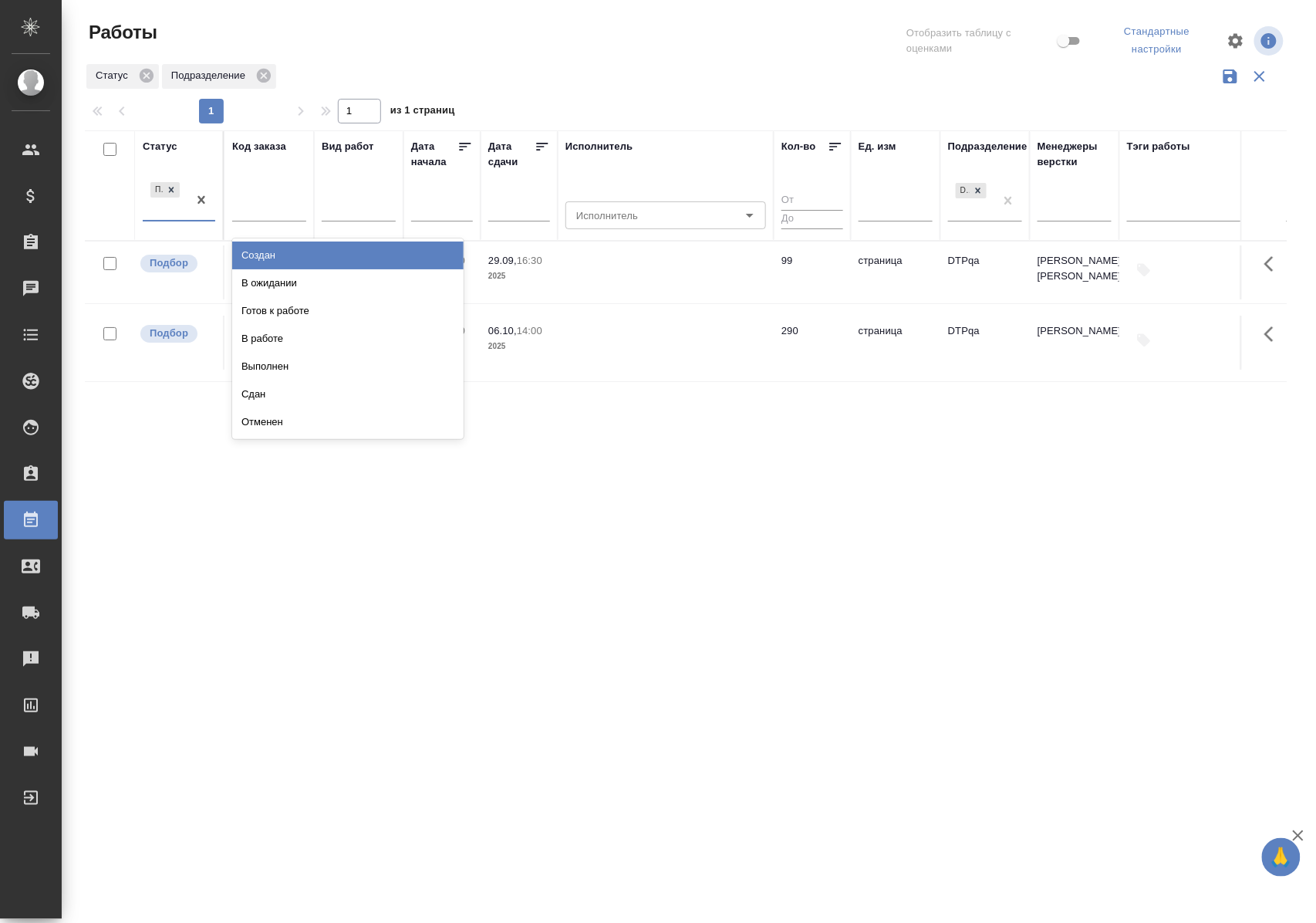
click at [168, 221] on div "Подбор" at bounding box center [179, 200] width 72 height 43
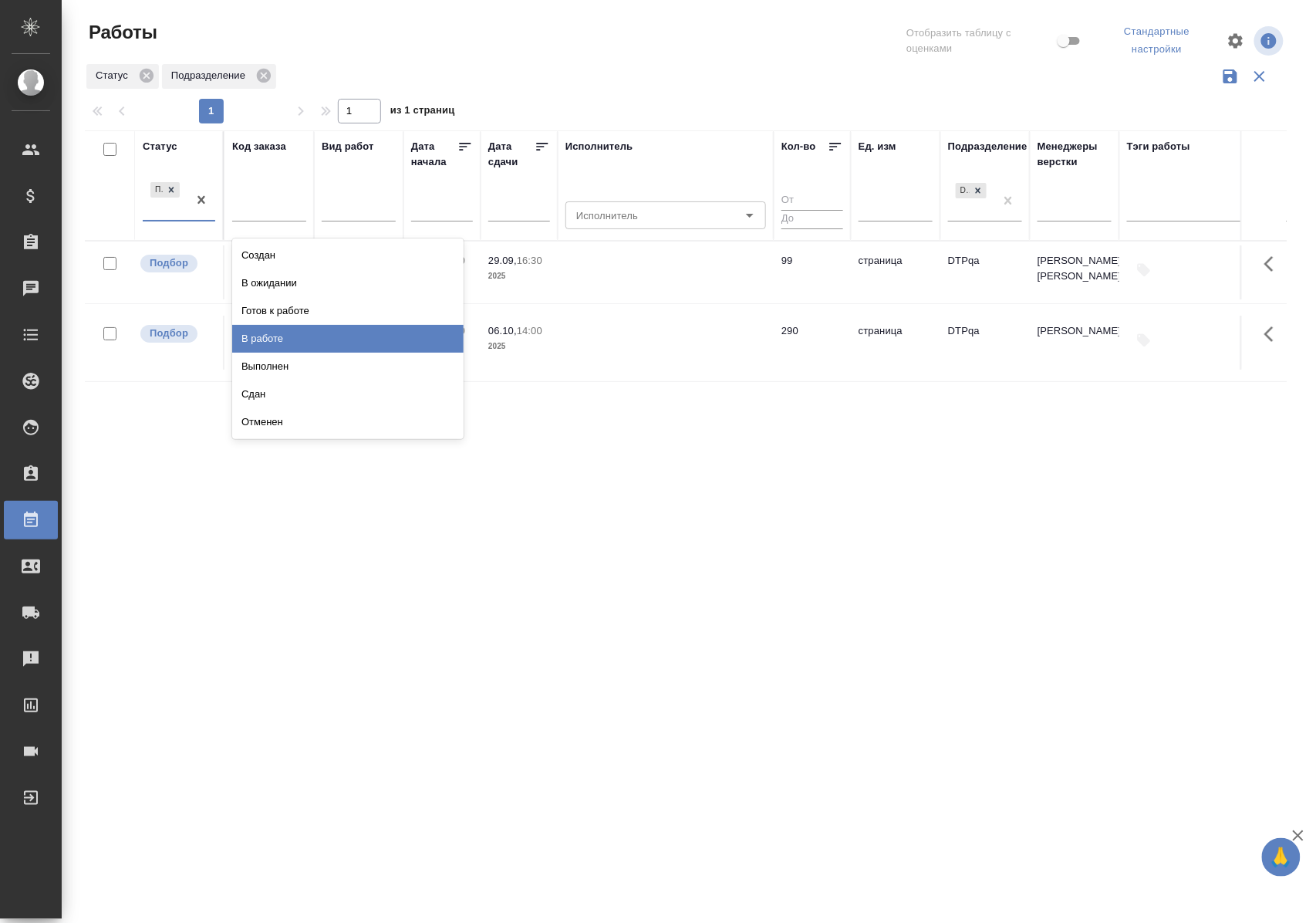
click at [269, 338] on div "В работе" at bounding box center [348, 338] width 232 height 28
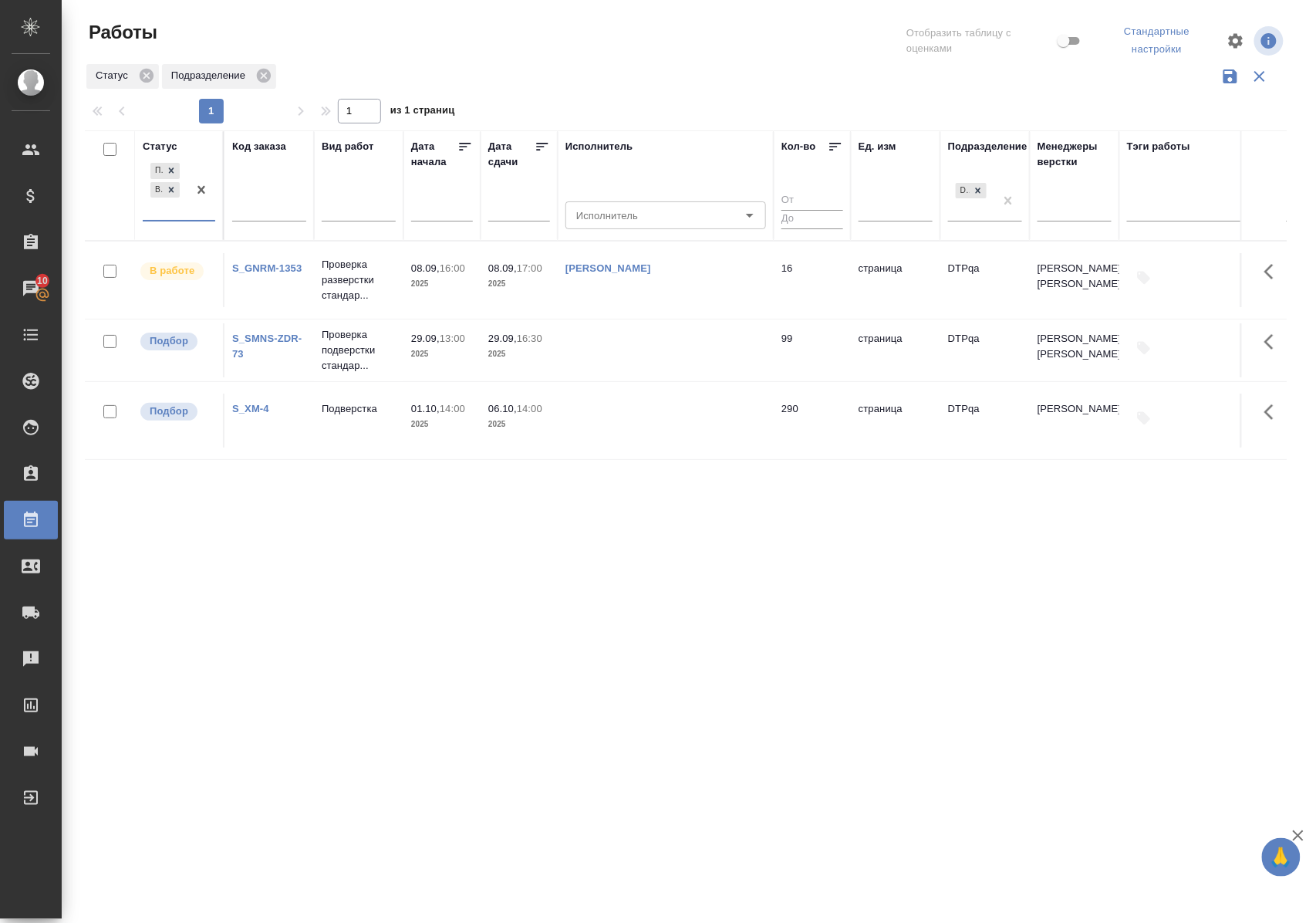
click at [183, 216] on div "Подбор В работе" at bounding box center [164, 190] width 44 height 60
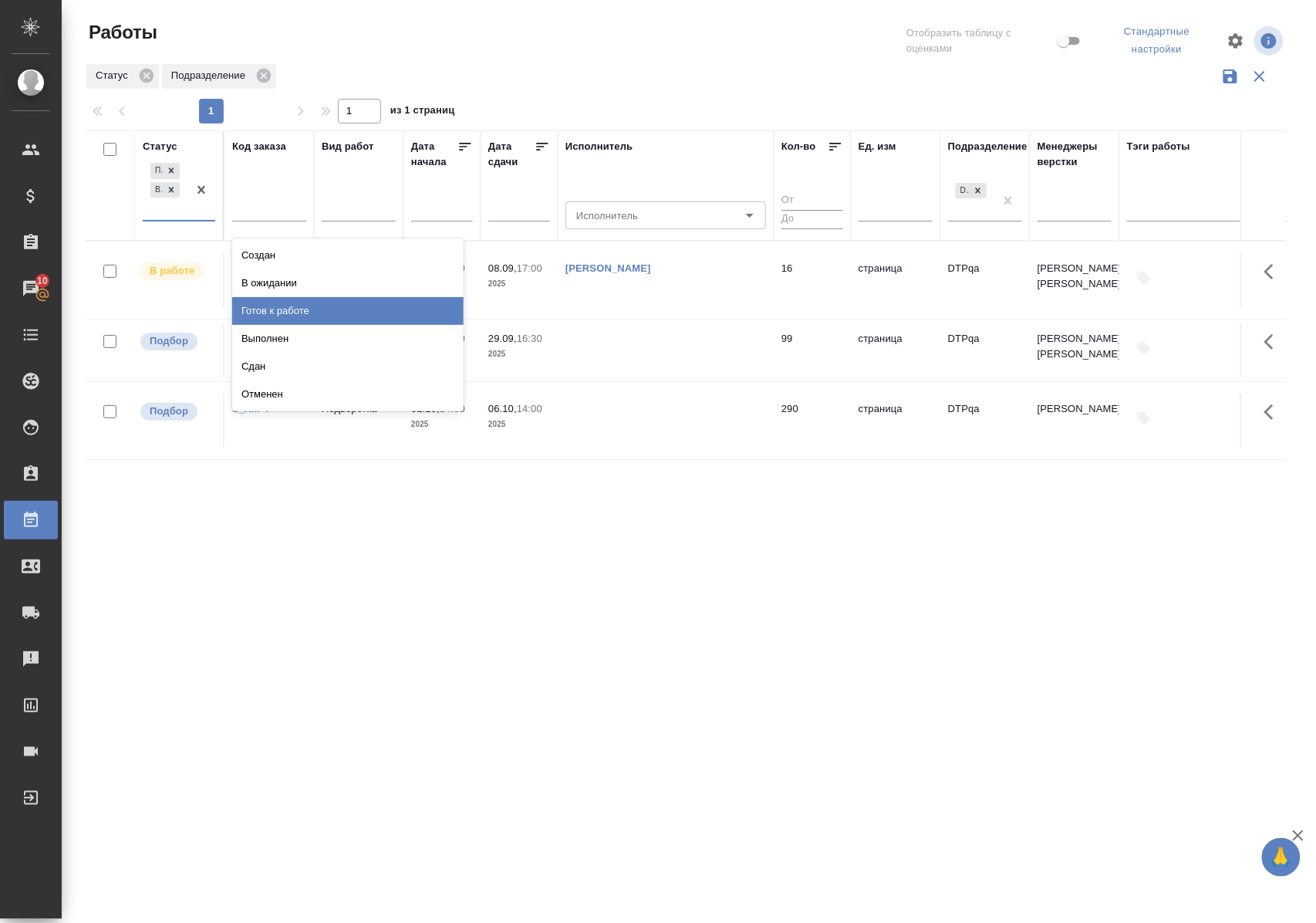
click at [261, 305] on div "Готов к работе" at bounding box center [348, 310] width 232 height 28
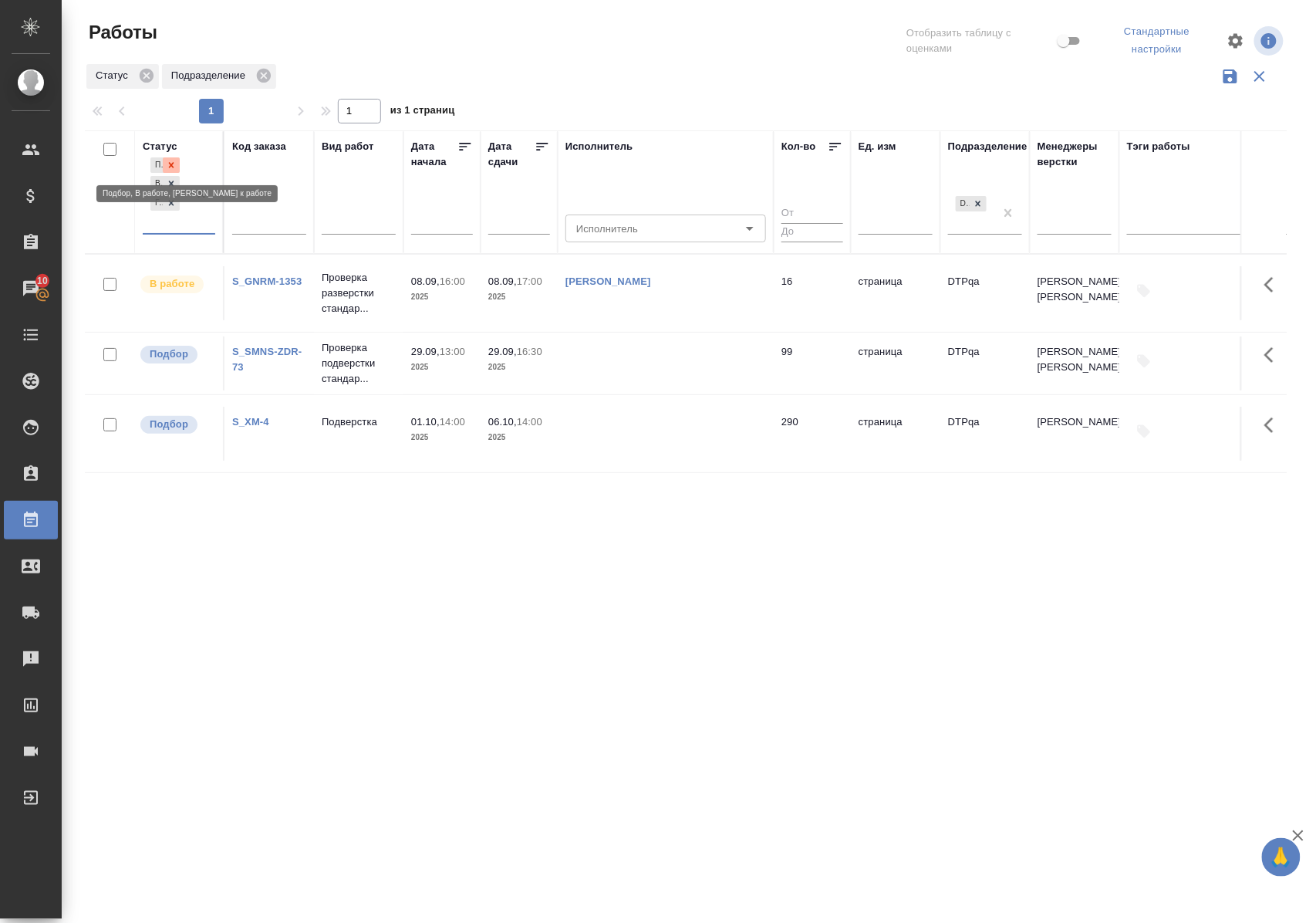
click at [171, 160] on icon at bounding box center [171, 164] width 11 height 11
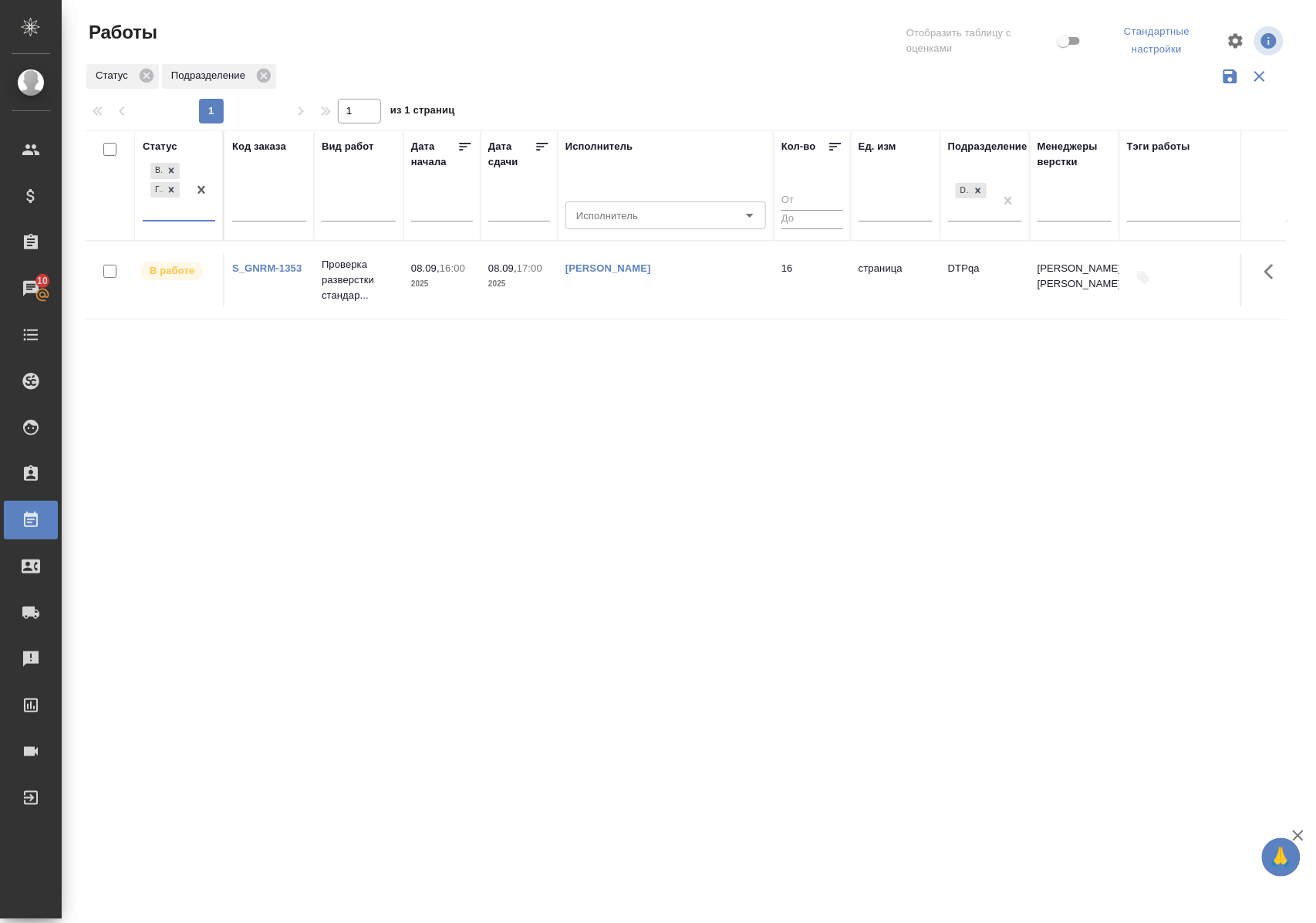
click at [173, 146] on div "Статус" at bounding box center [159, 146] width 34 height 15
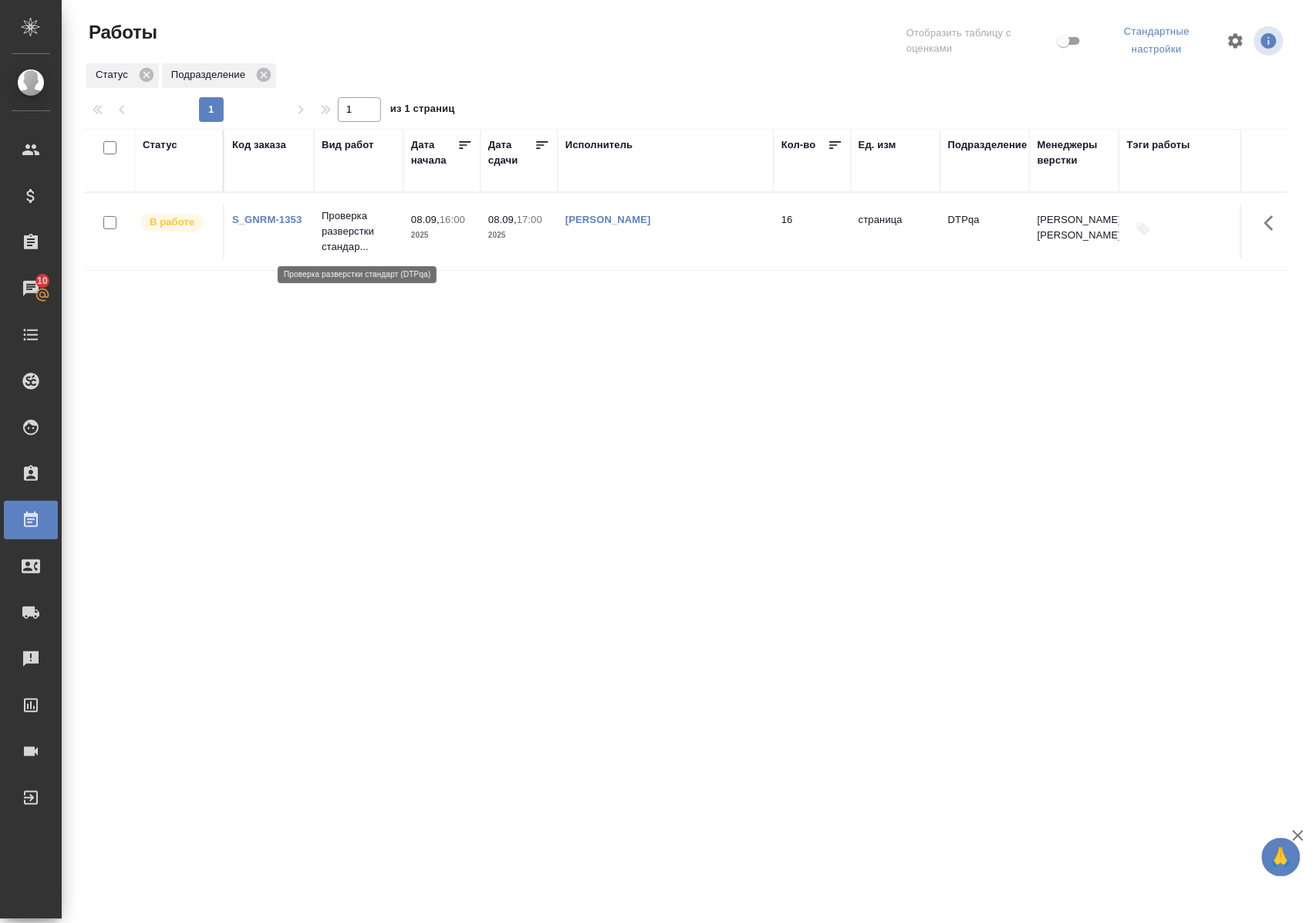
click at [337, 236] on p "Проверка разверстки стандар..." at bounding box center [358, 231] width 74 height 46
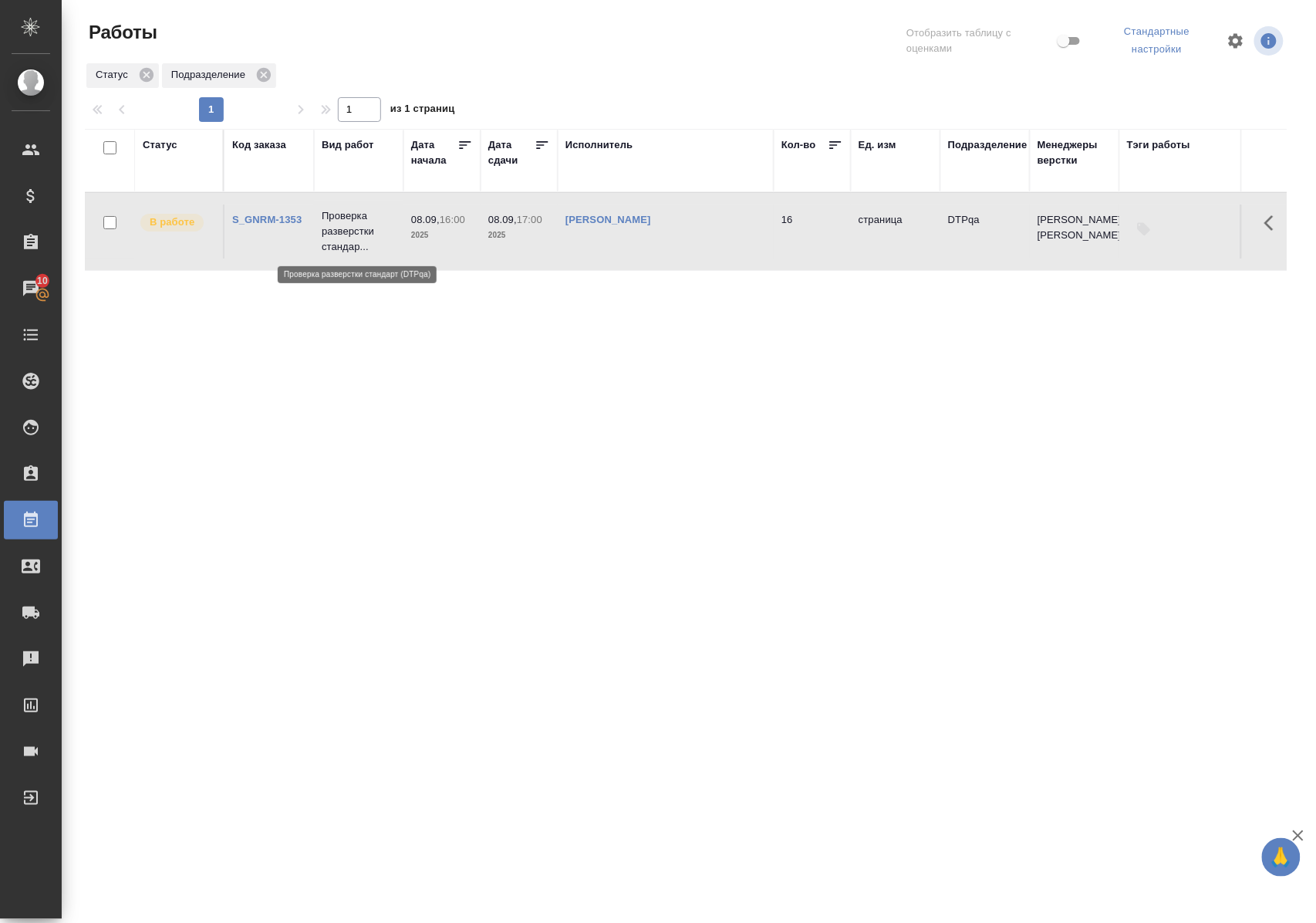
click at [337, 236] on p "Проверка разверстки стандар..." at bounding box center [358, 231] width 74 height 46
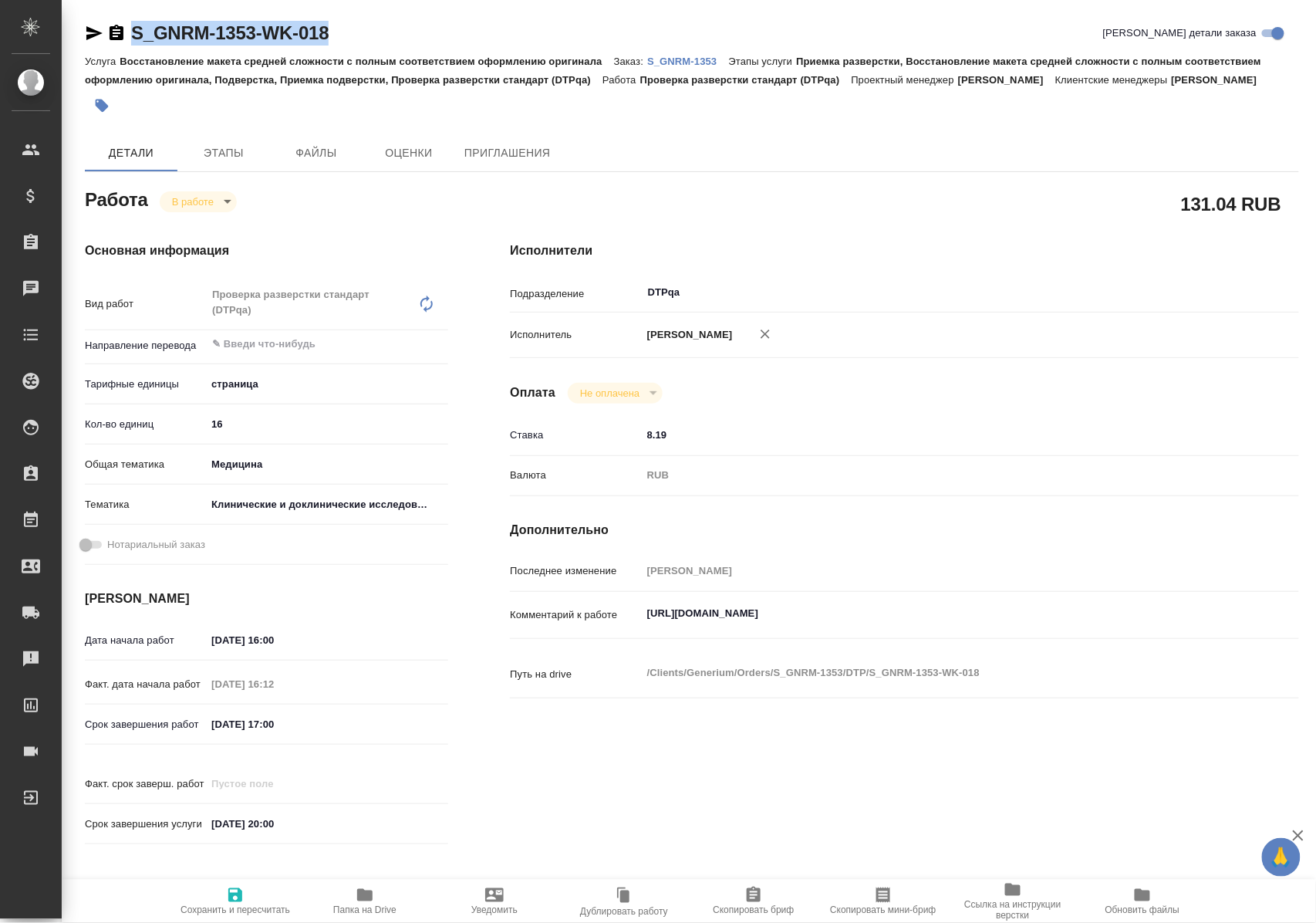
drag, startPoint x: 381, startPoint y: 28, endPoint x: 102, endPoint y: 34, distance: 279.1
click at [102, 34] on div "S_GNRM-1353-WK-018 Кратко детали заказа" at bounding box center [692, 33] width 1214 height 24
drag, startPoint x: 646, startPoint y: 627, endPoint x: 1063, endPoint y: 634, distance: 417.1
click at [1063, 627] on textarea "[URL][DOMAIN_NAME]" at bounding box center [937, 613] width 590 height 26
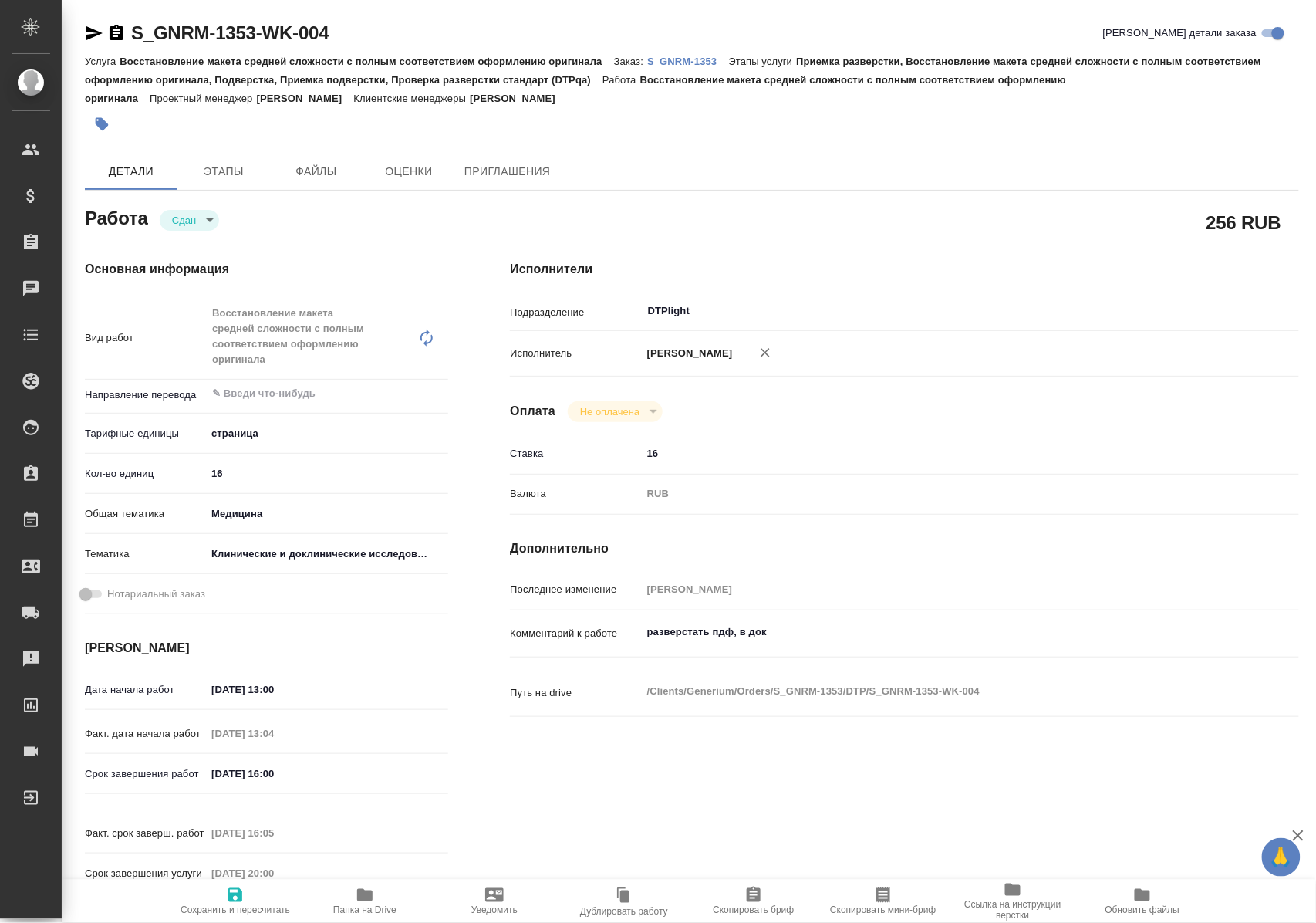
click at [363, 889] on icon "button" at bounding box center [365, 894] width 15 height 13
click at [90, 24] on icon "button" at bounding box center [94, 34] width 18 height 18
click at [368, 902] on icon "button" at bounding box center [365, 894] width 18 height 18
click at [361, 899] on icon "button" at bounding box center [365, 894] width 15 height 13
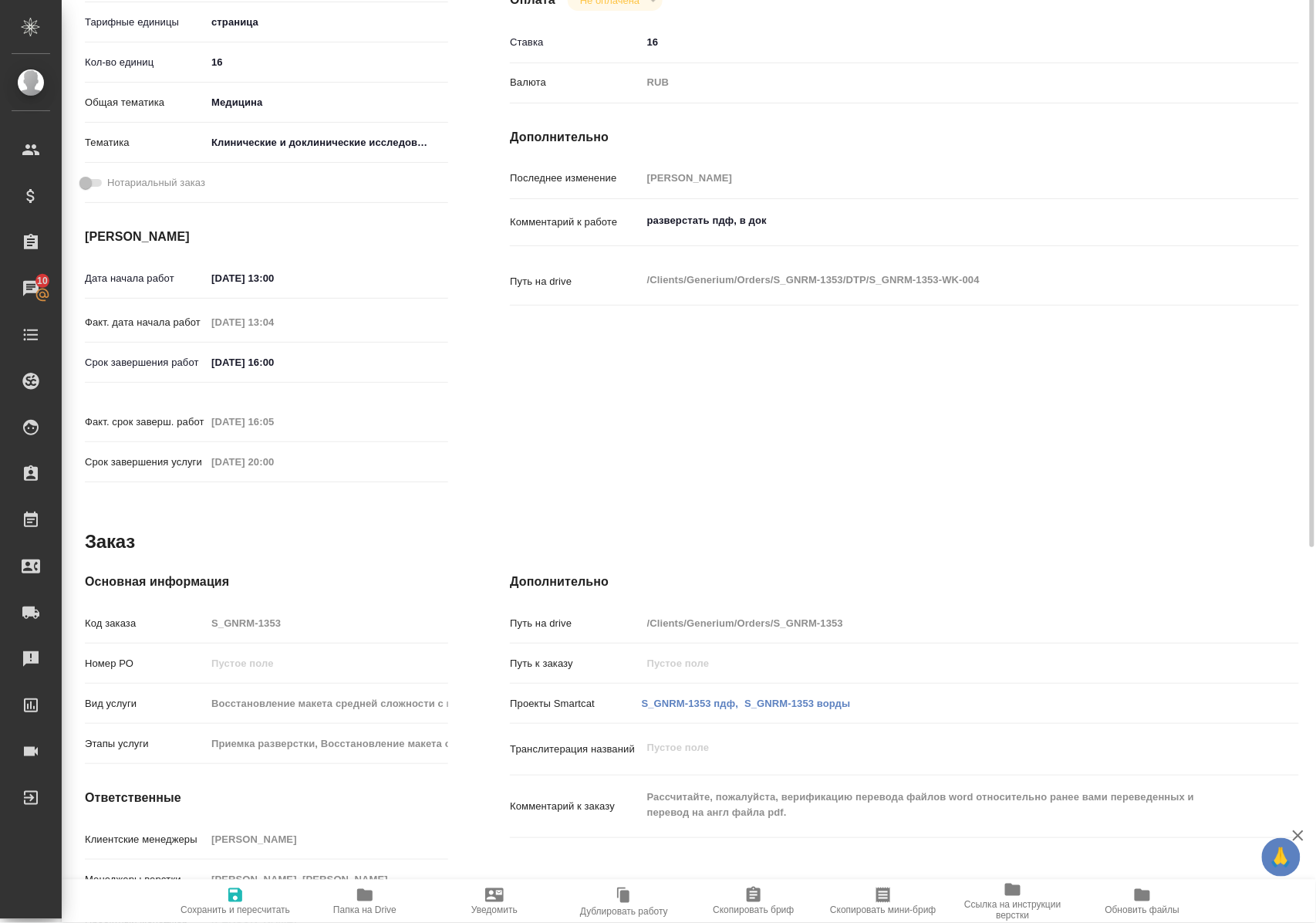
scroll to position [504, 0]
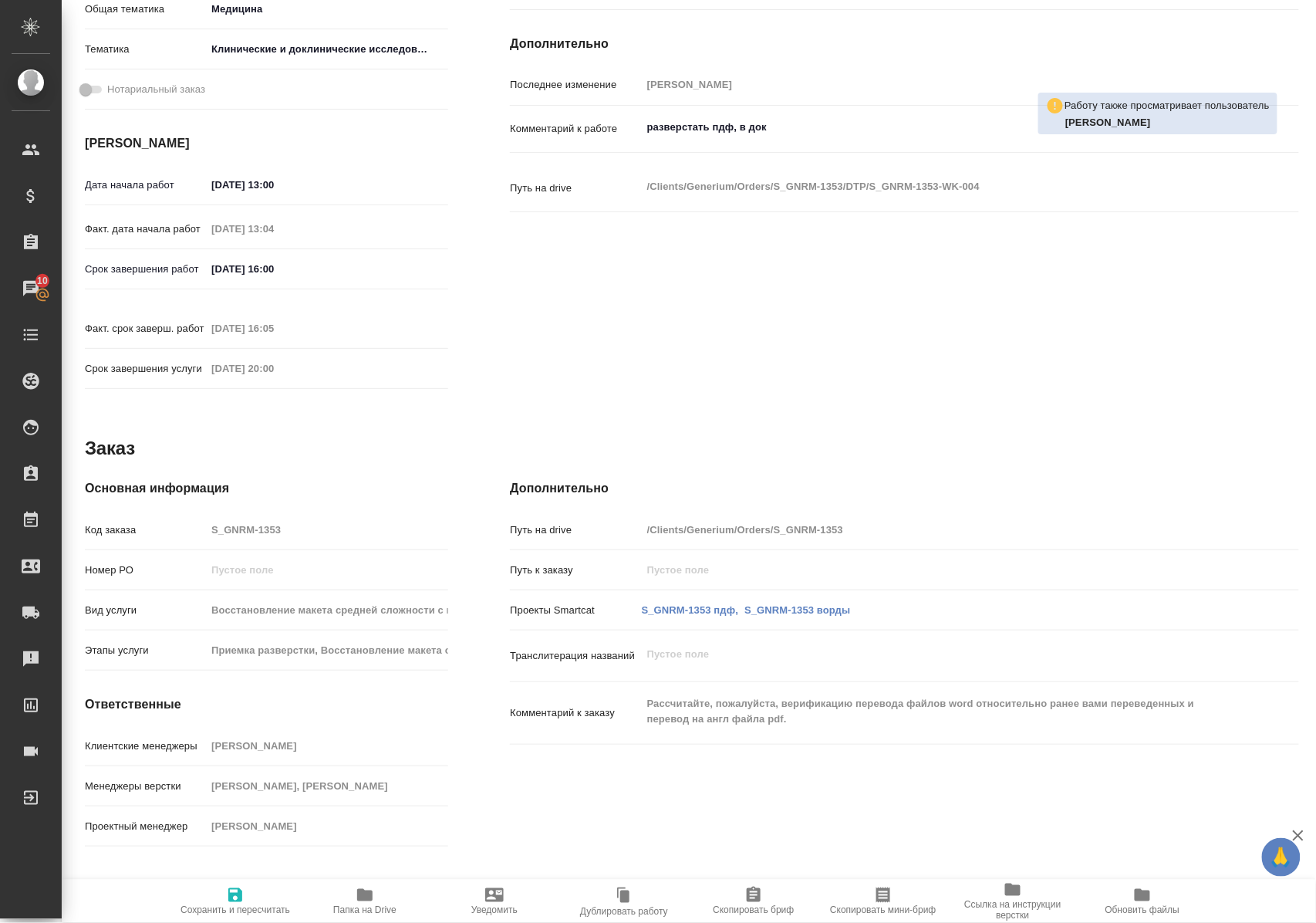
click at [361, 901] on icon "button" at bounding box center [365, 894] width 18 height 18
click at [362, 898] on icon "button" at bounding box center [365, 894] width 15 height 13
click at [364, 893] on icon "button" at bounding box center [365, 894] width 15 height 13
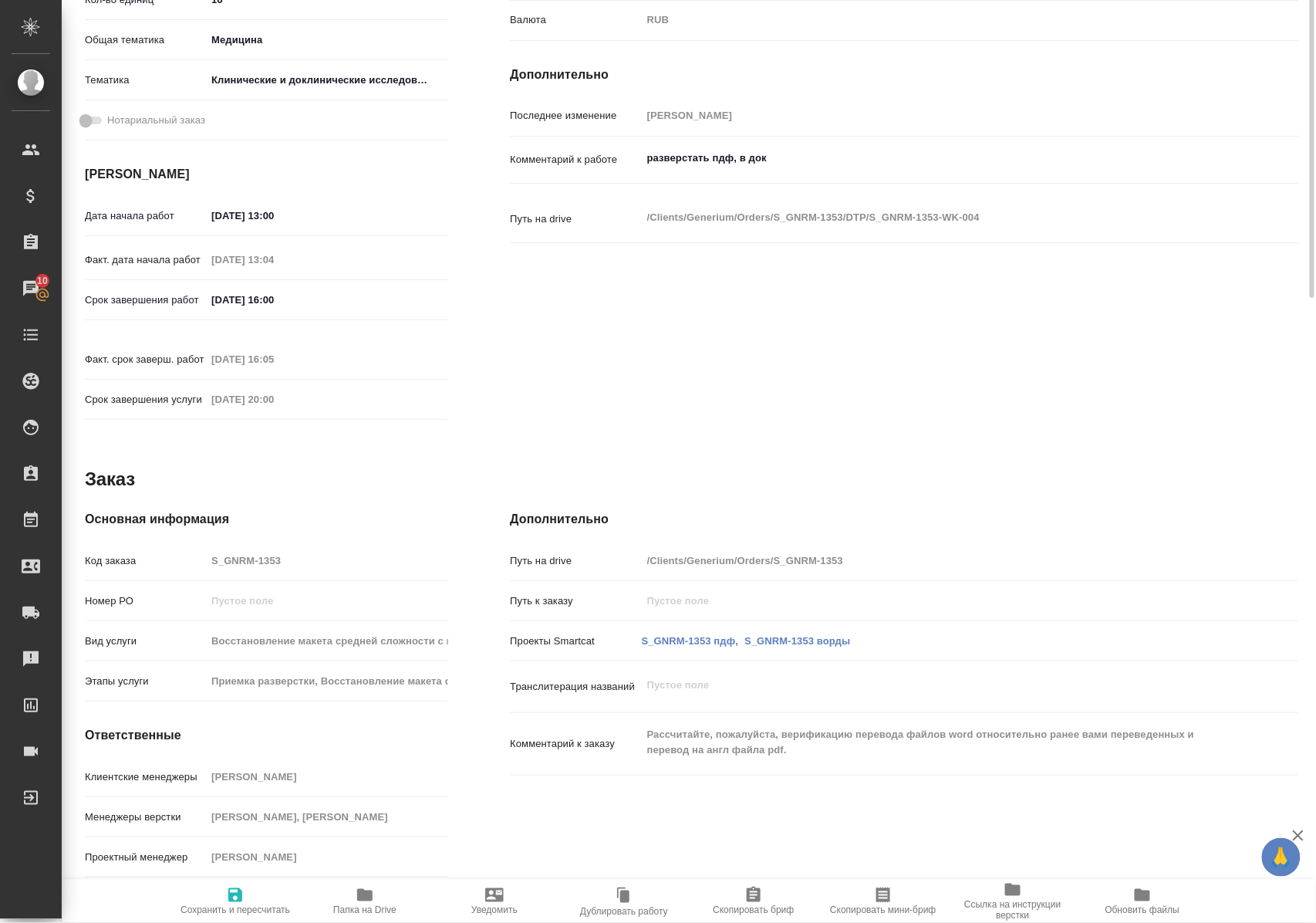
scroll to position [0, 0]
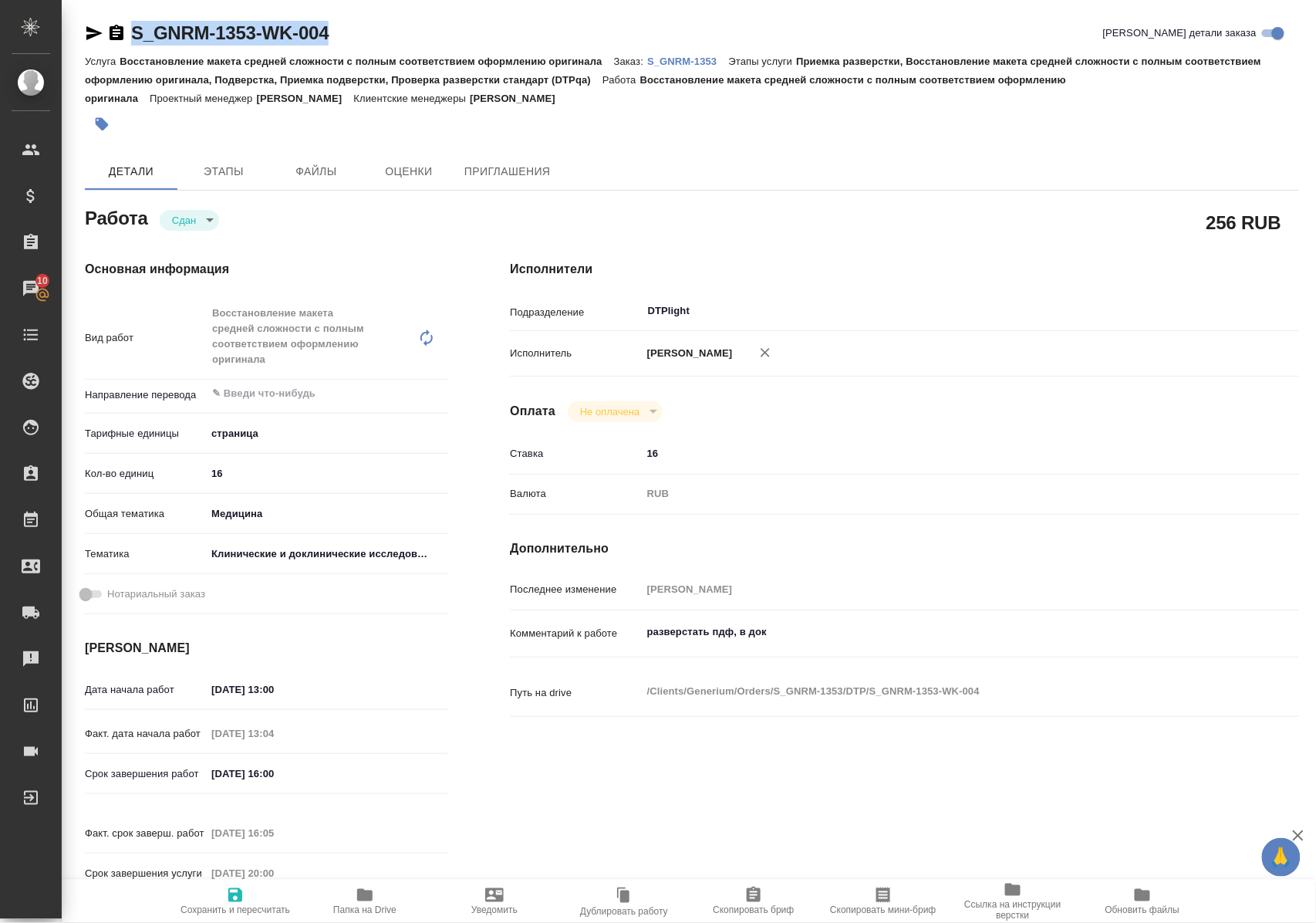
drag, startPoint x: 328, startPoint y: 29, endPoint x: 129, endPoint y: 41, distance: 199.4
click at [129, 41] on div "S_GNRM-1353-WK-004 Кратко детали заказа" at bounding box center [692, 33] width 1214 height 24
copy link "S_GNRM-1353-WK-004"
click at [699, 59] on p "S_GNRM-1353" at bounding box center [687, 61] width 81 height 12
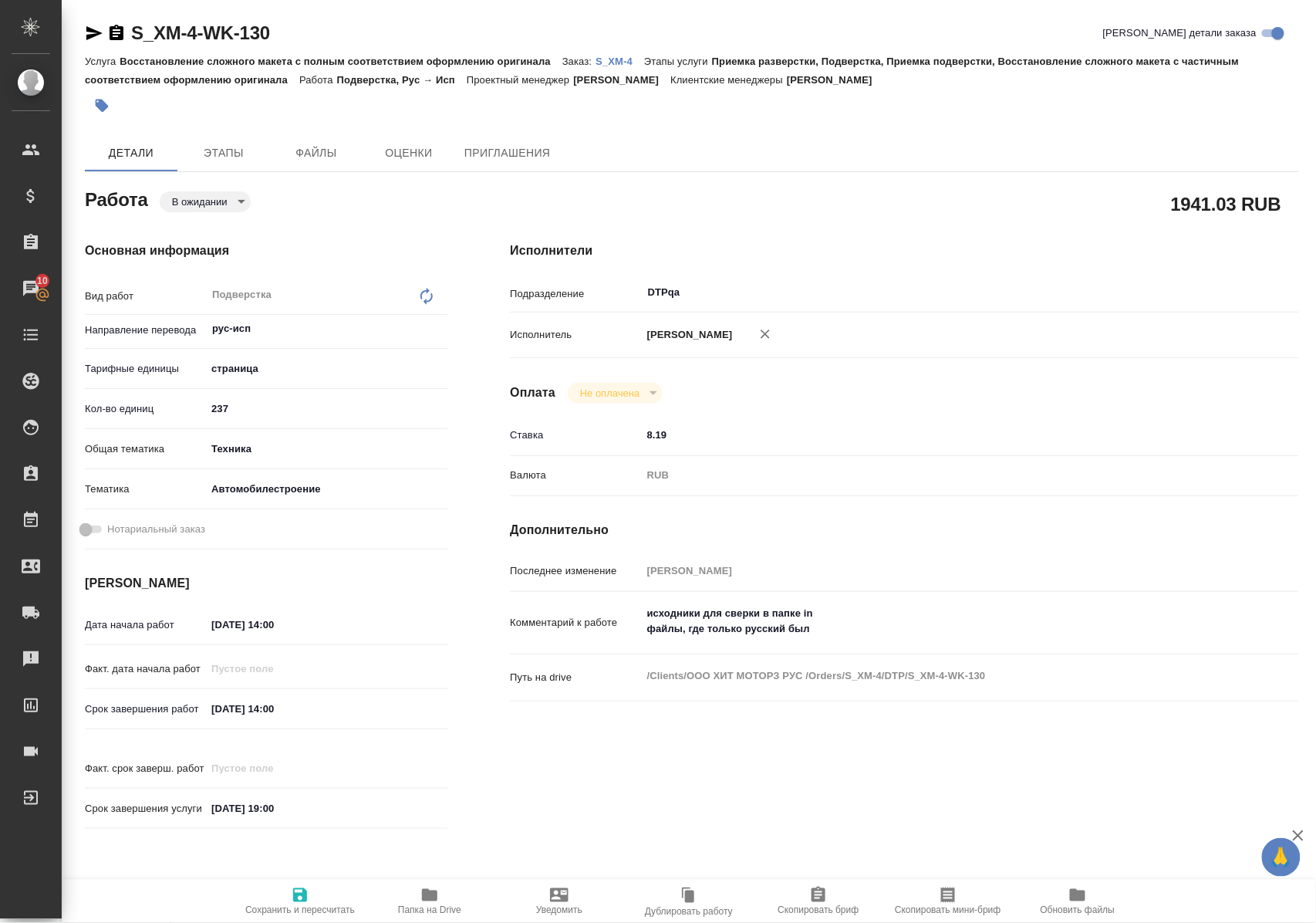
click at [441, 904] on span "Папка на Drive" at bounding box center [429, 909] width 63 height 11
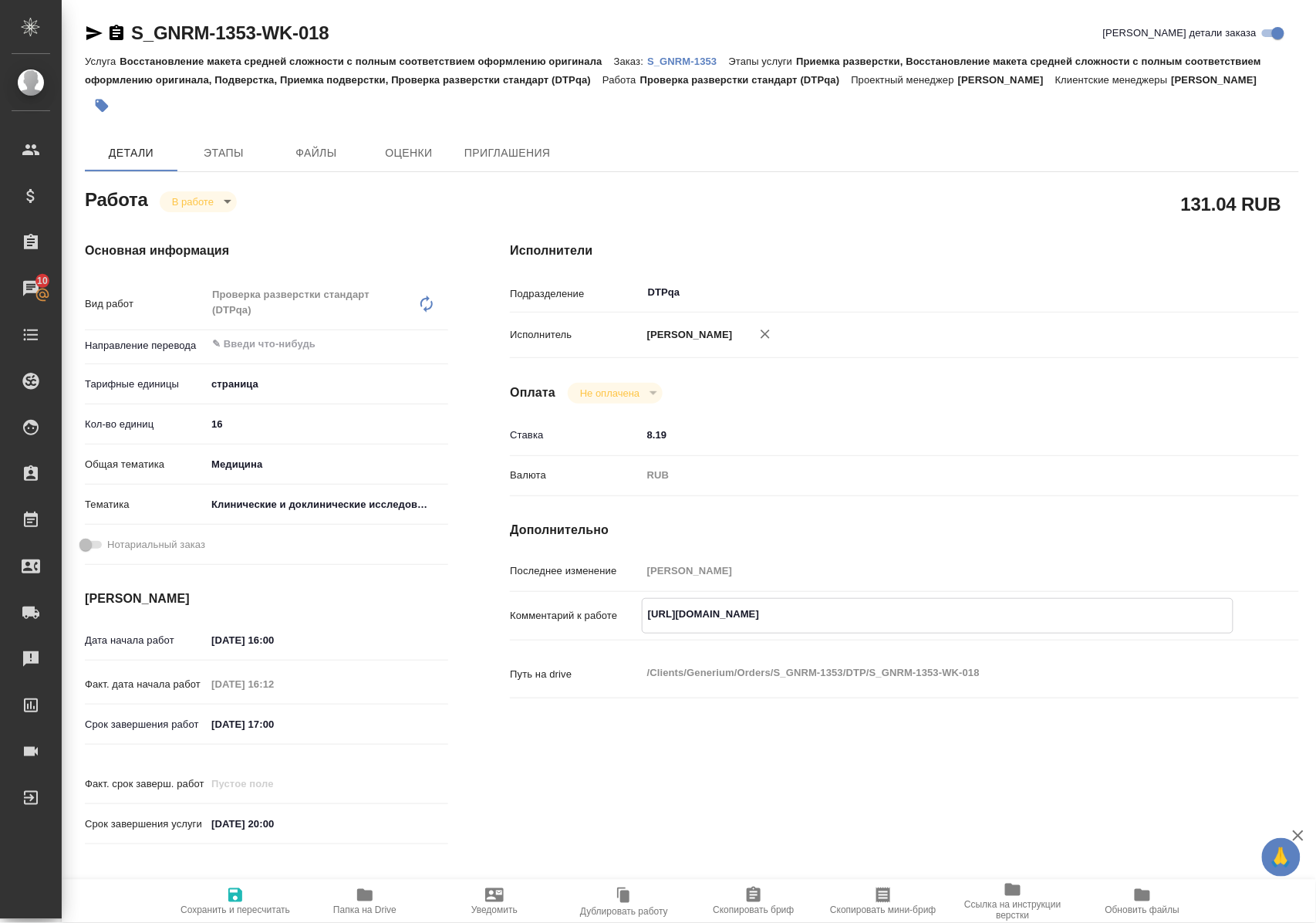
click at [363, 894] on icon "button" at bounding box center [365, 894] width 15 height 13
click at [219, 201] on body "🙏 .cls-1 fill:#fff; AWATERA [PERSON_NAME] Спецификации Заказы 10 Чаты Todo Прое…" at bounding box center [658, 462] width 1316 height 923
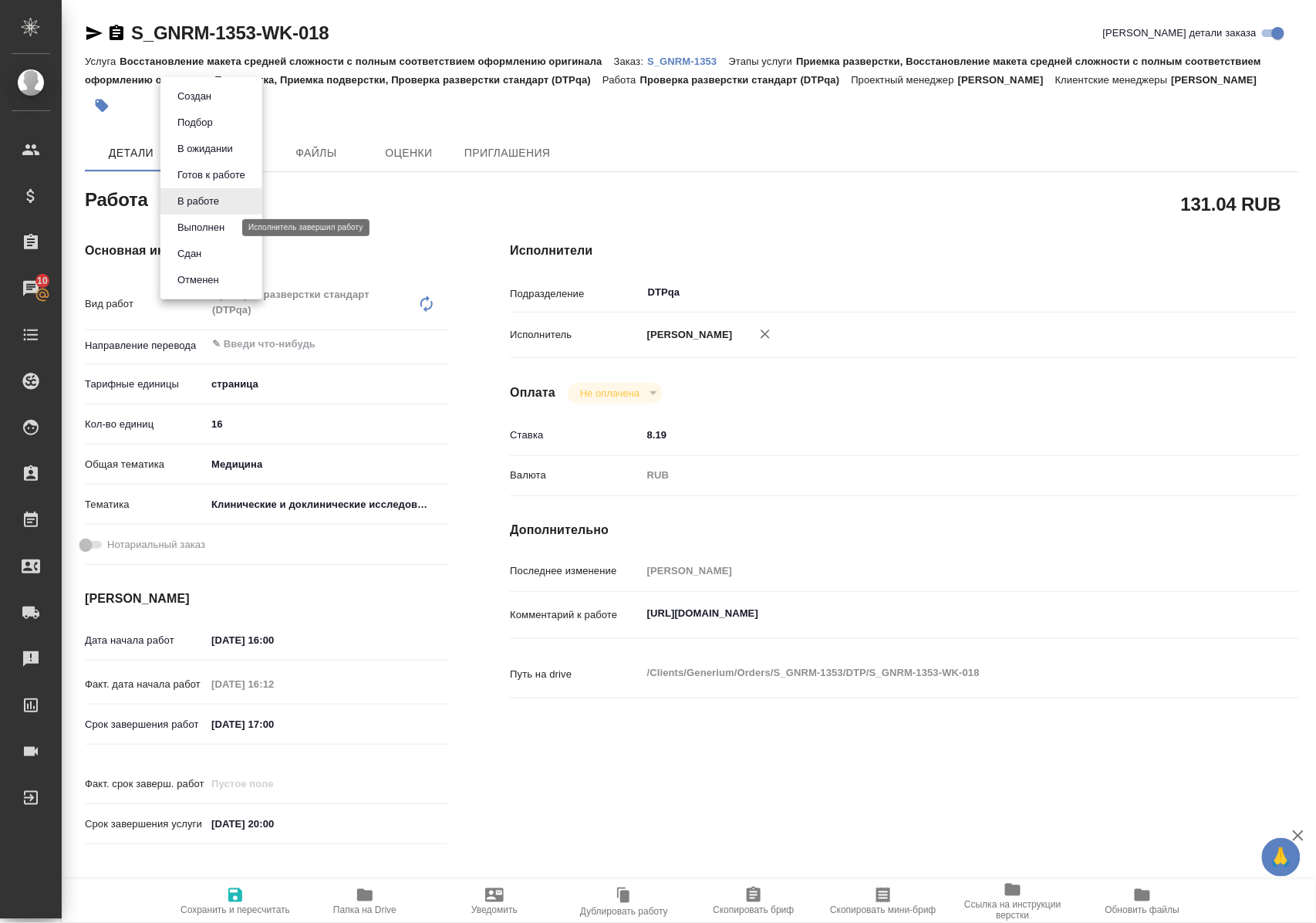
click at [208, 222] on button "Выполнен" at bounding box center [201, 227] width 56 height 17
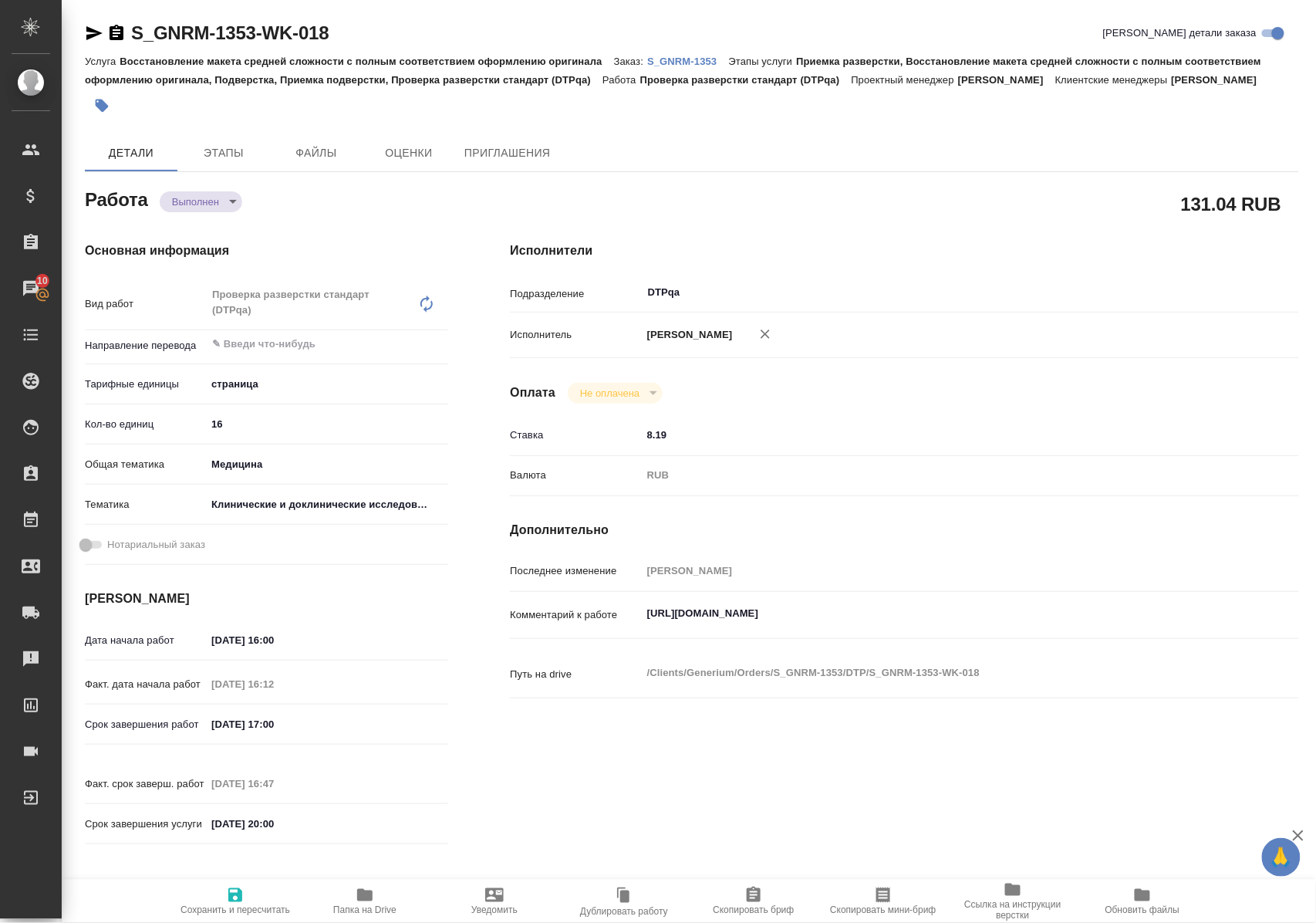
type textarea "x"
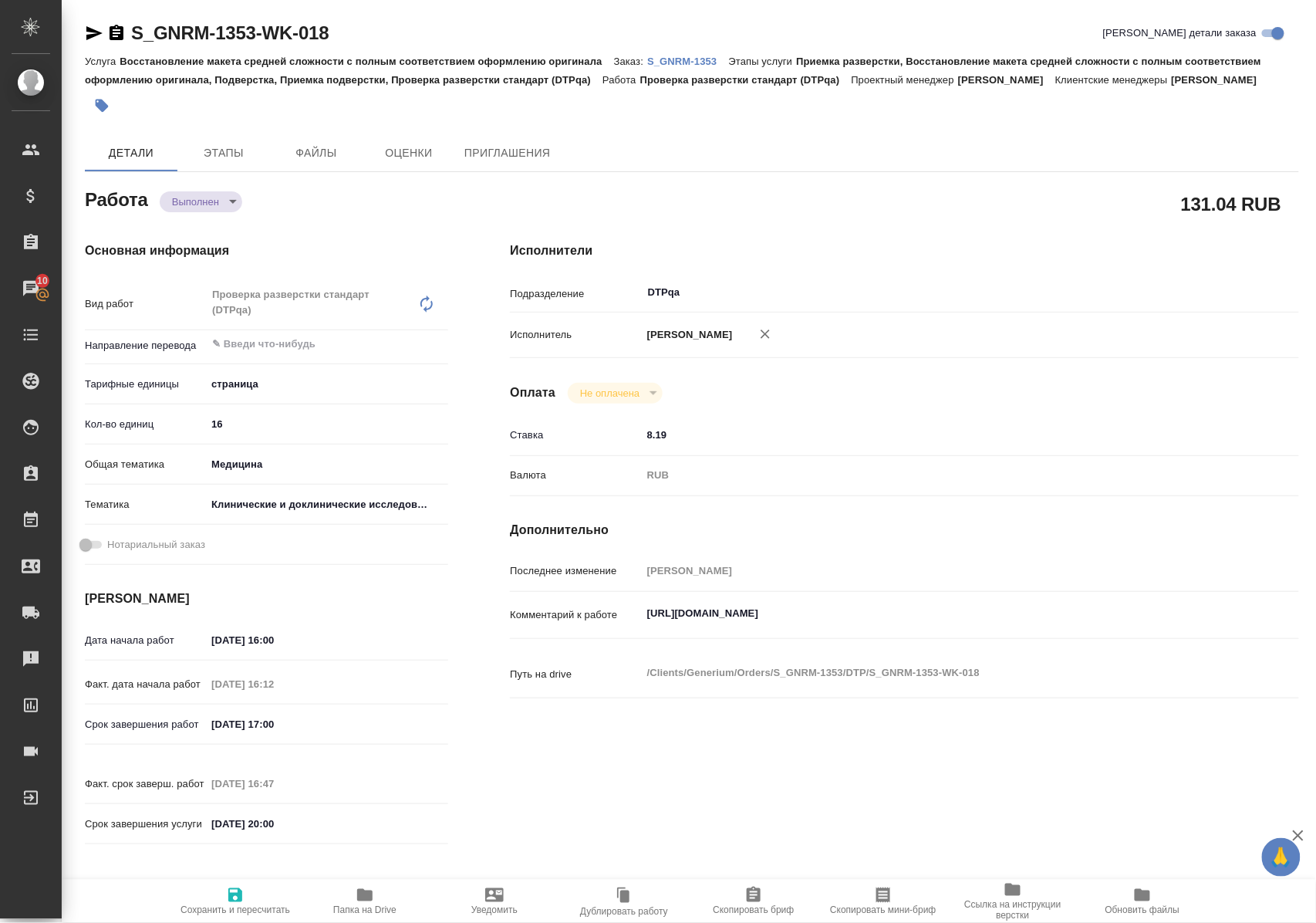
type textarea "x"
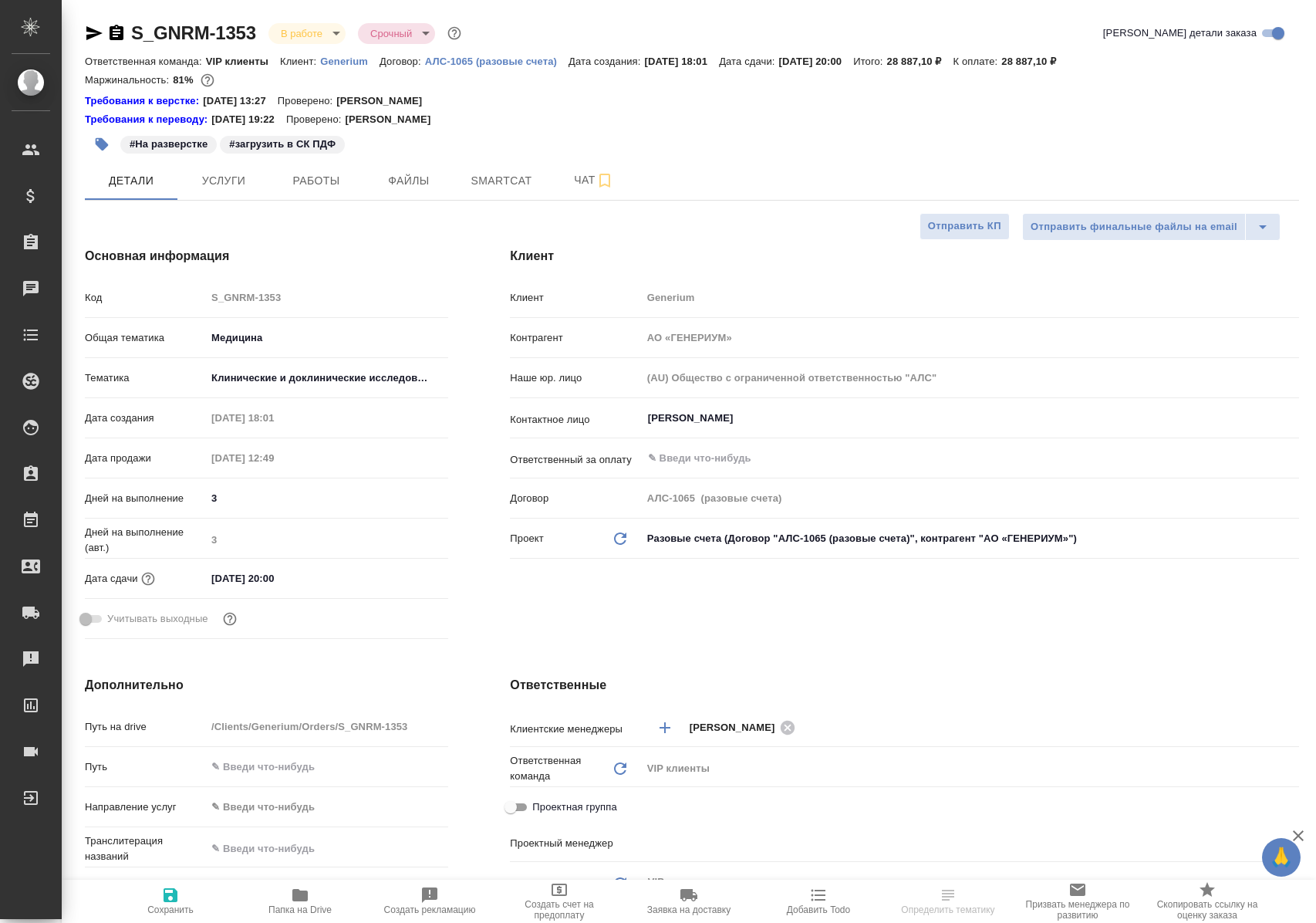
select select "RU"
type input "[PERSON_NAME]"
type input "Комаров Роман"
click at [313, 179] on span "Работы" at bounding box center [316, 180] width 74 height 19
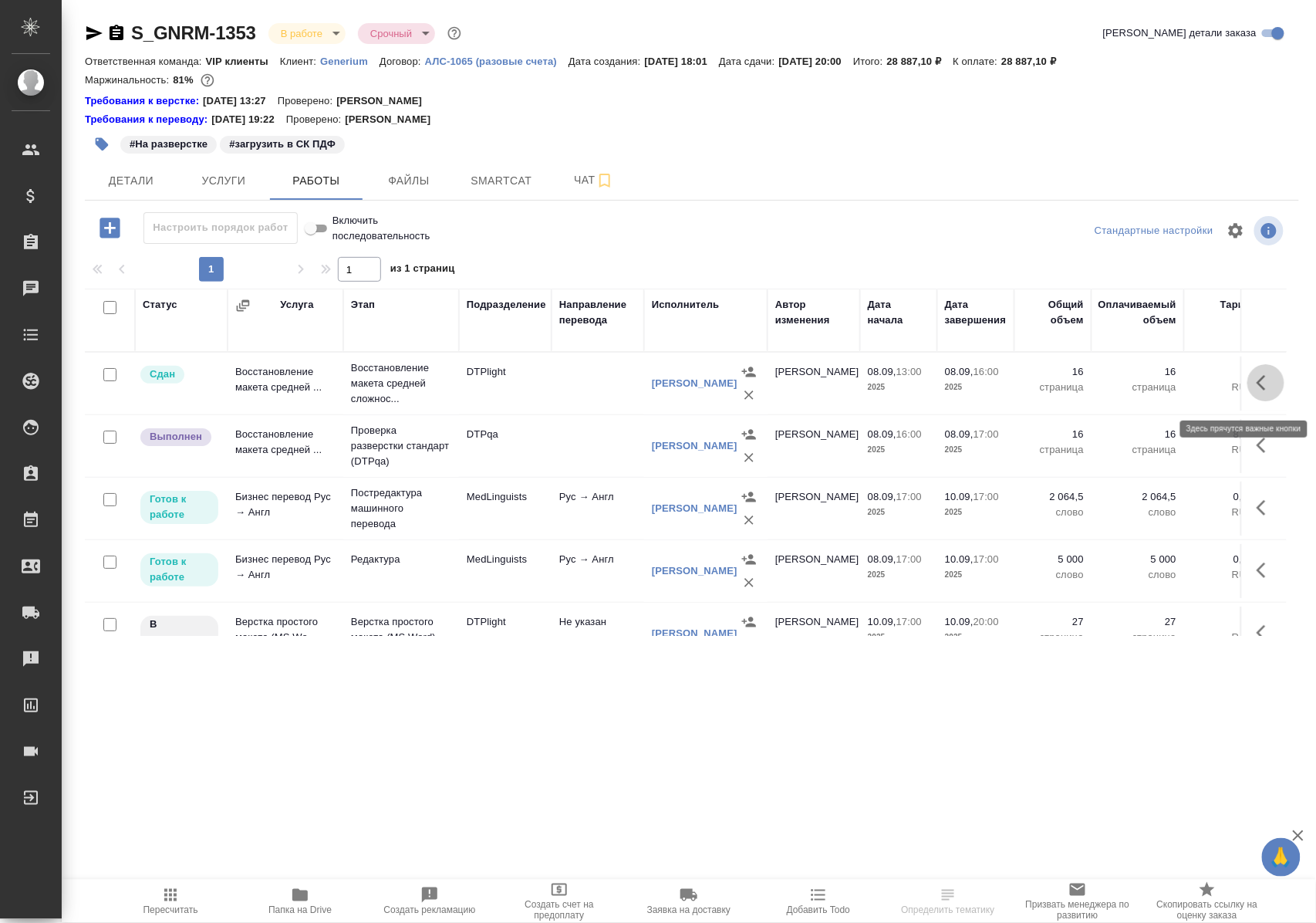
click at [1257, 392] on icon "button" at bounding box center [1266, 383] width 18 height 18
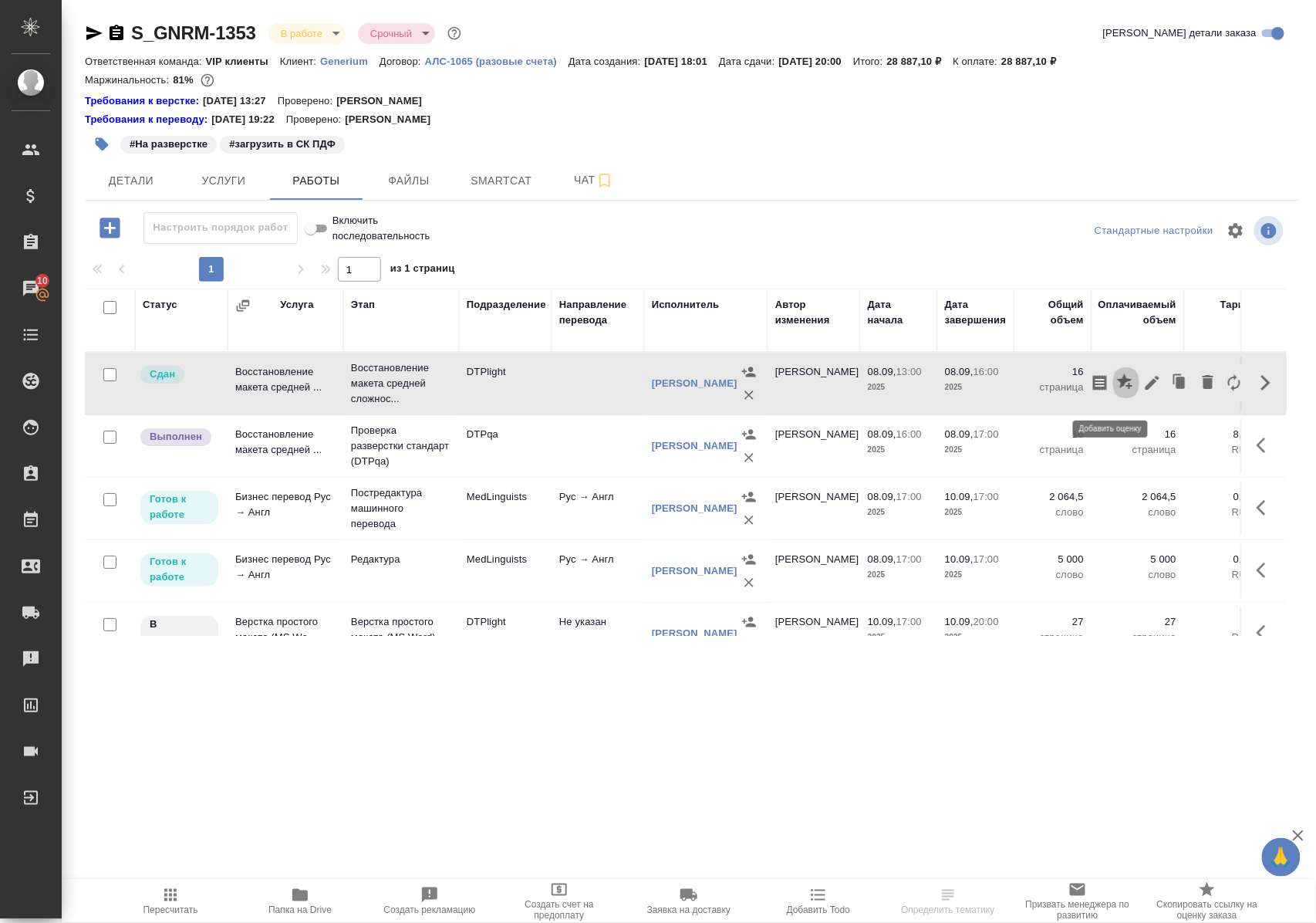
click at [1117, 388] on icon "button" at bounding box center [1125, 381] width 15 height 15
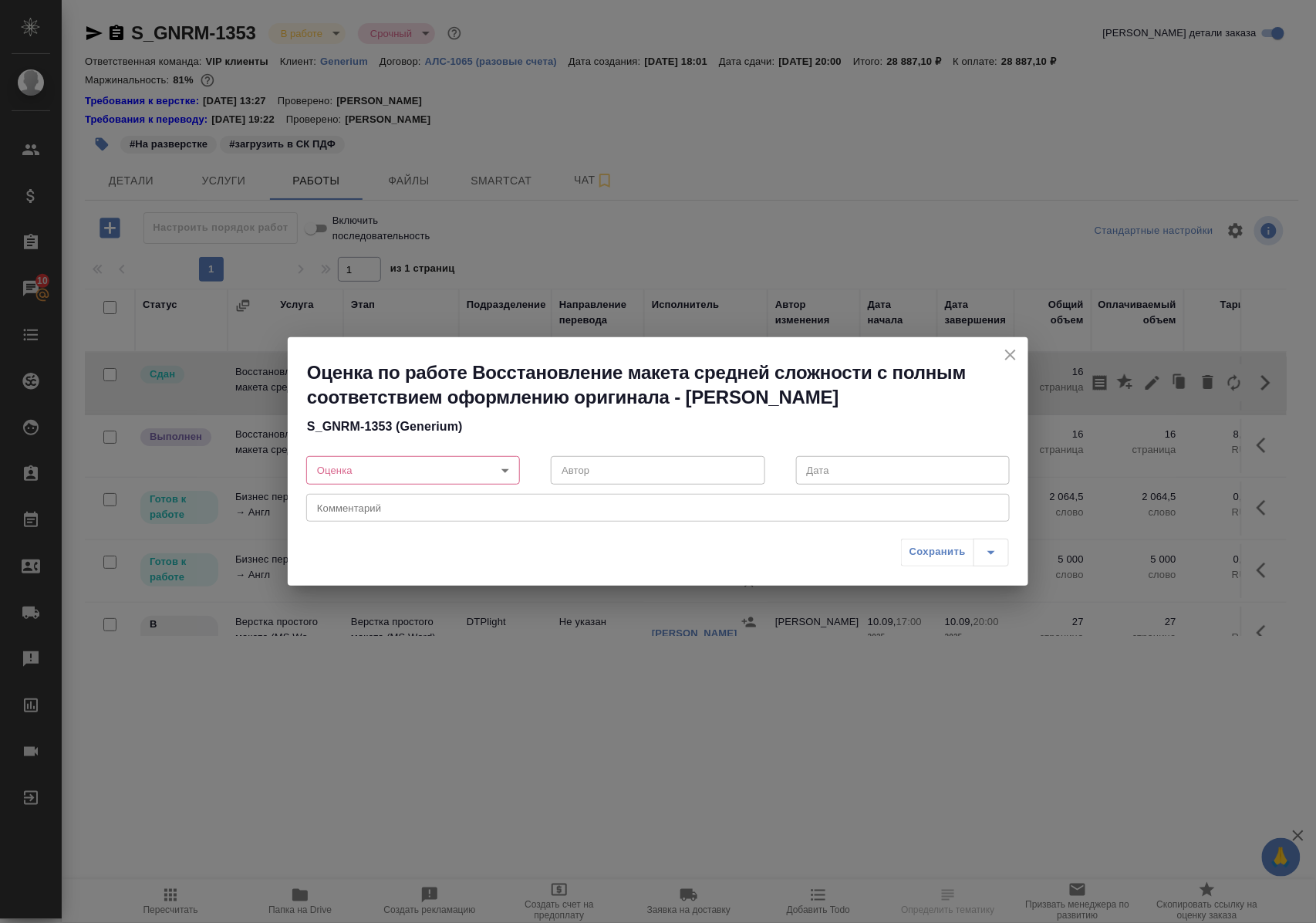
click at [502, 471] on body "🙏 .cls-1 fill:#fff; AWATERA Polushina Alena Клиенты Спецификации Заказы 10 Чаты…" at bounding box center [658, 462] width 1316 height 923
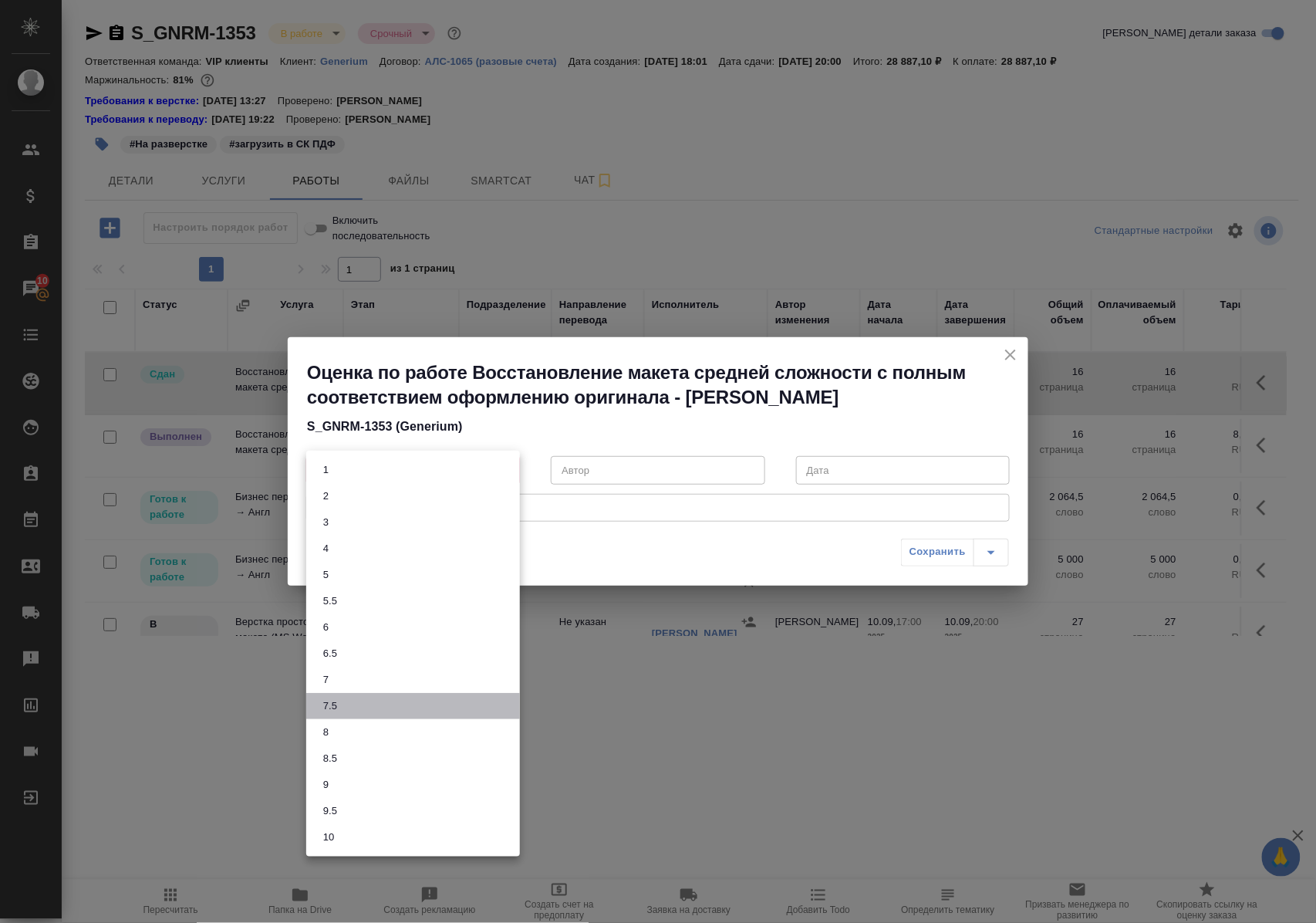
click at [359, 708] on li "7.5" at bounding box center [413, 706] width 214 height 26
type input "7.5"
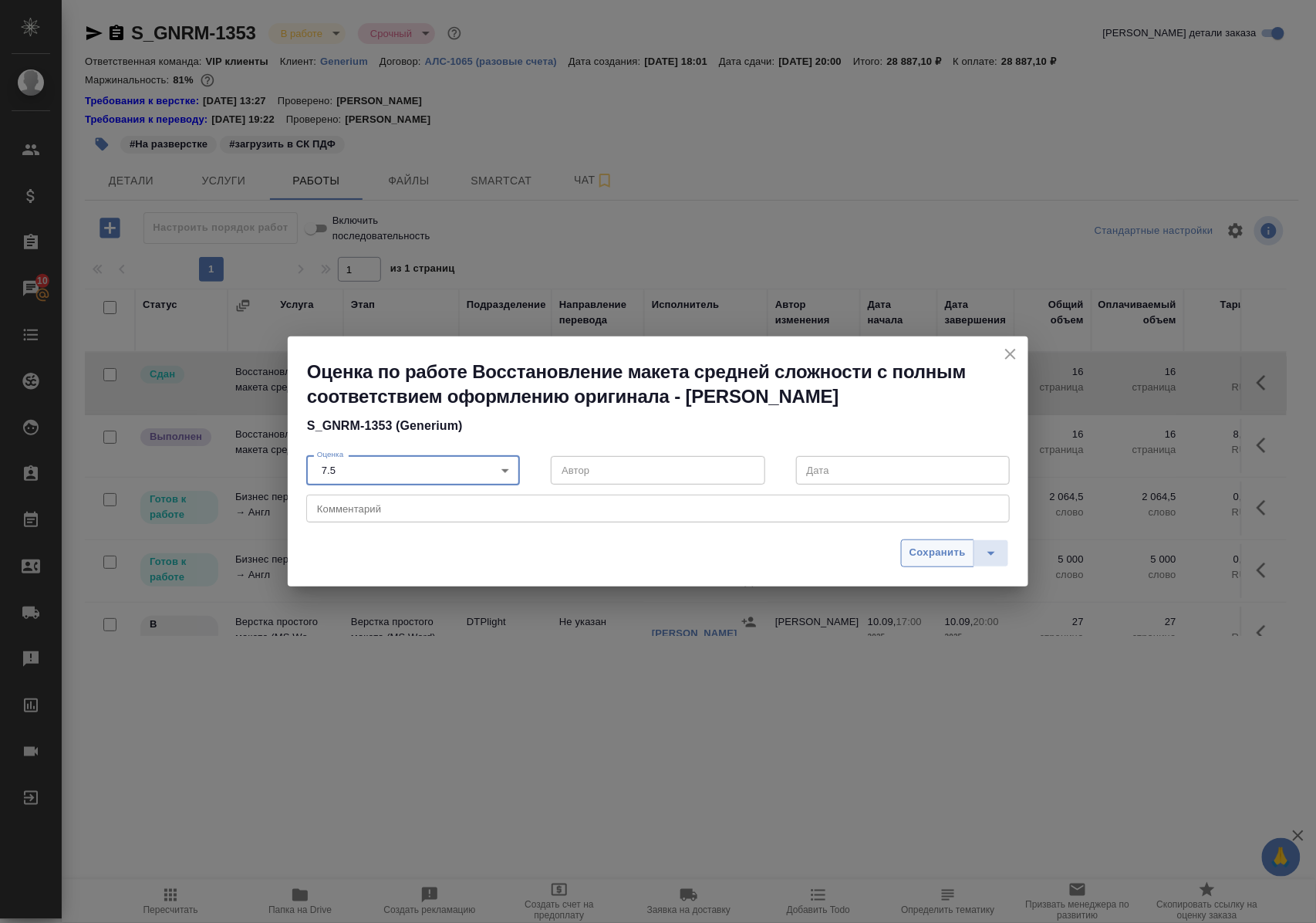
click at [923, 550] on span "Сохранить" at bounding box center [937, 552] width 56 height 18
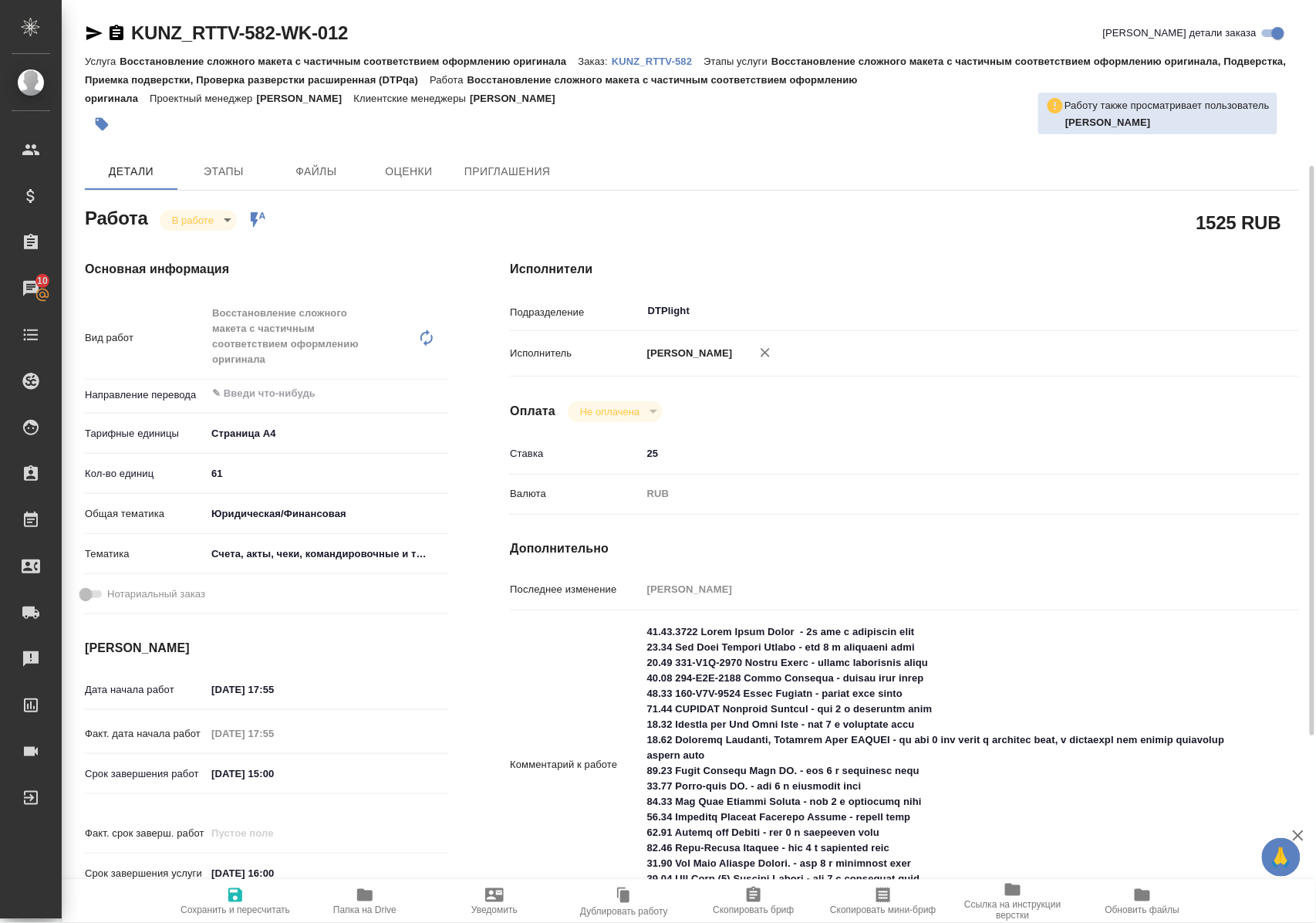
scroll to position [102, 0]
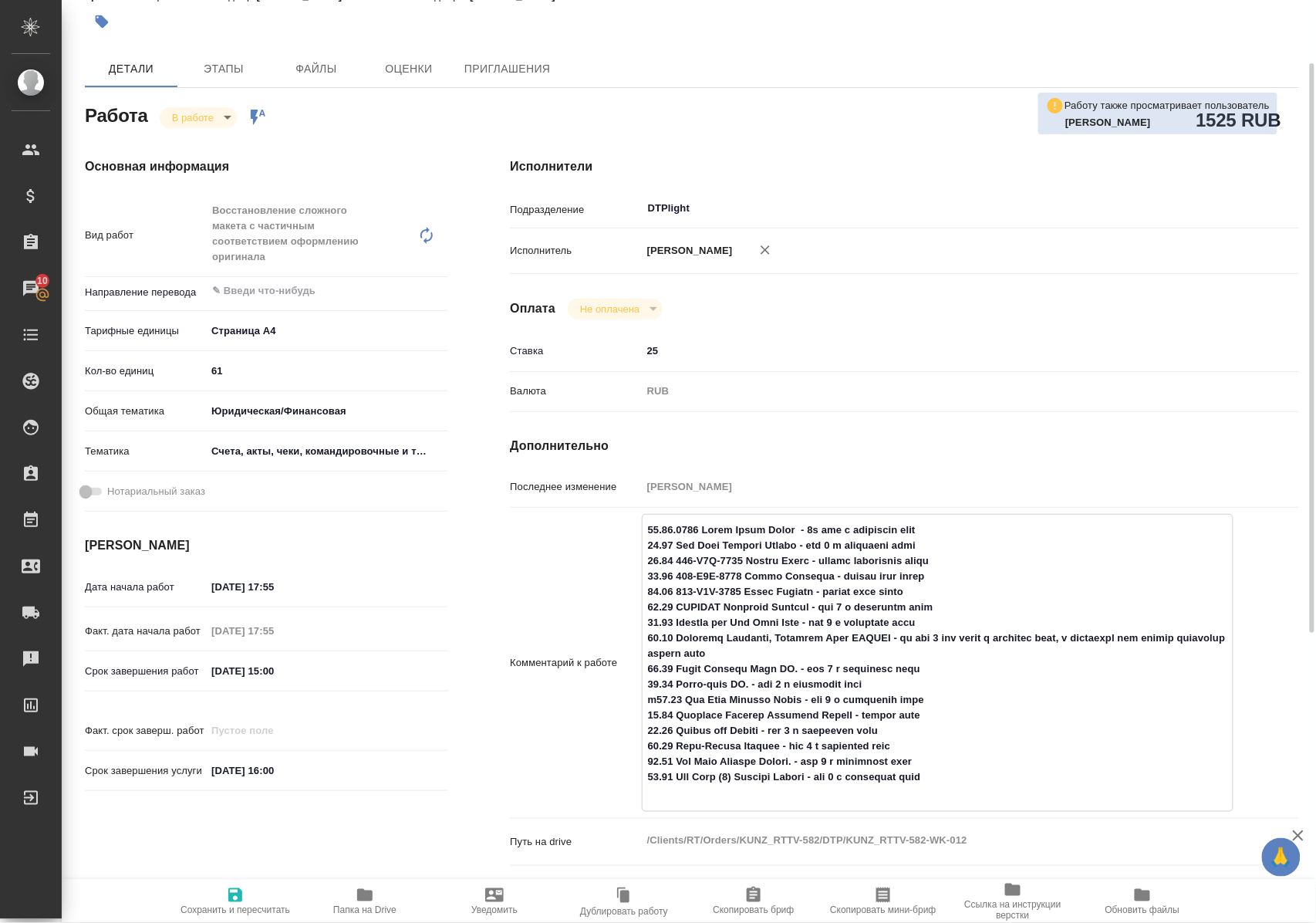
type textarea "12.51.2938 Lorem Ipsum Dolor - 9s ame c adipiscin elit 67.35 Sed Doei Tempori U…"
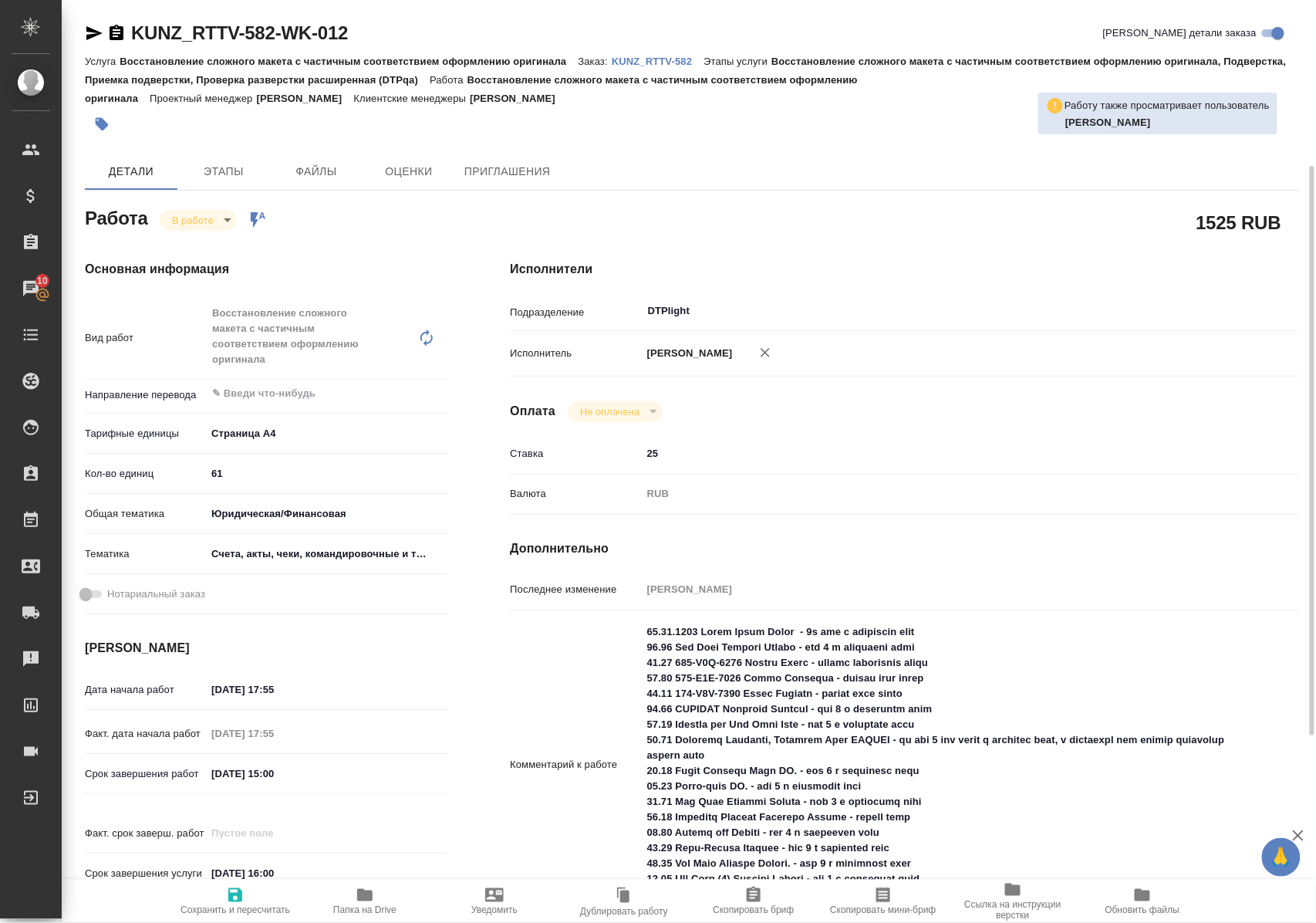
scroll to position [102, 0]
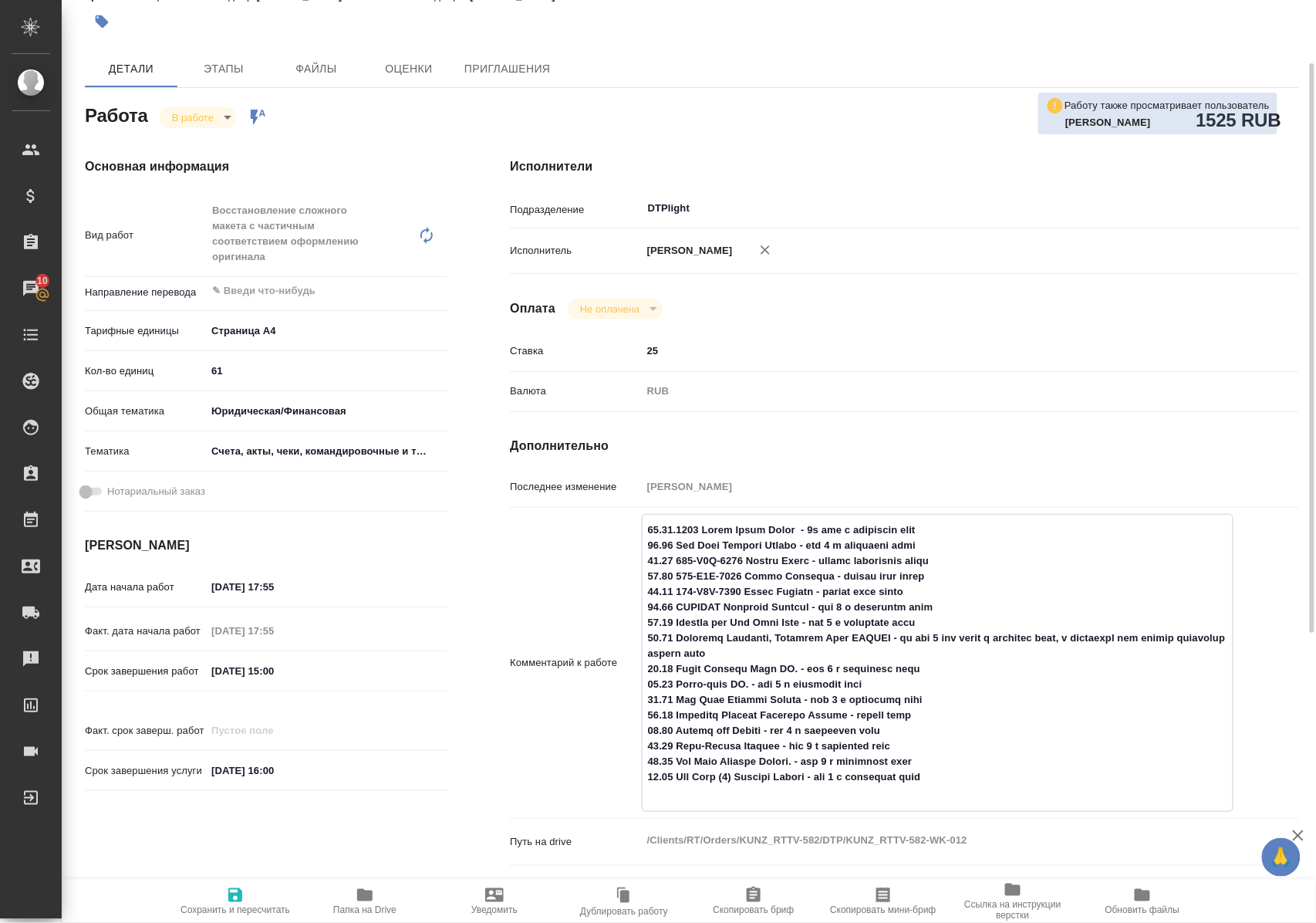
drag, startPoint x: 653, startPoint y: 697, endPoint x: 813, endPoint y: 696, distance: 160.0
click at [813, 696] on textarea at bounding box center [937, 661] width 590 height 289
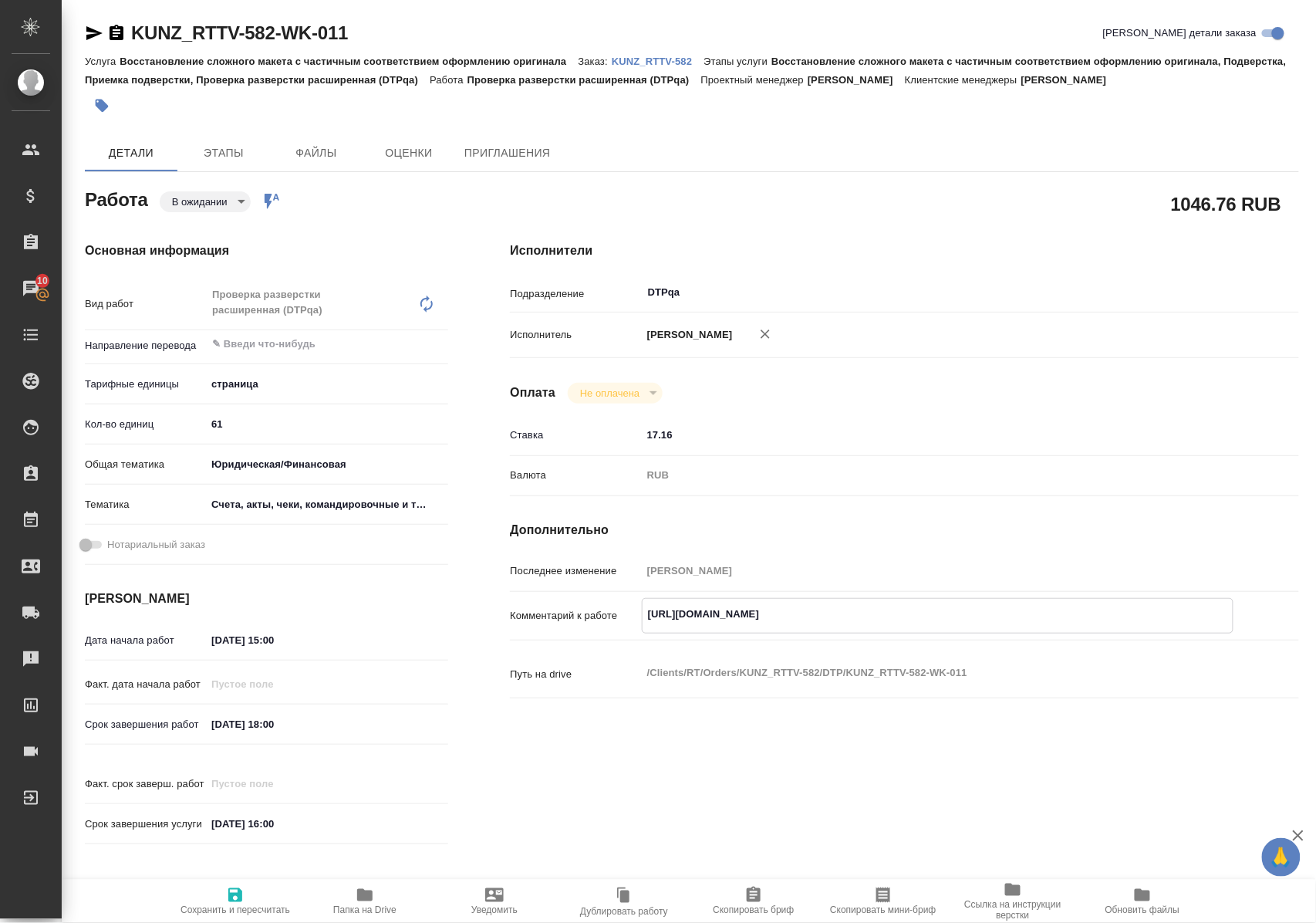
click at [636, 56] on p "KUNZ_RTTV-582" at bounding box center [657, 61] width 91 height 12
click at [235, 193] on body "🙏 .cls-1 fill:#fff; AWATERA Polushina Alena Клиенты Спецификации Заказы 10 Чаты…" at bounding box center [658, 462] width 1316 height 923
click at [241, 253] on li "В работе" at bounding box center [211, 253] width 102 height 26
type textarea "x"
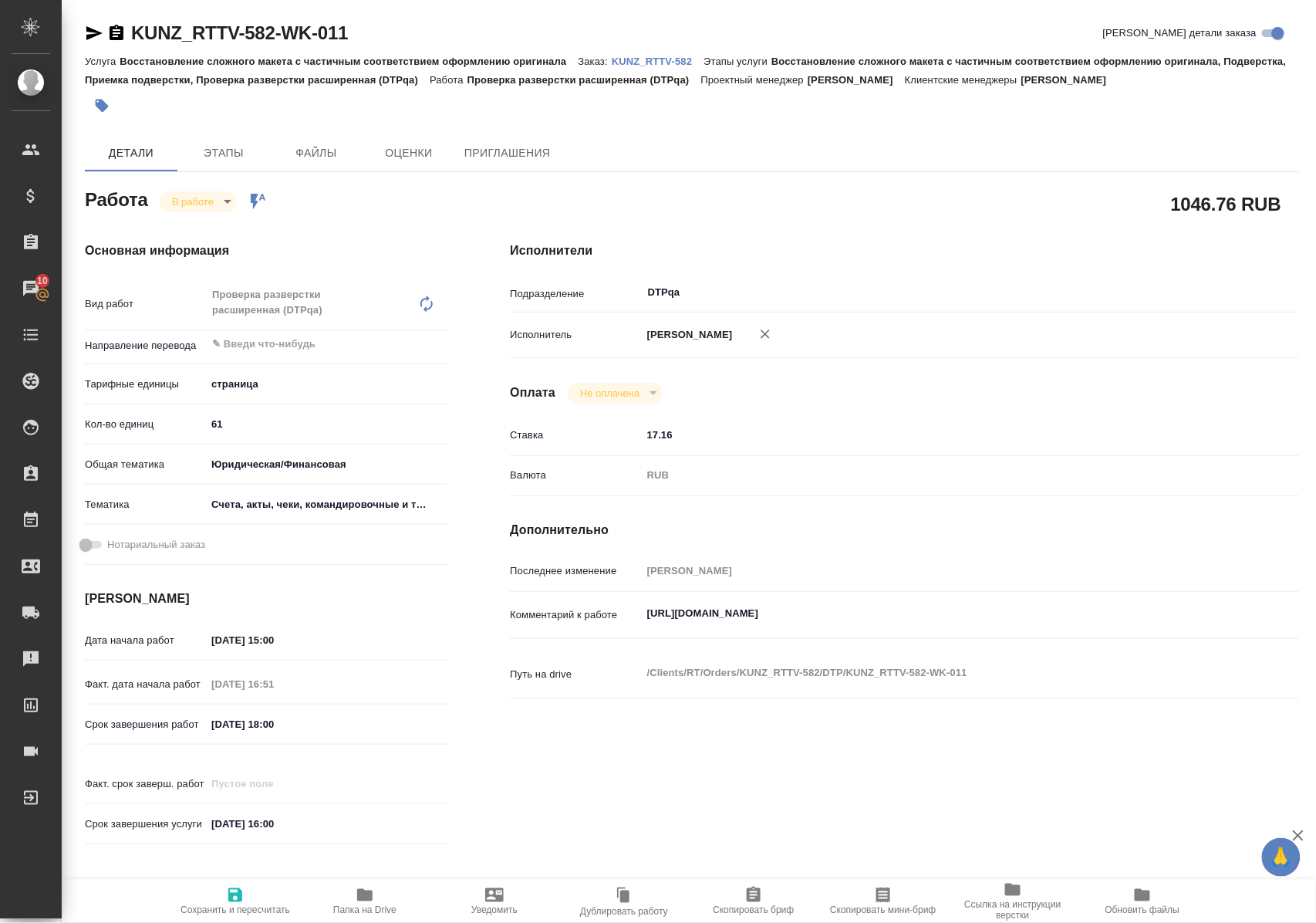
type textarea "x"
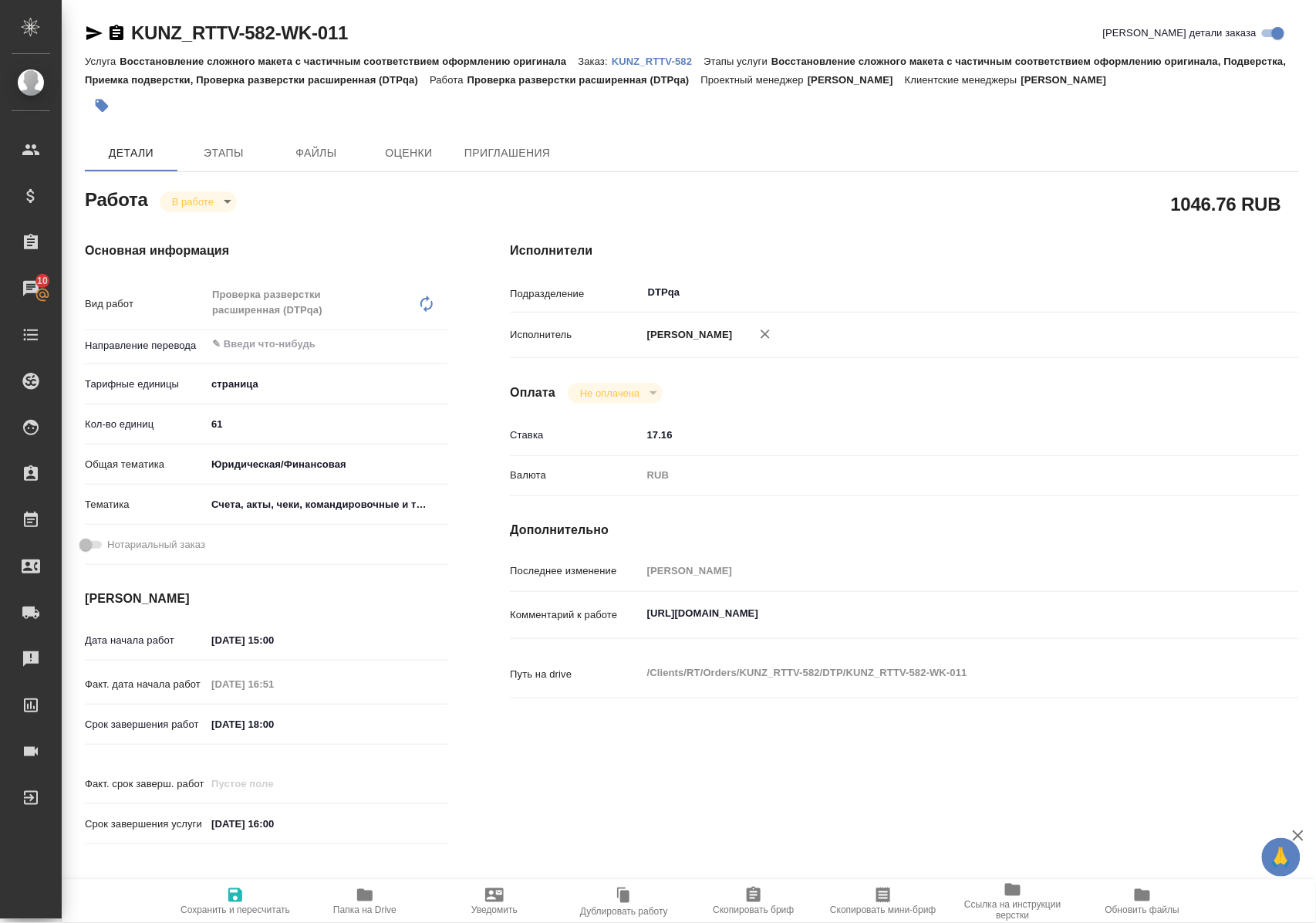
type textarea "x"
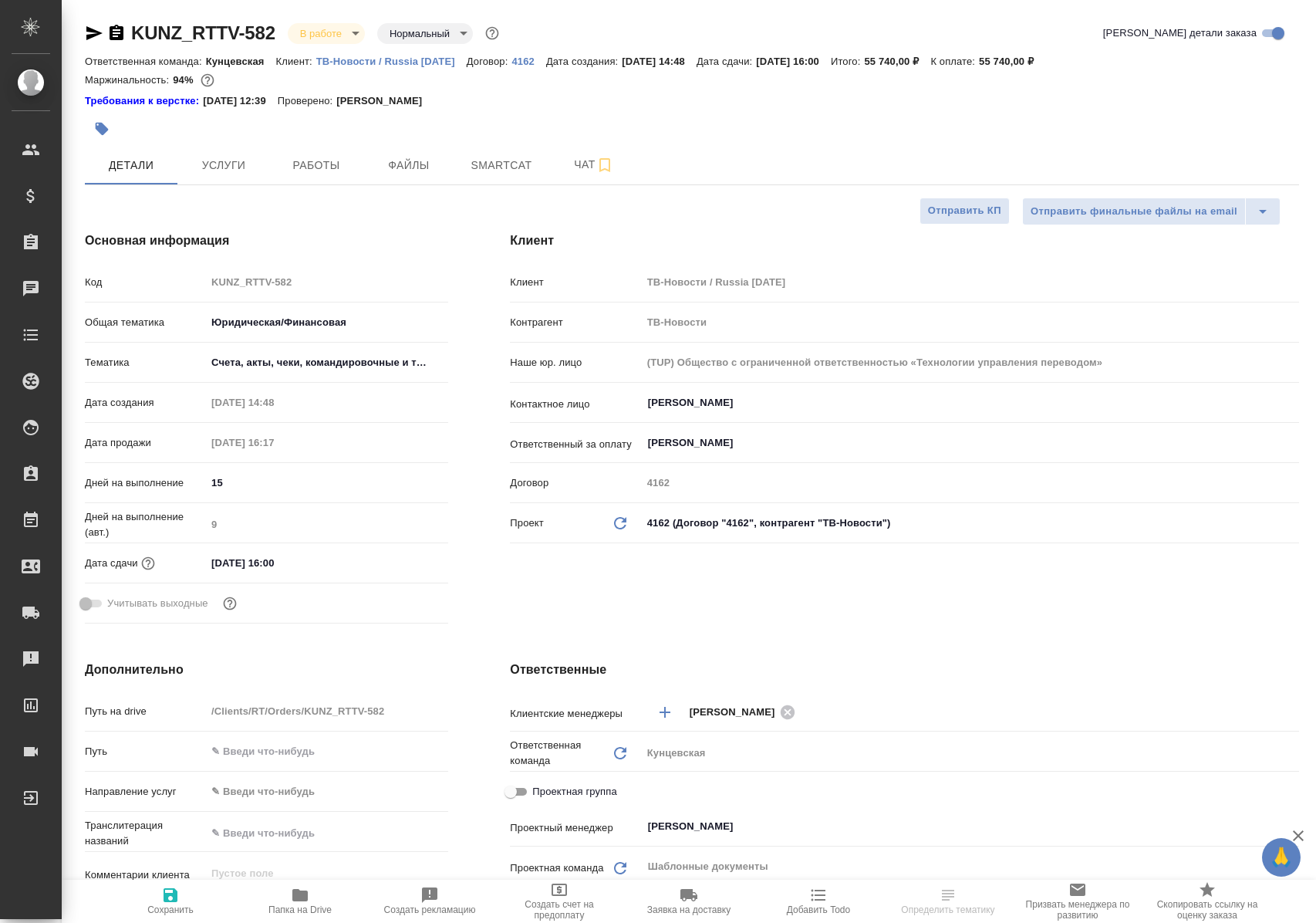
select select "RU"
click at [325, 158] on span "Работы" at bounding box center [316, 165] width 74 height 19
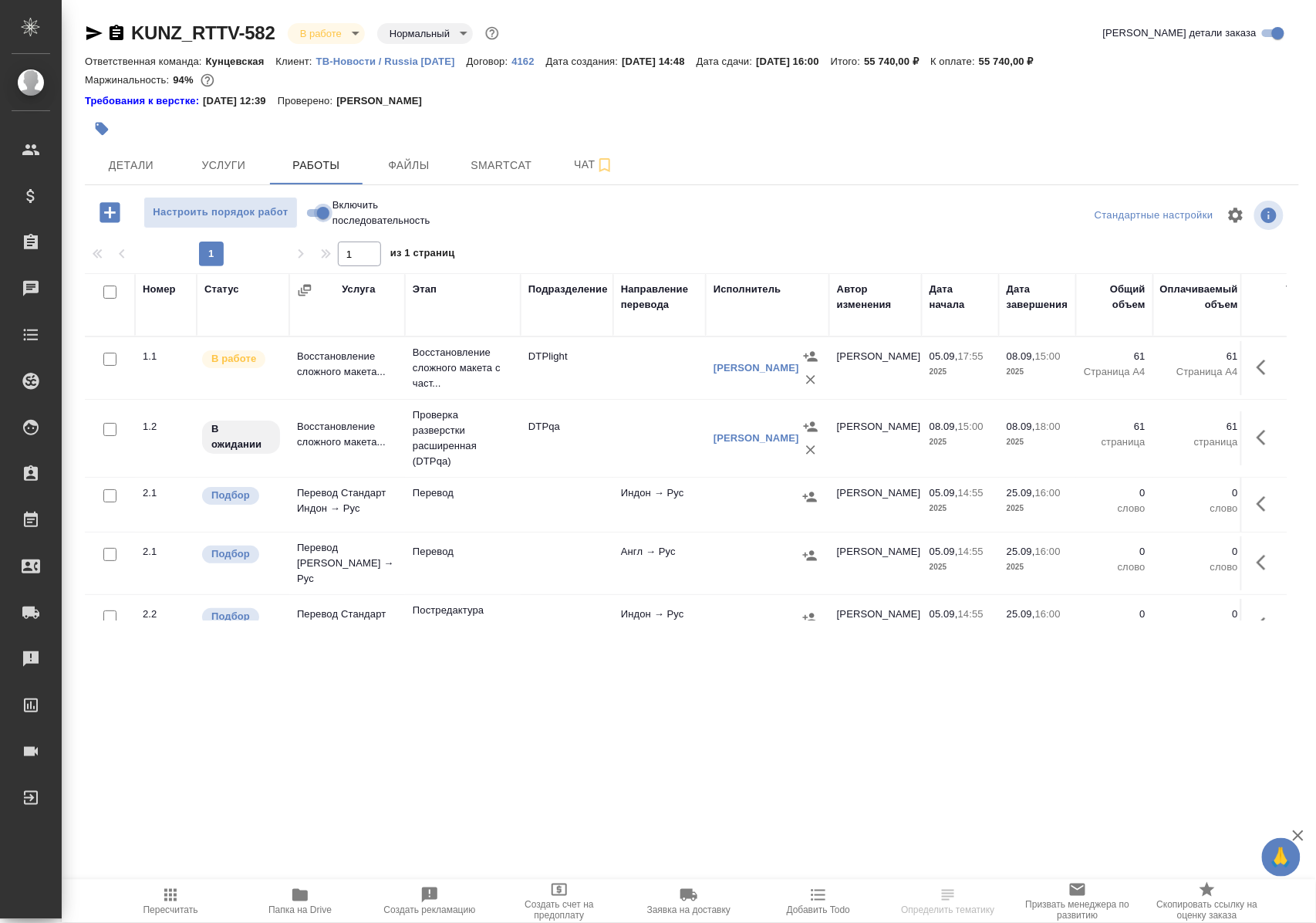
click at [313, 217] on input "Включить последовательность" at bounding box center [323, 213] width 55 height 18
checkbox input "true"
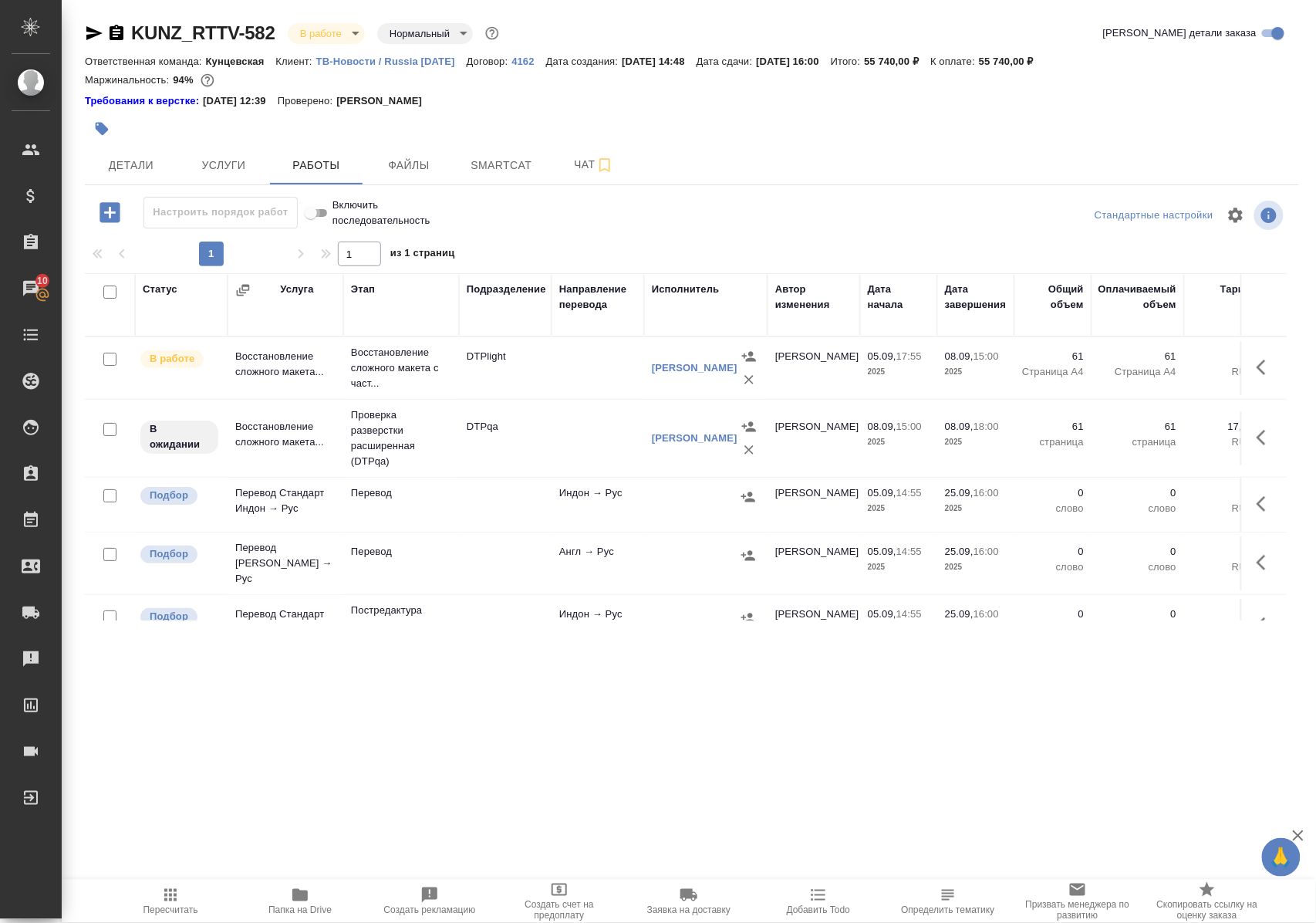
click at [326, 219] on input "Включить последовательность" at bounding box center [311, 213] width 55 height 18
checkbox input "false"
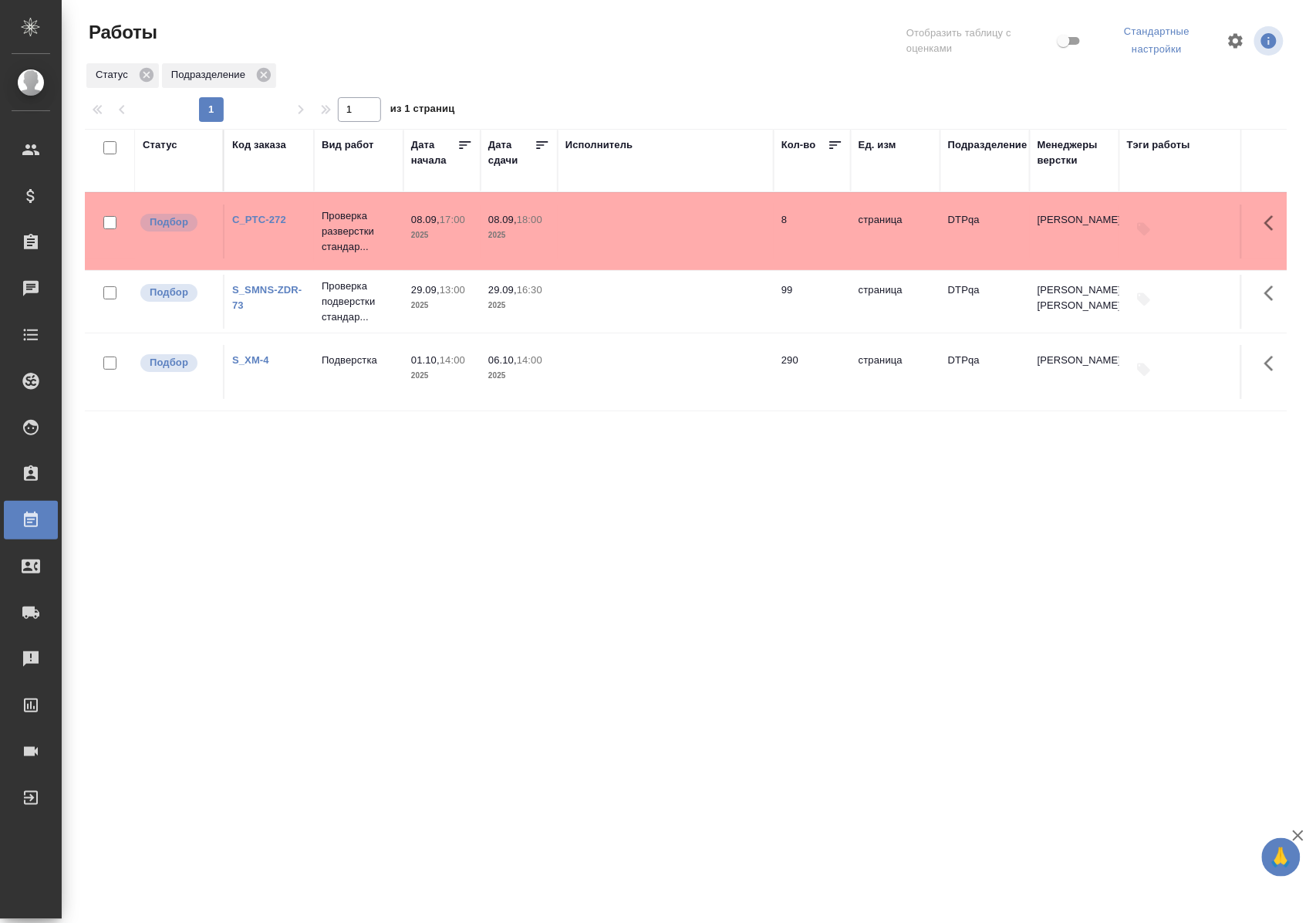
click at [154, 143] on div "Статус" at bounding box center [159, 145] width 34 height 15
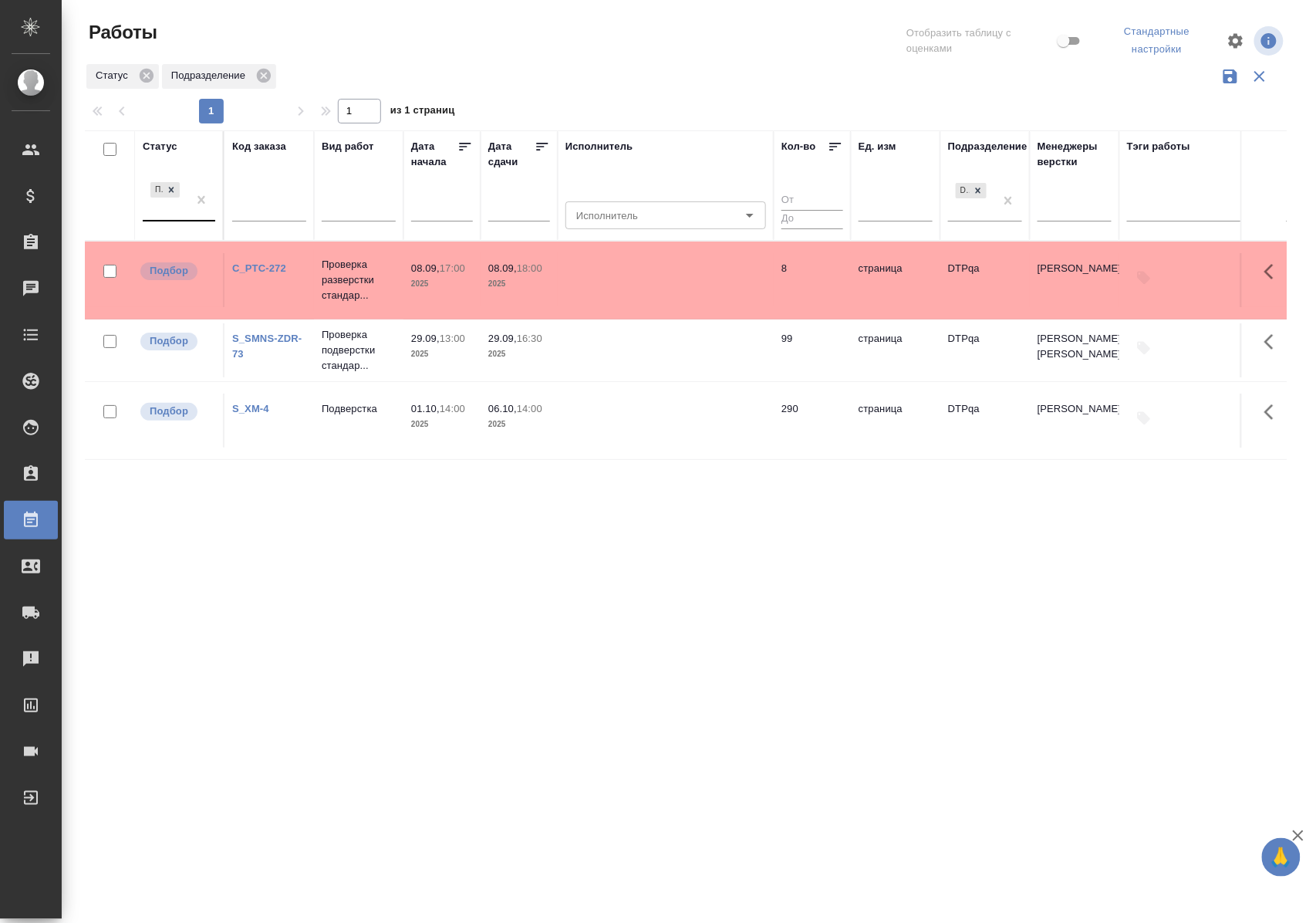
click at [154, 219] on div "Подбор" at bounding box center [164, 200] width 44 height 42
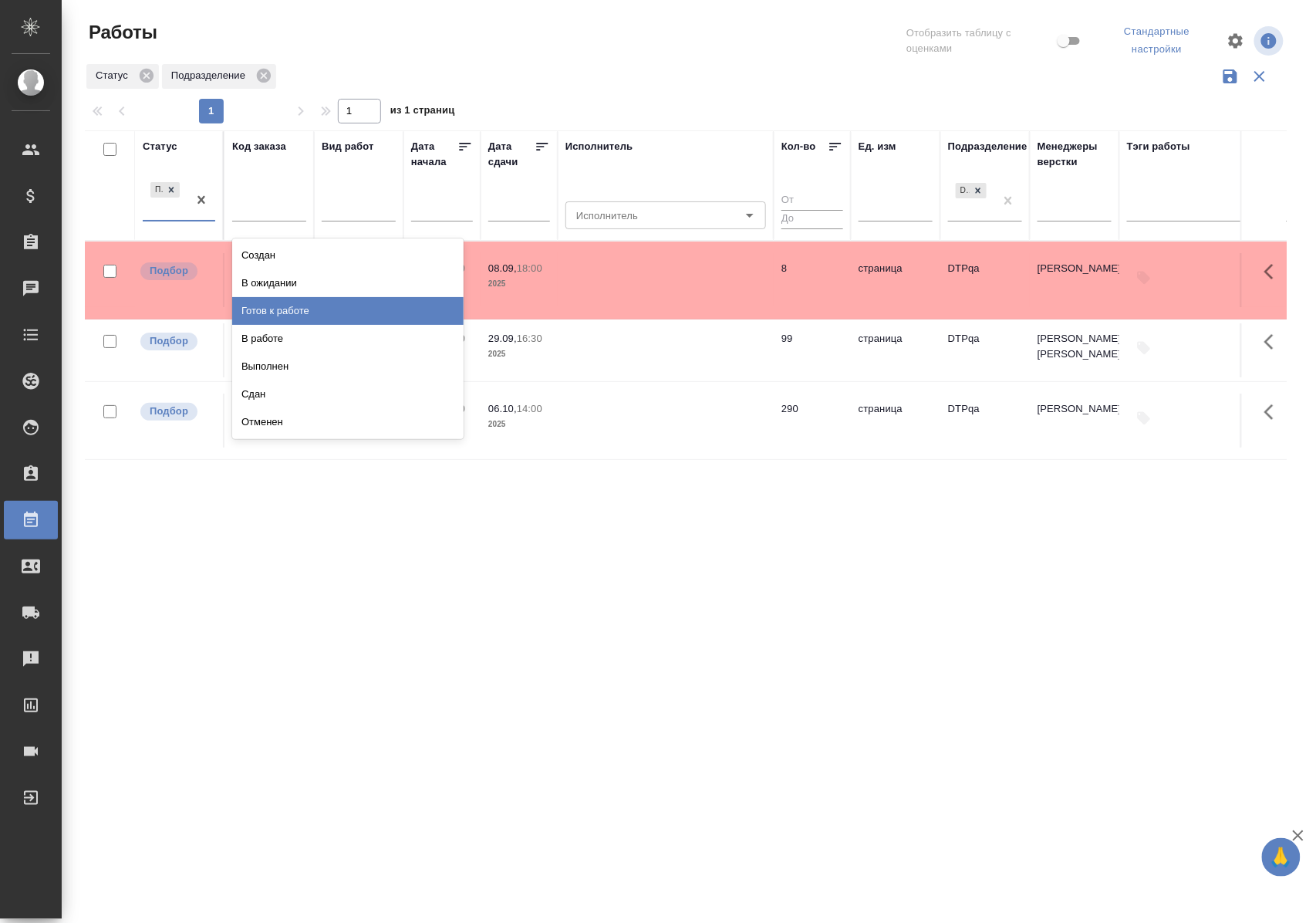
click at [248, 306] on div "Готов к работе" at bounding box center [348, 310] width 232 height 28
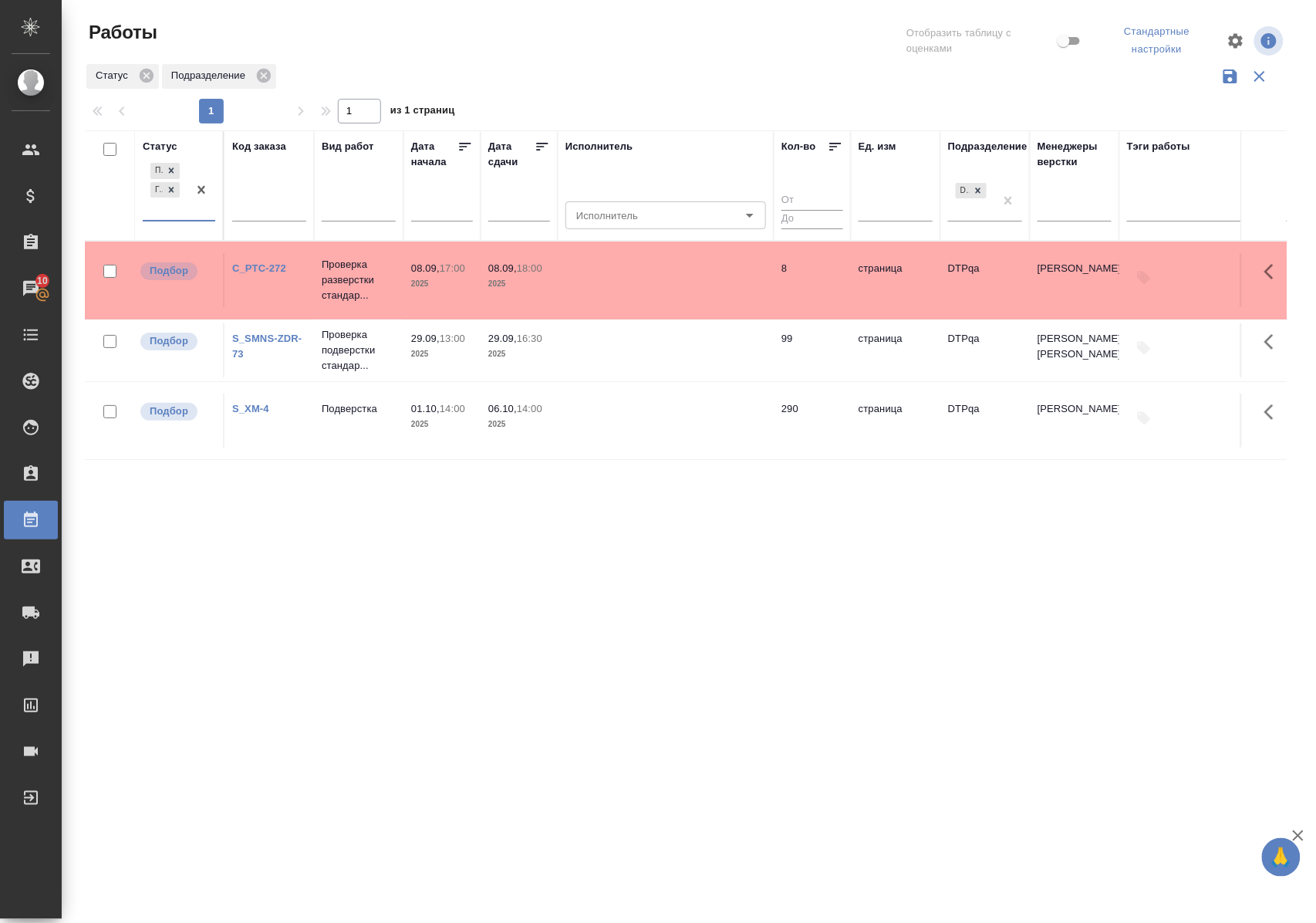
click at [177, 221] on div "Подбор Готов к работе" at bounding box center [179, 190] width 72 height 62
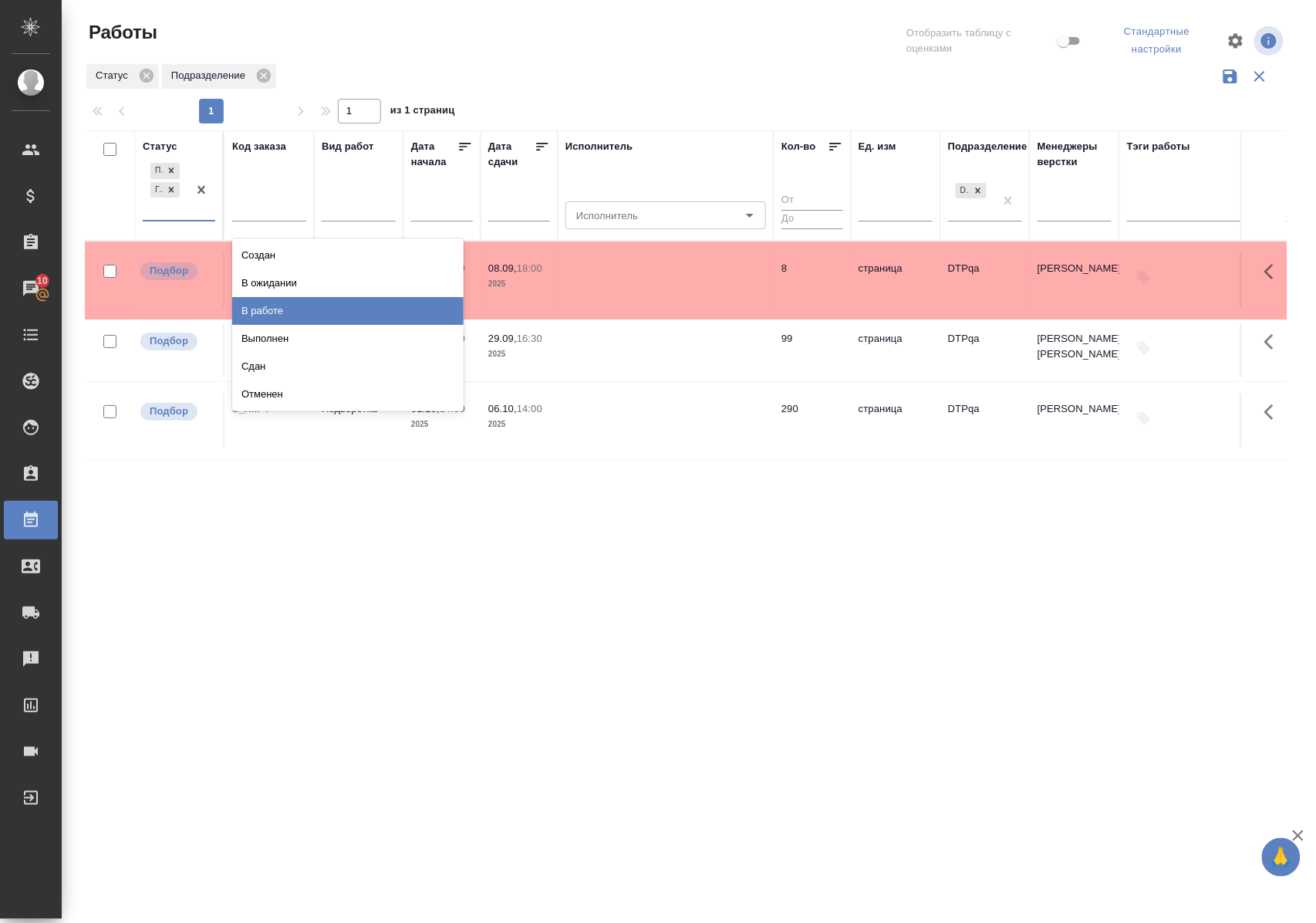
click at [252, 320] on div "В работе" at bounding box center [348, 310] width 232 height 28
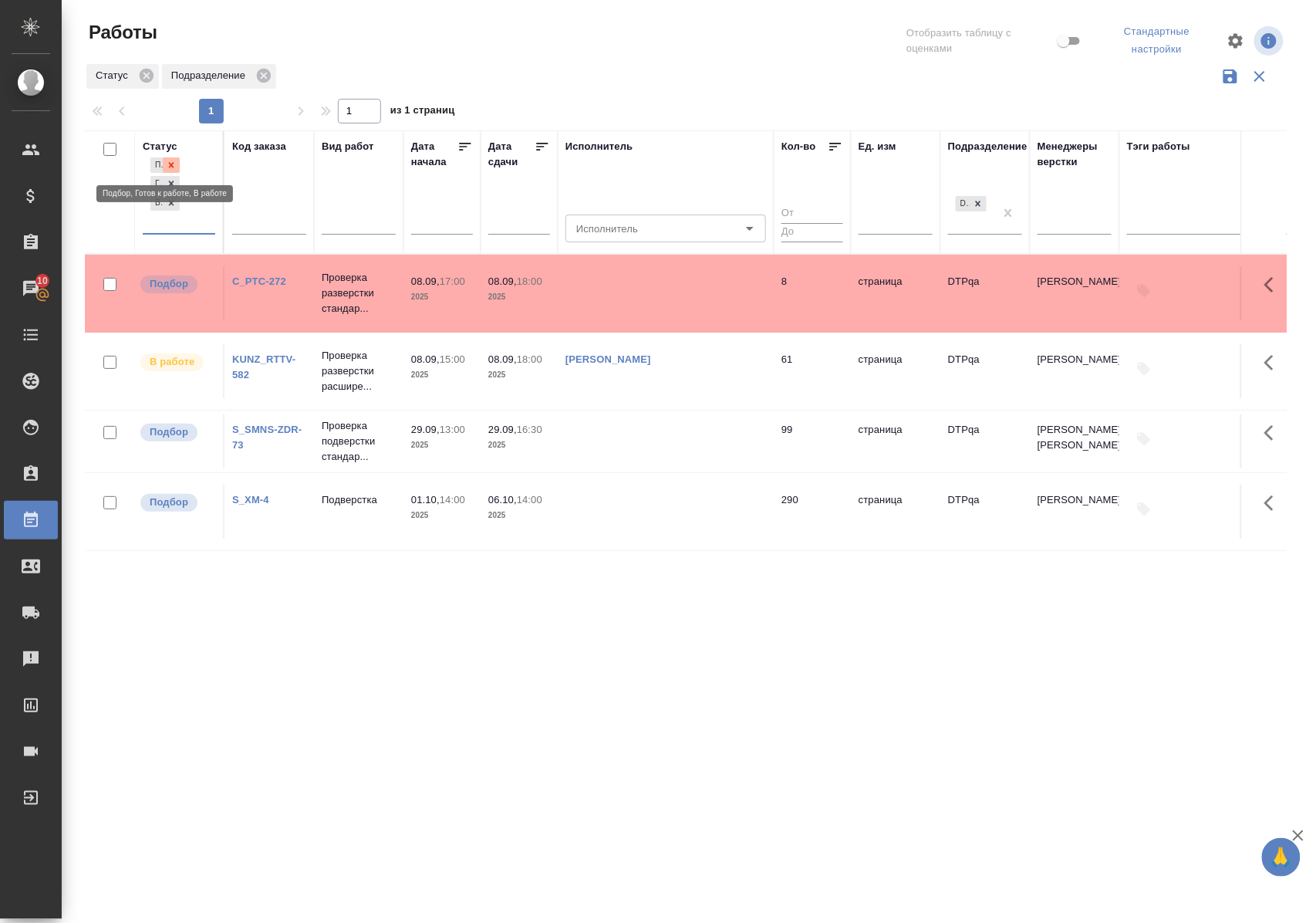
click at [177, 161] on icon at bounding box center [171, 164] width 11 height 11
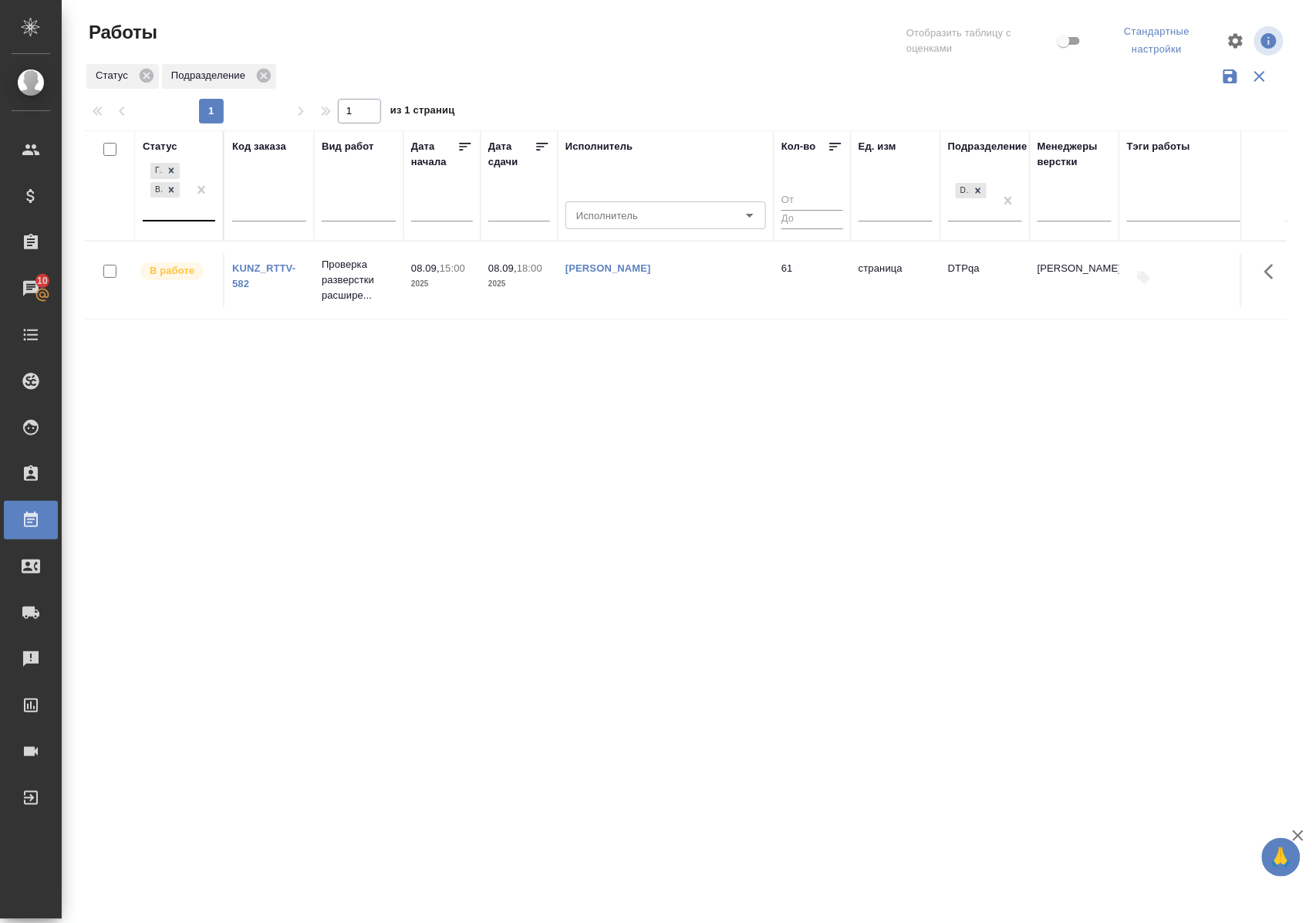
click at [168, 142] on div "Статус" at bounding box center [159, 146] width 34 height 15
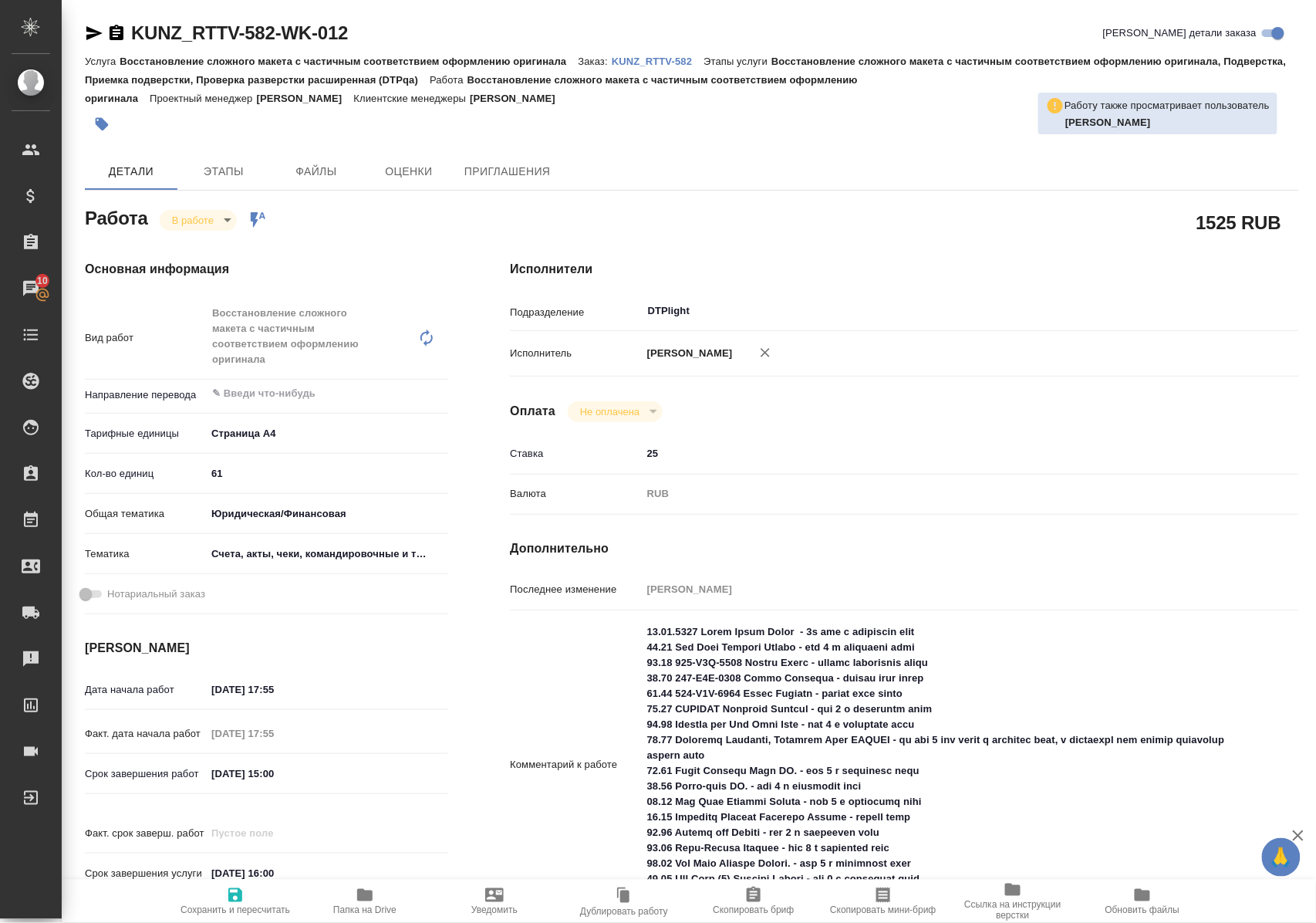
scroll to position [102, 0]
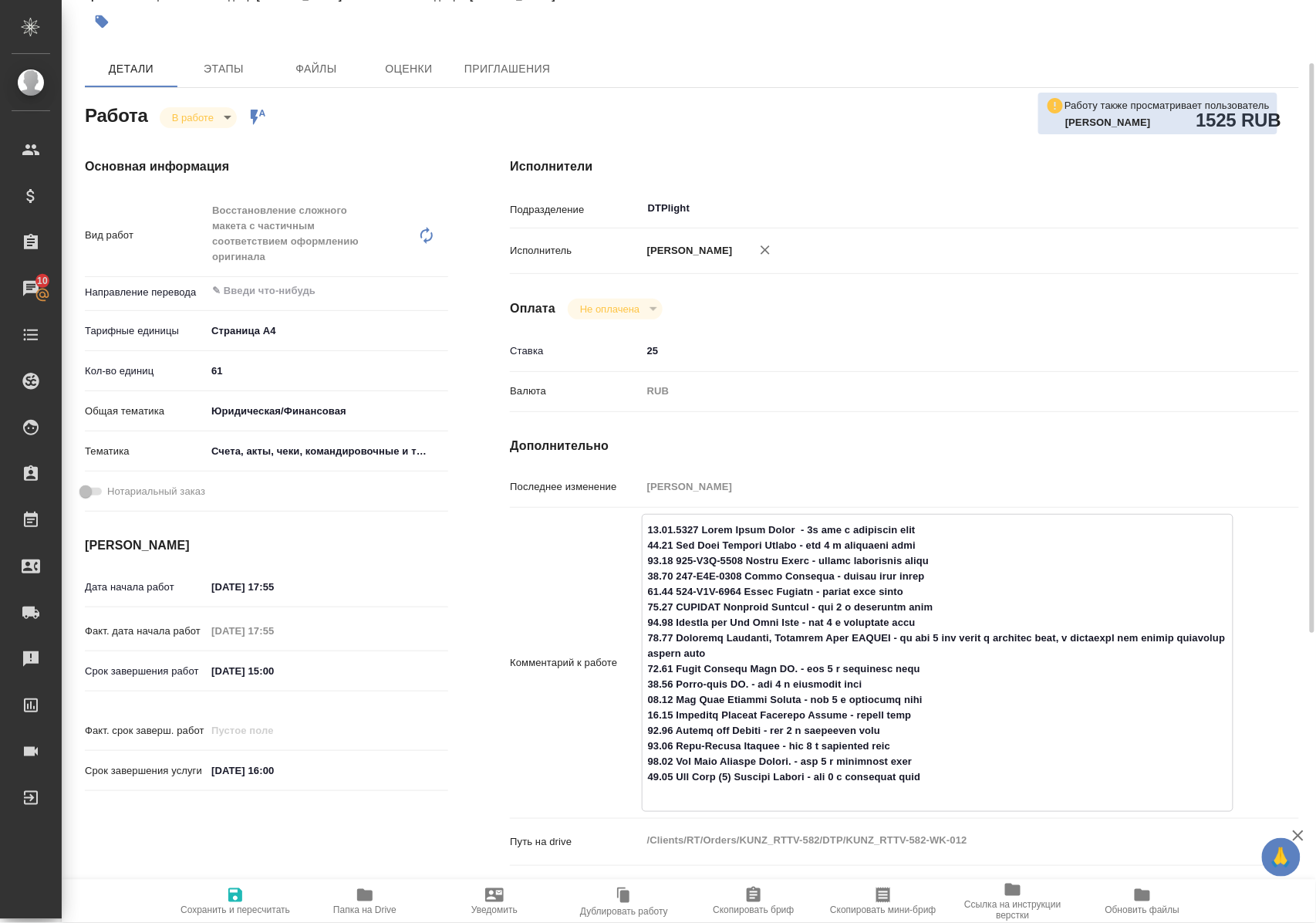
drag, startPoint x: 657, startPoint y: 681, endPoint x: 838, endPoint y: 686, distance: 181.1
click at [838, 686] on textarea at bounding box center [937, 661] width 590 height 289
drag, startPoint x: 665, startPoint y: 639, endPoint x: 856, endPoint y: 636, distance: 191.0
click at [856, 636] on textarea at bounding box center [937, 661] width 590 height 289
drag, startPoint x: 720, startPoint y: 620, endPoint x: 874, endPoint y: 618, distance: 154.0
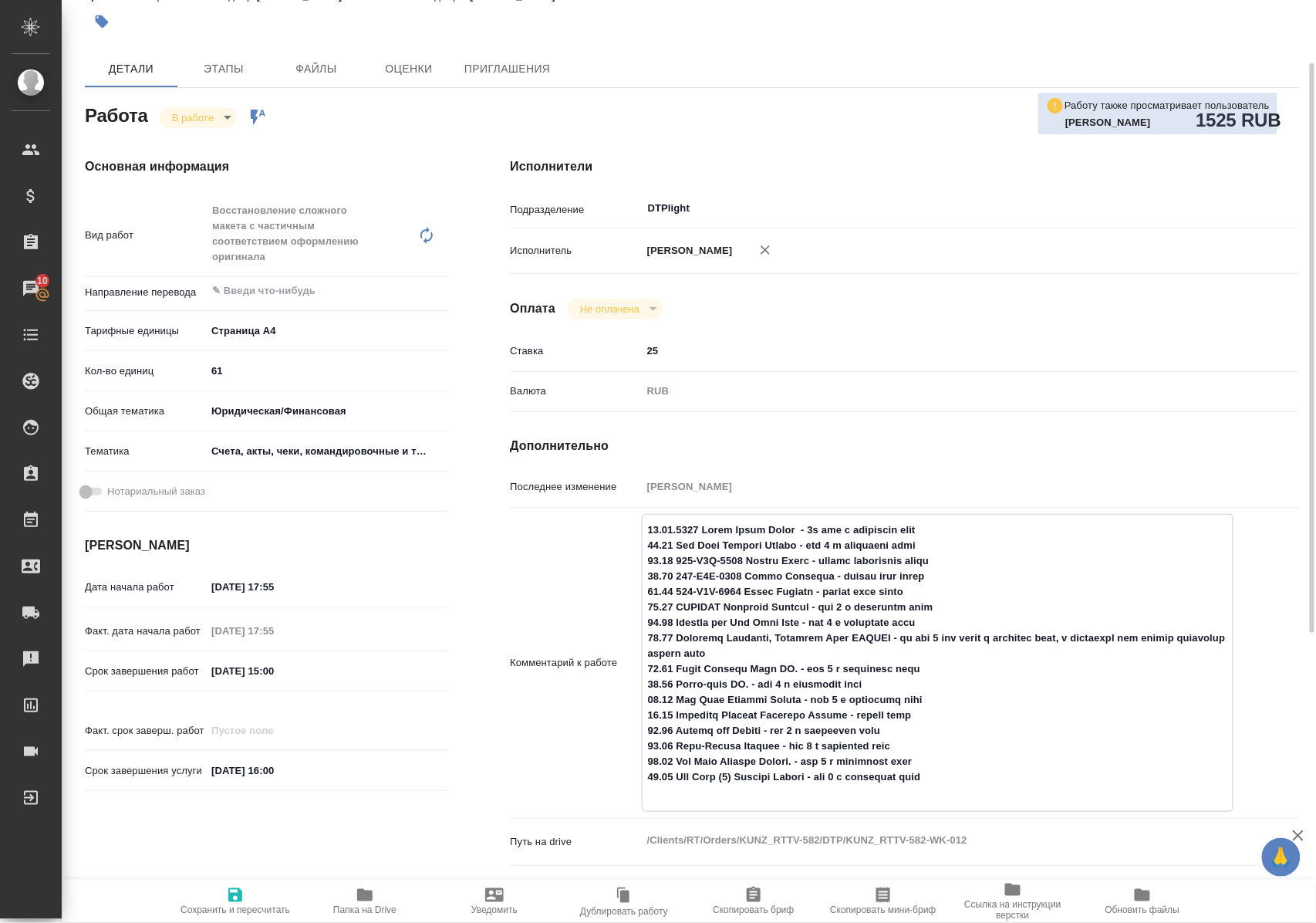
click at [874, 618] on textarea at bounding box center [937, 661] width 590 height 289
click at [701, 575] on textarea at bounding box center [937, 661] width 590 height 289
drag, startPoint x: 668, startPoint y: 560, endPoint x: 778, endPoint y: 560, distance: 110.0
click at [778, 560] on textarea at bounding box center [937, 661] width 590 height 289
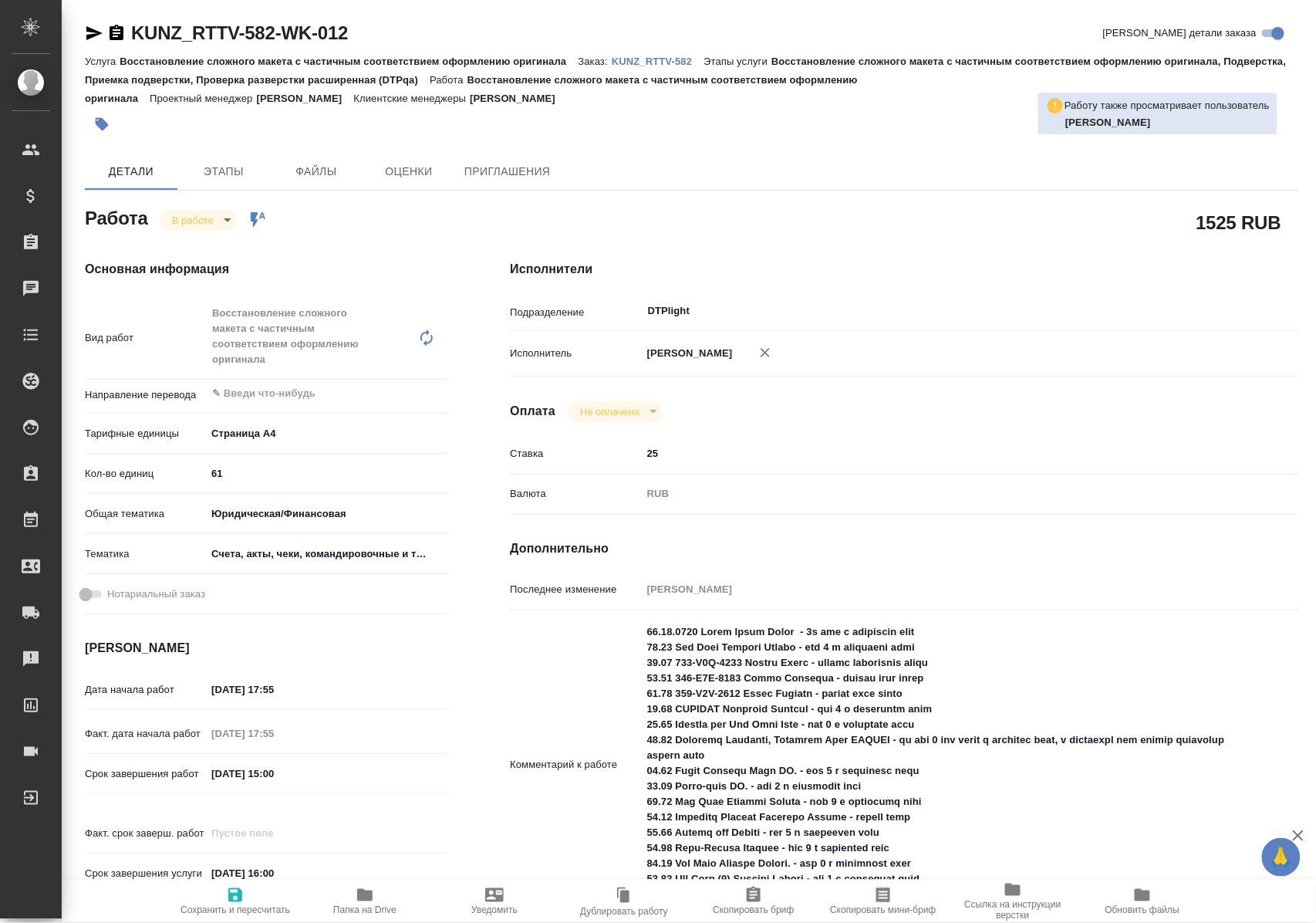
type textarea "x"
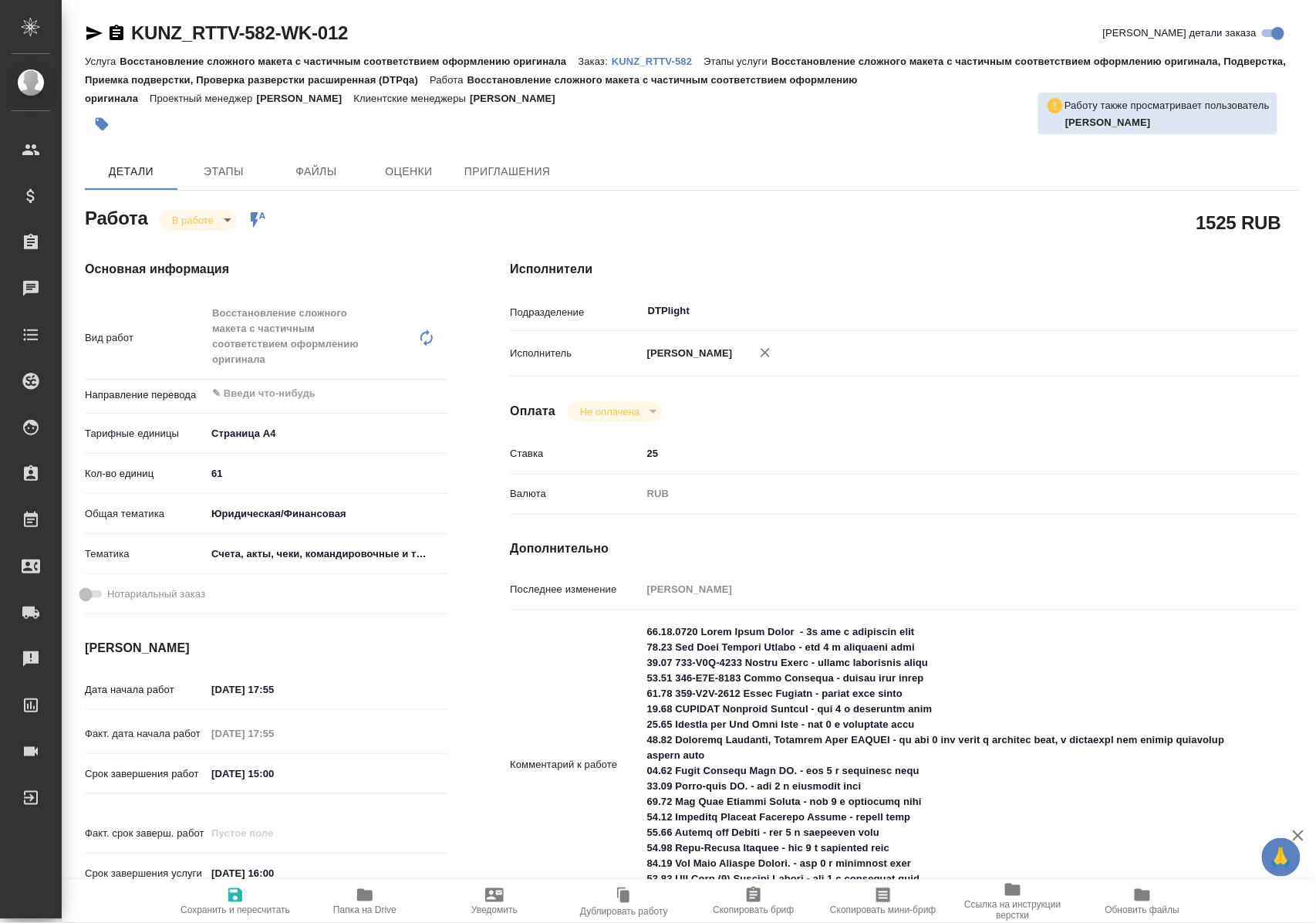
type textarea "x"
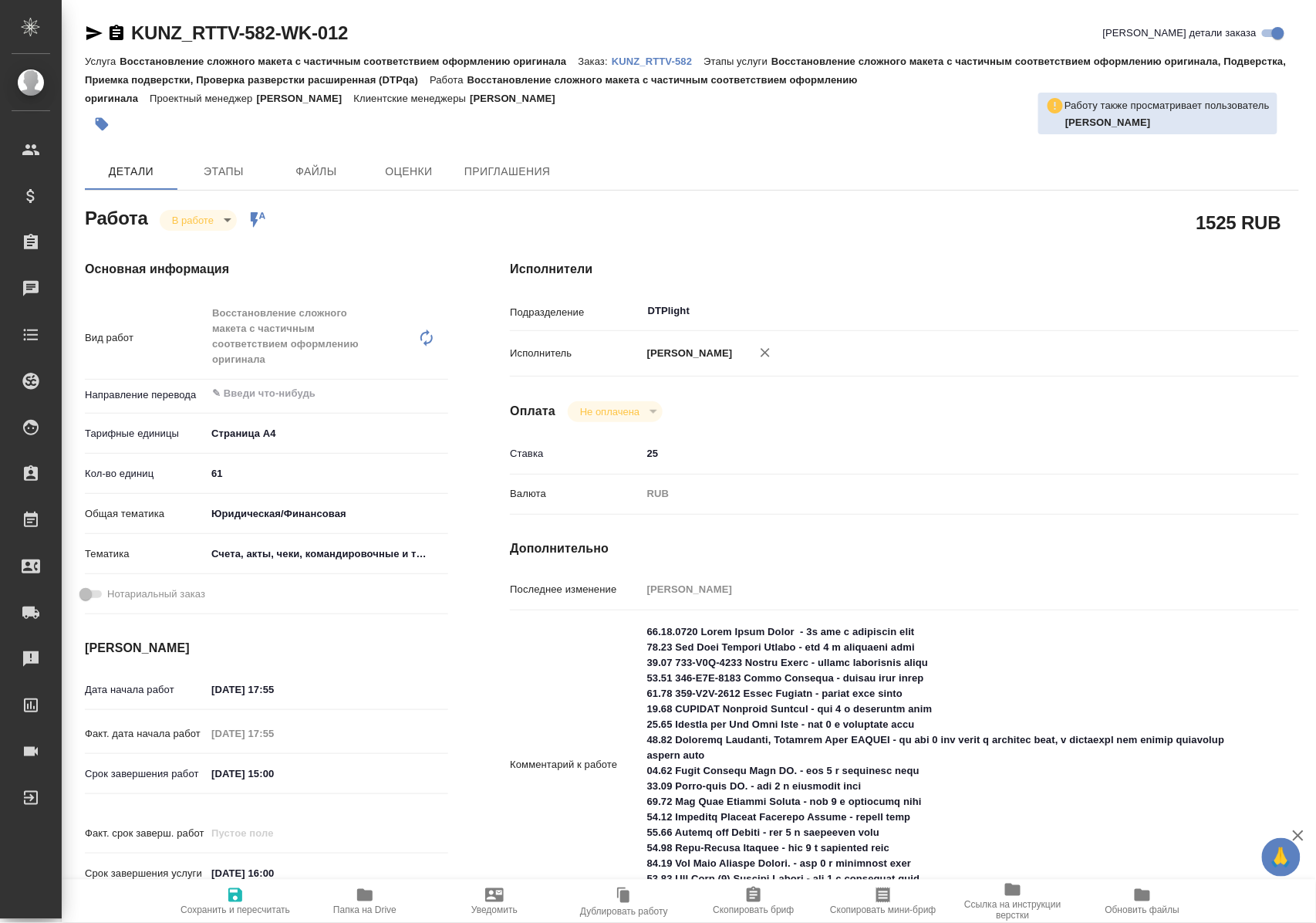
scroll to position [102, 0]
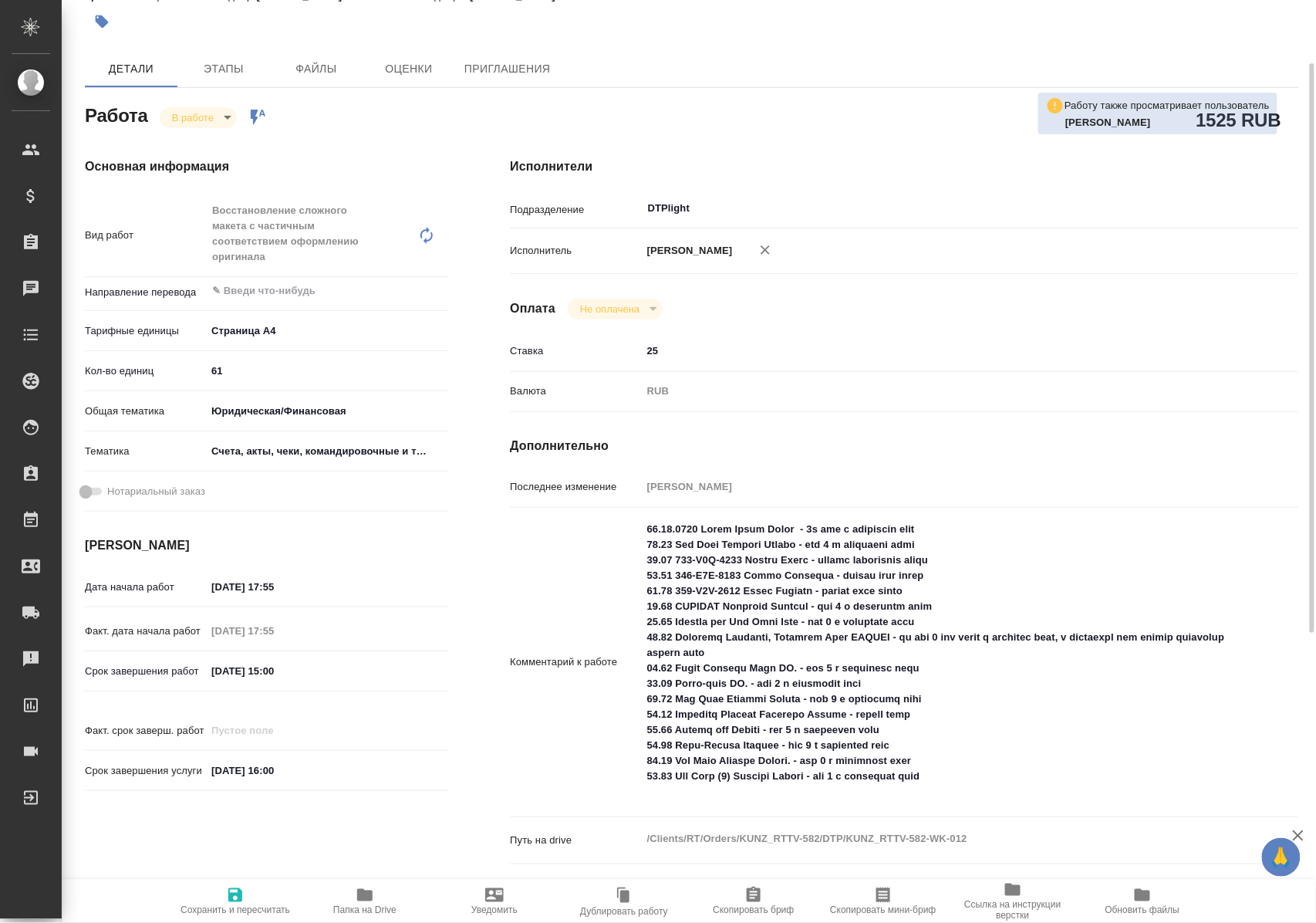
type textarea "x"
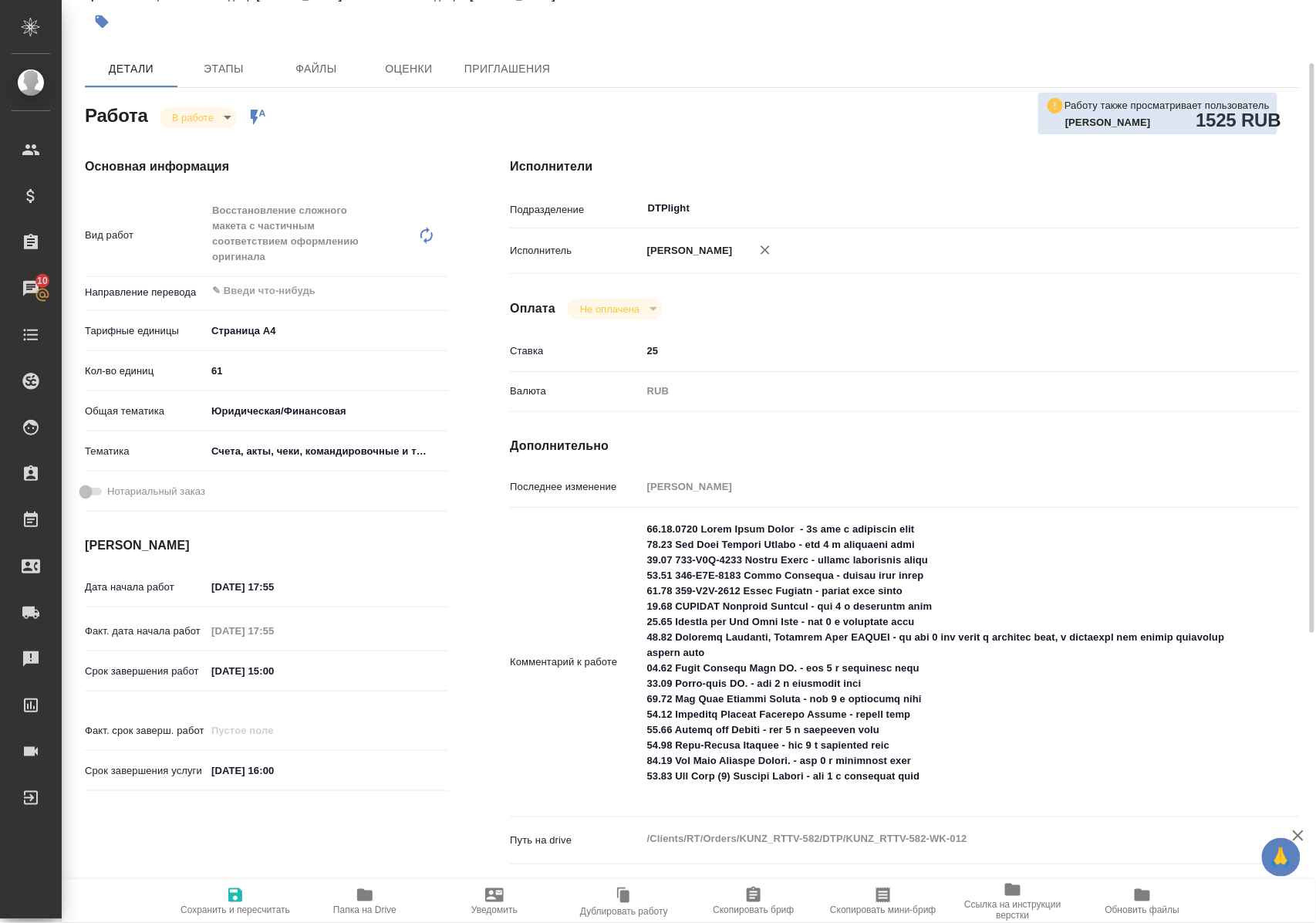
click at [359, 902] on icon "button" at bounding box center [365, 894] width 18 height 18
click at [718, 767] on textarea at bounding box center [937, 660] width 592 height 289
click at [890, 729] on textarea at bounding box center [937, 661] width 590 height 289
type textarea "x"
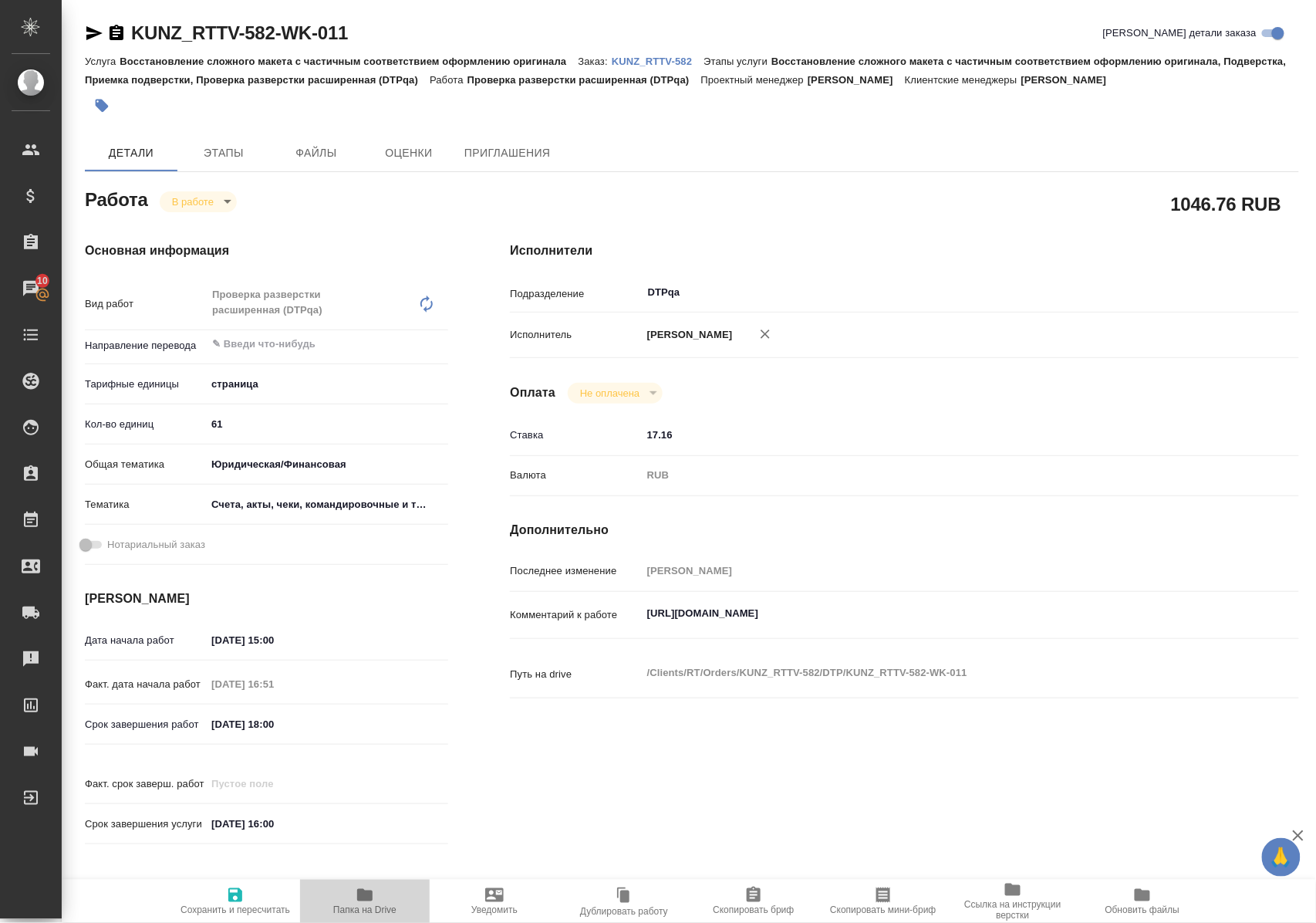
click at [359, 894] on icon "button" at bounding box center [365, 894] width 15 height 13
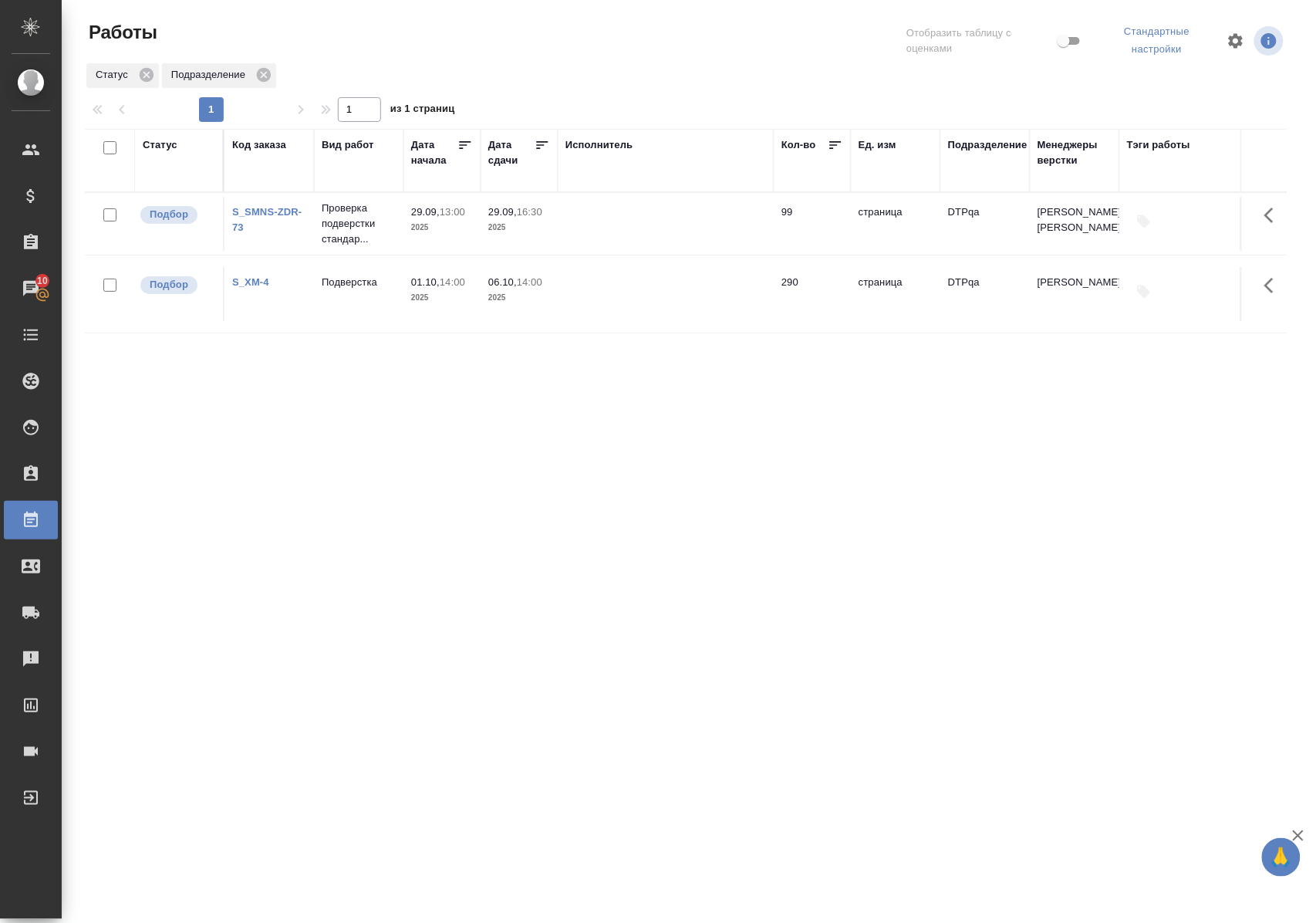
click at [165, 145] on div "Статус" at bounding box center [159, 145] width 34 height 15
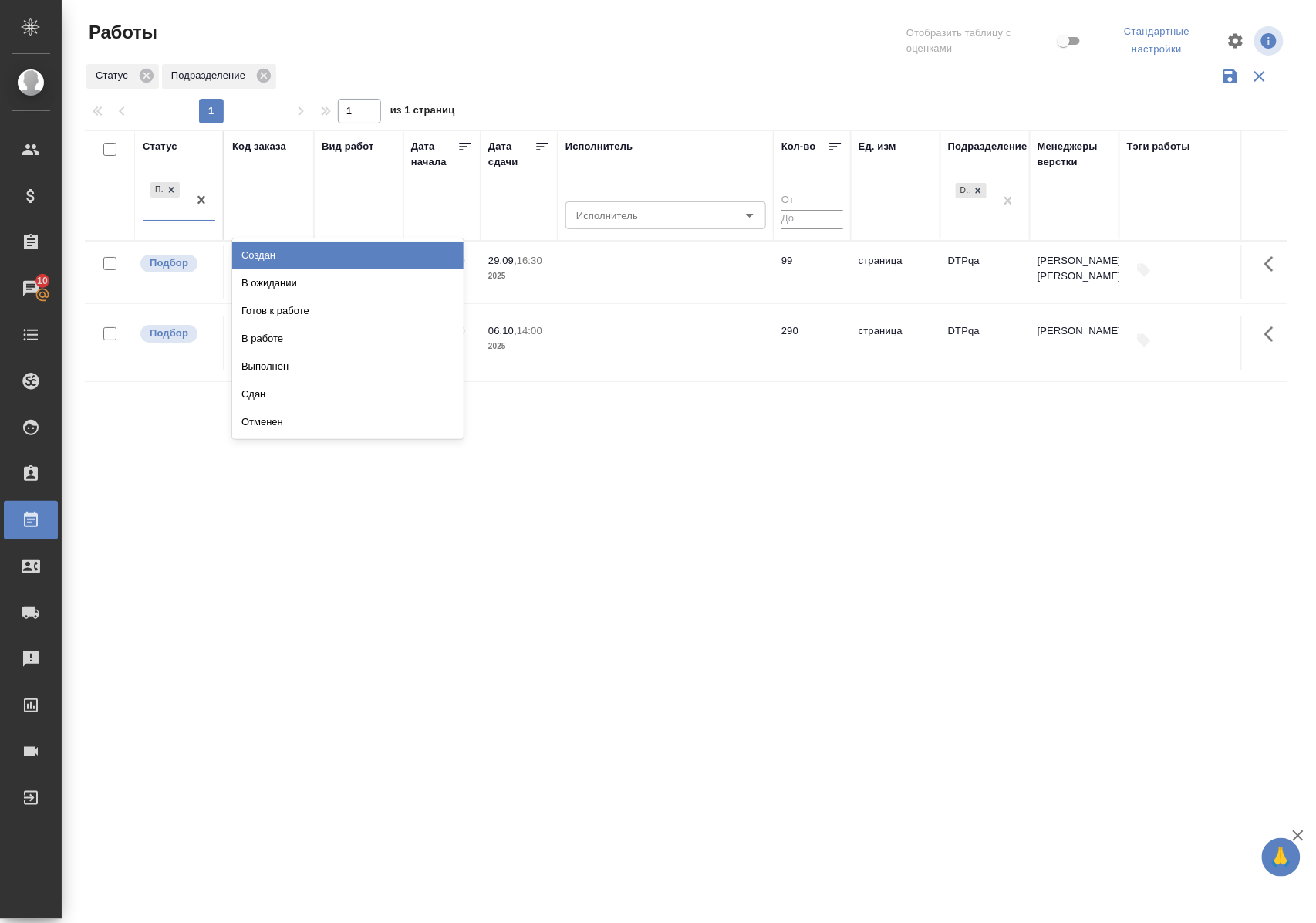
click at [171, 216] on div "Подбор" at bounding box center [164, 200] width 44 height 42
click at [269, 281] on div "В ожидании" at bounding box center [348, 283] width 232 height 28
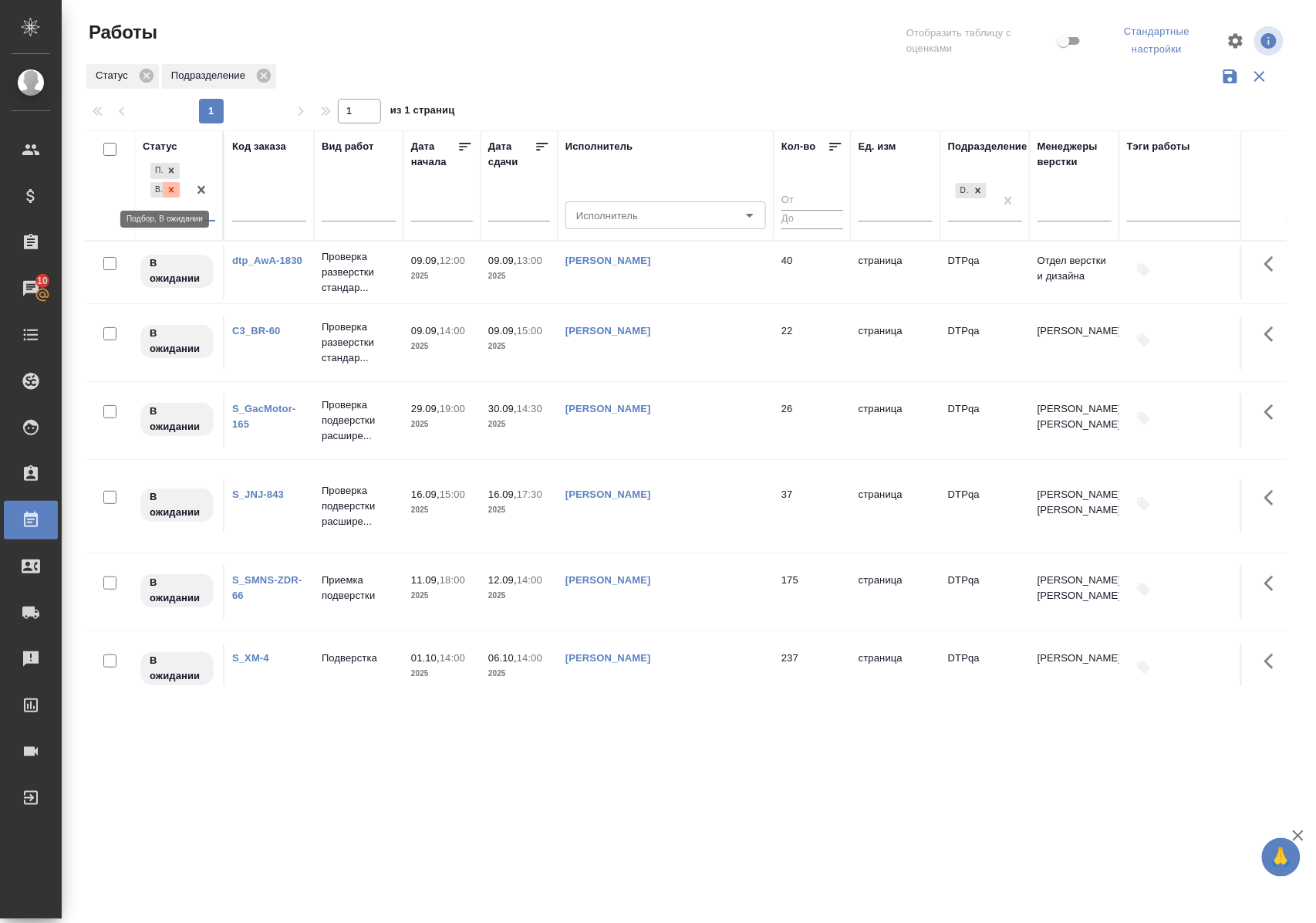
click at [170, 191] on icon at bounding box center [171, 190] width 11 height 11
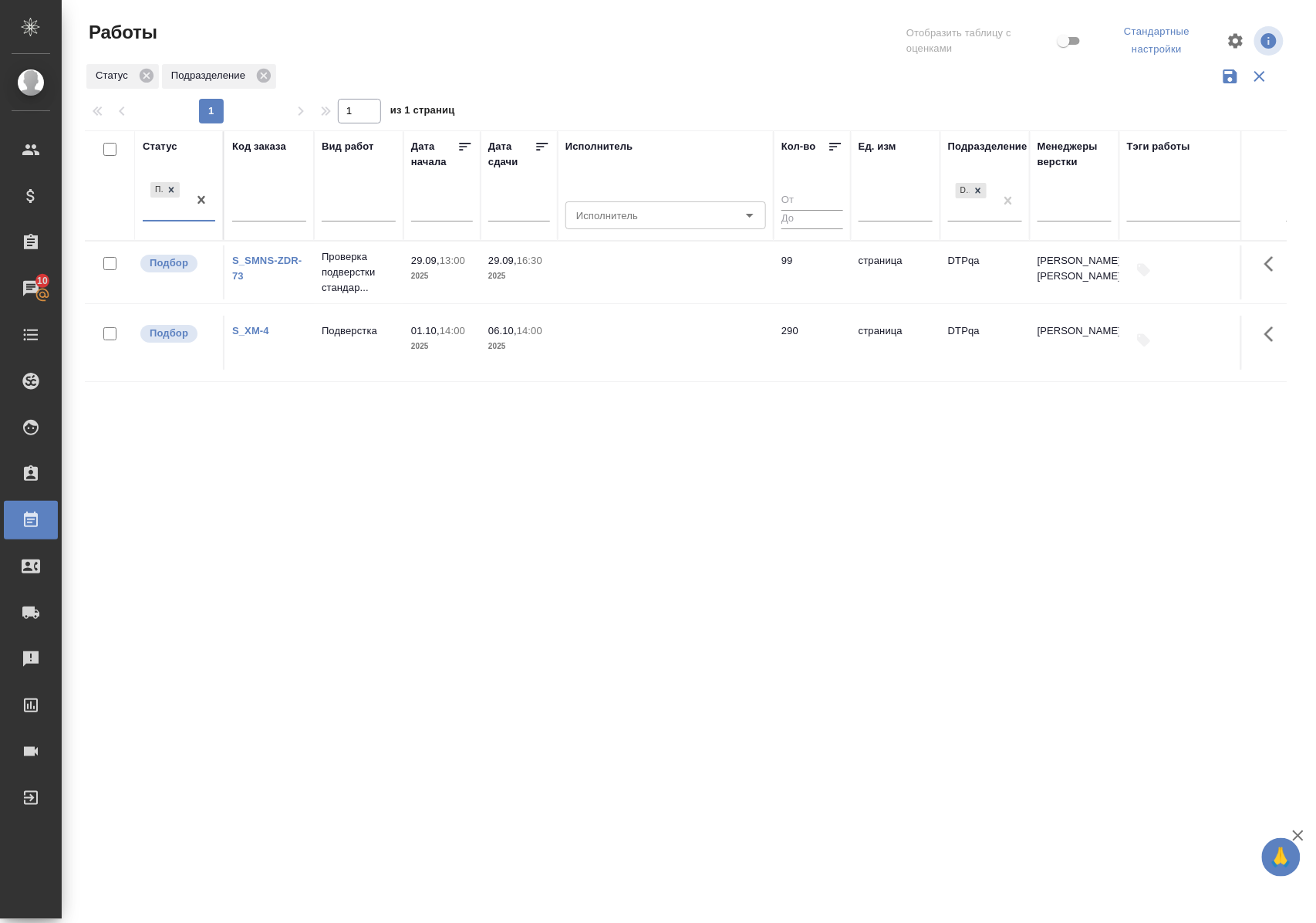
click at [170, 142] on div "Статус" at bounding box center [159, 146] width 34 height 15
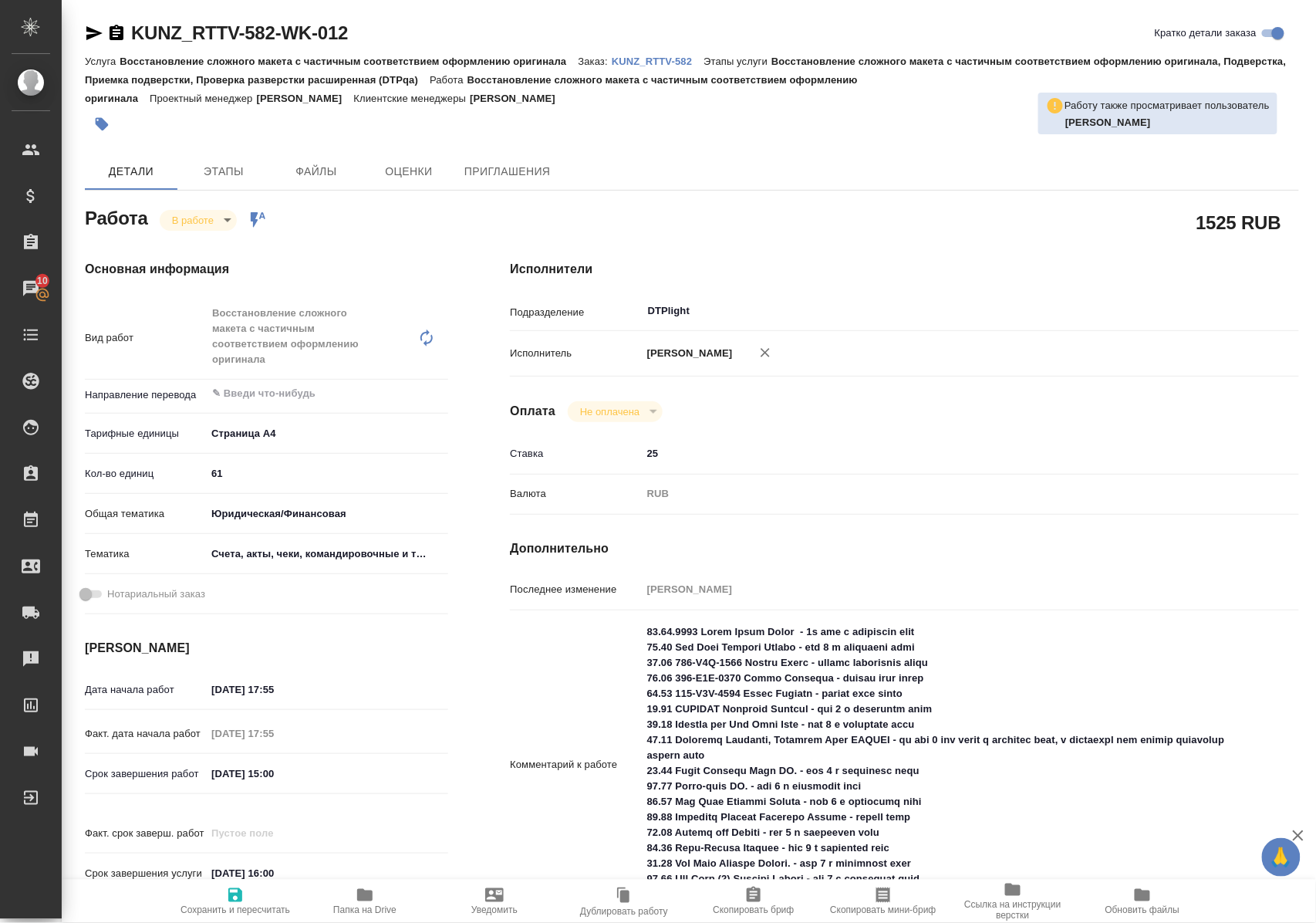
scroll to position [102, 0]
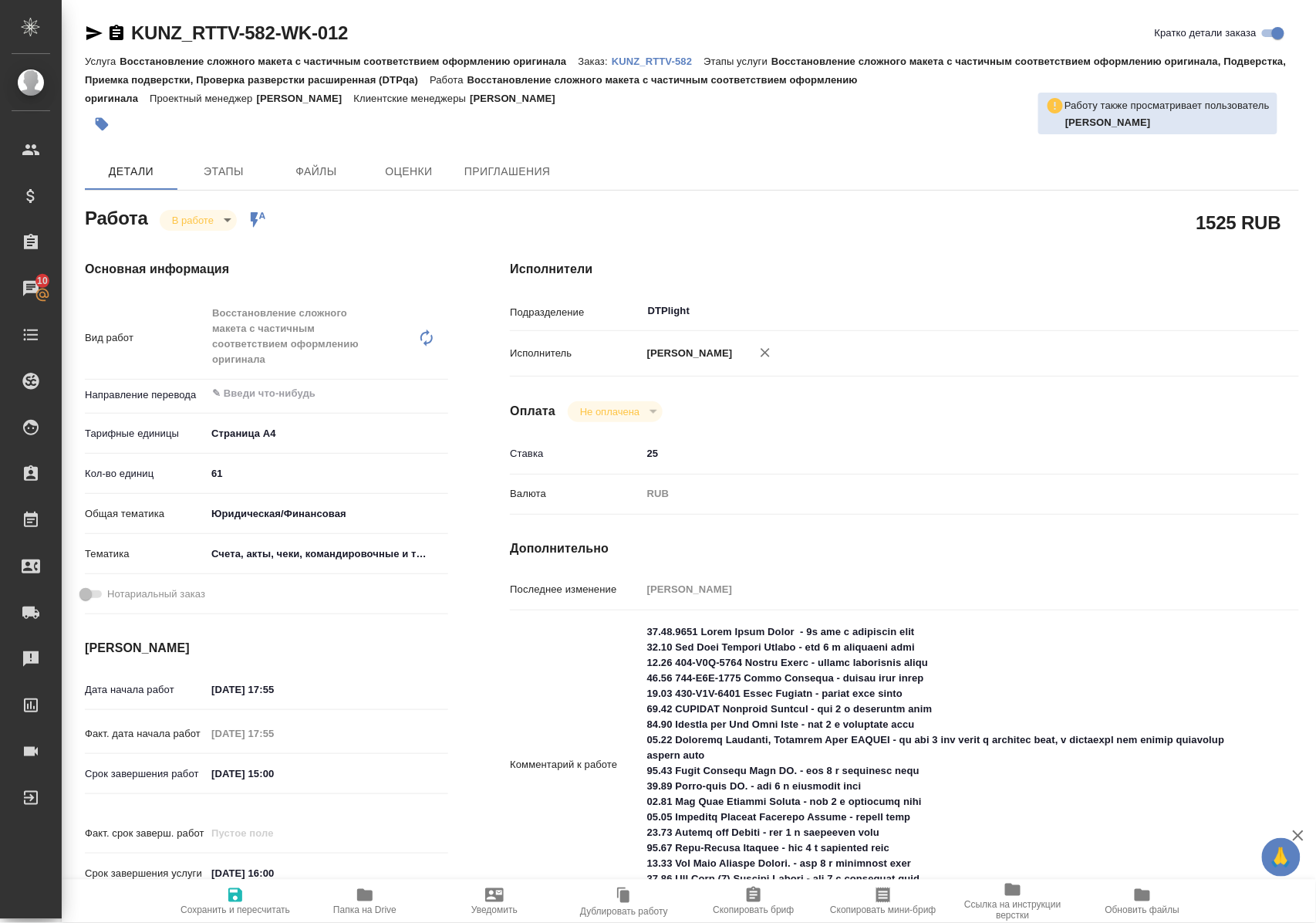
scroll to position [102, 0]
type textarea "x"
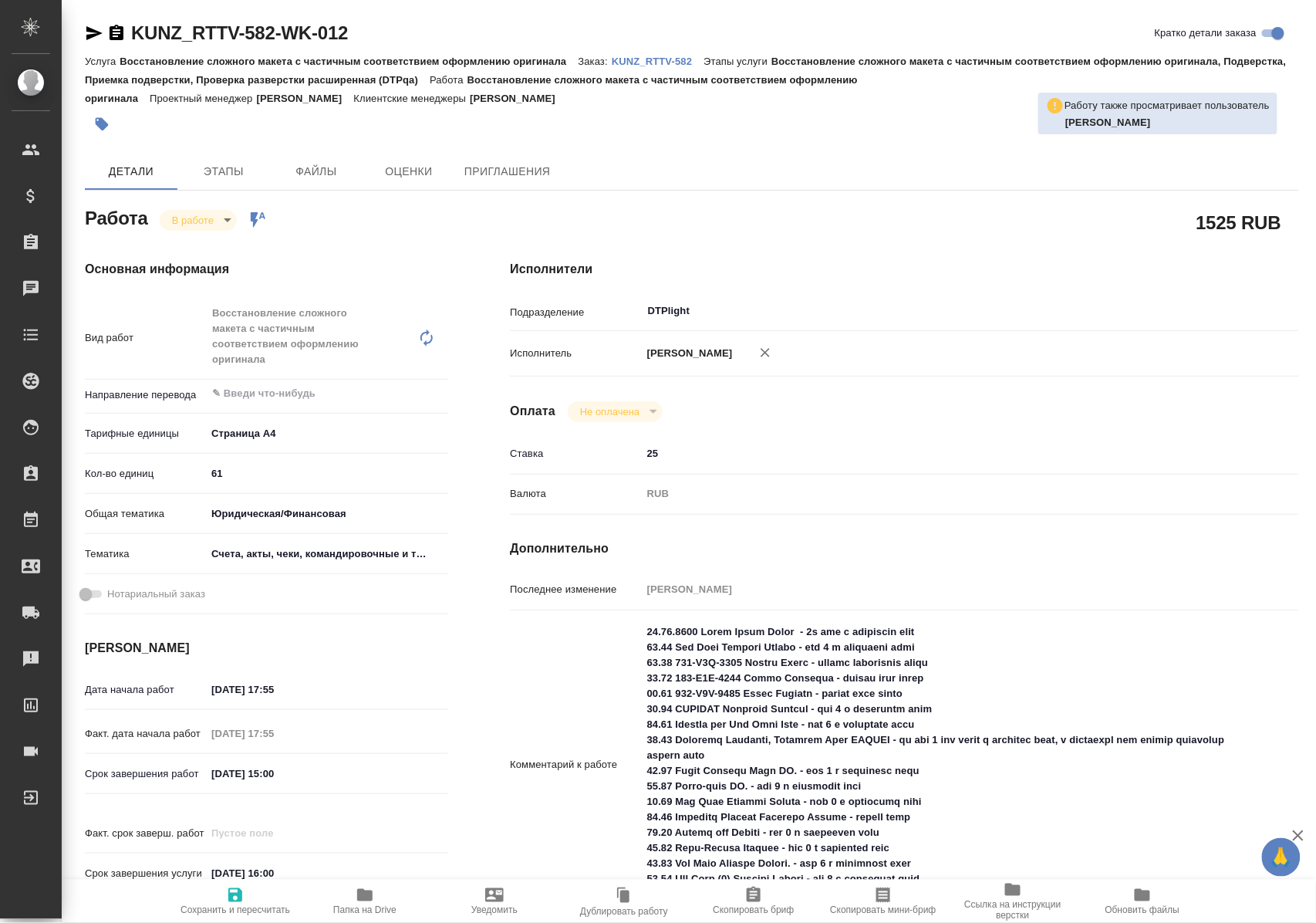
type textarea "x"
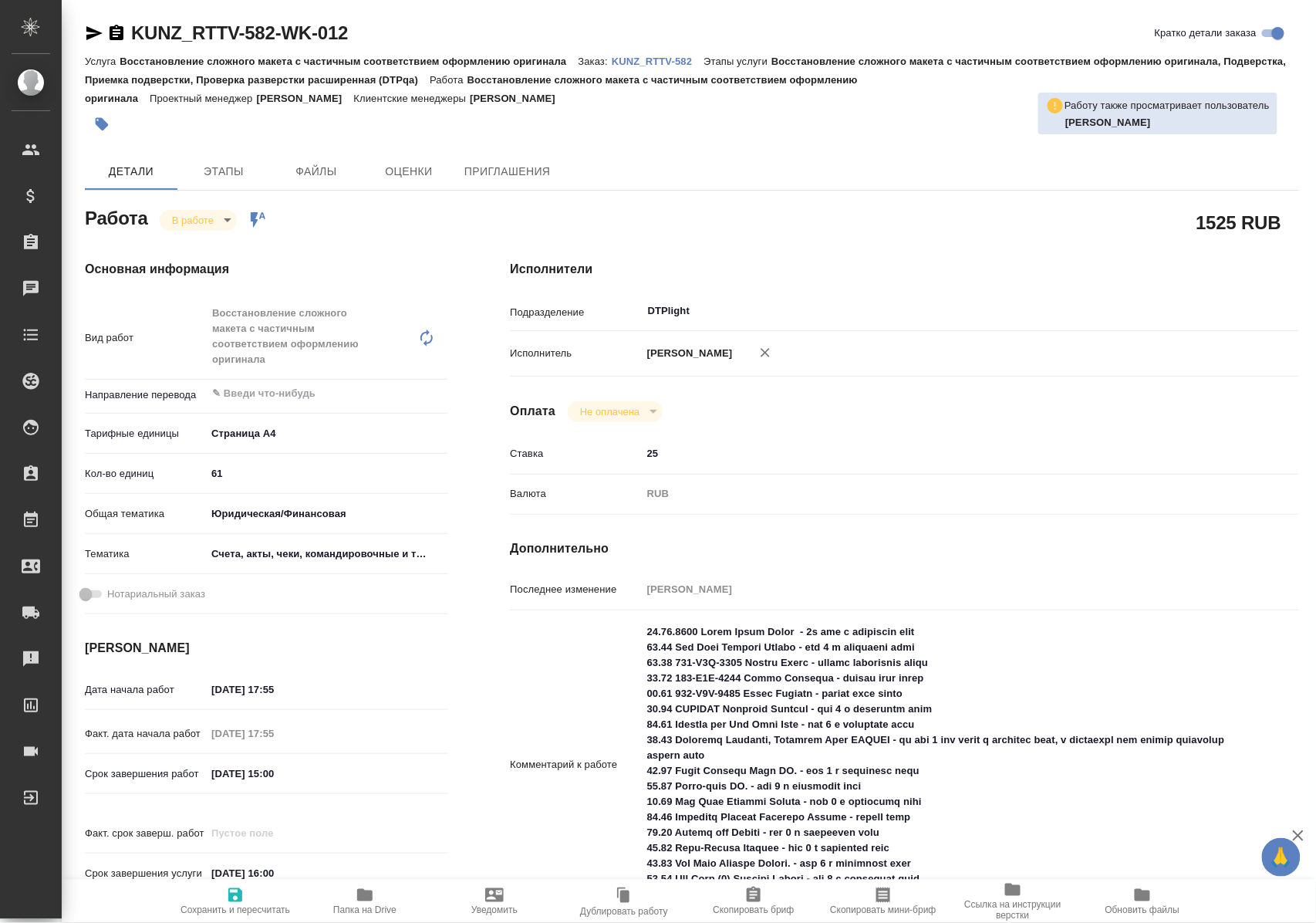
type textarea "x"
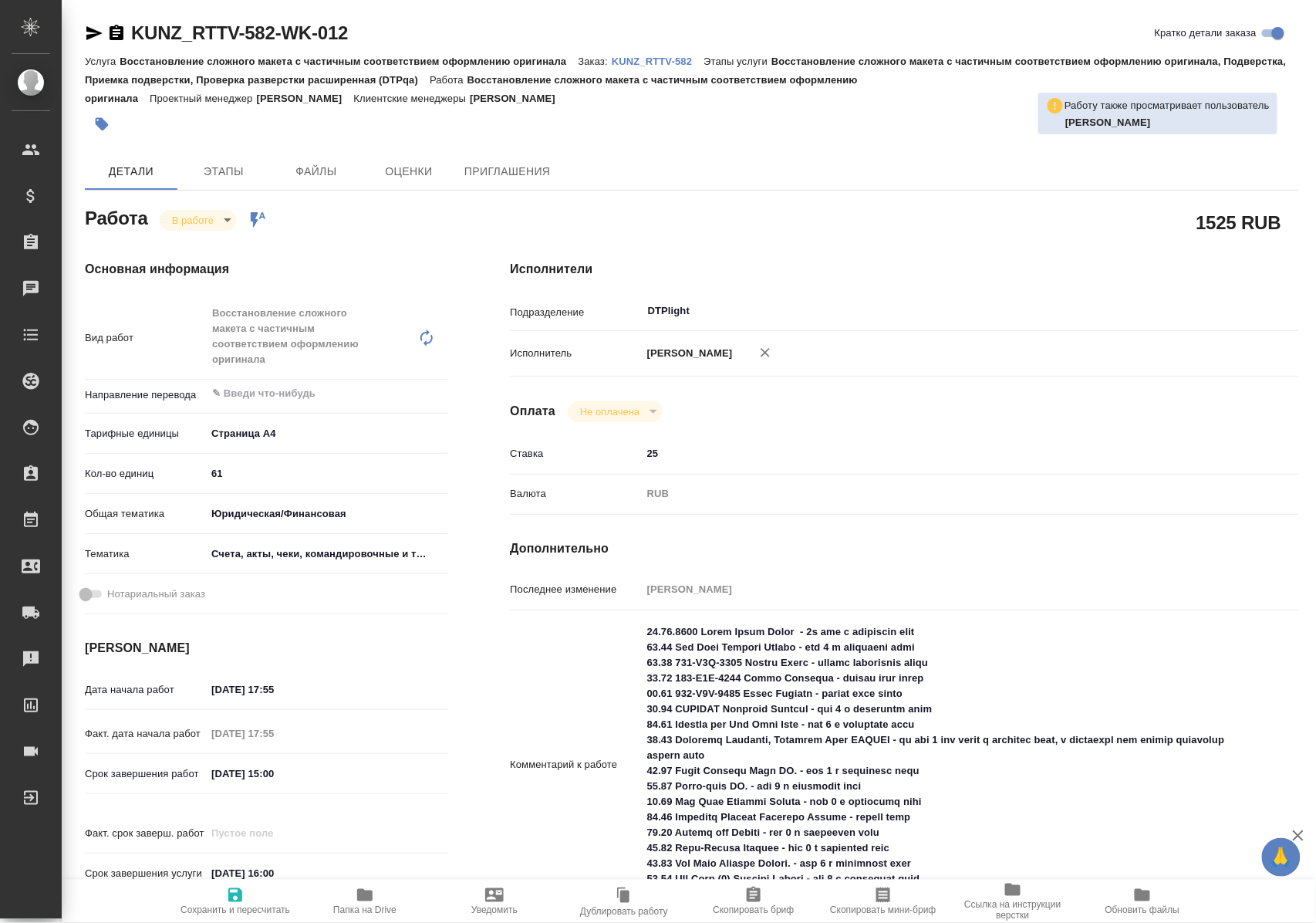
type textarea "x"
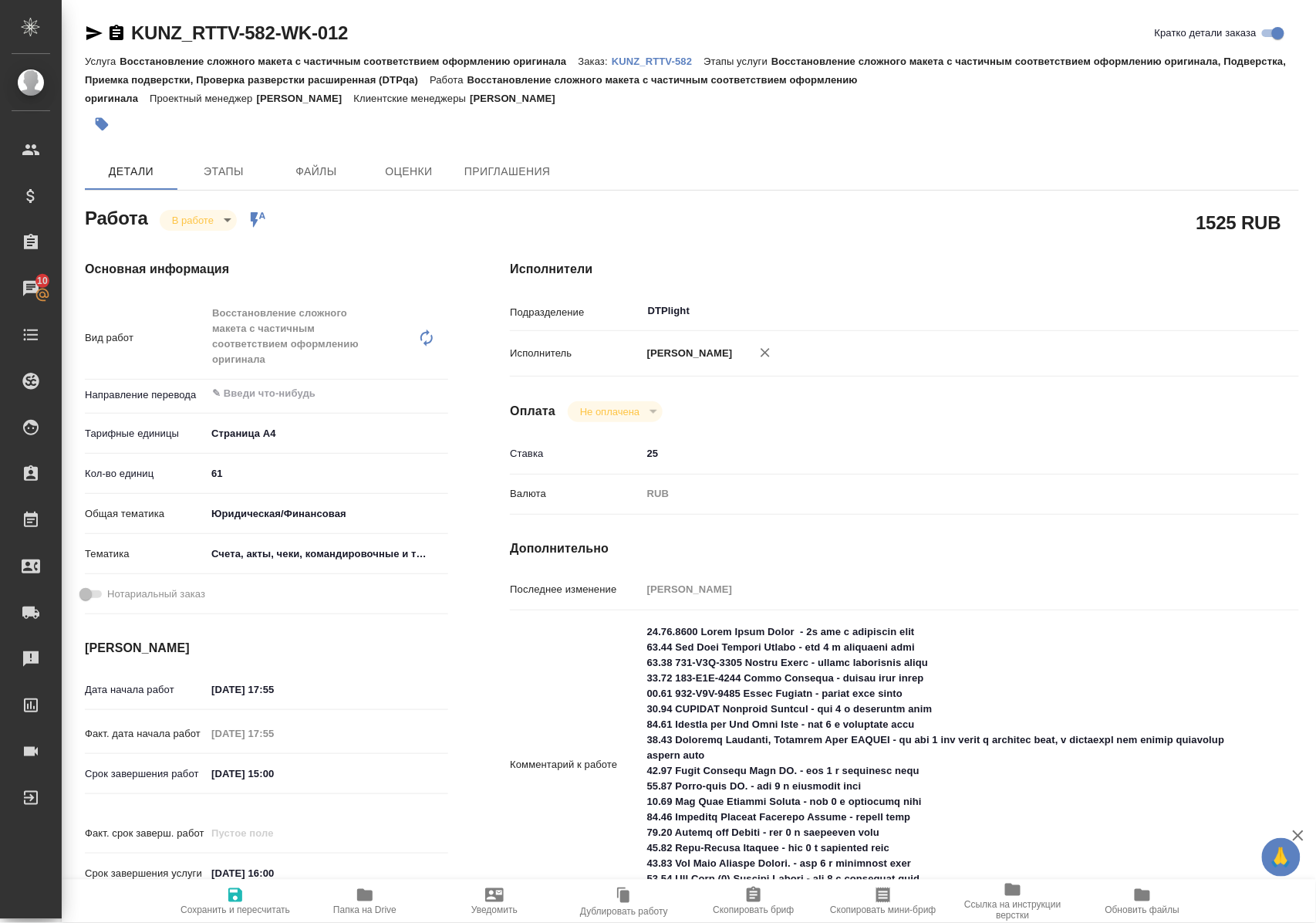
type textarea "x"
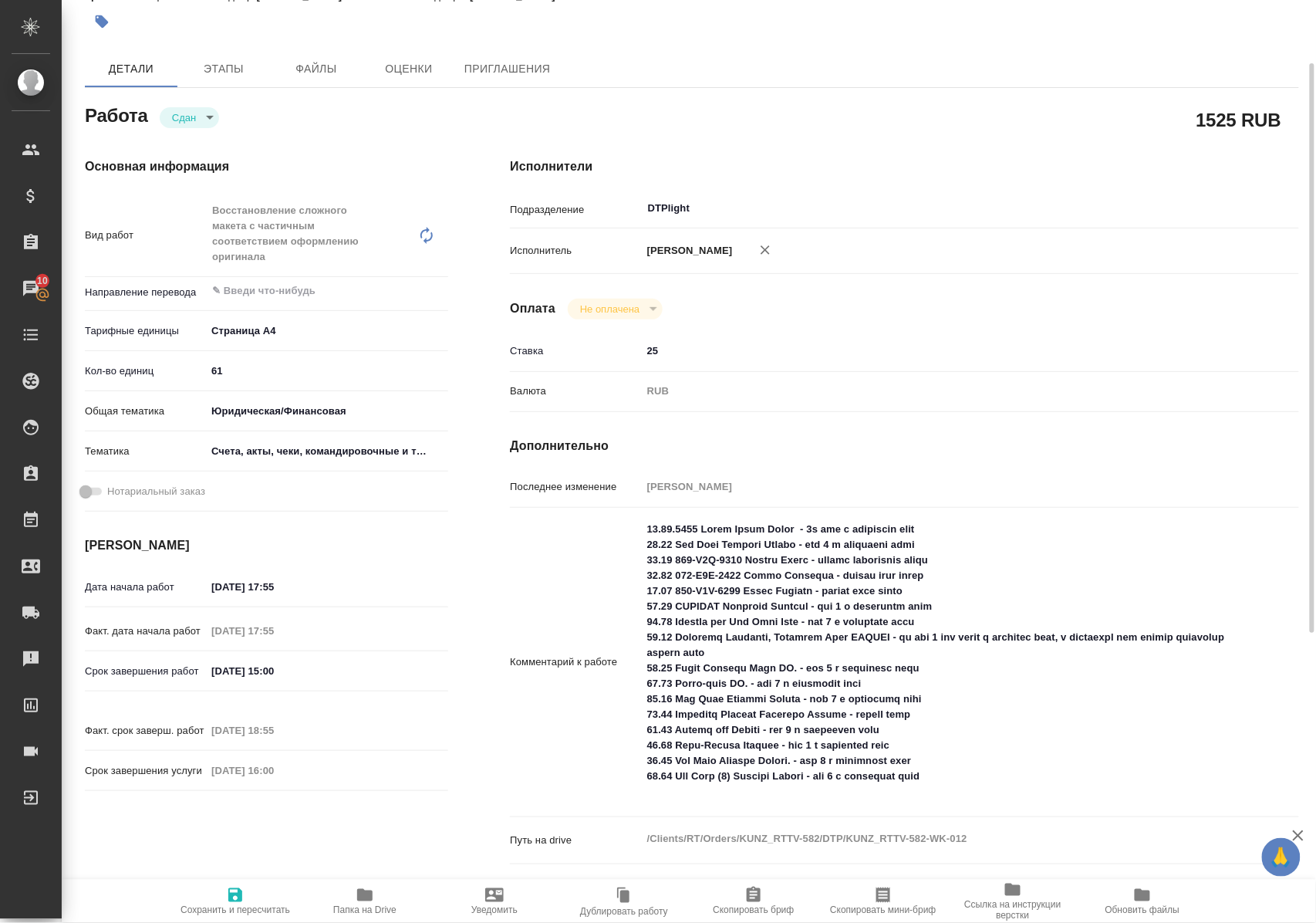
click at [365, 899] on icon "button" at bounding box center [365, 894] width 15 height 13
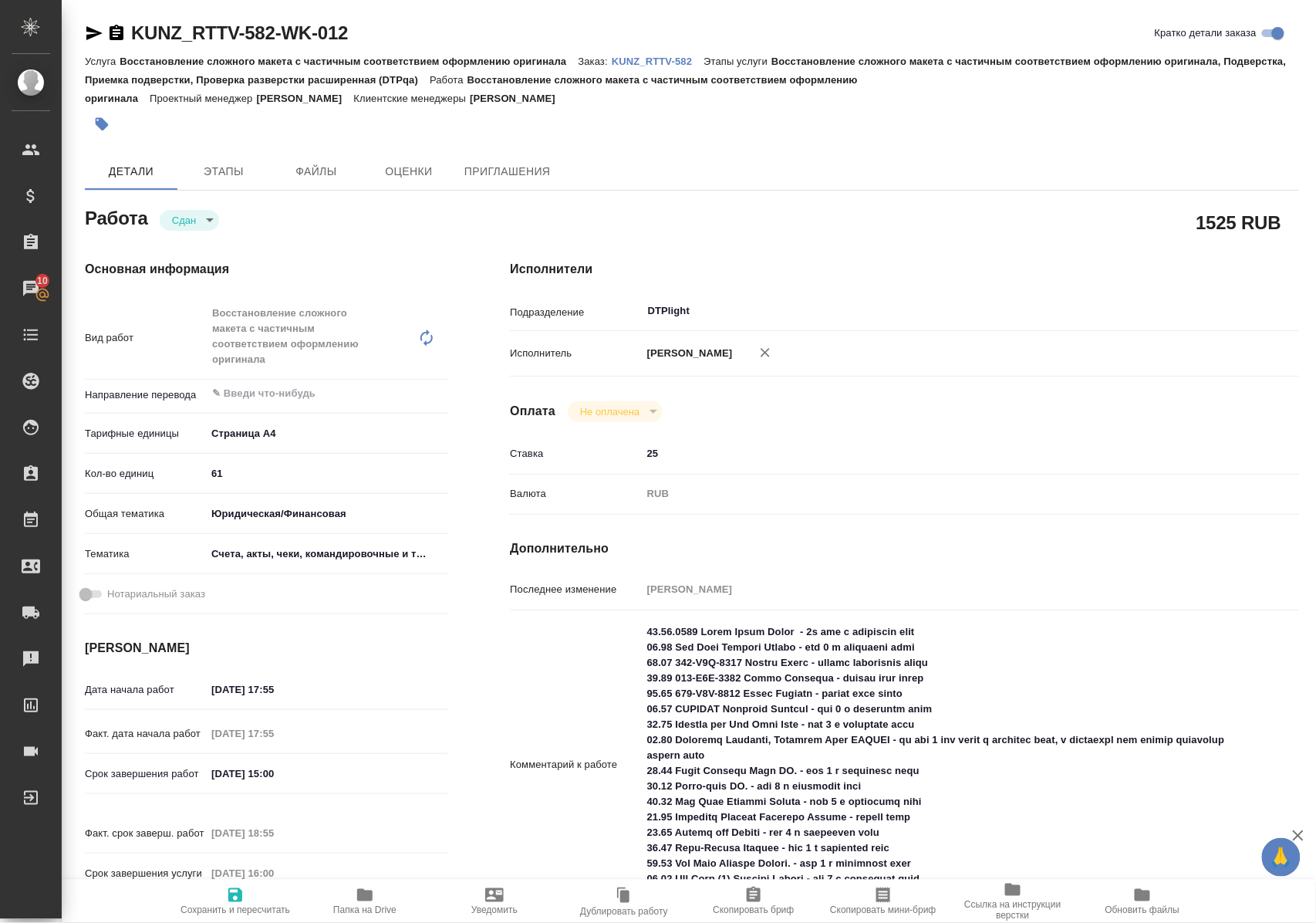
scroll to position [102, 0]
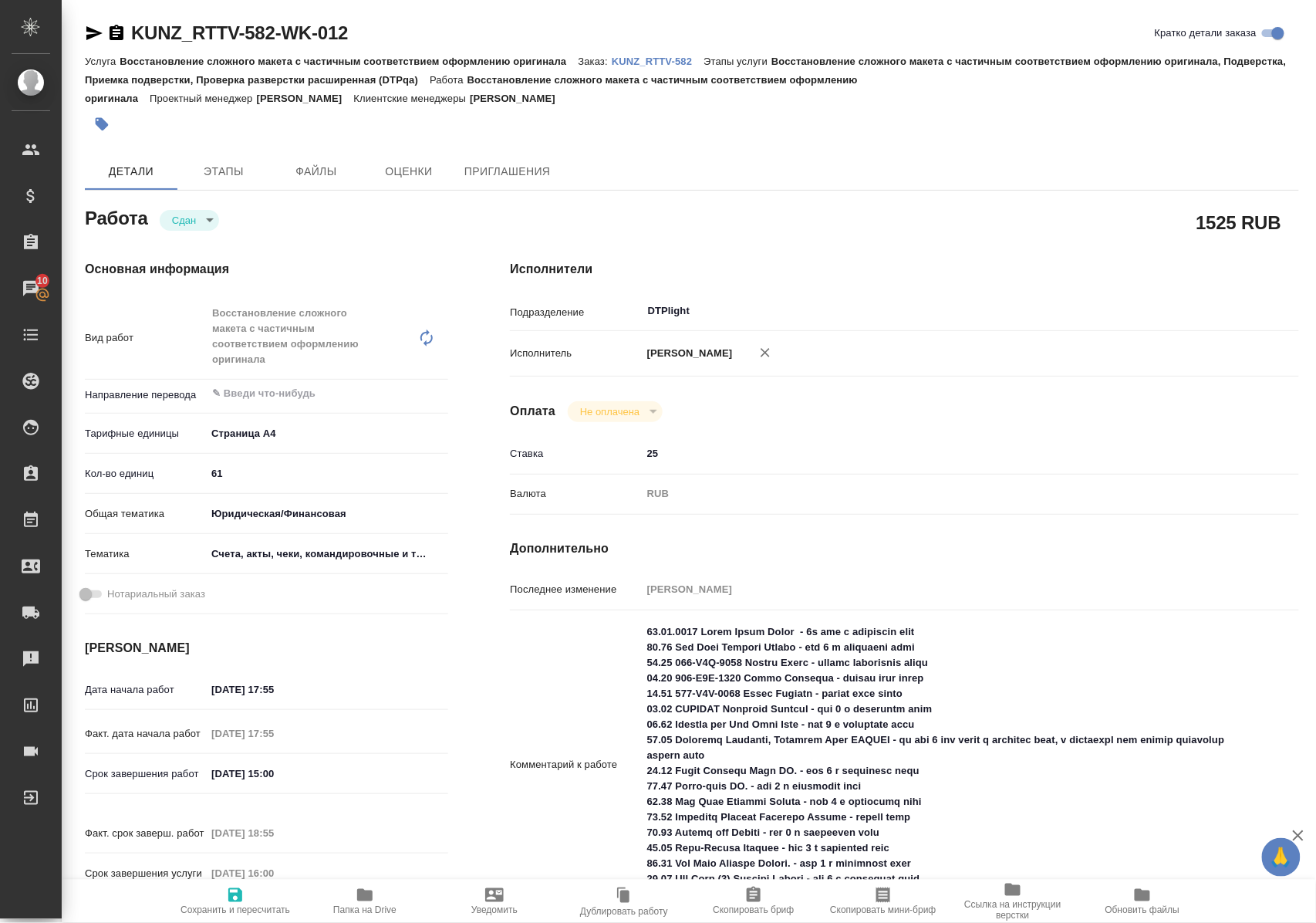
scroll to position [102, 0]
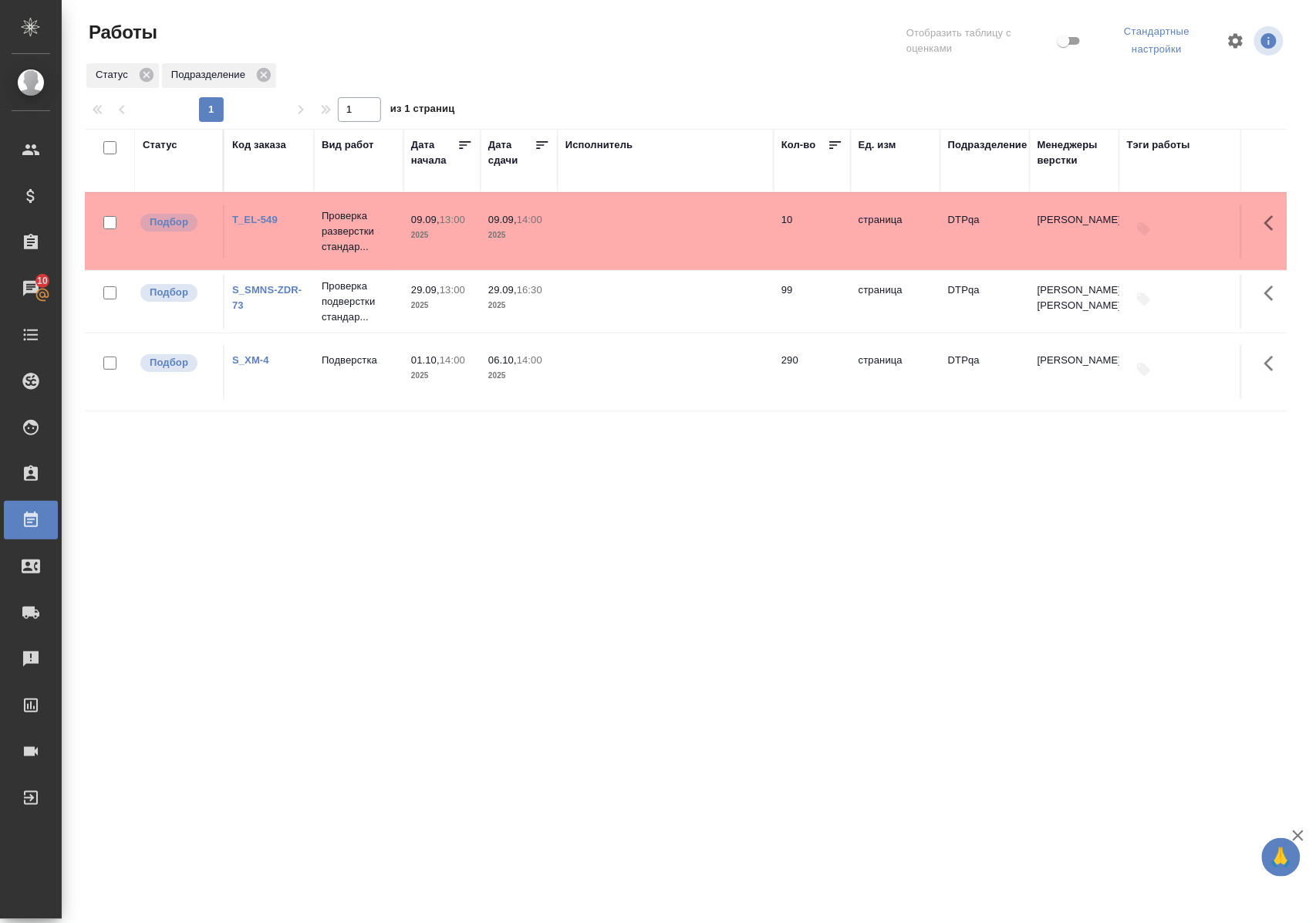
click at [254, 215] on link "T_EL-549" at bounding box center [255, 220] width 45 height 12
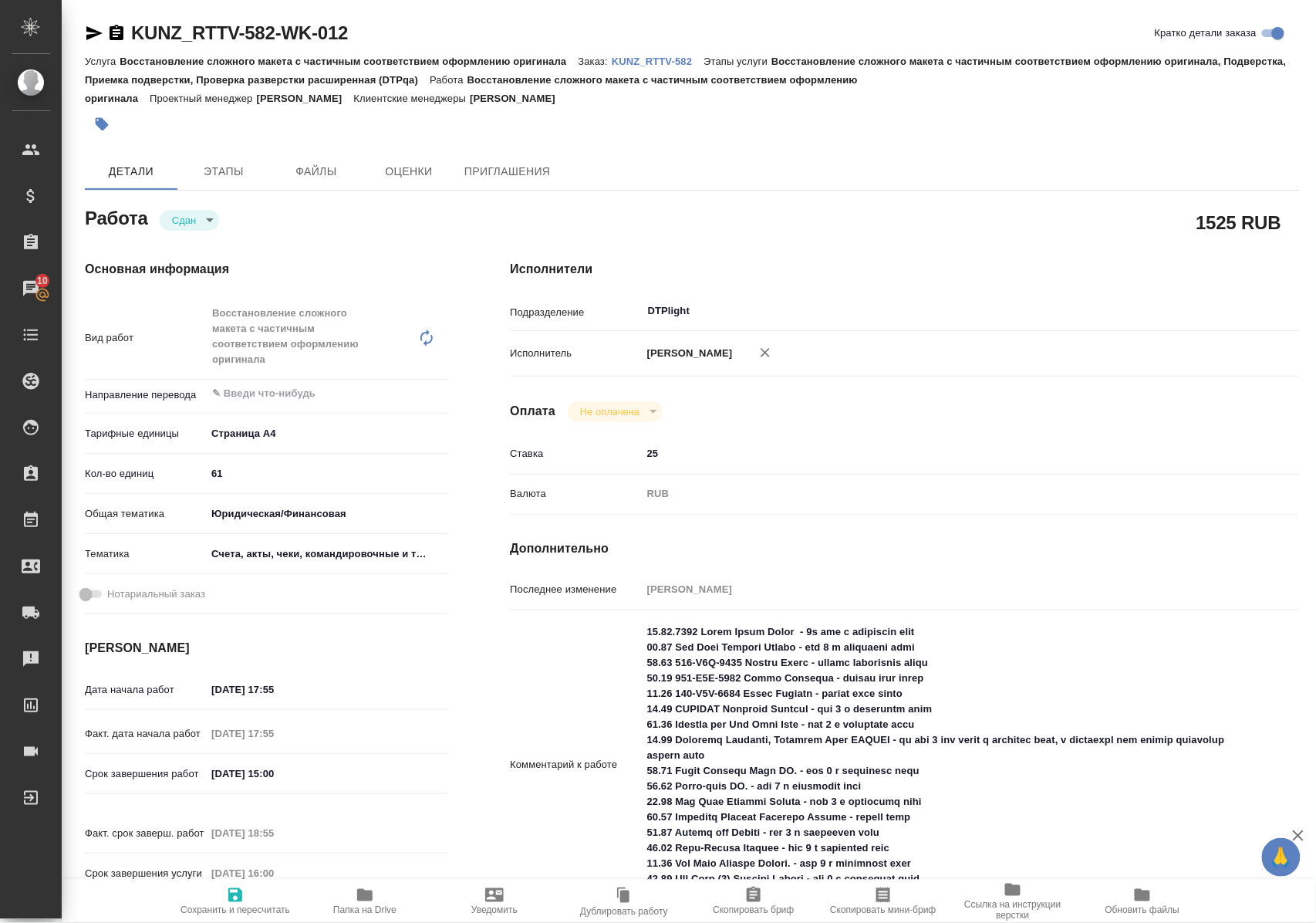
scroll to position [102, 0]
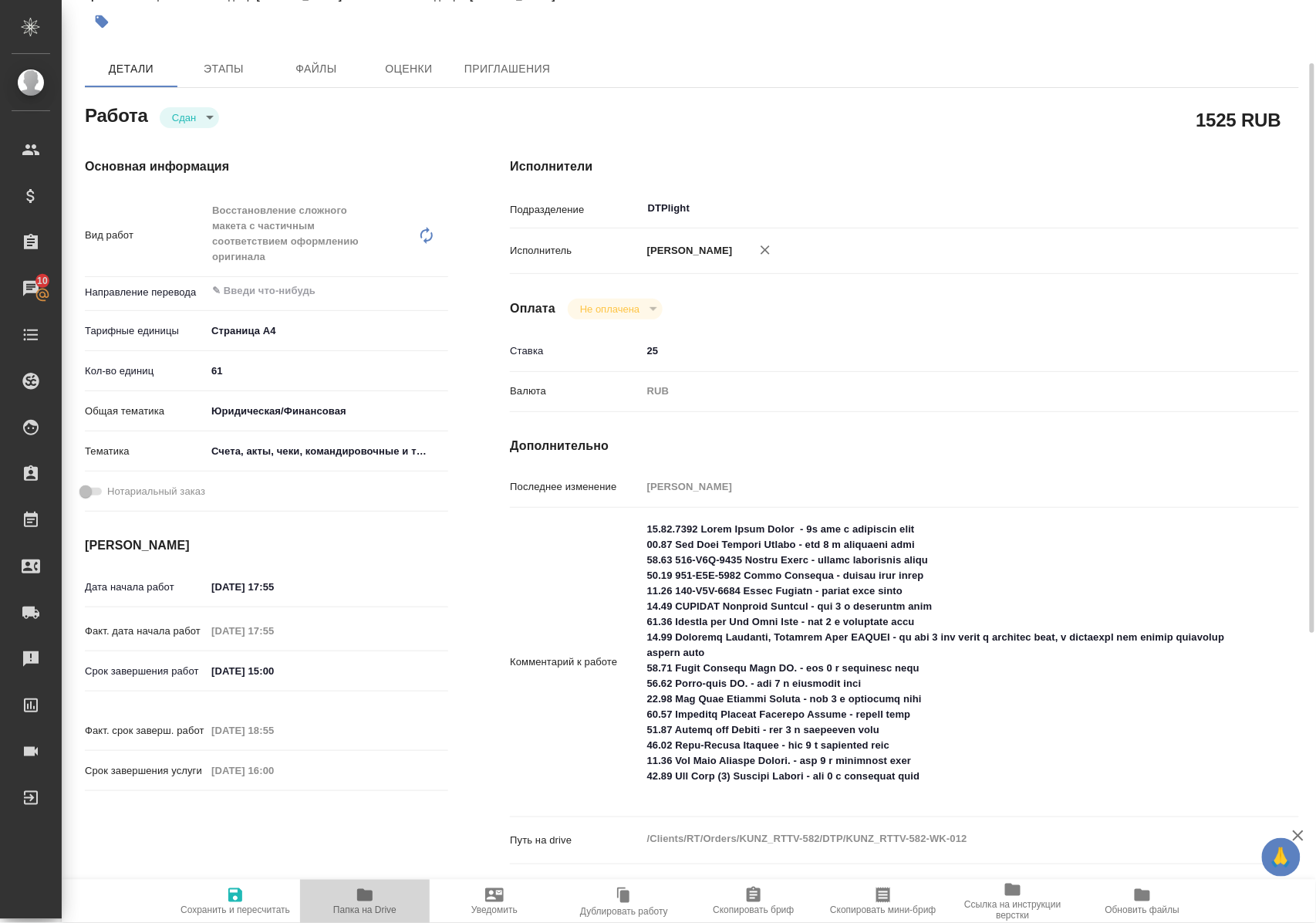
drag, startPoint x: 368, startPoint y: 899, endPoint x: 372, endPoint y: 885, distance: 14.6
click at [366, 899] on icon "button" at bounding box center [365, 894] width 15 height 13
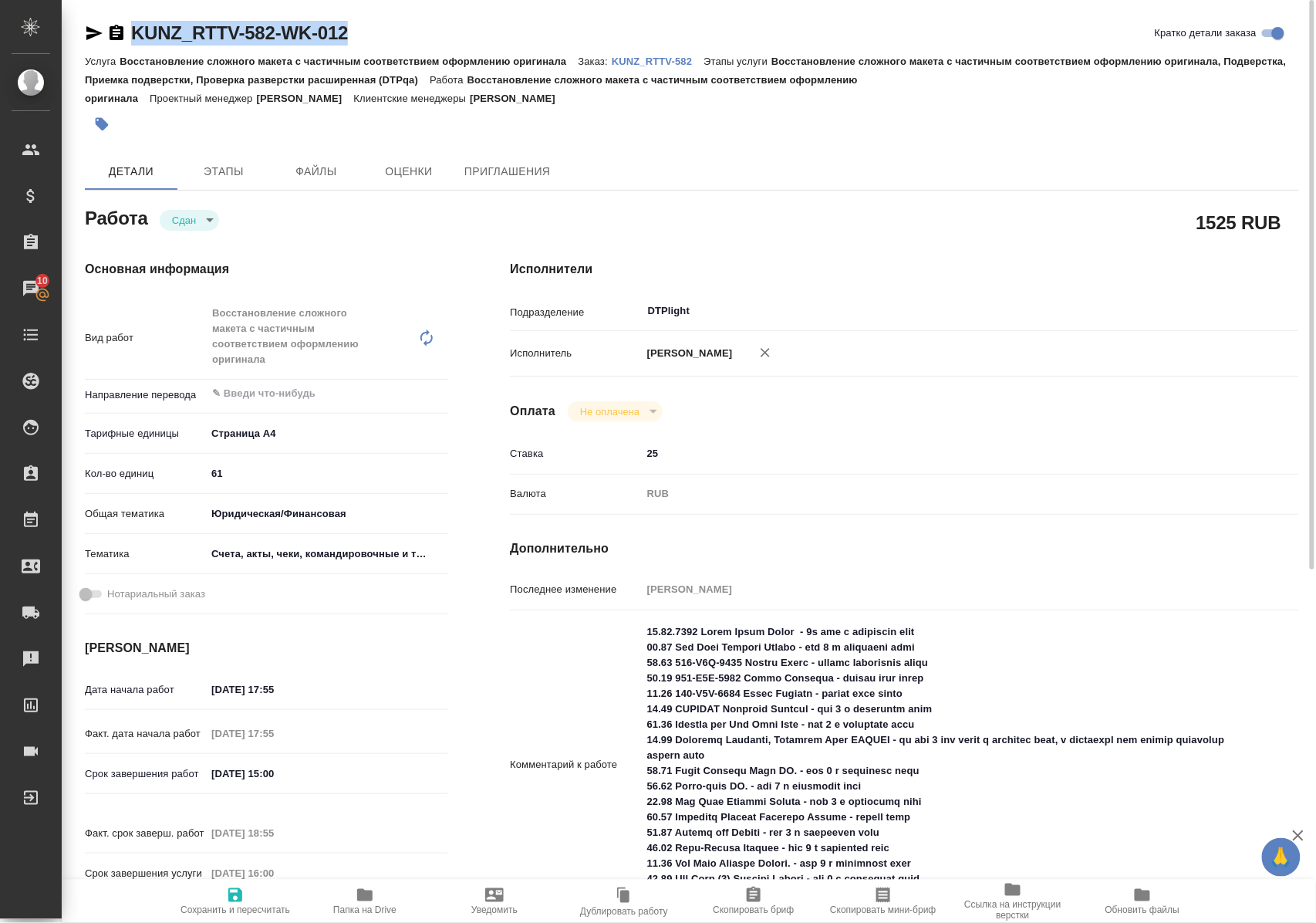
drag, startPoint x: 409, startPoint y: 34, endPoint x: 130, endPoint y: 31, distance: 279.0
click at [130, 31] on div "KUNZ_RTTV-582-WK-012 Кратко детали заказа" at bounding box center [692, 33] width 1214 height 24
copy link "KUNZ_RTTV-582-WK-012"
click at [627, 62] on p "KUNZ_RTTV-582" at bounding box center [657, 61] width 91 height 12
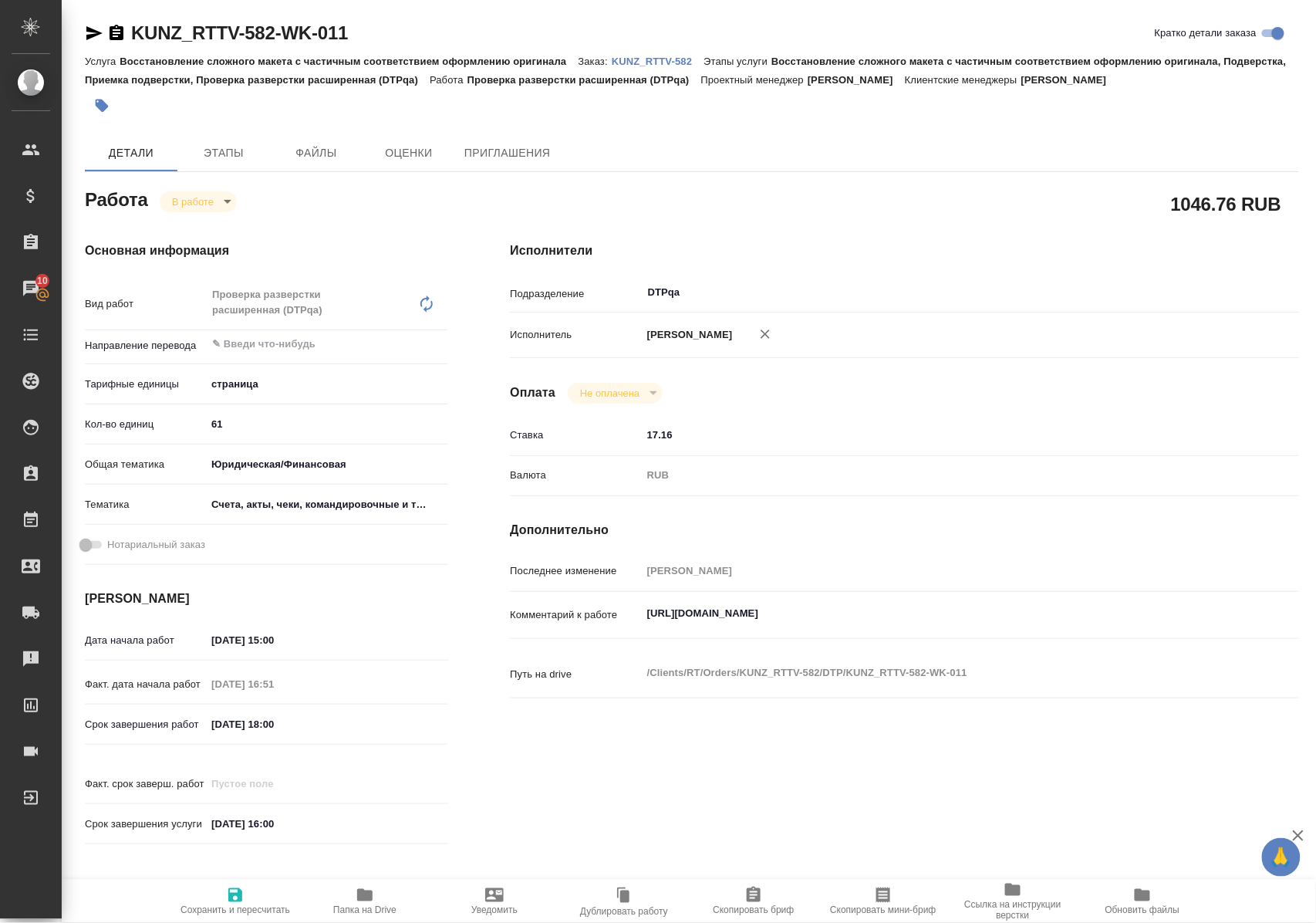
click at [371, 895] on icon "button" at bounding box center [365, 894] width 15 height 13
click at [221, 201] on body "🙏 .cls-1 fill:#fff; AWATERA [PERSON_NAME] Спецификации Заказы 10 Чаты Todo Прое…" at bounding box center [658, 462] width 1316 height 923
click at [219, 223] on button "Выполнен" at bounding box center [201, 227] width 56 height 17
type textarea "x"
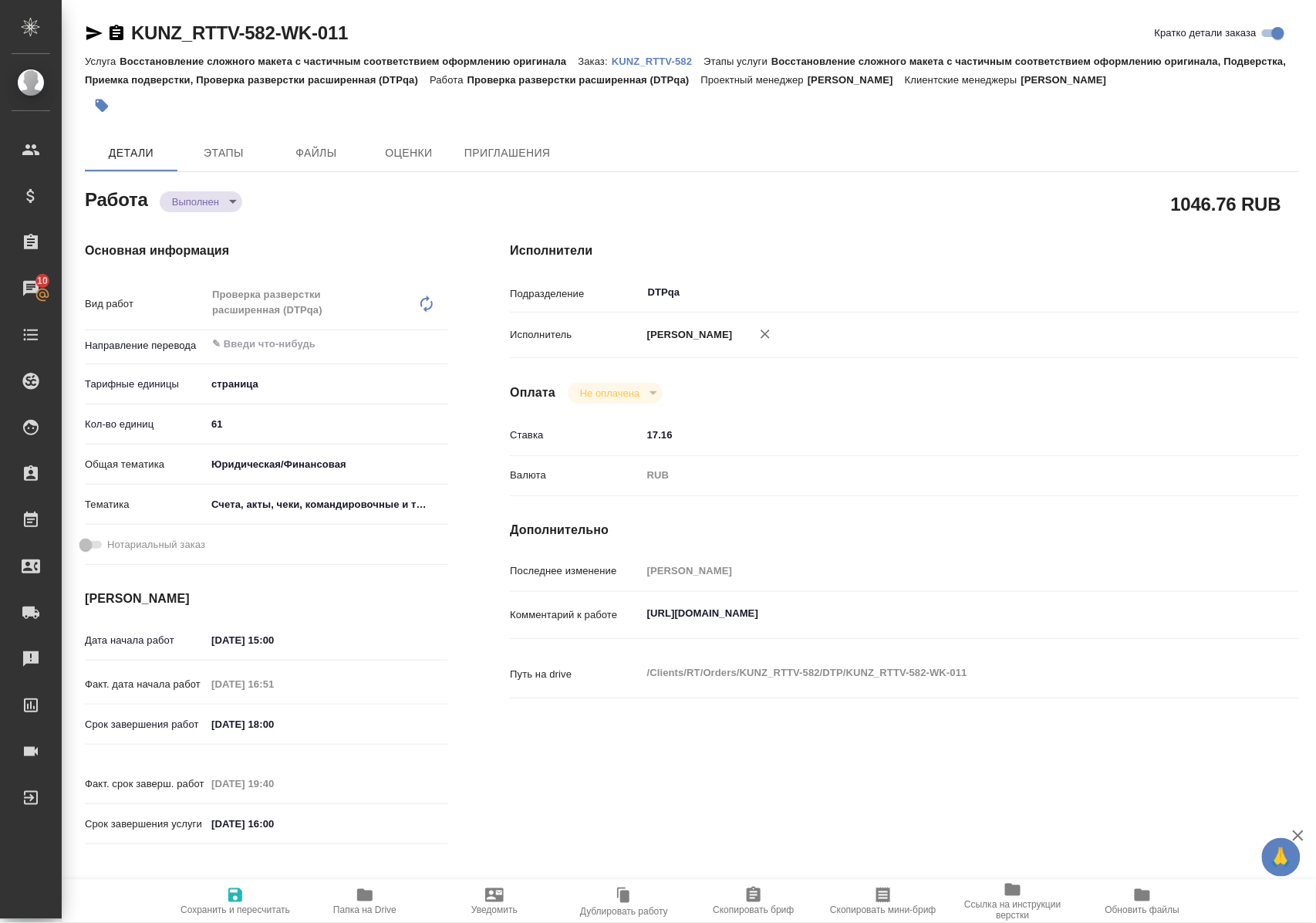
type textarea "x"
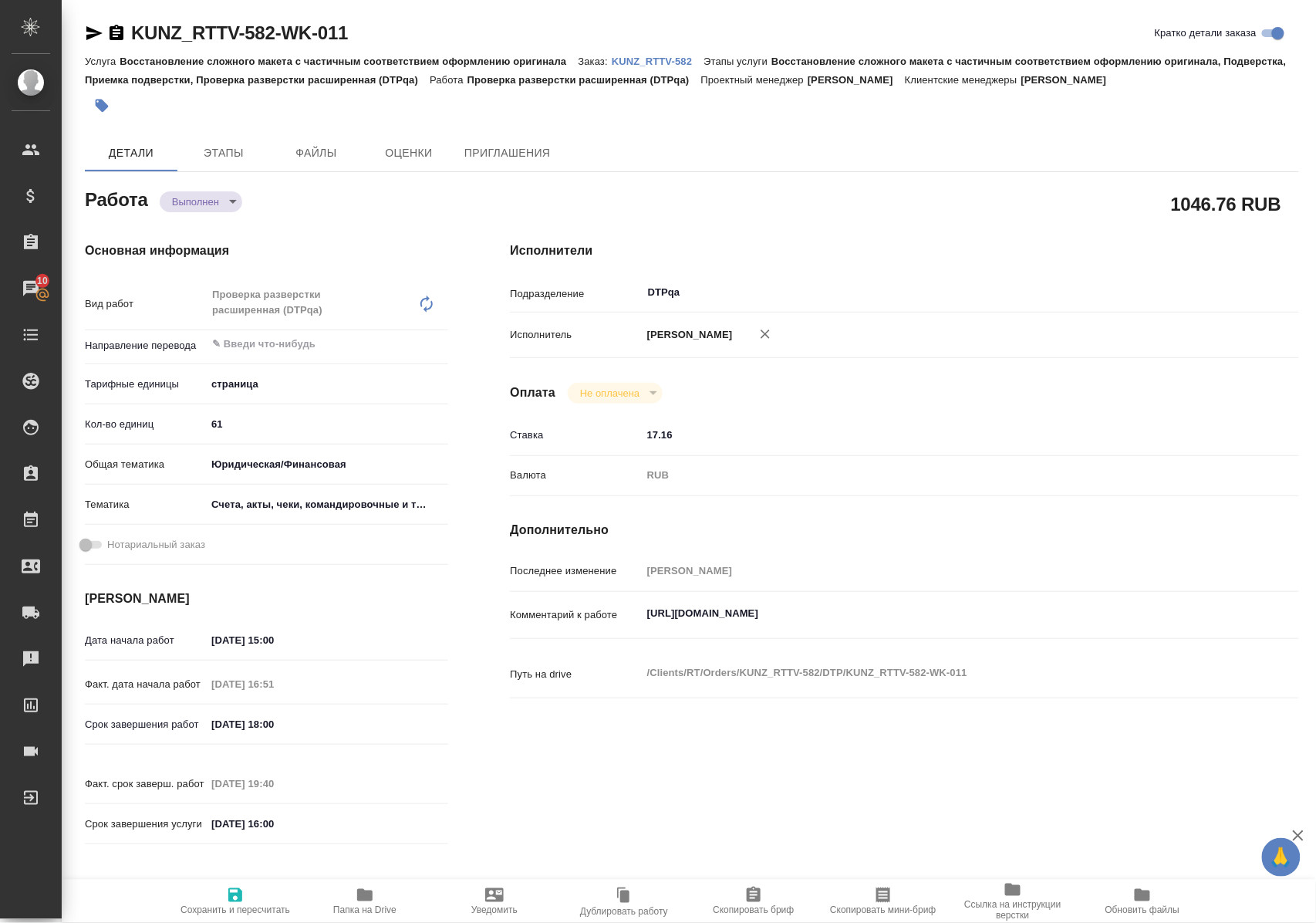
type textarea "x"
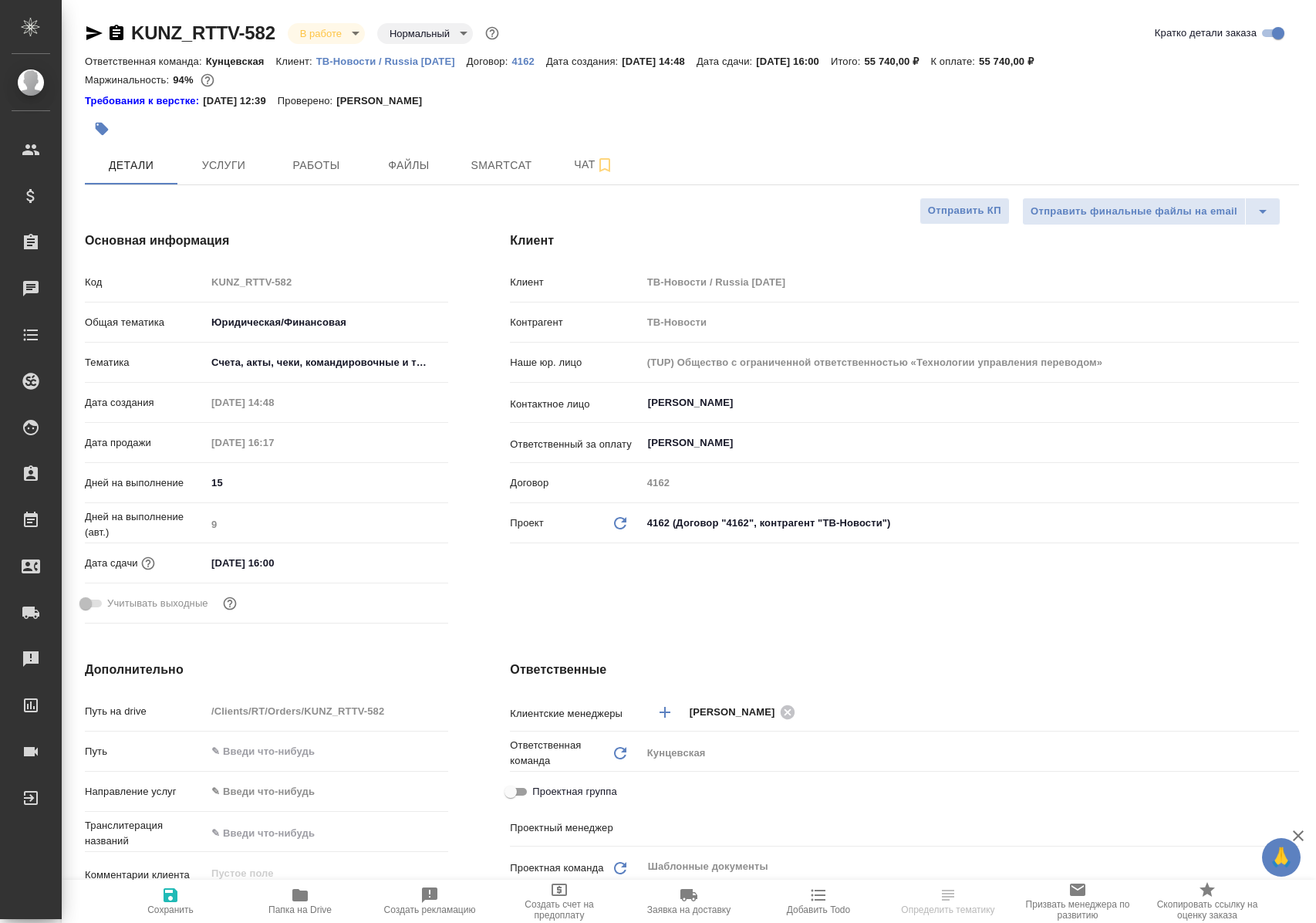
select select "RU"
type input "Тарабановская Анастасия"
click at [282, 164] on span "Работы" at bounding box center [316, 165] width 74 height 19
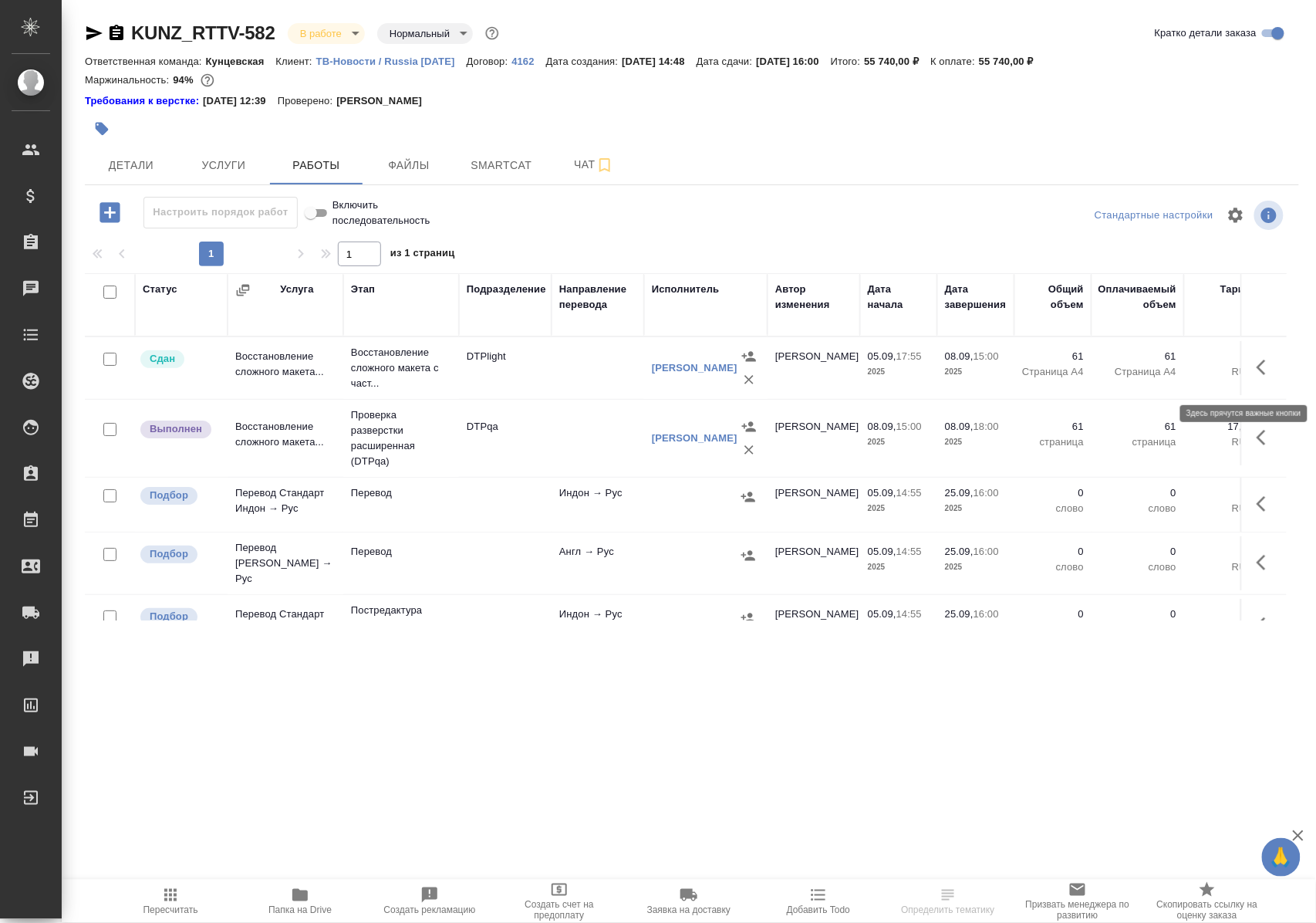
click at [1257, 374] on icon "button" at bounding box center [1261, 367] width 9 height 15
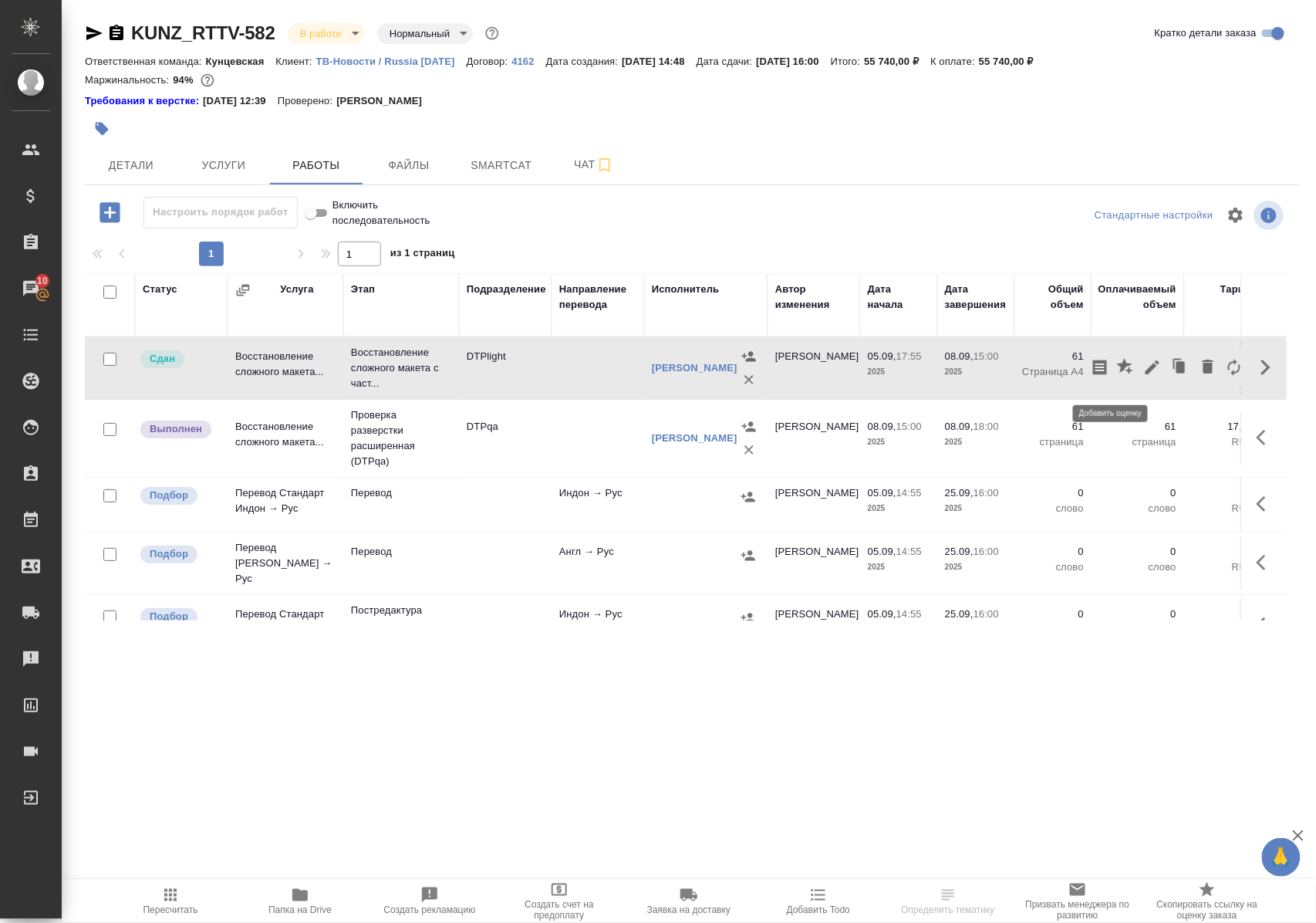
click at [1117, 368] on icon "button" at bounding box center [1125, 366] width 15 height 15
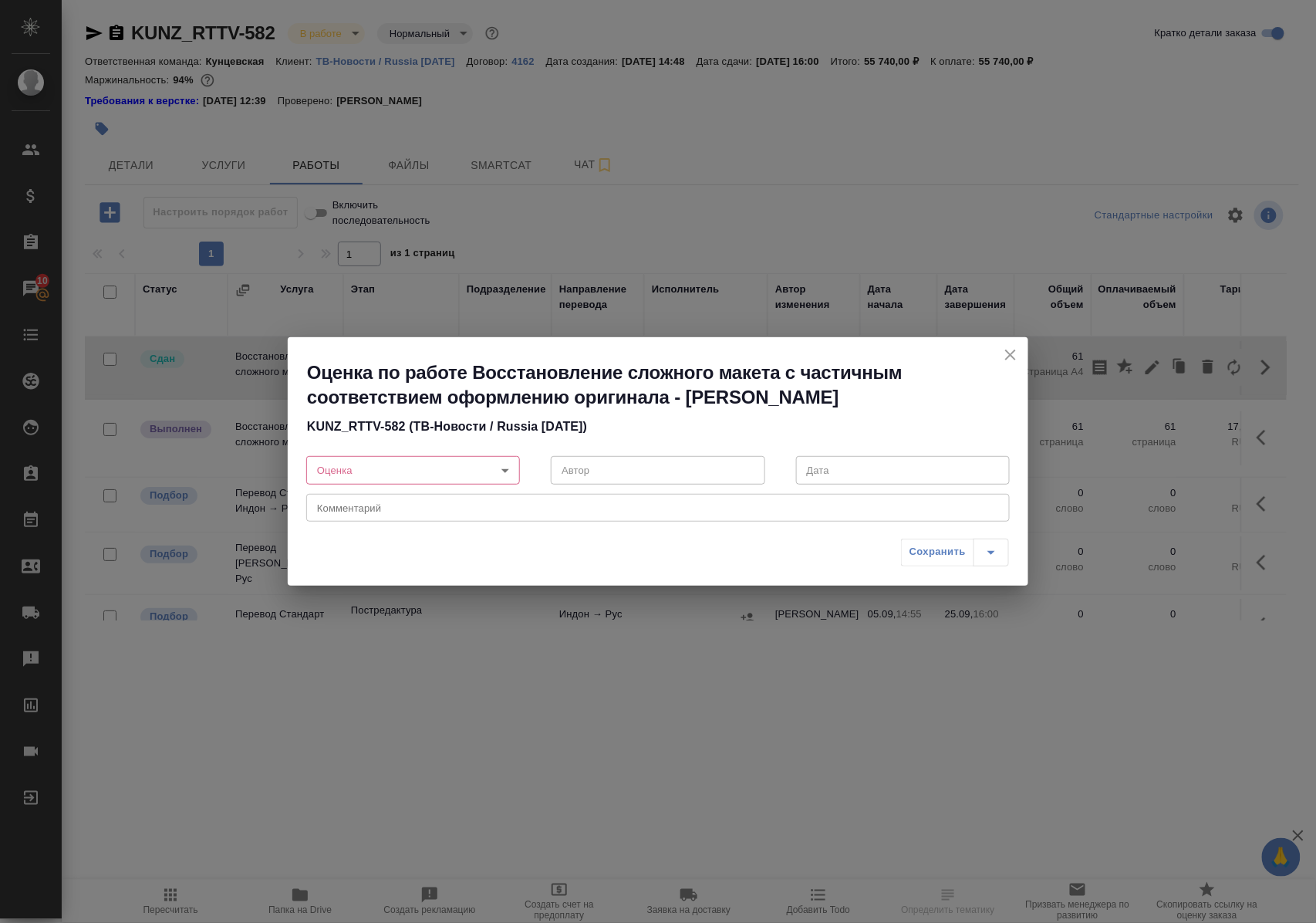
click at [506, 471] on body "🙏 .cls-1 fill:#fff; AWATERA Polushina Alena Клиенты Спецификации Заказы 10 Чаты…" at bounding box center [658, 462] width 1316 height 923
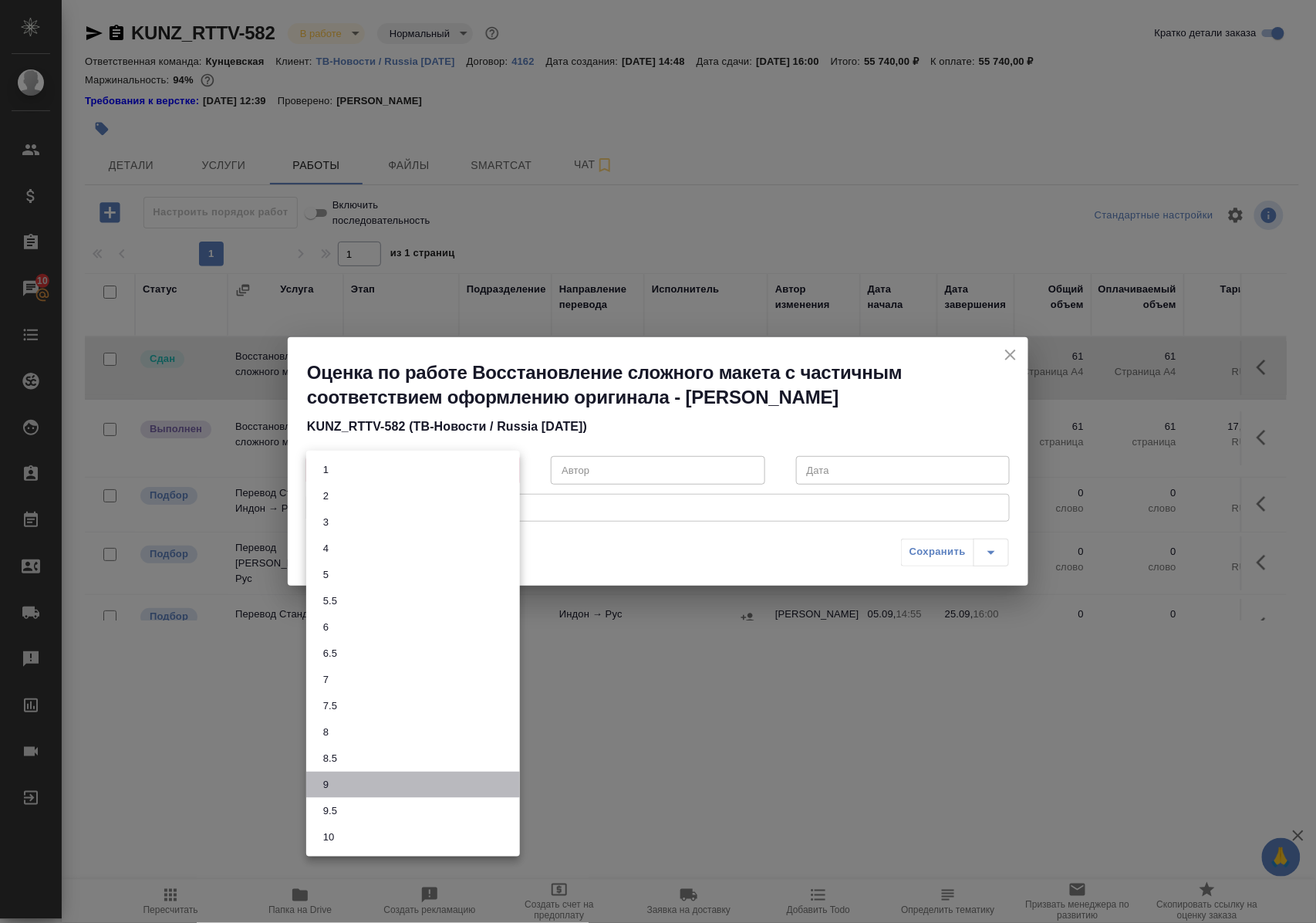
click at [343, 780] on li "9" at bounding box center [413, 784] width 214 height 26
type input "9"
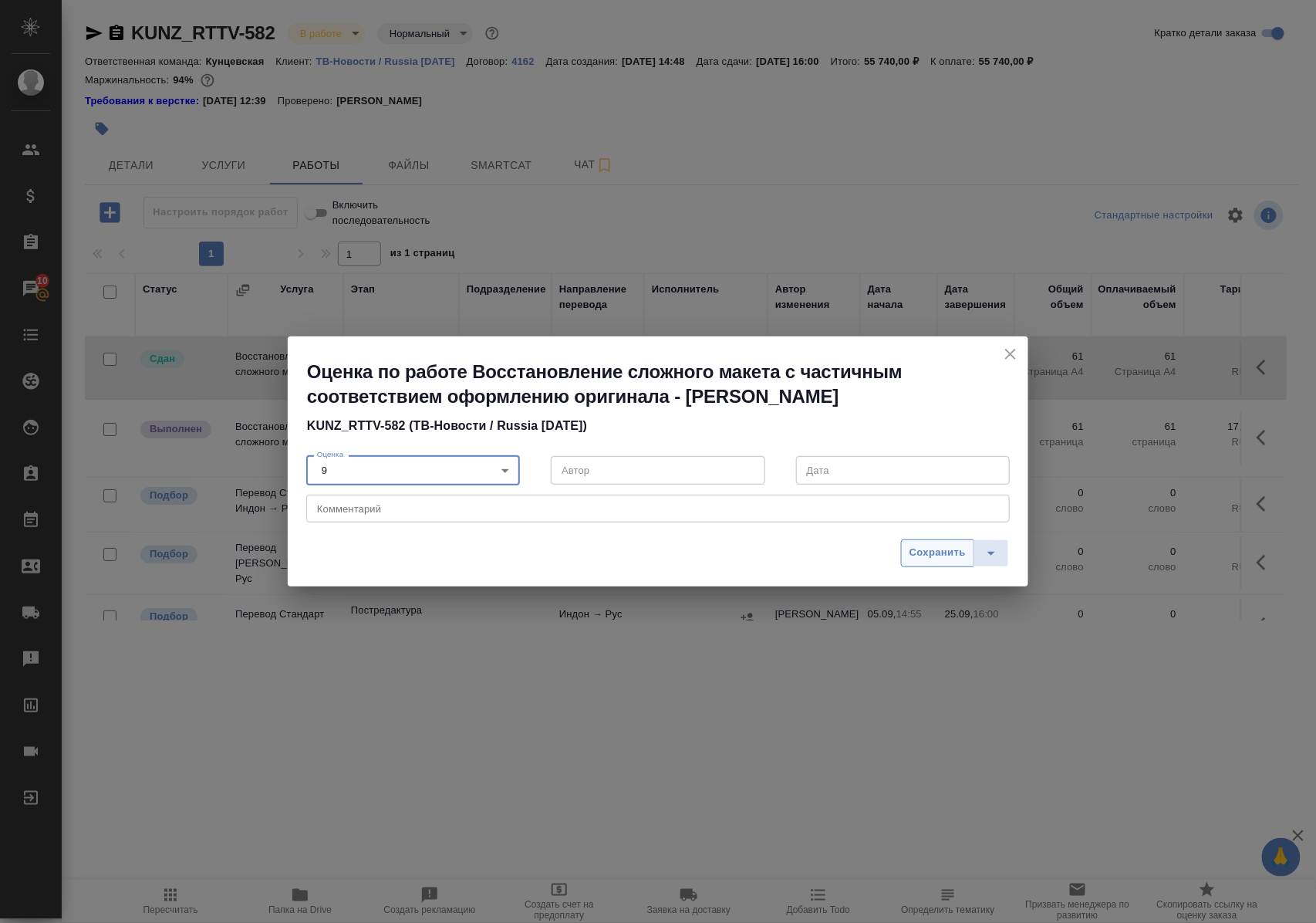
click at [960, 555] on span "Сохранить" at bounding box center [937, 552] width 56 height 18
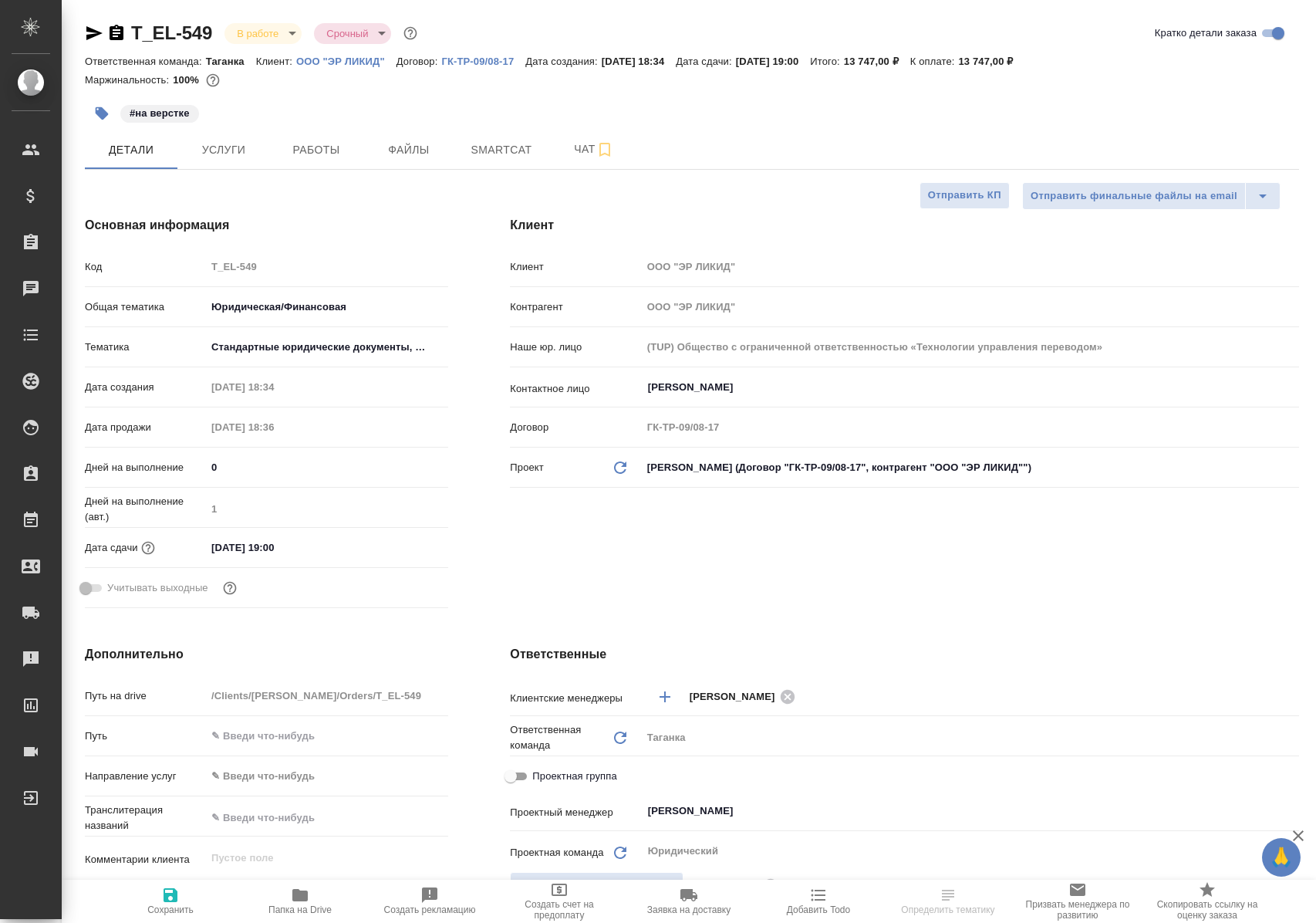
select select "RU"
click at [306, 149] on span "Работы" at bounding box center [316, 149] width 74 height 19
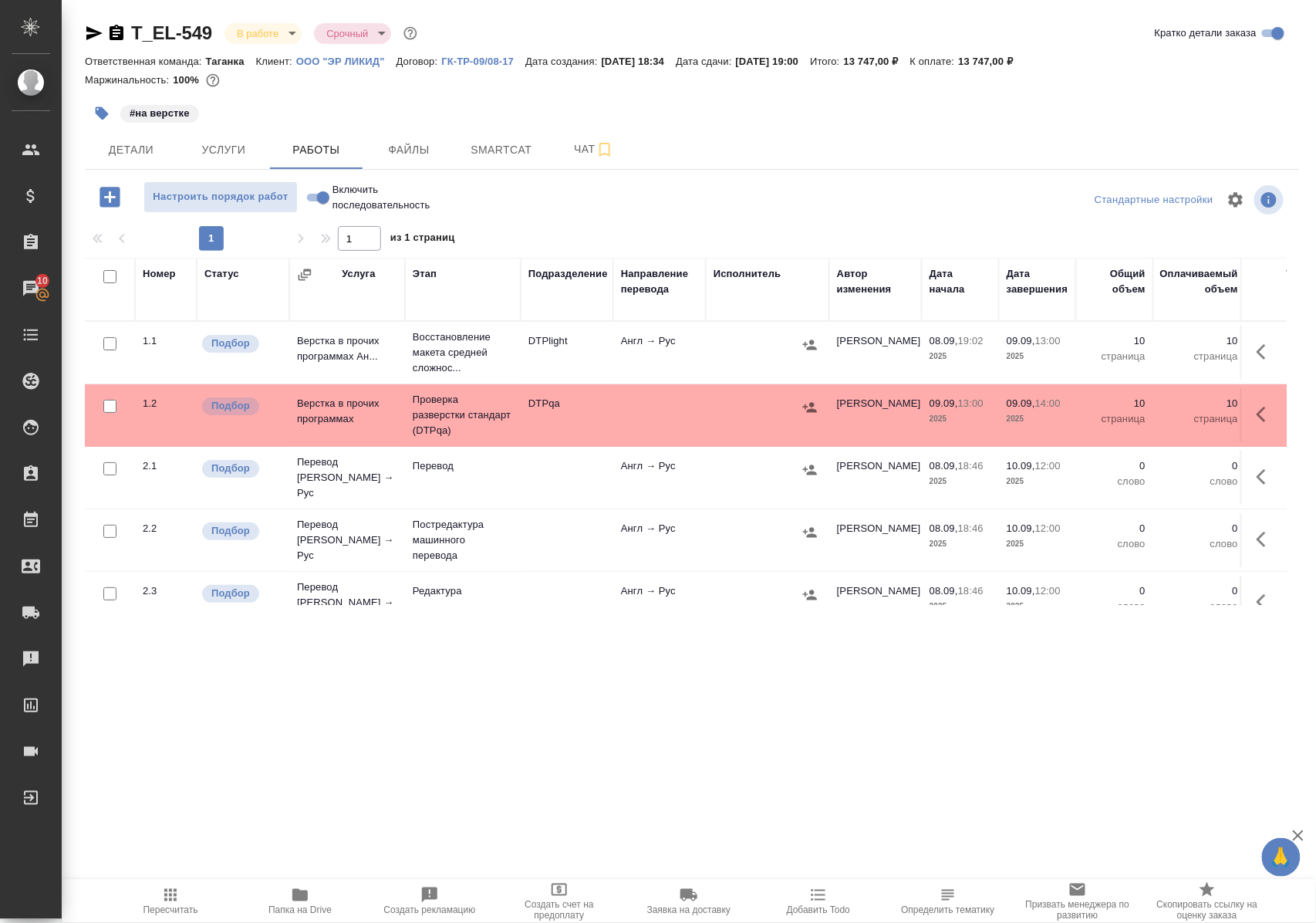
click at [303, 901] on icon "button" at bounding box center [300, 894] width 18 height 18
click at [447, 366] on p "Восстановление макета средней сложнос..." at bounding box center [463, 352] width 101 height 46
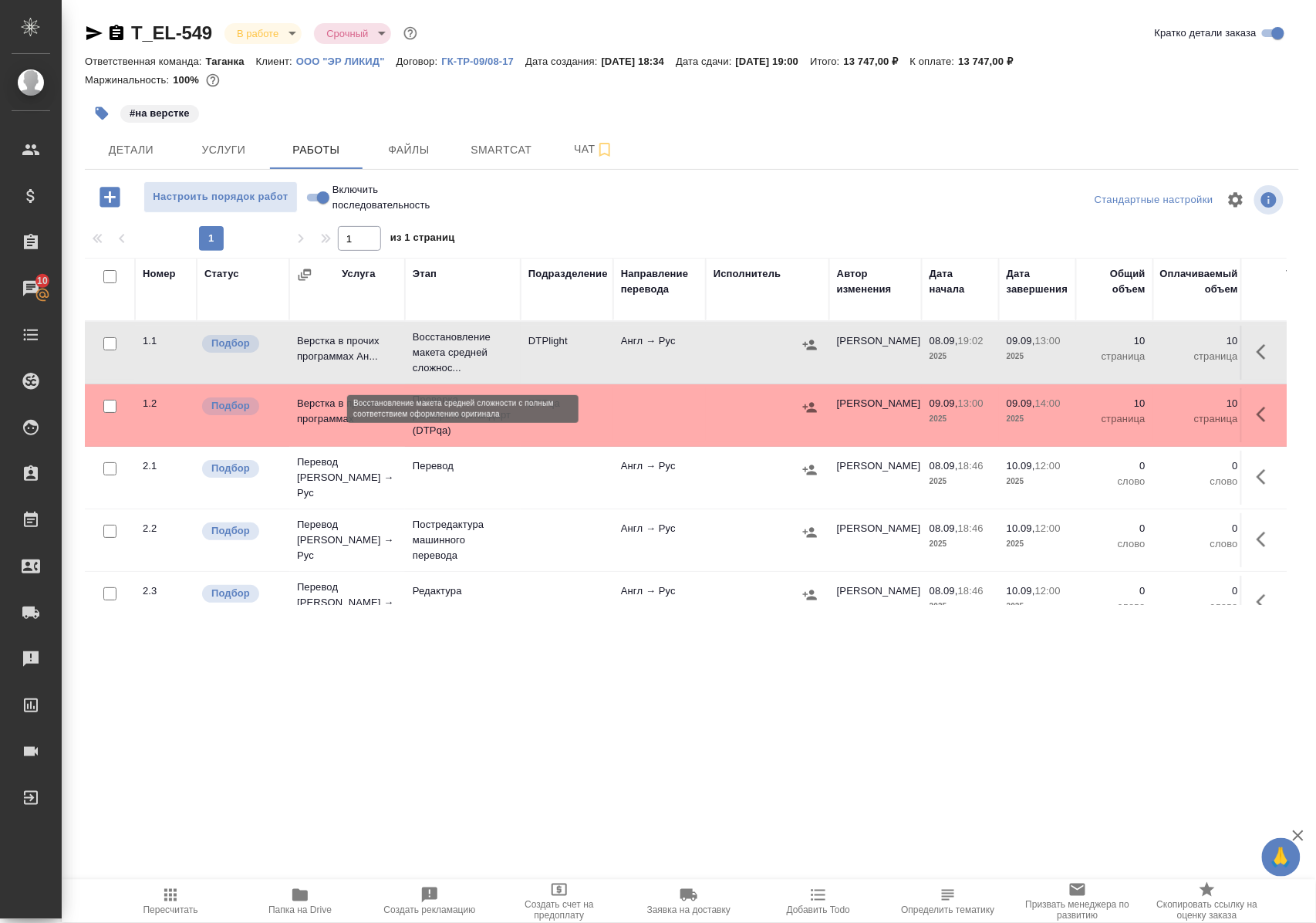
click at [447, 366] on p "Восстановление макета средней сложнос..." at bounding box center [463, 352] width 101 height 46
click at [300, 896] on icon "button" at bounding box center [300, 894] width 15 height 13
